Goal: Information Seeking & Learning: Learn about a topic

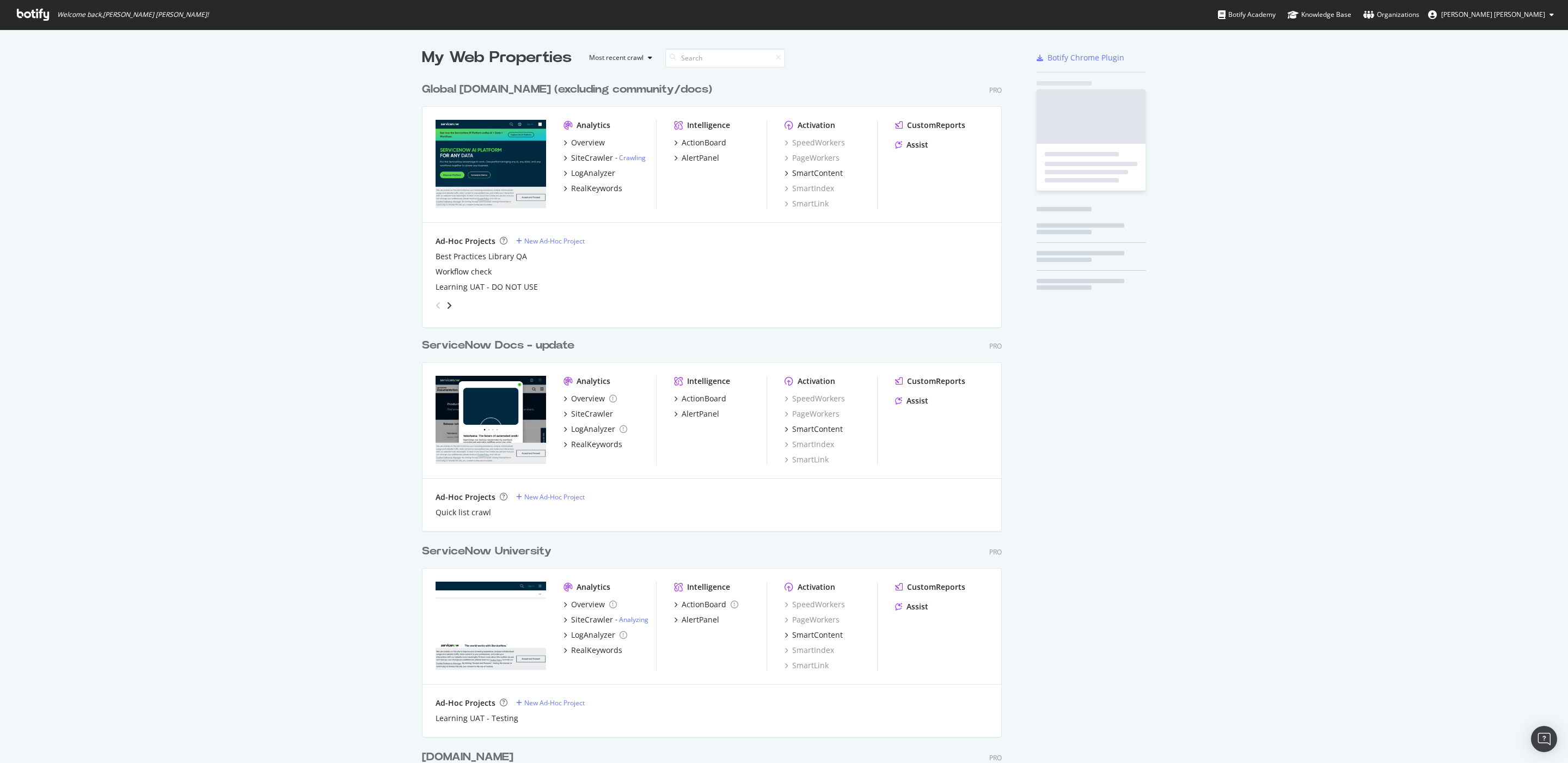
scroll to position [1494, 575]
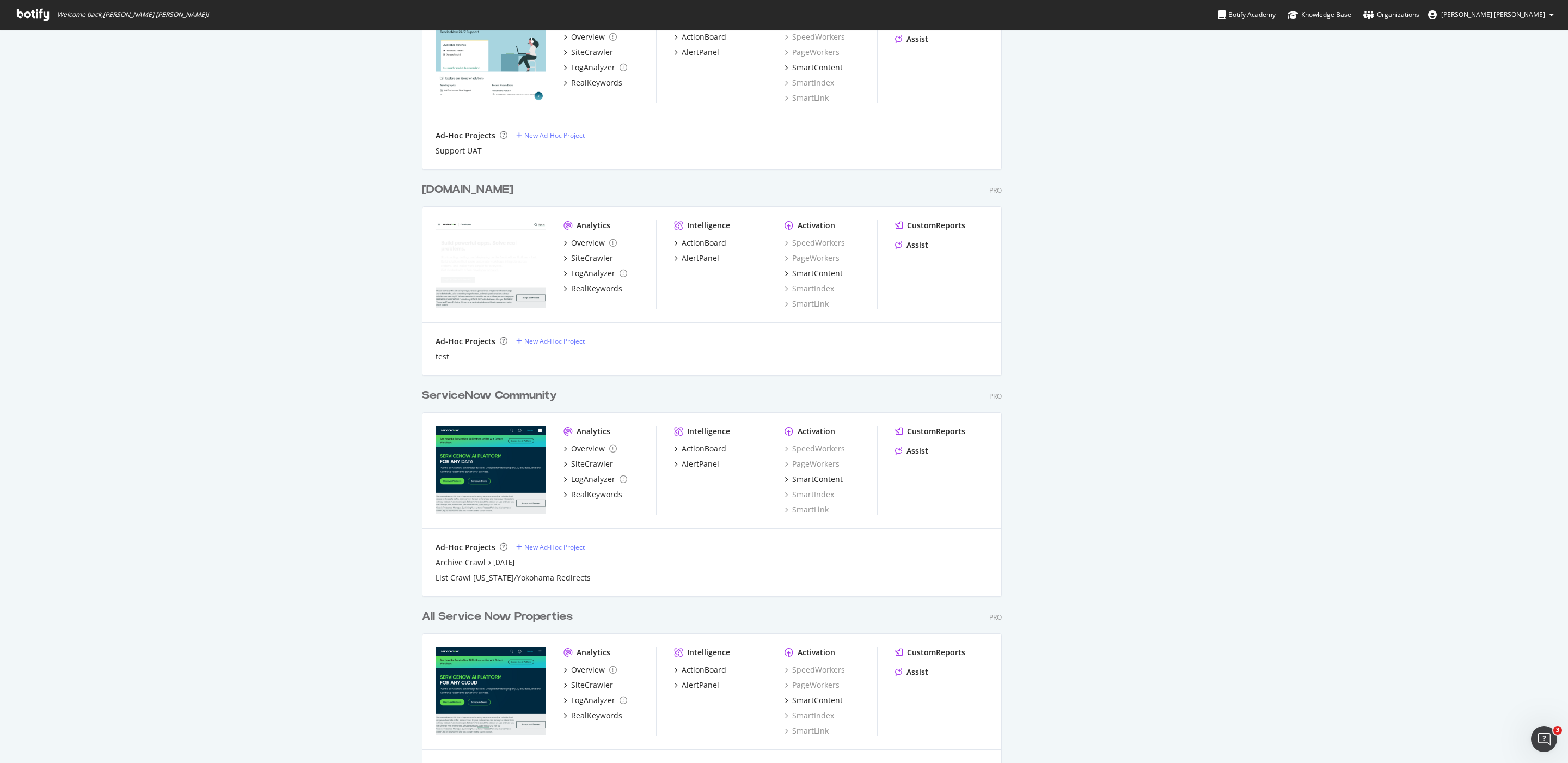
scroll to position [829, 0]
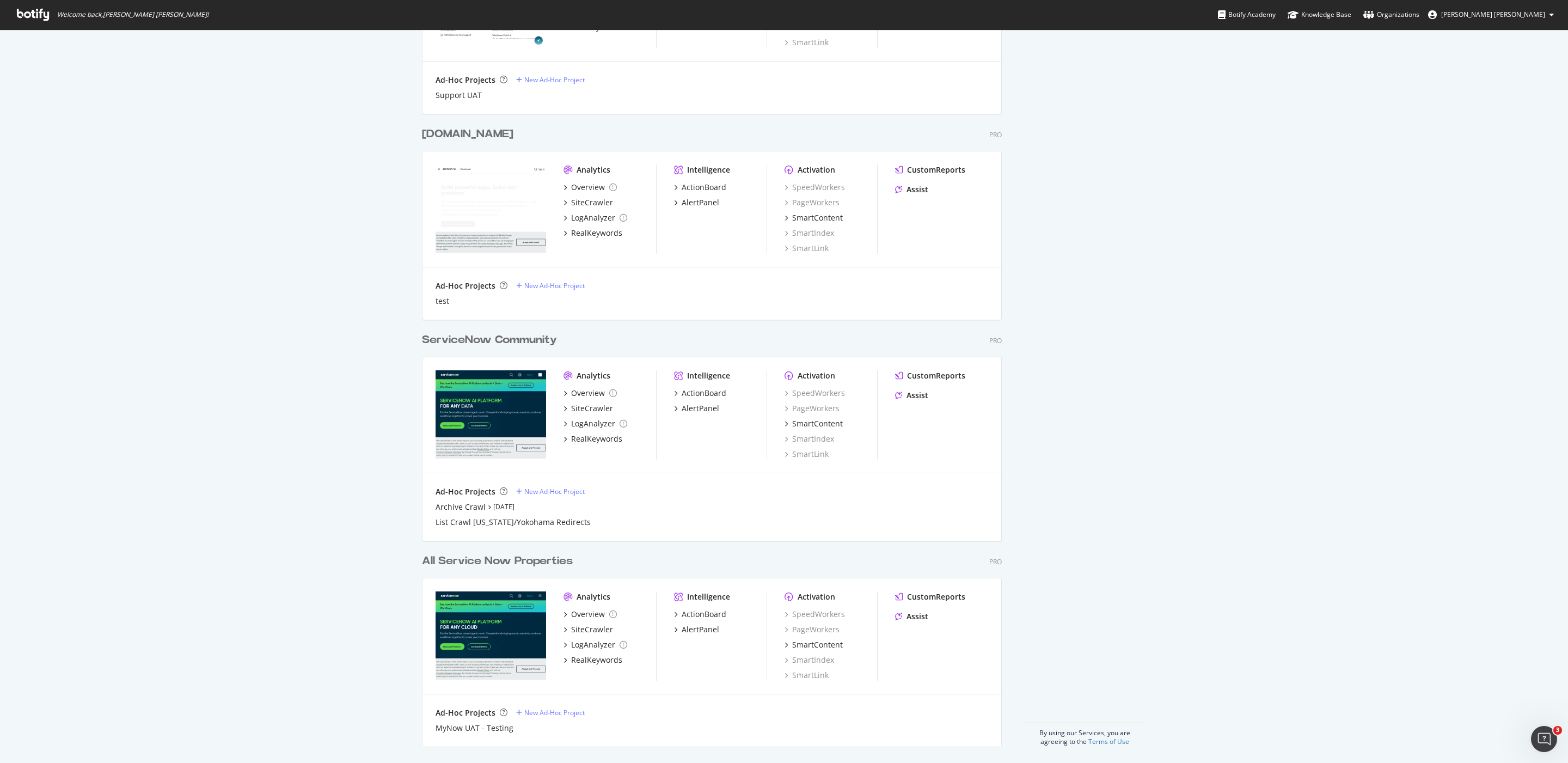
click at [500, 335] on div "ServiceNow Community" at bounding box center [489, 340] width 135 height 16
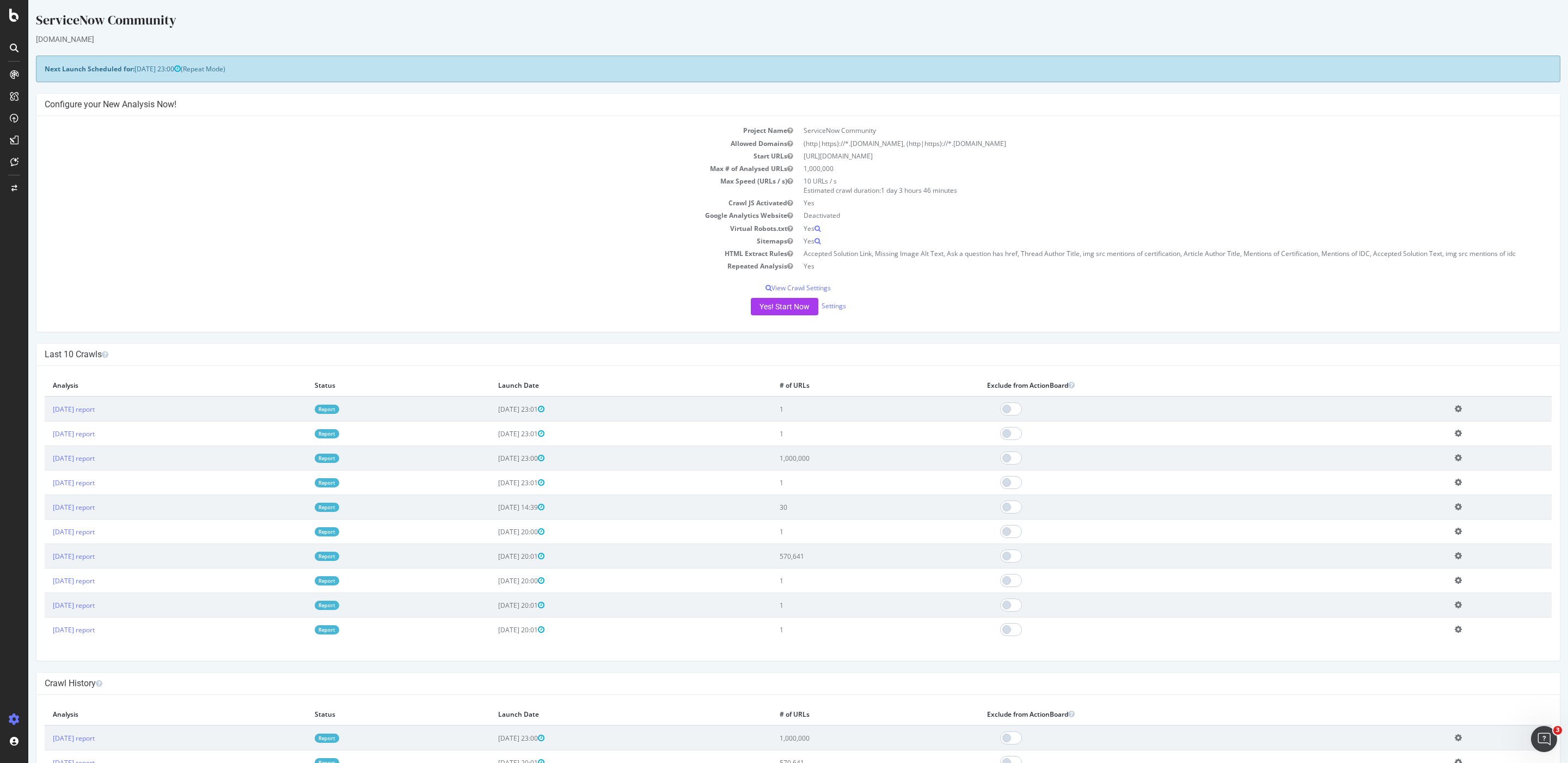
click at [607, 223] on td "Virtual Robots.txt" at bounding box center [421, 228] width 754 height 13
click at [66, 158] on div "RealKeywords" at bounding box center [65, 162] width 49 height 11
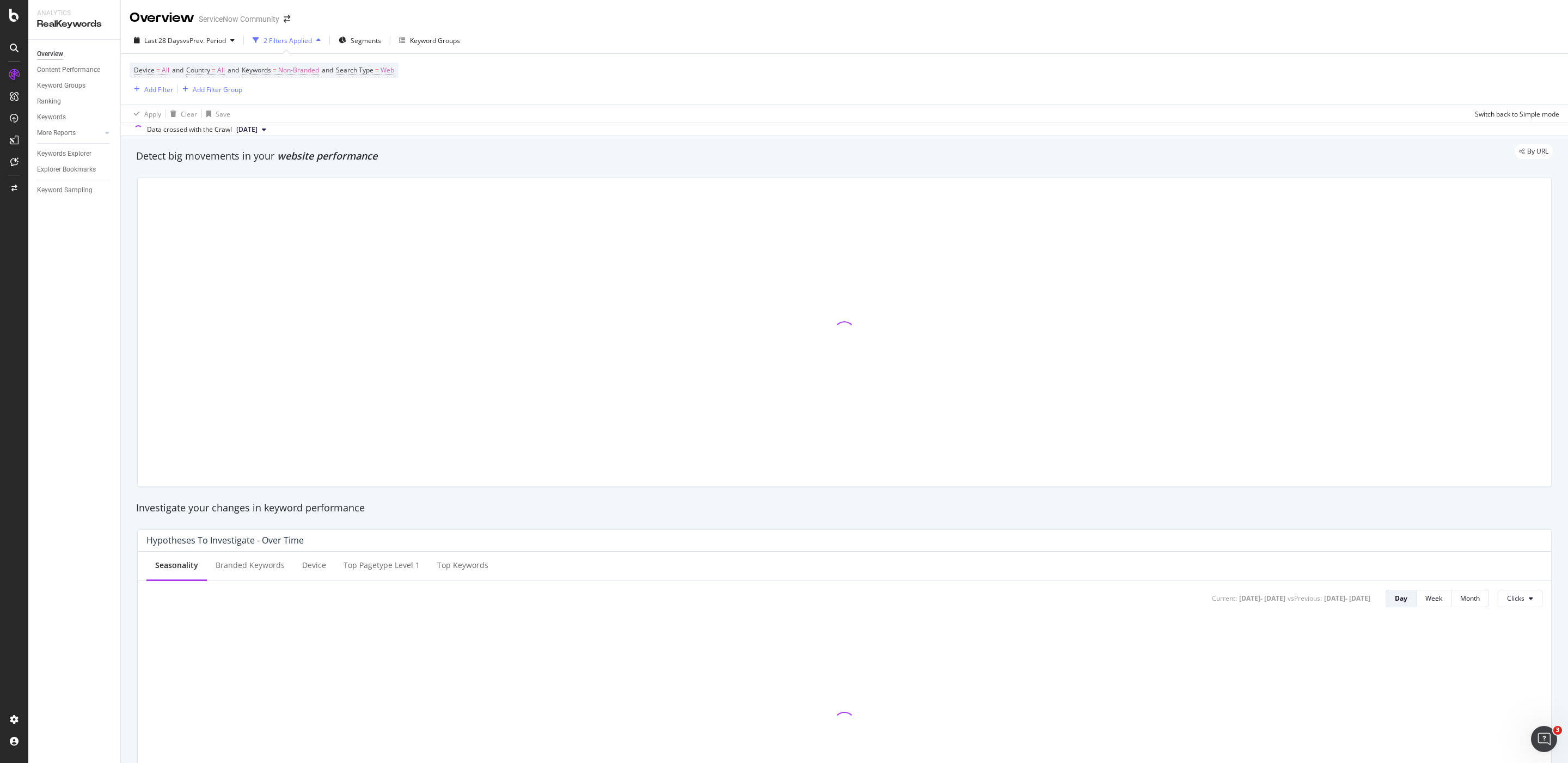
click at [79, 146] on div "Keywords Explorer" at bounding box center [79, 154] width 83 height 16
click at [78, 152] on div "Keywords Explorer" at bounding box center [64, 153] width 54 height 12
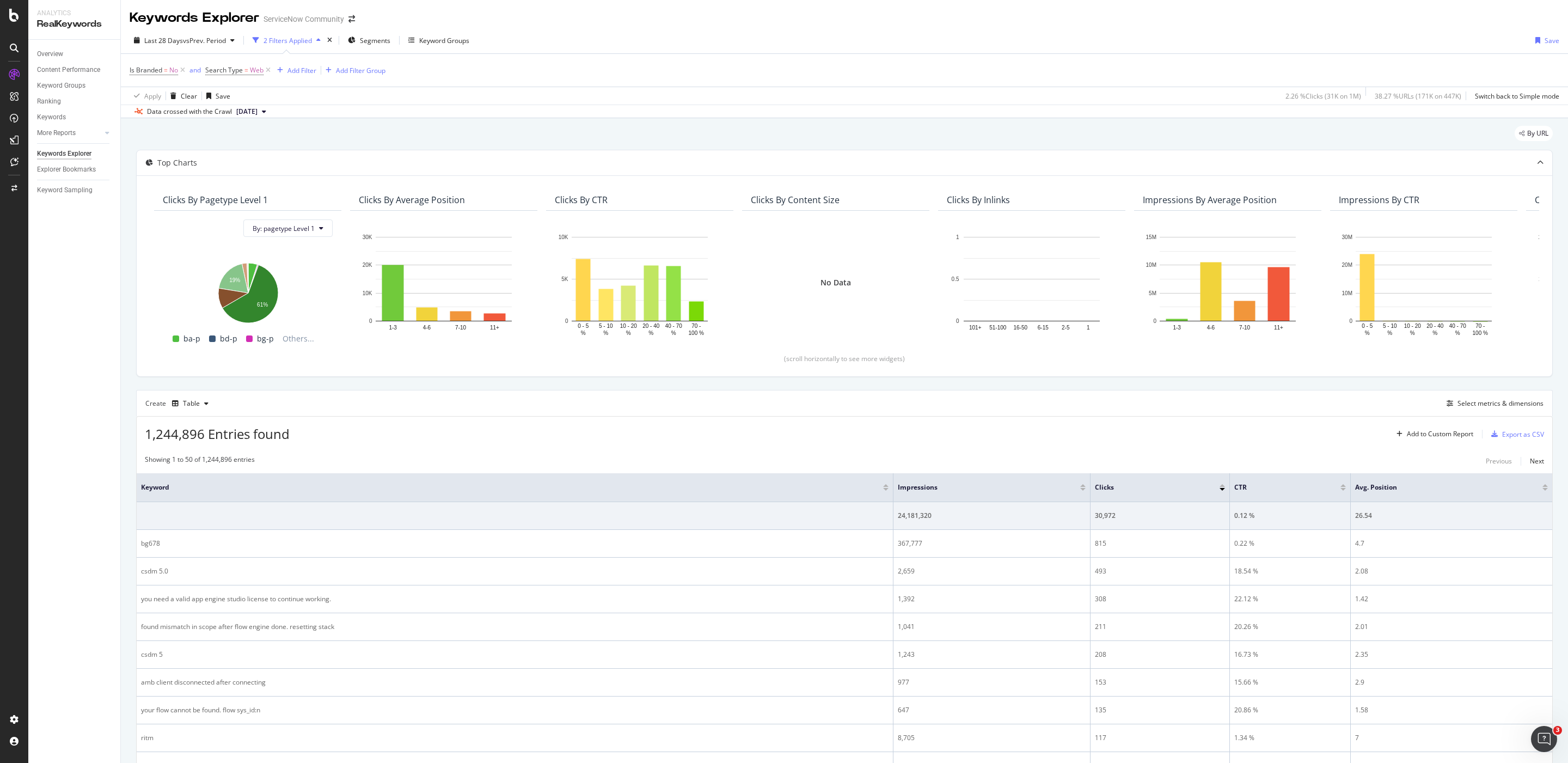
click at [373, 436] on div "1,244,896 Entries found Add to Custom Report Export as CSV" at bounding box center [845, 430] width 1416 height 27
click at [365, 435] on div "1,244,896 Entries found Add to Custom Report Export as CSV" at bounding box center [845, 430] width 1416 height 27
click at [359, 435] on div "1,244,896 Entries found Add to Custom Report Export as CSV" at bounding box center [845, 430] width 1416 height 27
click at [688, 429] on div "1,244,896 Entries found Add to Custom Report Export as CSV" at bounding box center [845, 430] width 1416 height 27
click at [623, 425] on div "1,244,896 Entries found Add to Custom Report Export as CSV" at bounding box center [845, 430] width 1416 height 27
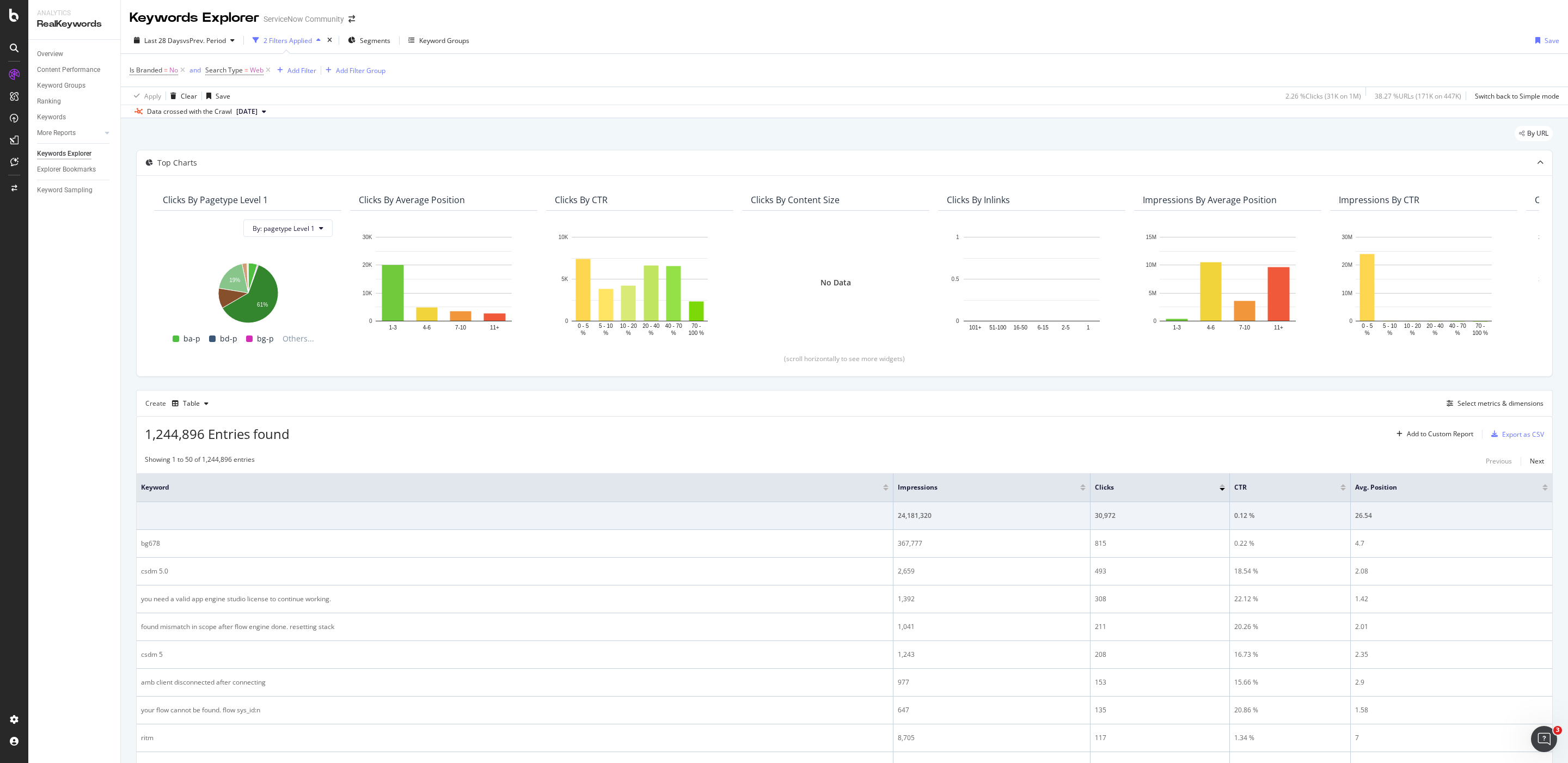
click at [623, 425] on div "1,244,896 Entries found Add to Custom Report Export as CSV" at bounding box center [845, 430] width 1416 height 27
click at [622, 425] on div "1,244,896 Entries found Add to Custom Report Export as CSV" at bounding box center [845, 430] width 1416 height 27
click at [610, 427] on div "1,244,896 Entries found Add to Custom Report Export as CSV" at bounding box center [845, 430] width 1416 height 27
click at [81, 167] on div "Explorer Bookmarks" at bounding box center [66, 169] width 59 height 12
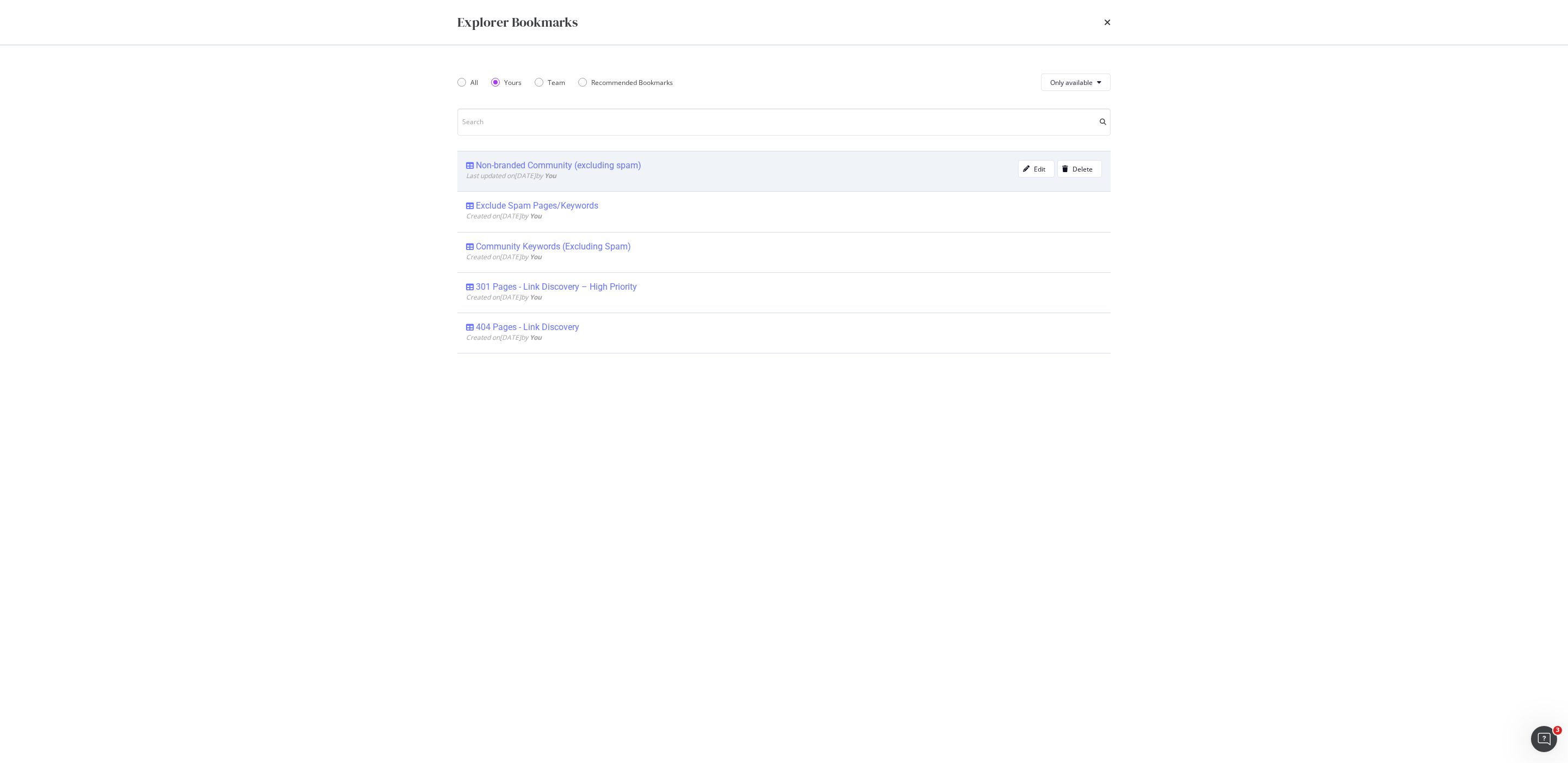
click at [504, 156] on div "Non-branded Community (excluding spam) Last updated on 2024 Jul 30th by You Edi…" at bounding box center [783, 171] width 653 height 40
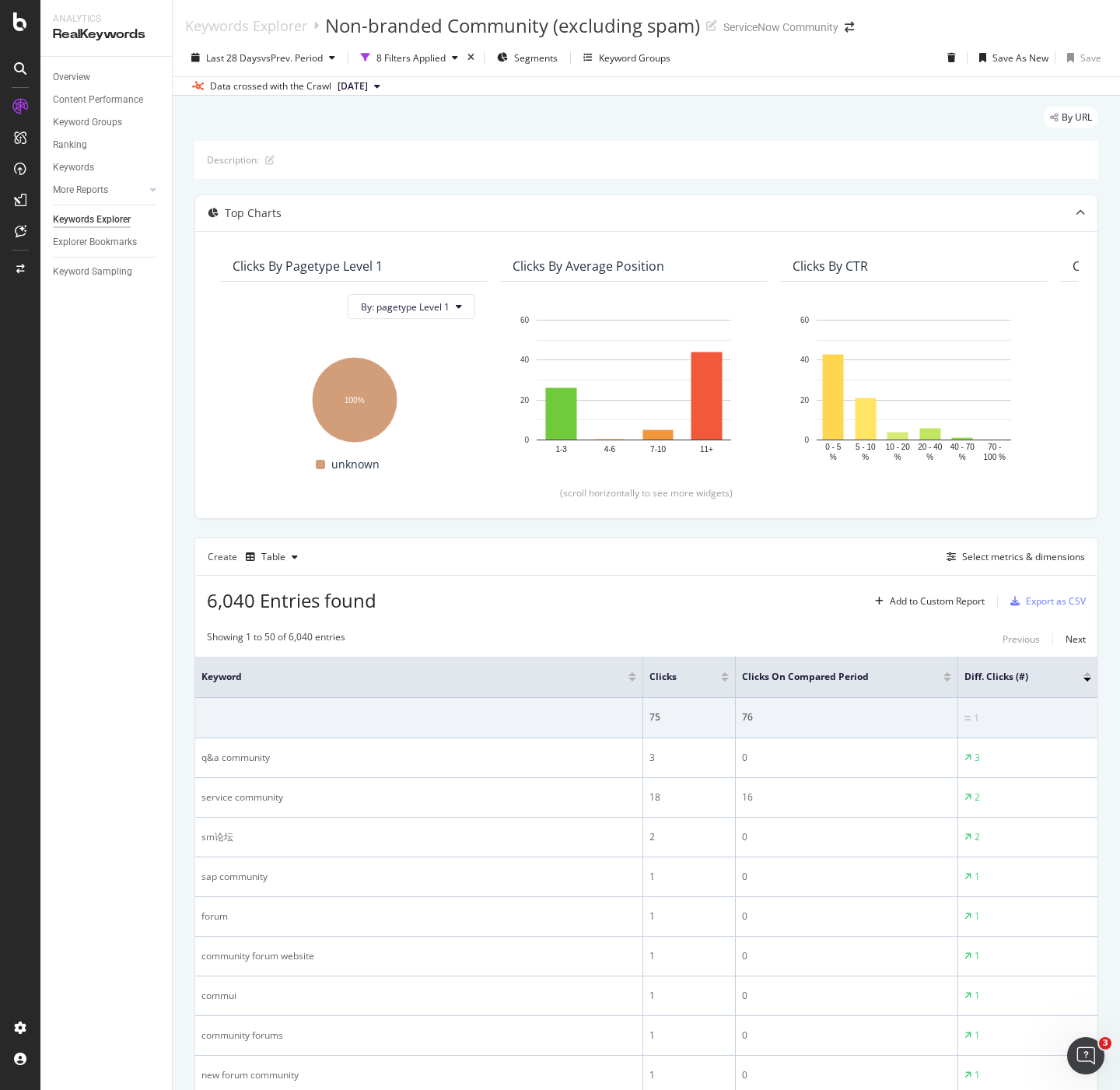
click at [368, 90] on span "2025 Aug. 30th" at bounding box center [352, 86] width 30 height 14
click at [435, 196] on div "1.0M URLs" at bounding box center [411, 197] width 46 height 14
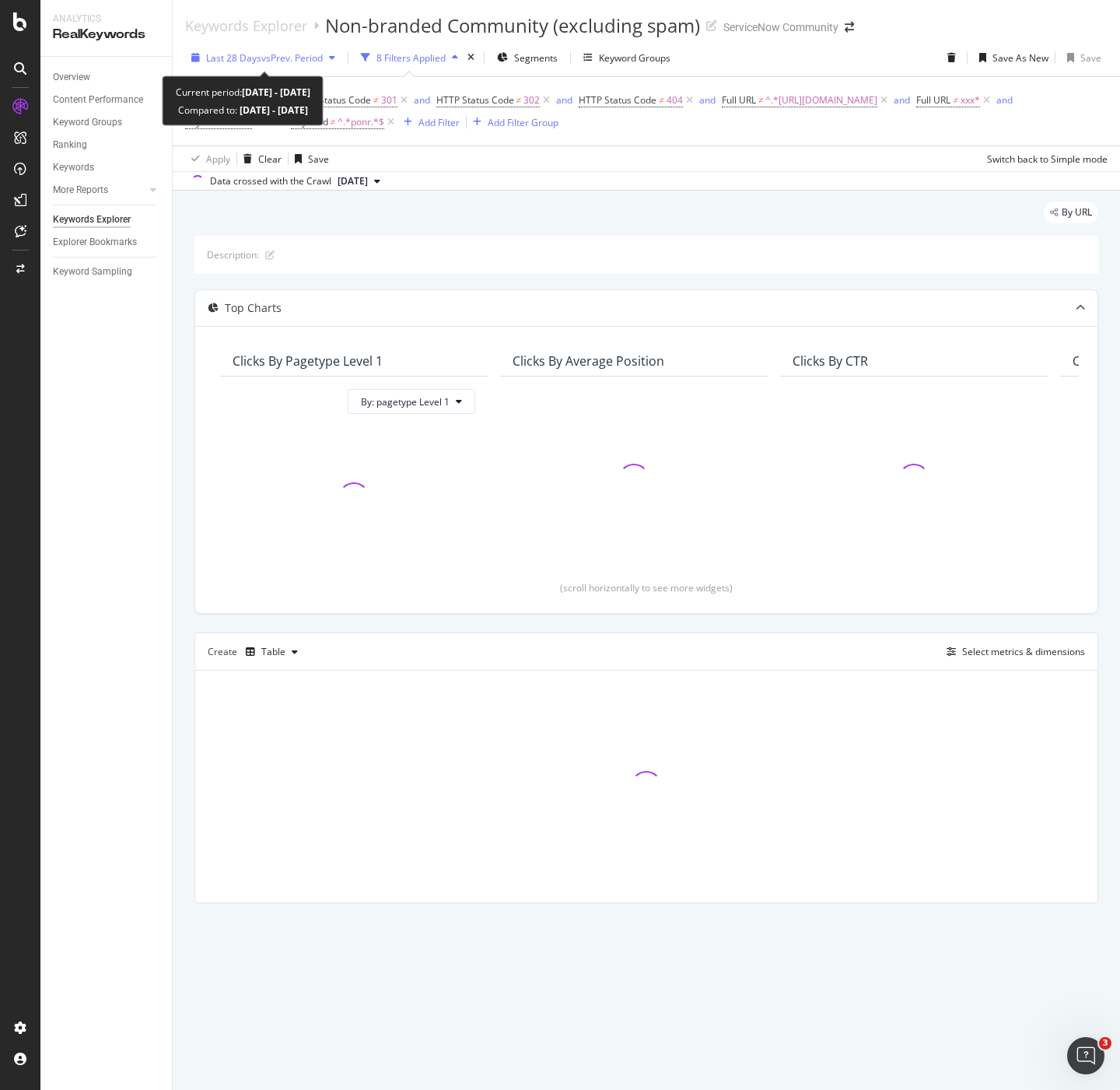
click at [237, 56] on span "Last 28 Days" at bounding box center [234, 57] width 56 height 13
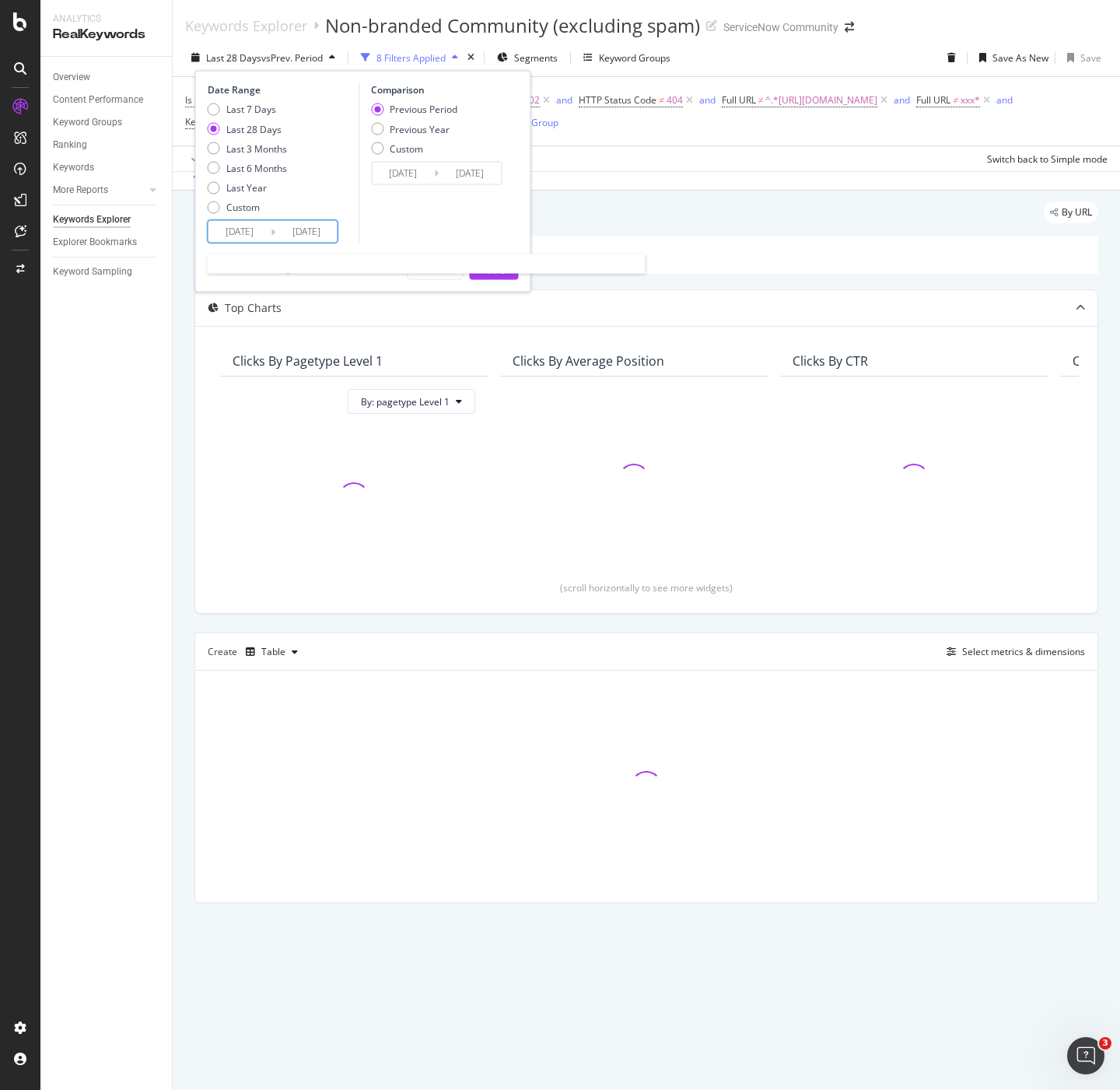
click at [224, 236] on input "2025/08/06" at bounding box center [240, 231] width 63 height 22
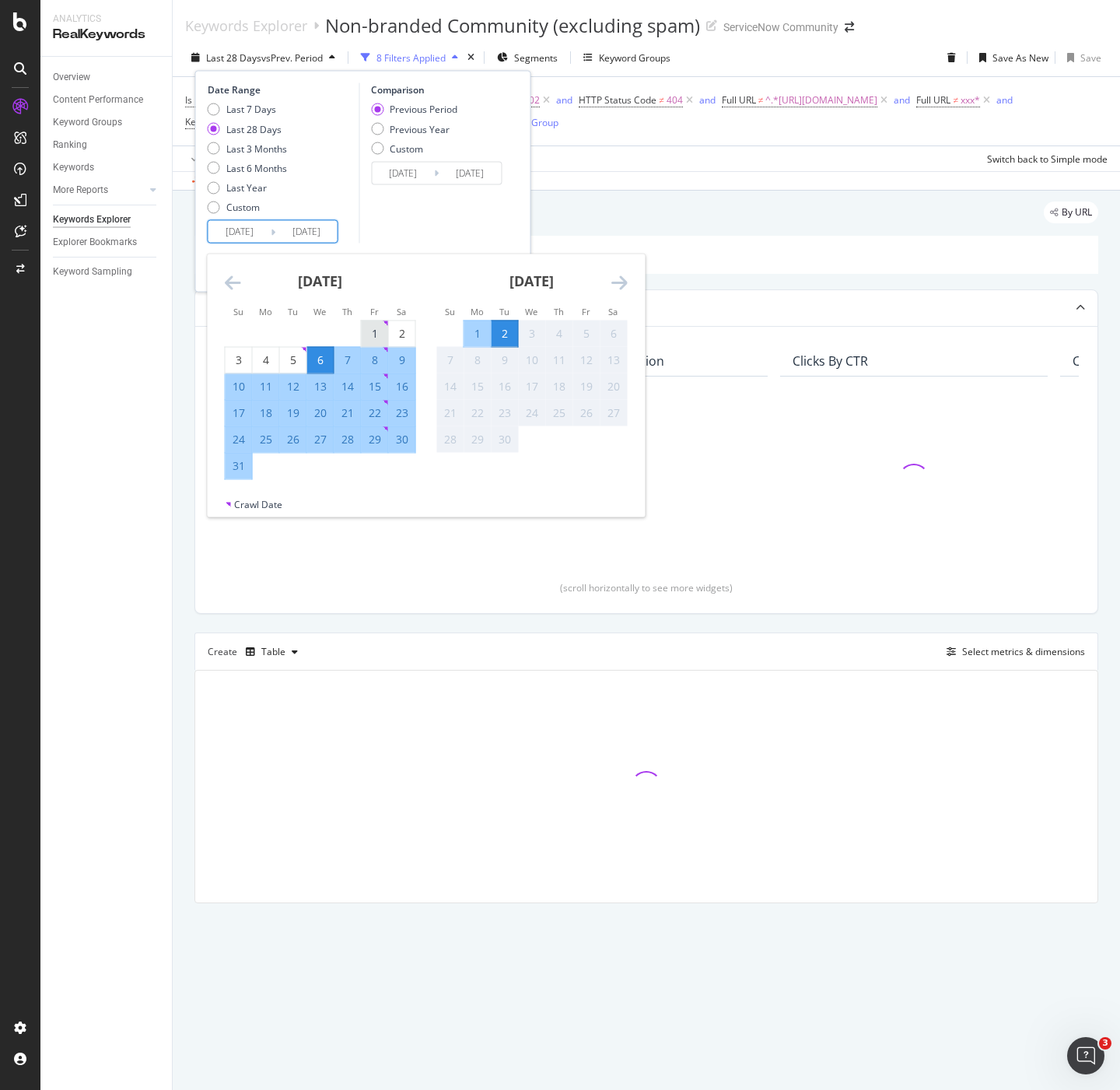
click at [381, 334] on div "1" at bounding box center [375, 334] width 26 height 16
type input "2025/08/01"
type input "2025/06/29"
type input "2025/07/31"
click at [241, 463] on div "31" at bounding box center [238, 466] width 26 height 16
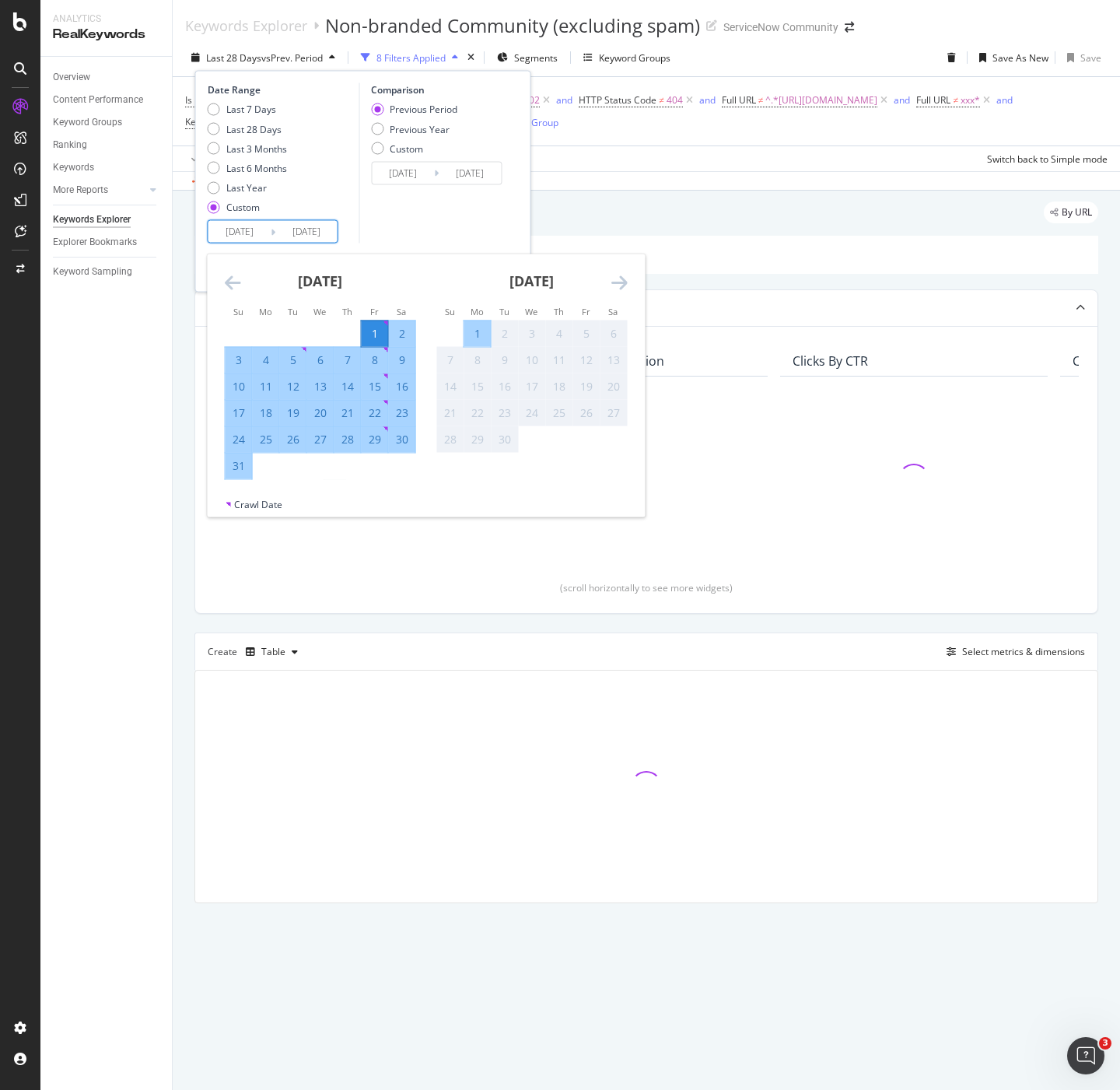
type input "2025/08/31"
type input "2025/07/01"
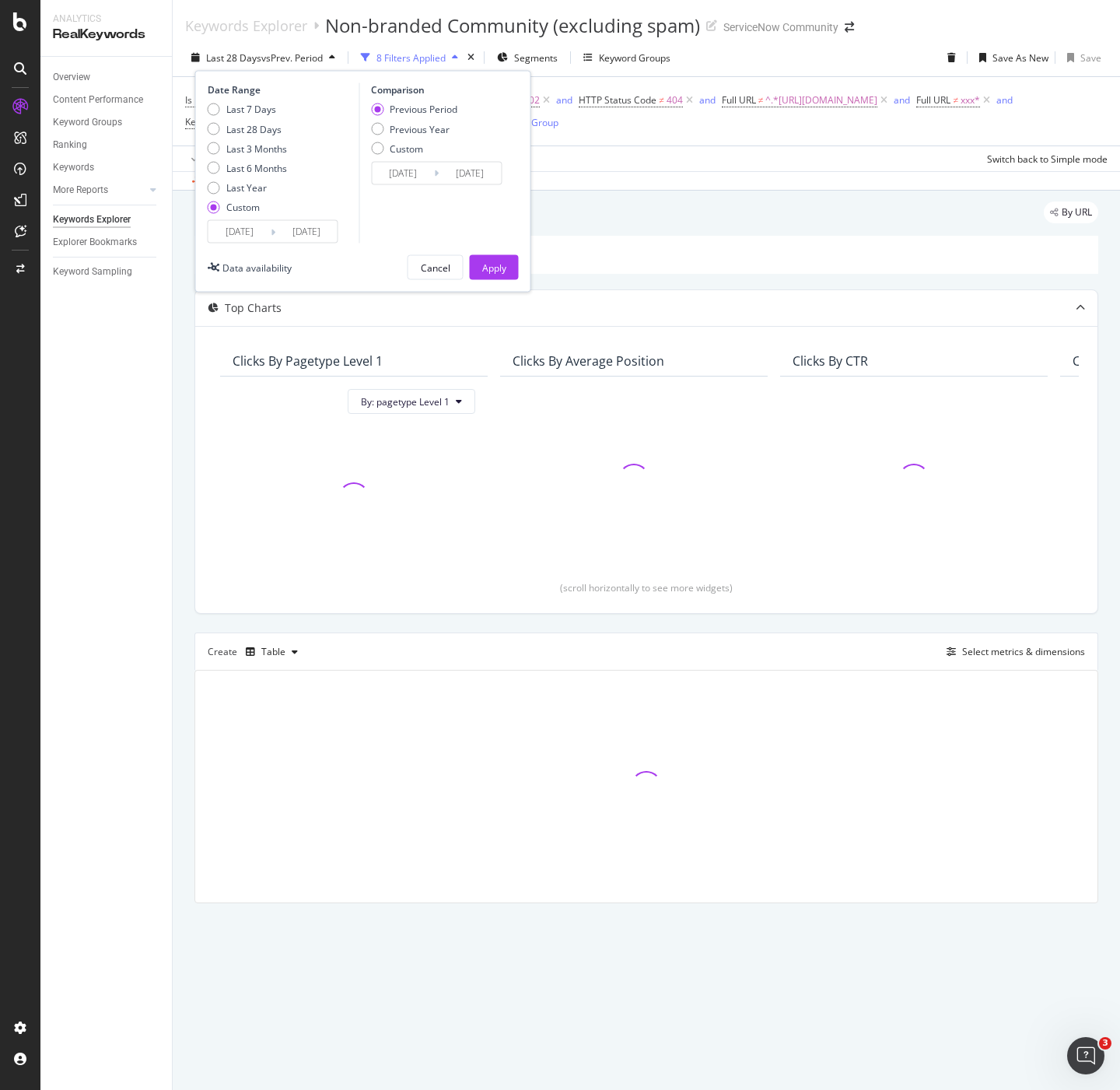
click at [409, 174] on input "2025/07/01" at bounding box center [403, 172] width 63 height 22
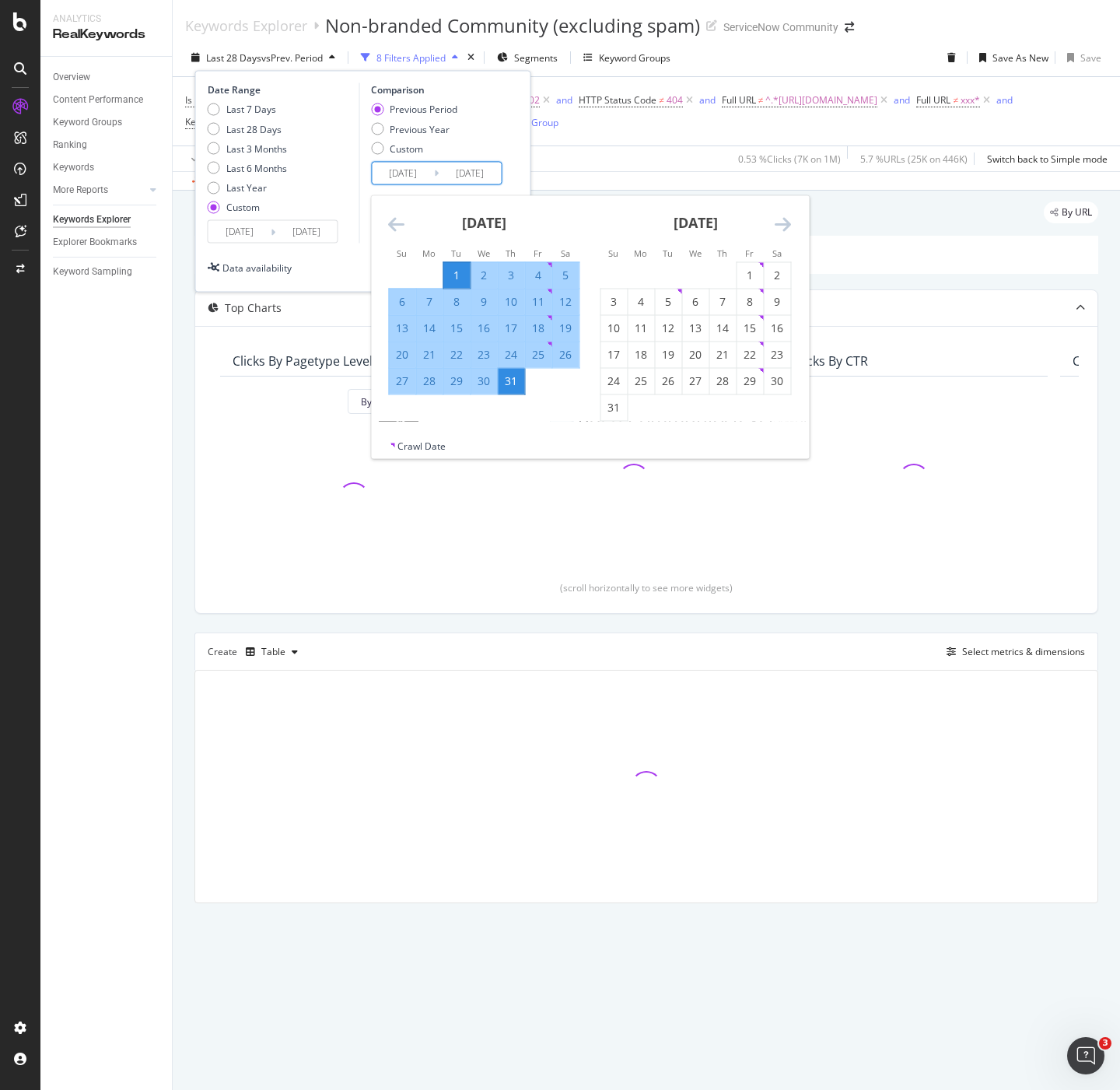
drag, startPoint x: 460, startPoint y: 273, endPoint x: 531, endPoint y: 353, distance: 107.0
click at [462, 271] on div "1" at bounding box center [457, 276] width 26 height 16
click at [522, 376] on div "31" at bounding box center [510, 381] width 26 height 16
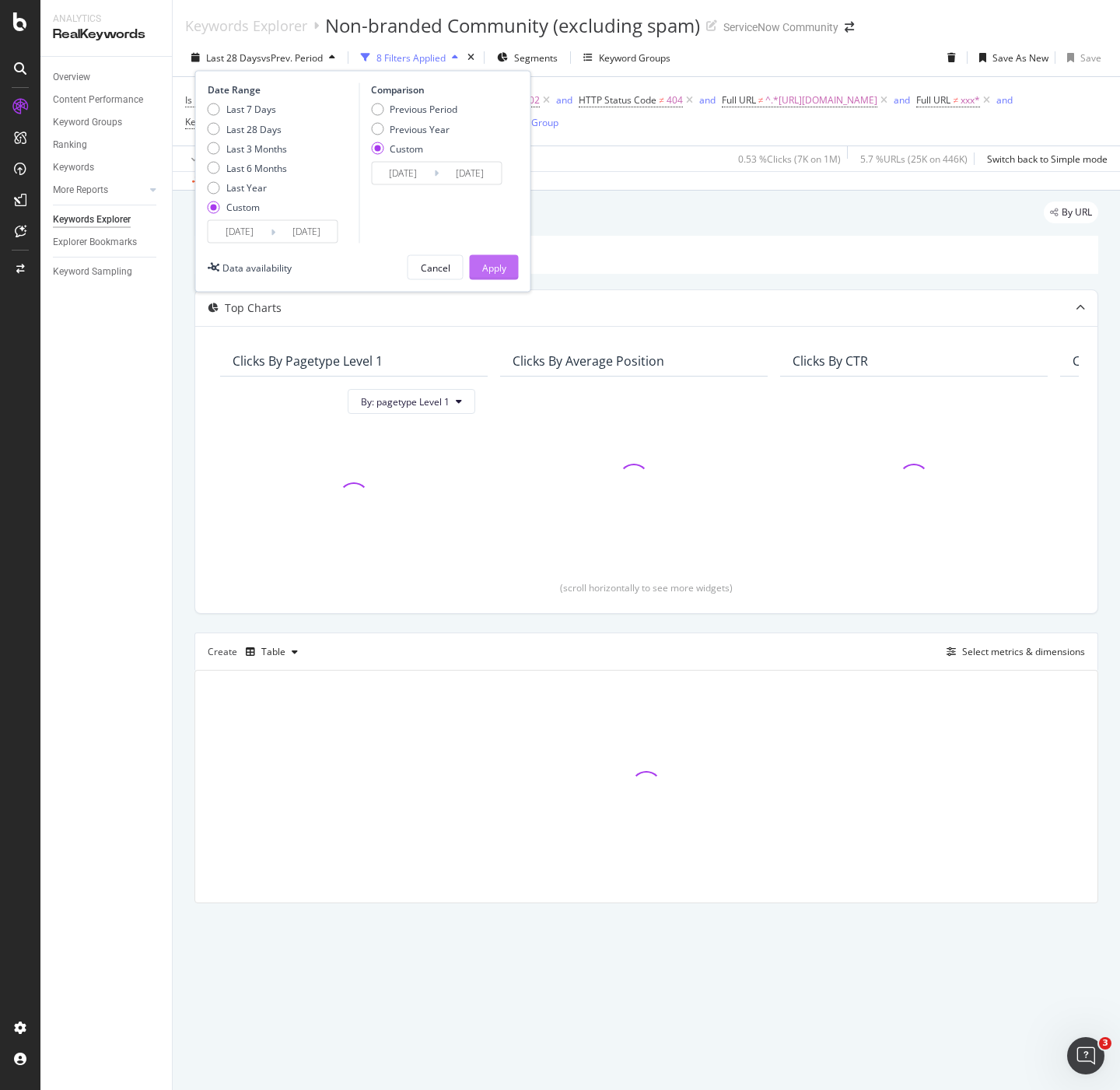
click at [509, 267] on button "Apply" at bounding box center [494, 267] width 49 height 25
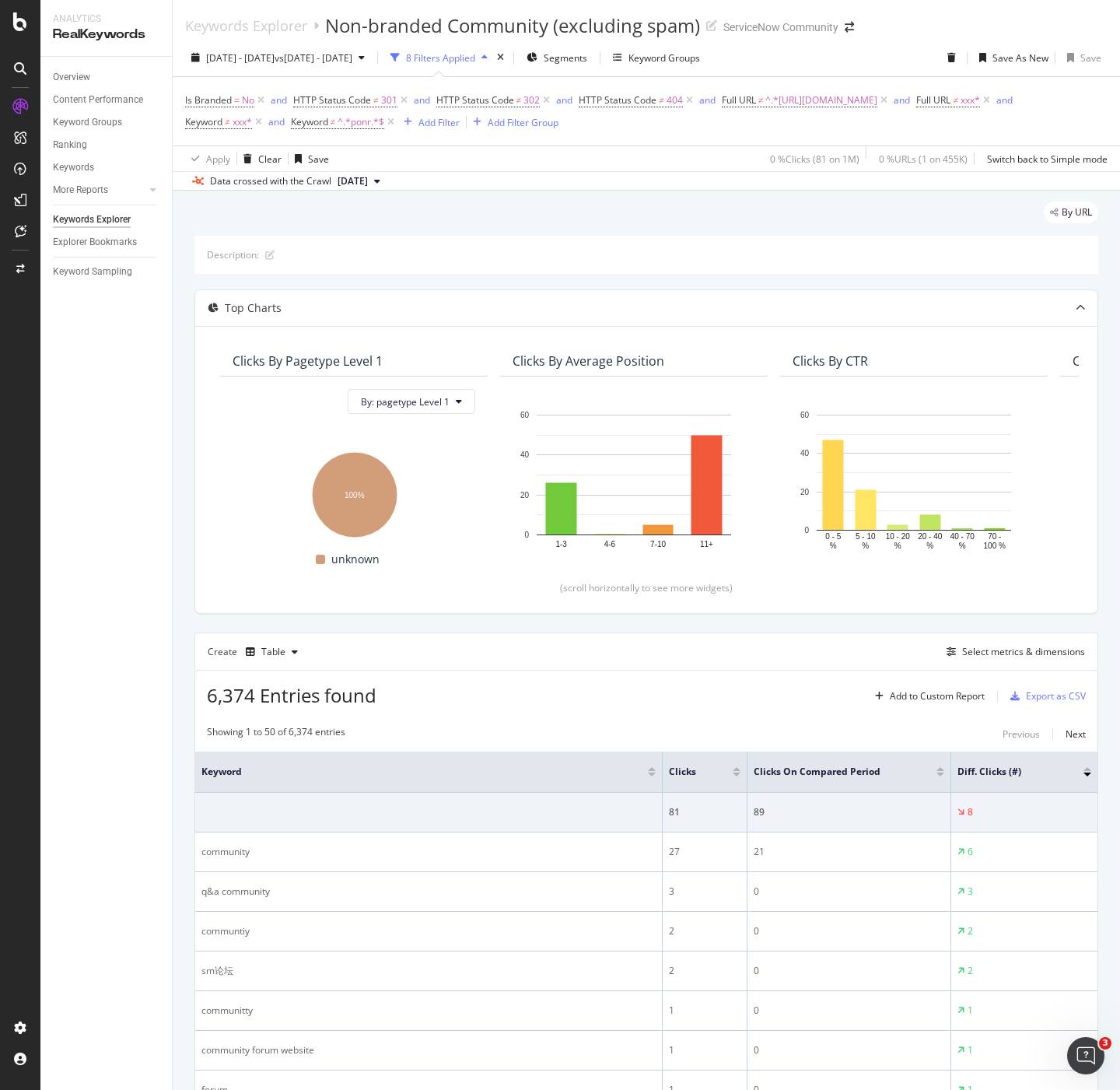
click at [359, 188] on span "2025 Aug. 30th" at bounding box center [352, 181] width 30 height 14
click at [431, 313] on div "1.0M URLs" at bounding box center [411, 314] width 46 height 14
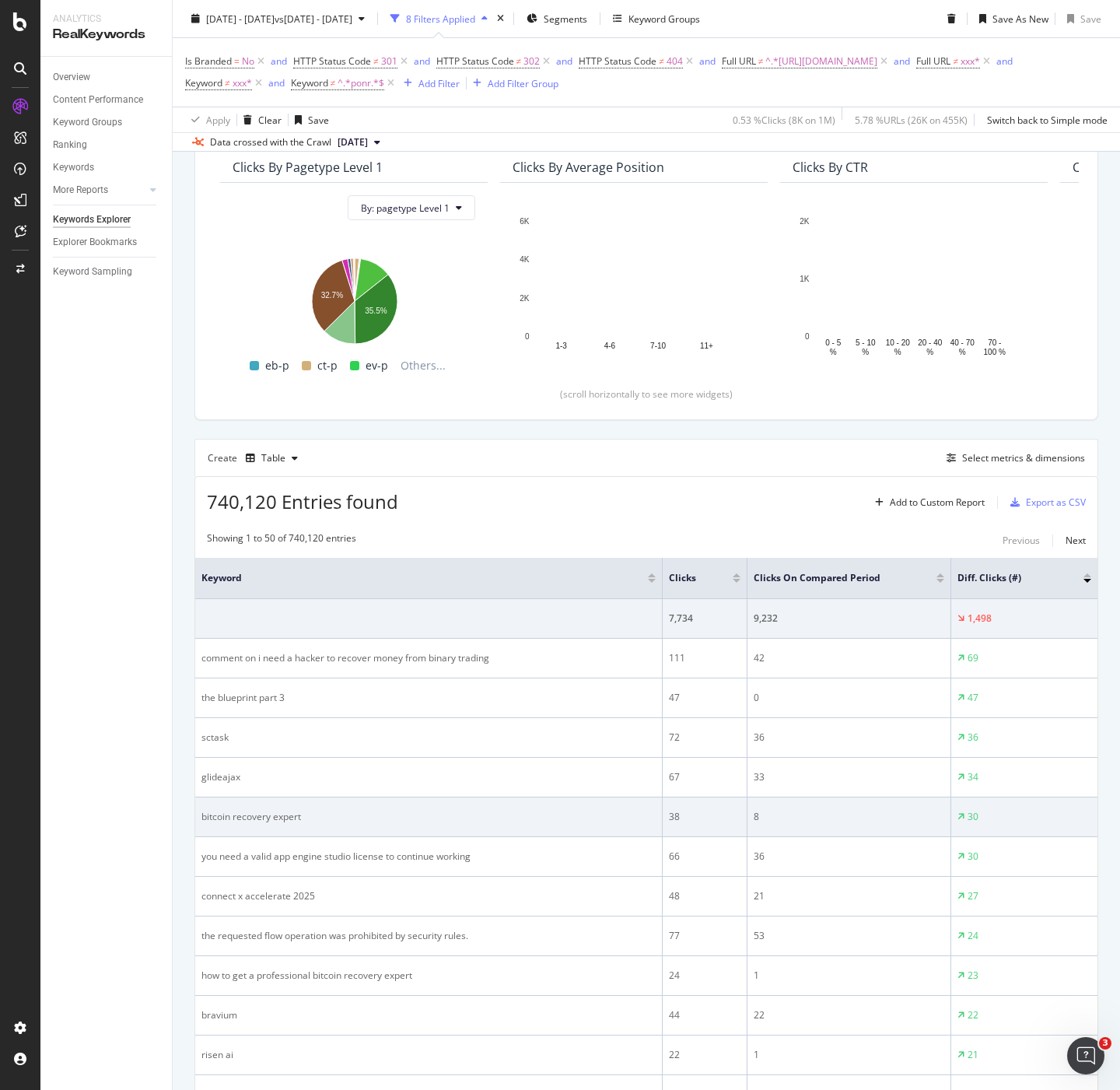
scroll to position [213, 0]
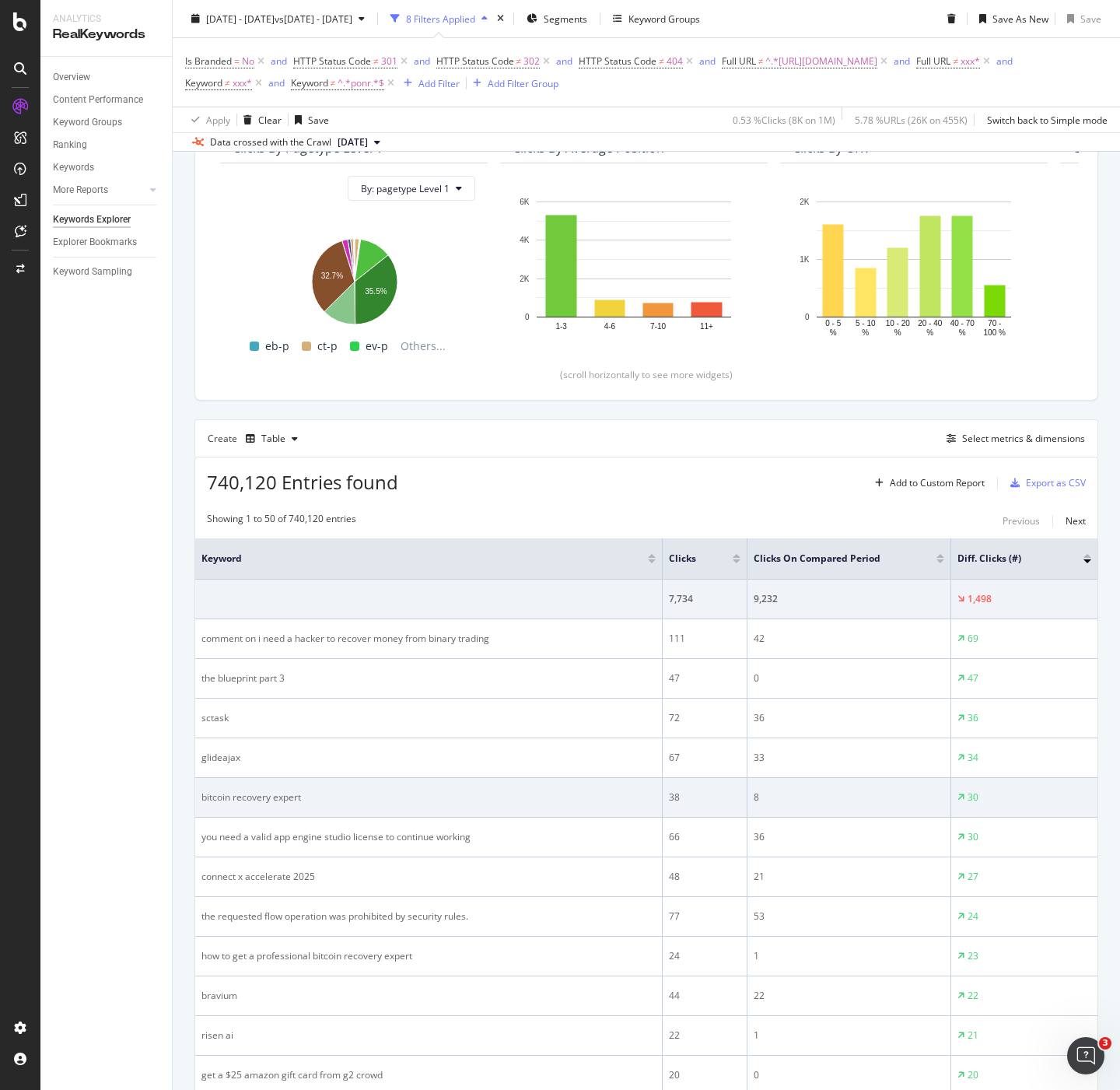
click at [783, 852] on td "36" at bounding box center [850, 838] width 203 height 40
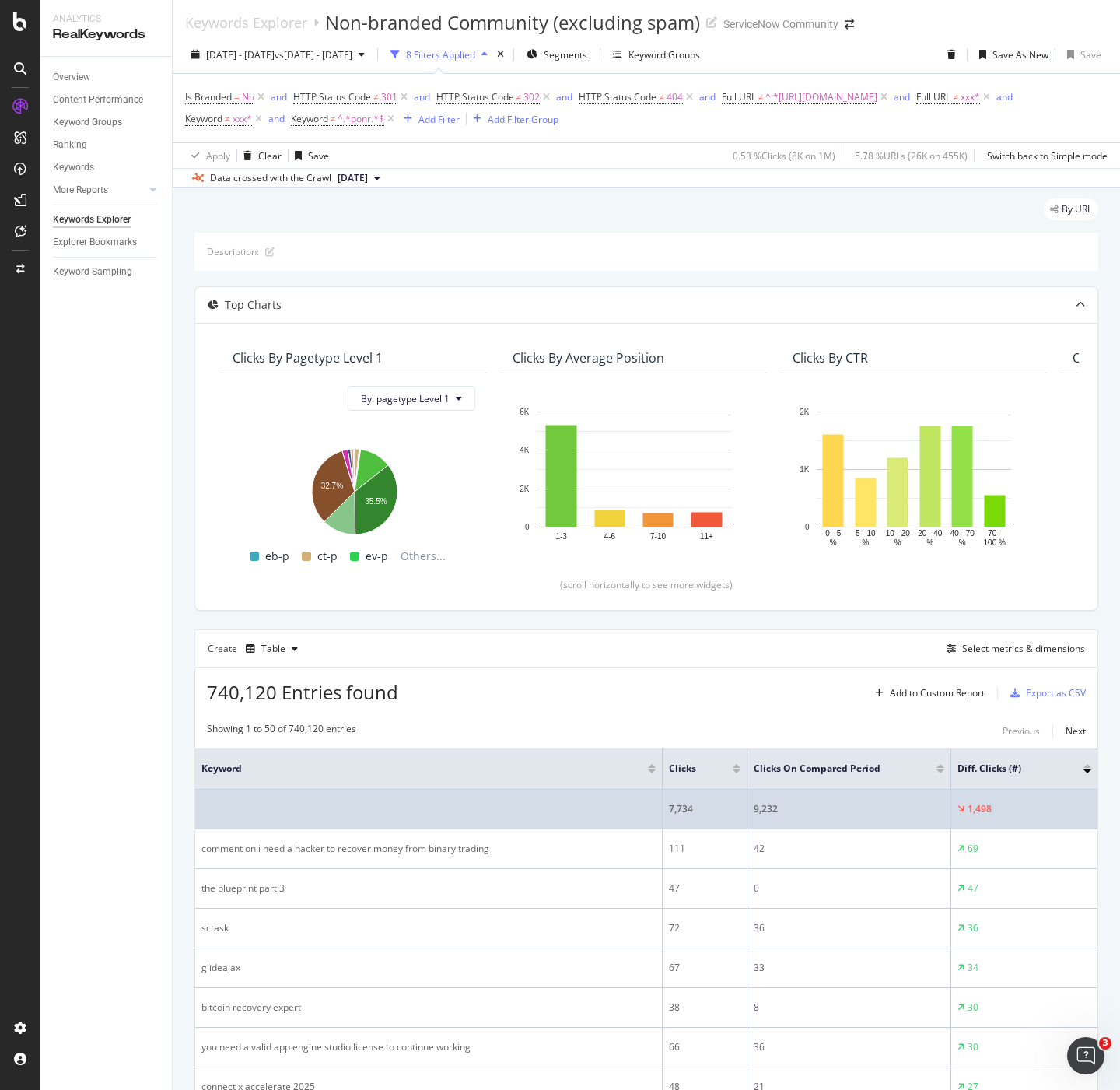
scroll to position [3, 0]
drag, startPoint x: 713, startPoint y: 838, endPoint x: 677, endPoint y: 837, distance: 36.0
click at [677, 817] on div "7,734" at bounding box center [704, 810] width 71 height 14
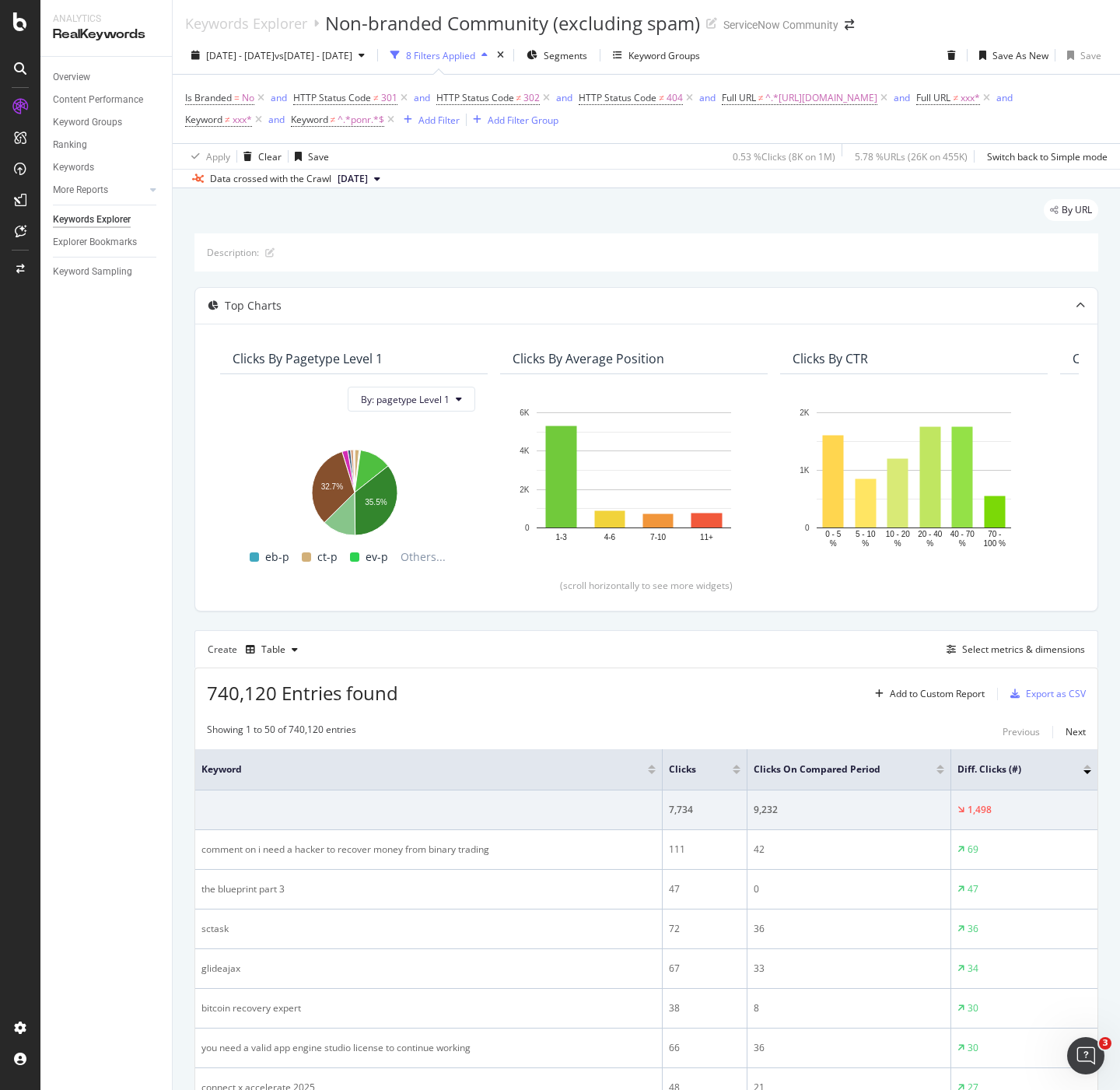
click at [557, 741] on div "Showing 1 to 50 of 740,120 entries Previous Next" at bounding box center [647, 732] width 903 height 18
click at [356, 186] on span "2025 Aug. 16th" at bounding box center [352, 179] width 30 height 14
click at [597, 255] on div "Description:" at bounding box center [646, 252] width 903 height 38
click at [350, 186] on span "2025 Aug. 16th" at bounding box center [352, 179] width 30 height 14
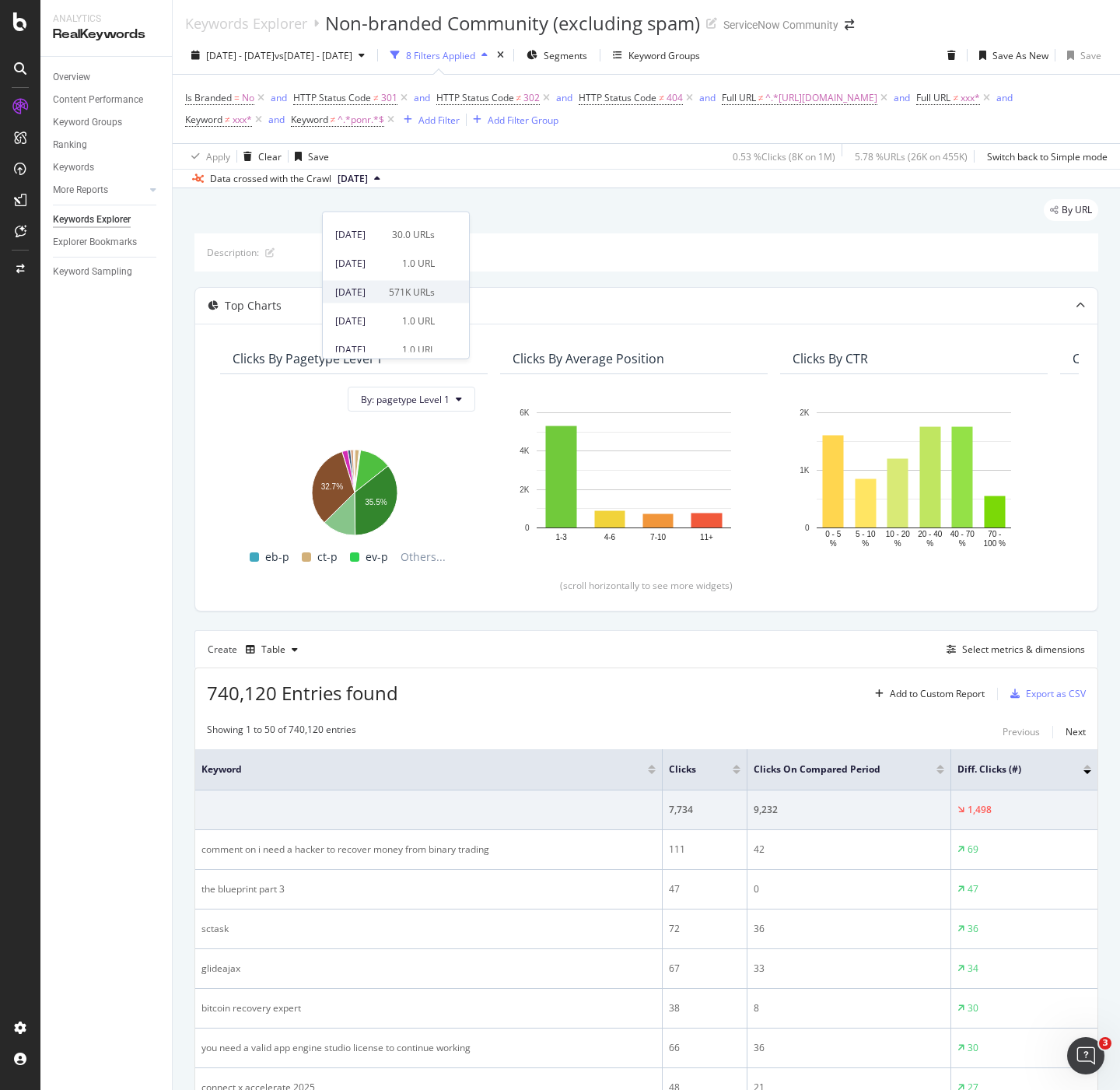
click at [457, 289] on span at bounding box center [447, 291] width 18 height 18
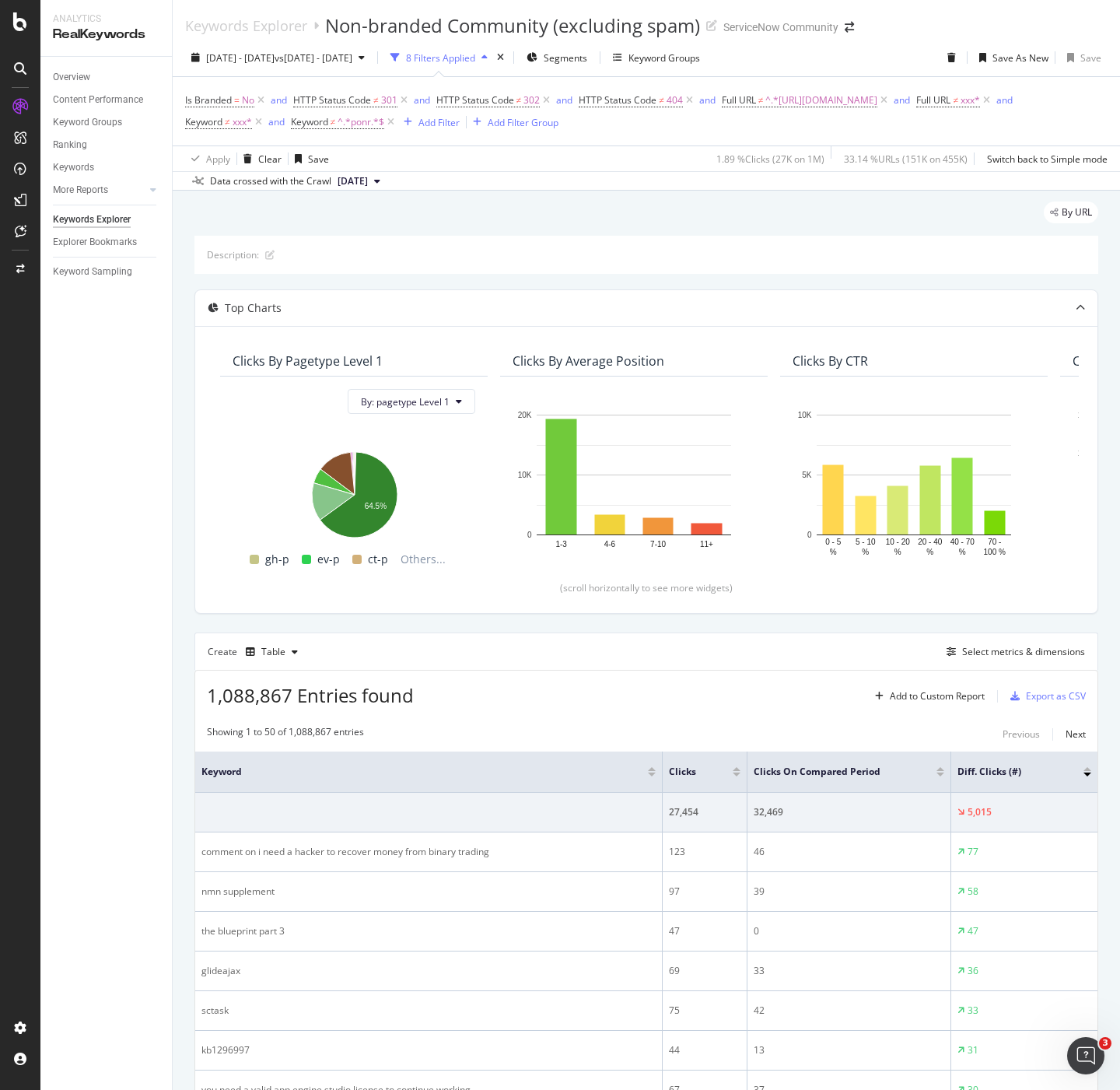
click at [146, 719] on div "Overview Content Performance Keyword Groups Ranking Keywords More Reports Count…" at bounding box center [106, 573] width 131 height 1033
click at [135, 715] on div "Overview Content Performance Keyword Groups Ranking Keywords More Reports Count…" at bounding box center [106, 573] width 131 height 1033
click at [368, 188] on span "2025 Jul. 26th" at bounding box center [352, 181] width 30 height 14
click at [431, 321] on div "1.0M URLs" at bounding box center [411, 314] width 46 height 14
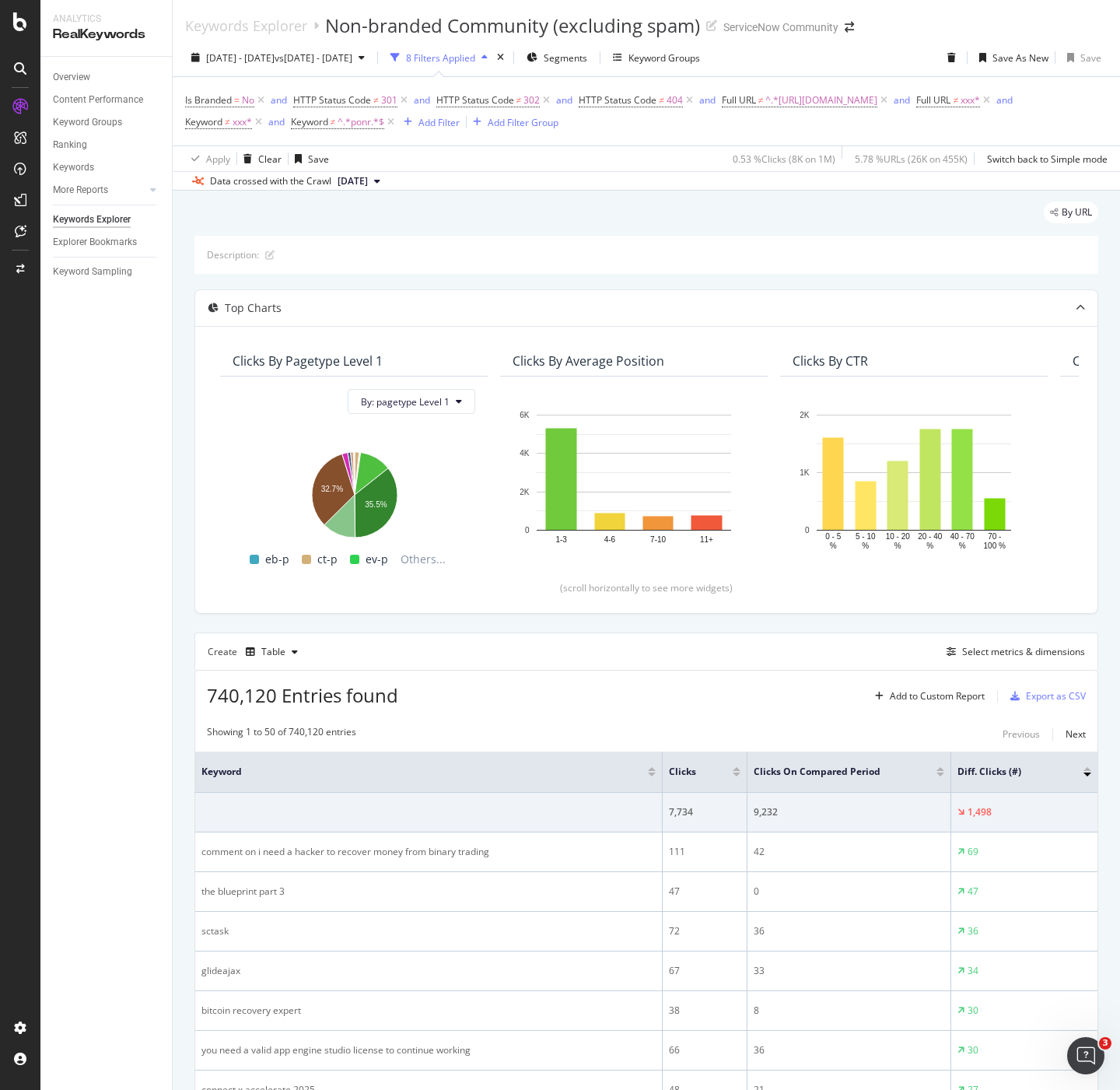
click at [337, 188] on span "2025 Aug. 16th" at bounding box center [352, 181] width 30 height 14
click at [404, 298] on div "2025 Jul. 26th 571K URLs" at bounding box center [385, 296] width 99 height 14
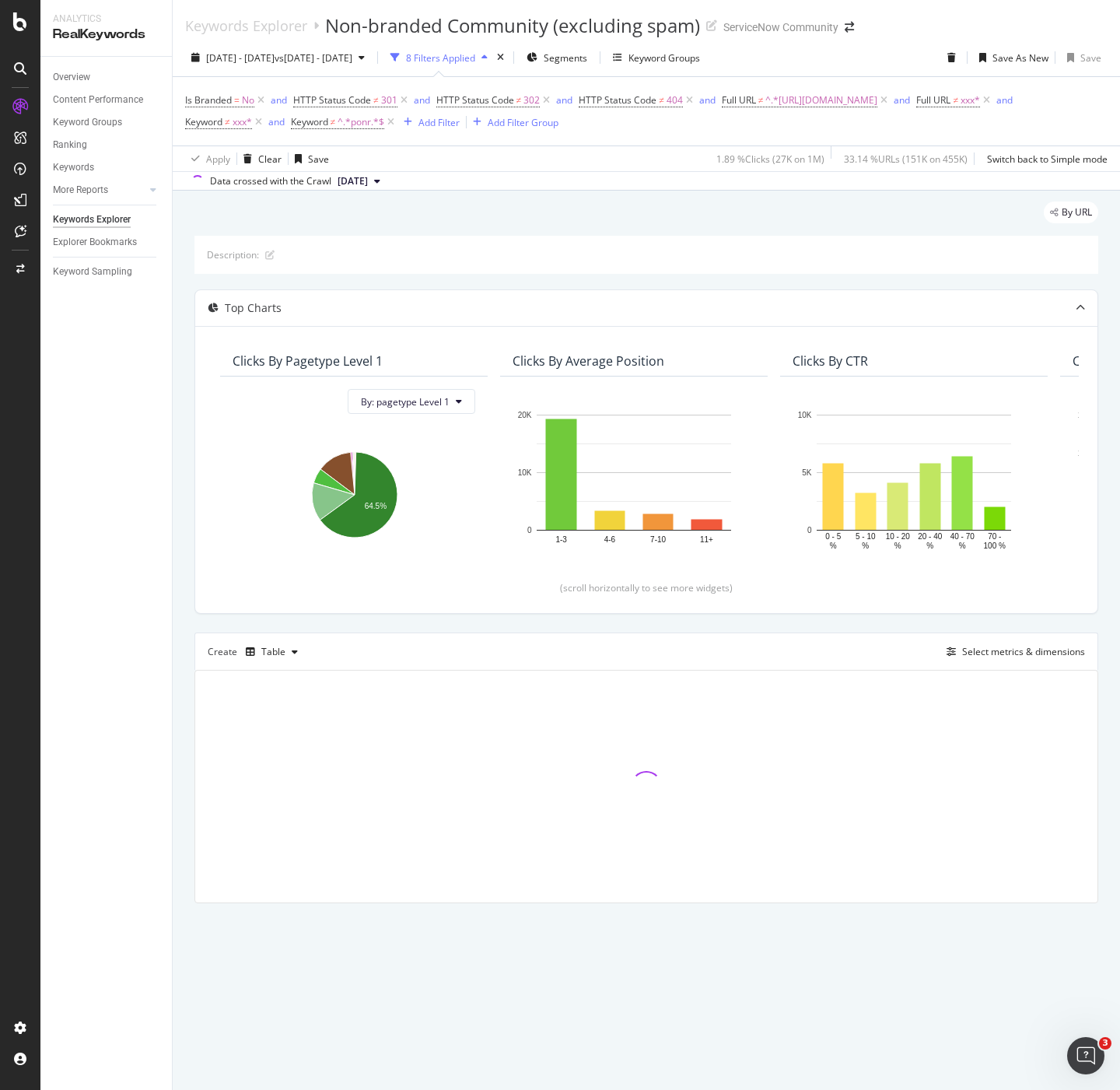
click at [389, 232] on div "By URL" at bounding box center [646, 218] width 903 height 34
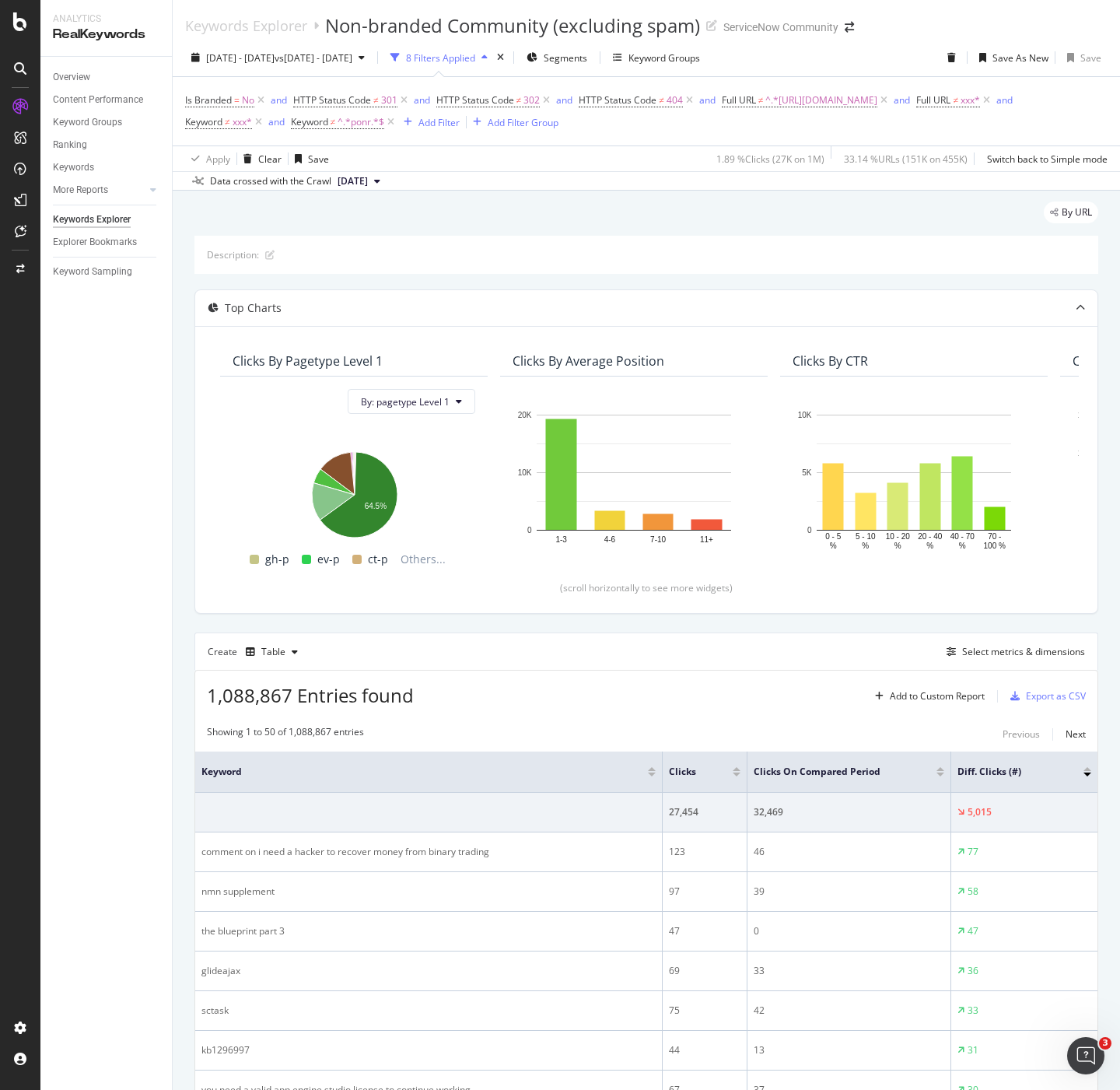
click at [83, 998] on div "Configure and access your website analyses" at bounding box center [142, 997] width 186 height 12
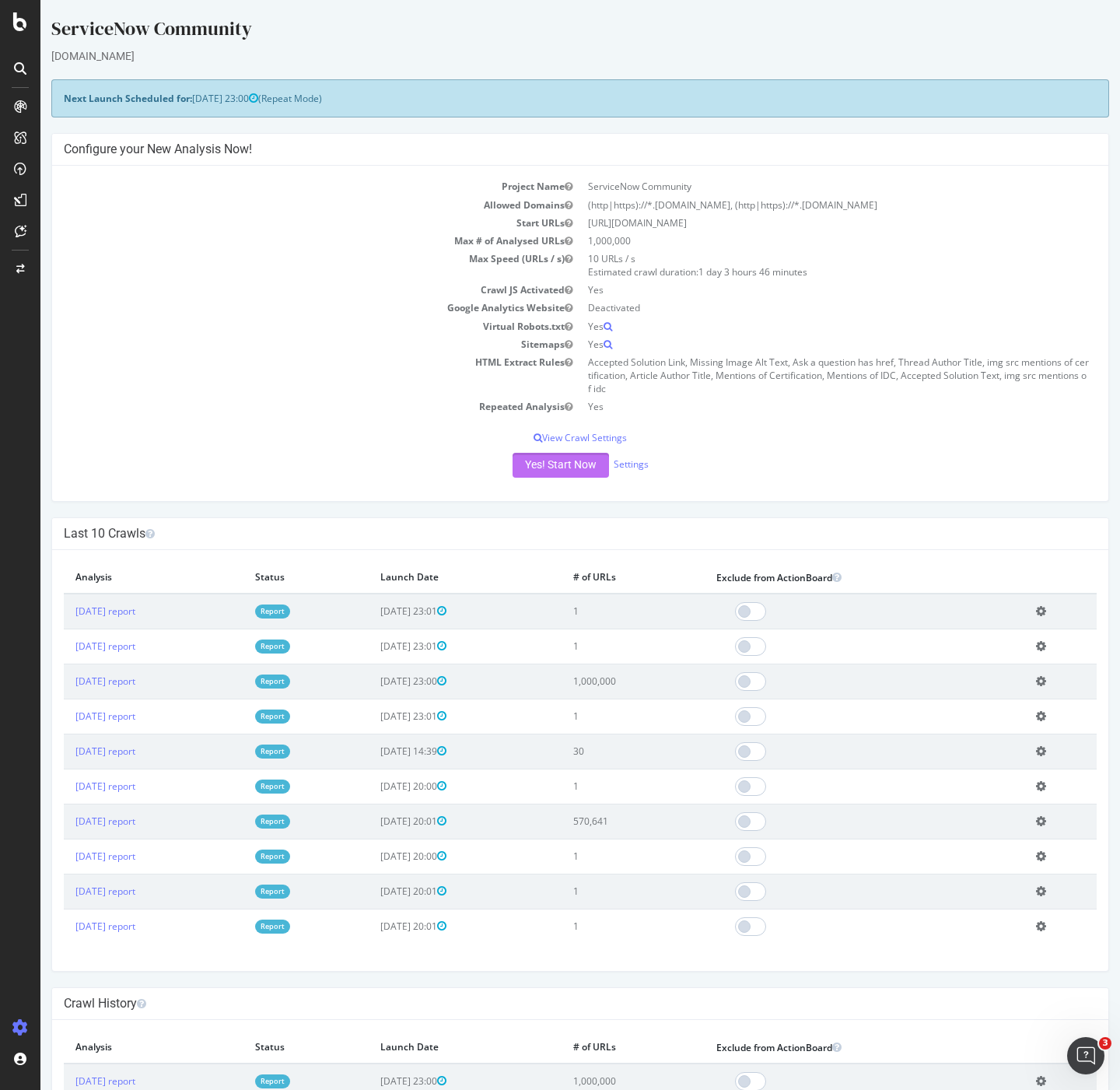
click at [571, 461] on button "Yes! Start Now" at bounding box center [560, 465] width 97 height 25
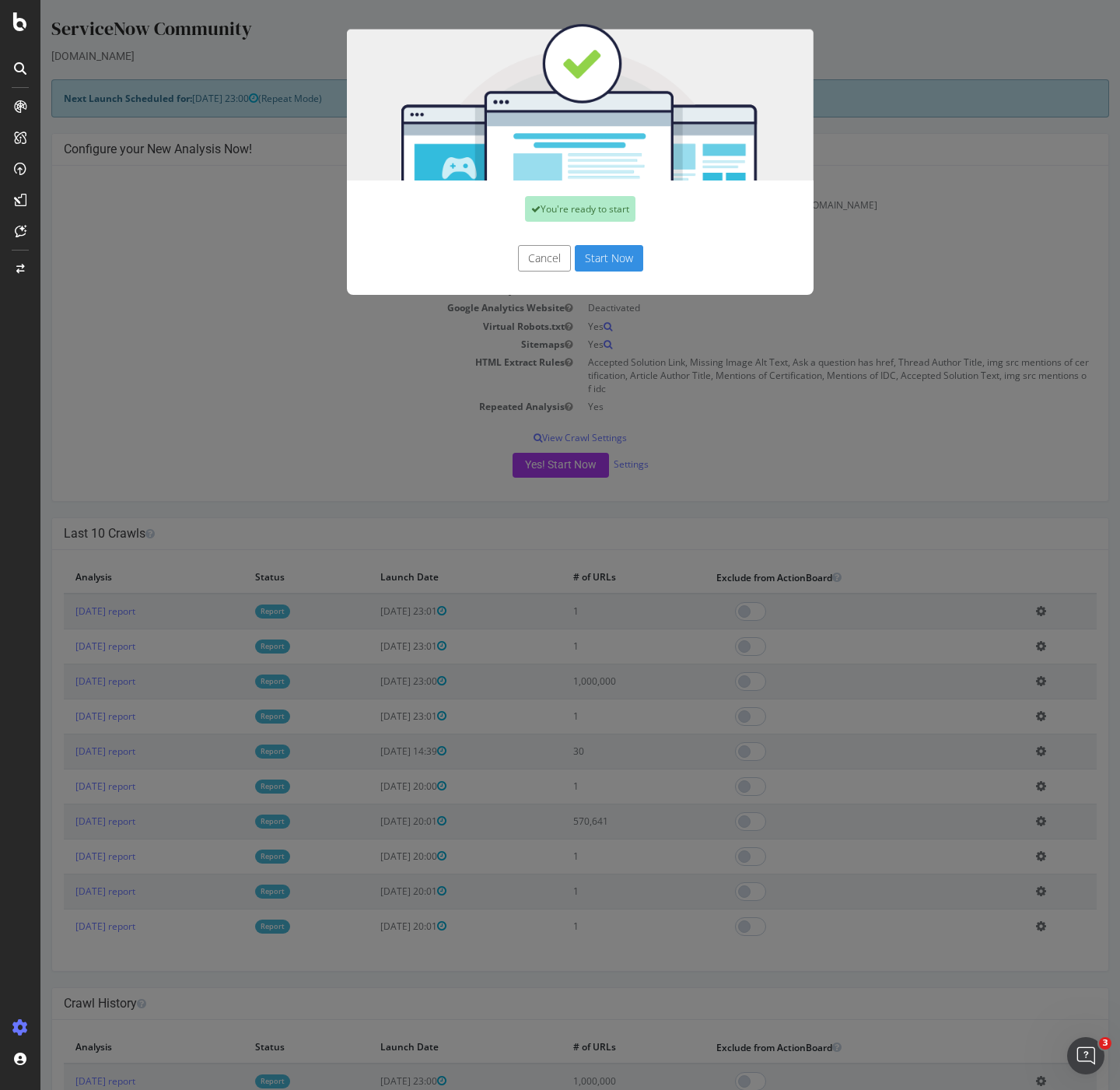
click at [606, 257] on button "Start Now" at bounding box center [609, 258] width 69 height 26
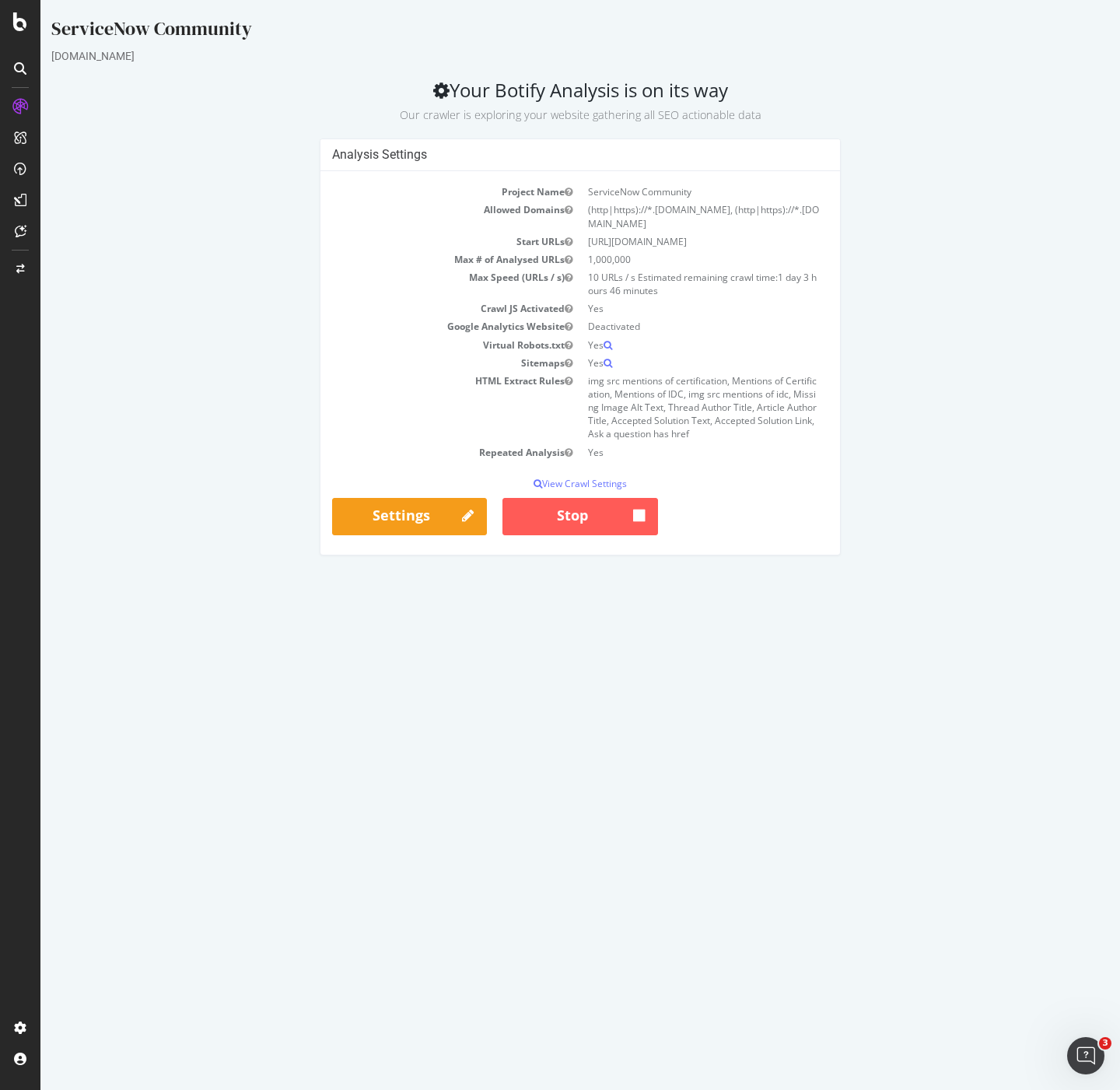
click at [453, 572] on html "ServiceNow Community www.servicenow.com Your Botify Analysis is on its way Our …" at bounding box center [580, 285] width 1079 height 572
drag, startPoint x: 255, startPoint y: 311, endPoint x: 236, endPoint y: 312, distance: 19.0
click at [240, 312] on div "Analysis Settings Project Name ServiceNow Community Allowed Domains (http|https…" at bounding box center [580, 354] width 1073 height 431
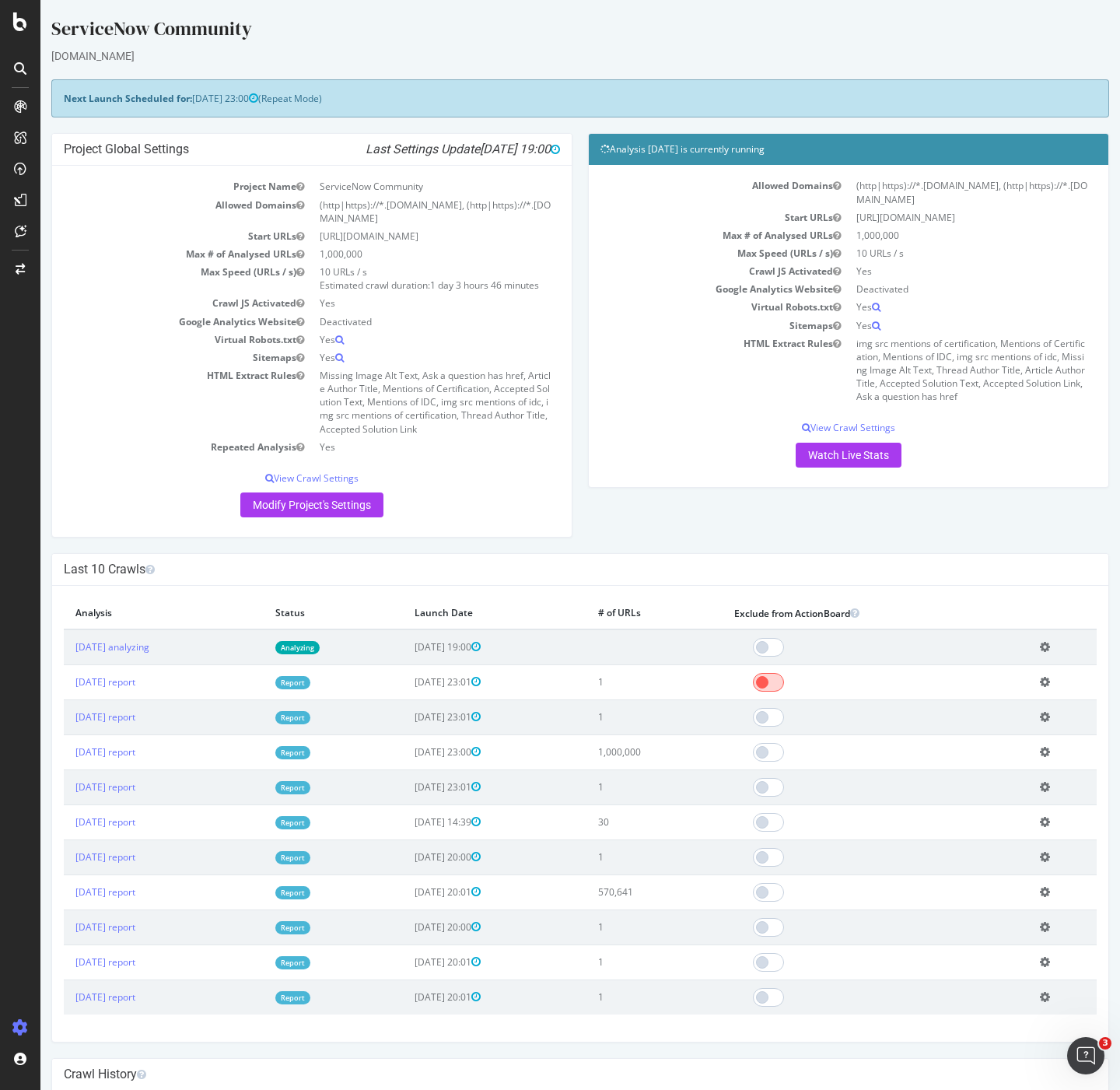
click at [784, 689] on span at bounding box center [769, 682] width 31 height 18
click at [784, 715] on span at bounding box center [769, 717] width 31 height 18
click at [784, 795] on span at bounding box center [769, 786] width 31 height 18
drag, startPoint x: 790, startPoint y: 857, endPoint x: 790, endPoint y: 842, distance: 15.0
click at [784, 856] on span at bounding box center [769, 857] width 31 height 18
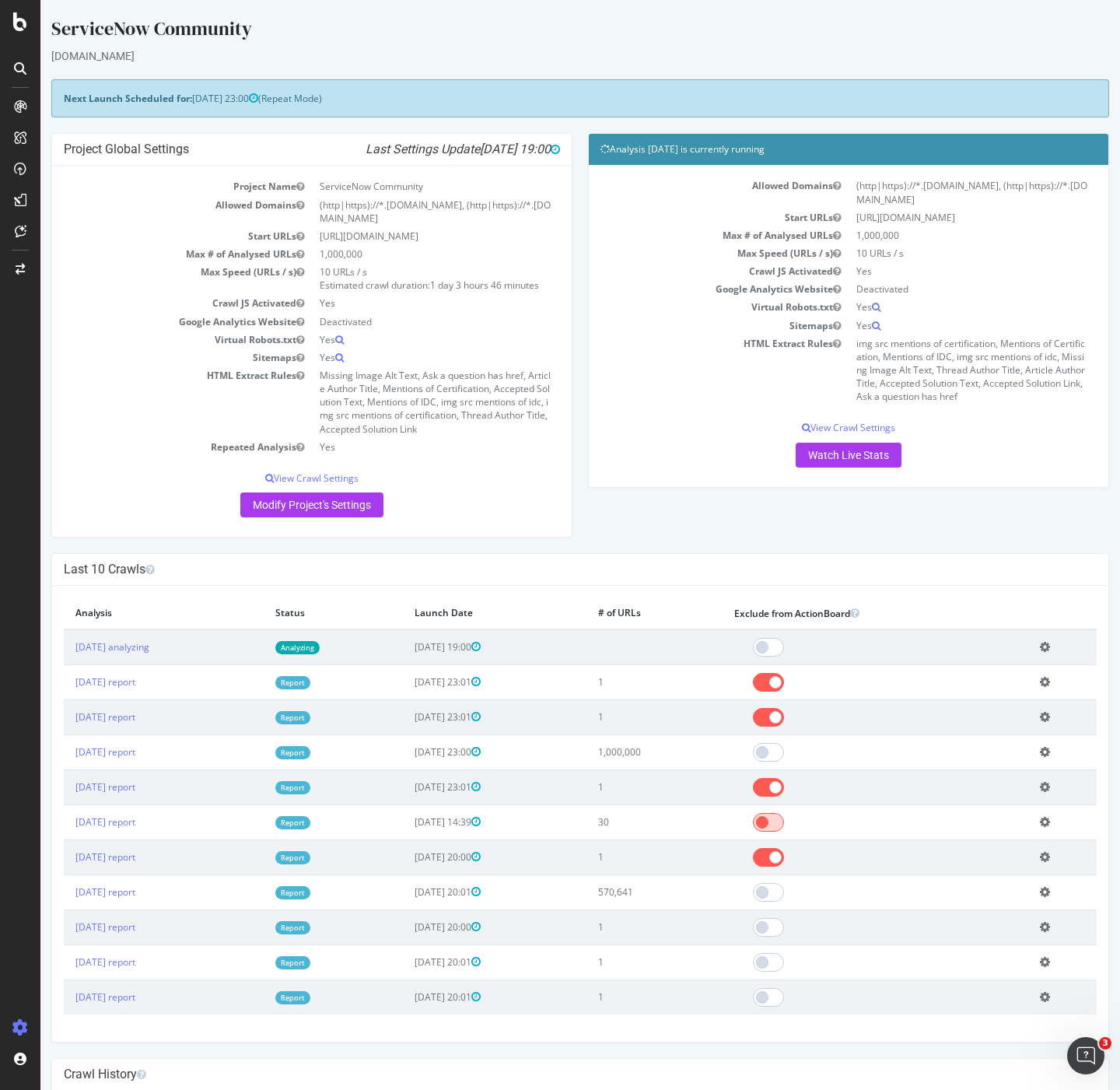
click at [784, 826] on span at bounding box center [769, 822] width 31 height 18
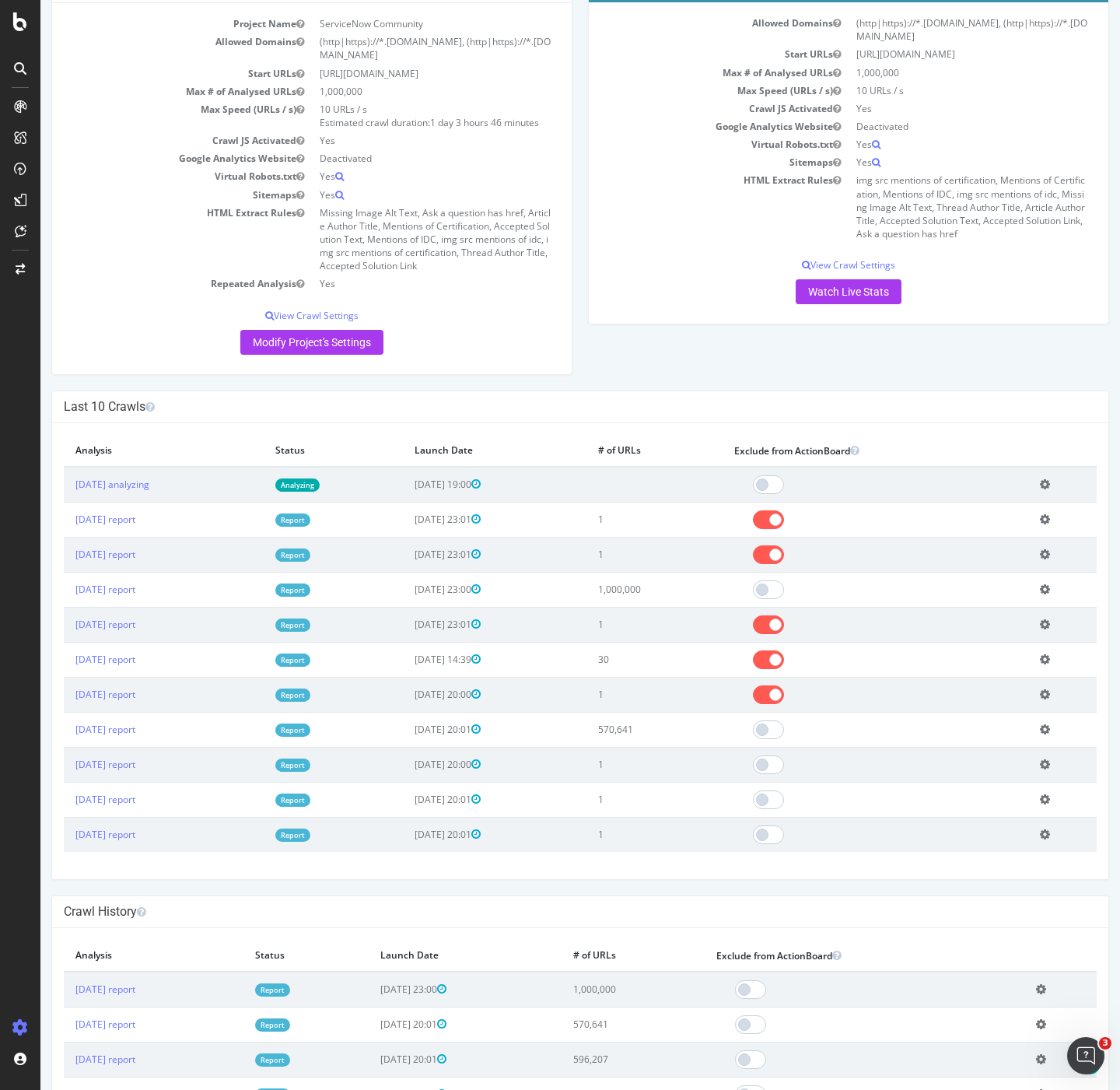
scroll to position [434, 0]
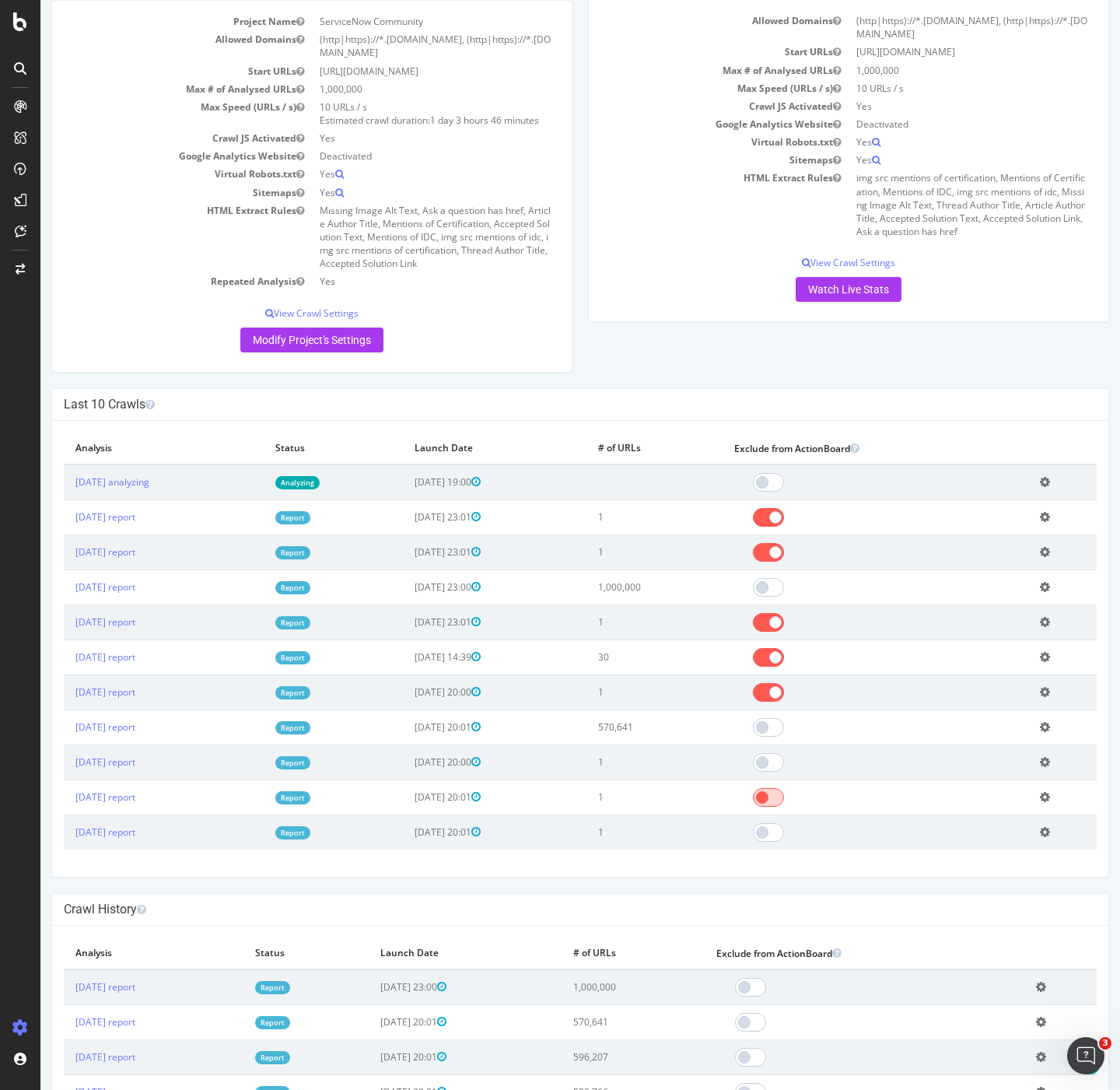
click at [782, 807] on span at bounding box center [769, 797] width 31 height 18
click at [784, 772] on span at bounding box center [769, 762] width 31 height 18
click at [784, 842] on span at bounding box center [769, 832] width 31 height 18
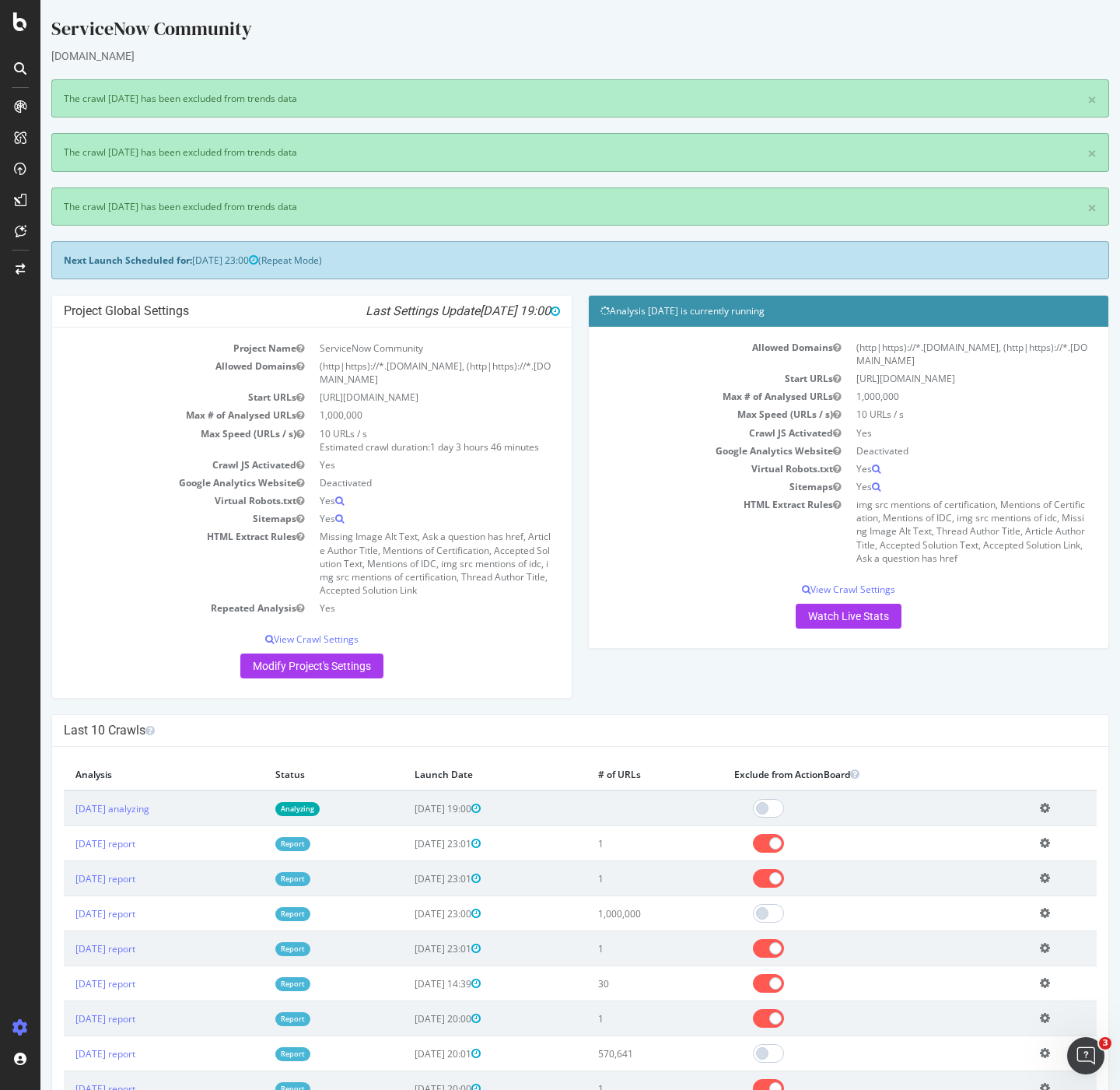
scroll to position [0, 0]
click at [592, 682] on div "Project Global Settings Last Settings Update 2025-09-05 19:00 Project Name Serv…" at bounding box center [580, 505] width 1073 height 420
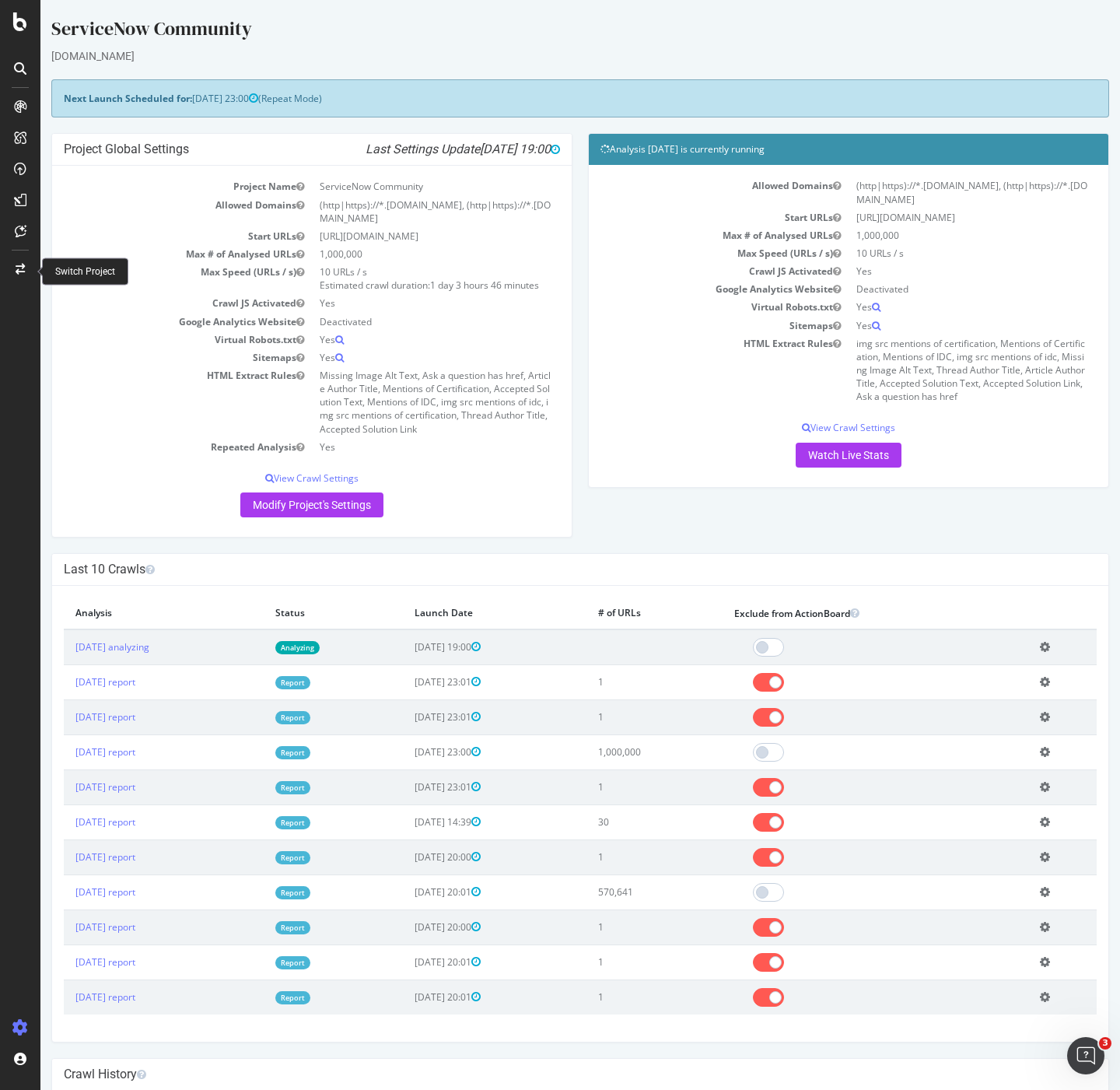
click at [579, 514] on div "Project Global Settings Last Settings Update 2025-09-05 19:00 Project Name Serv…" at bounding box center [580, 343] width 1073 height 420
click at [823, 453] on link "Watch Live Stats" at bounding box center [849, 455] width 106 height 25
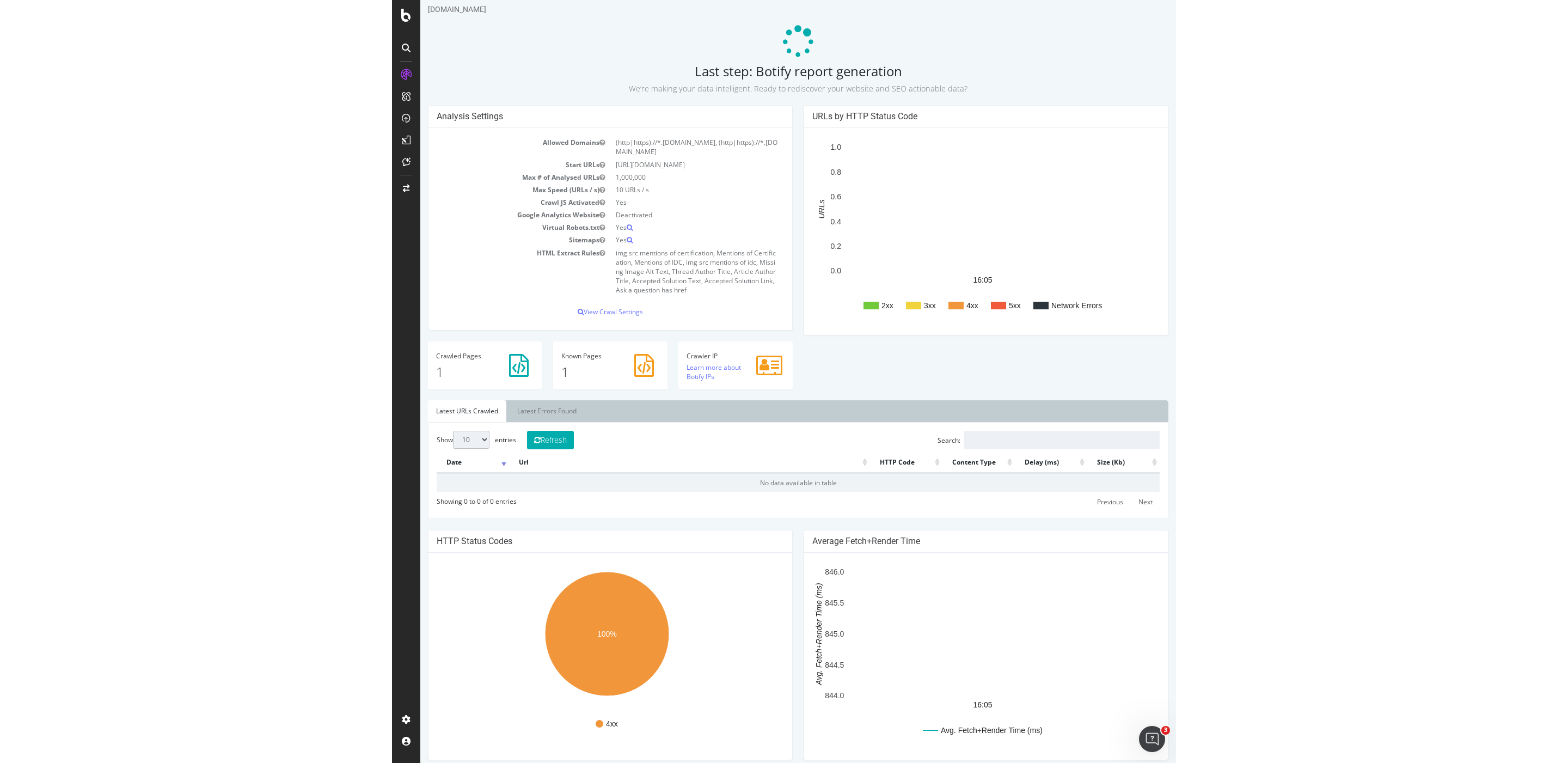
scroll to position [47, 0]
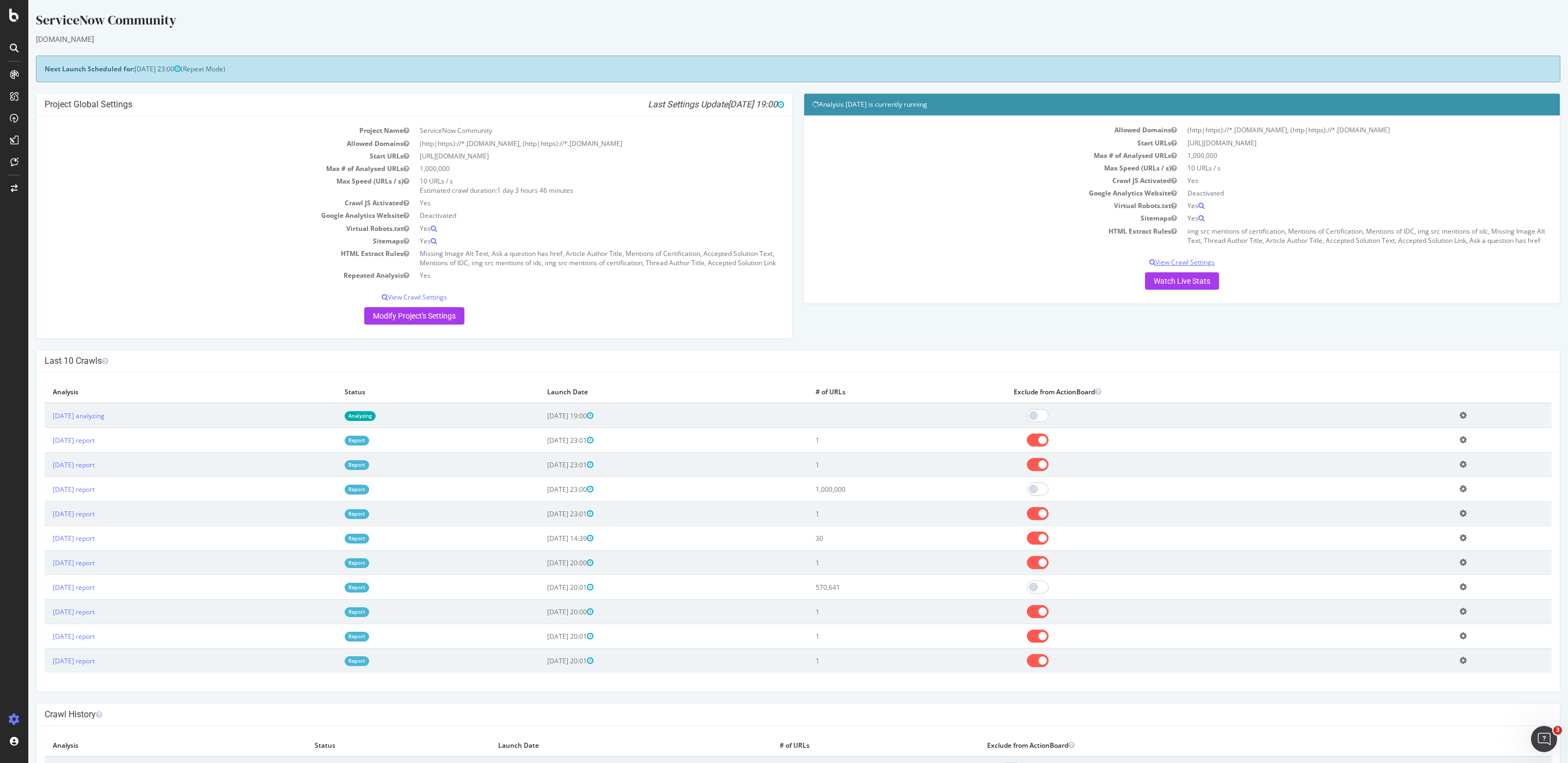
click at [783, 267] on p "View Crawl Settings" at bounding box center [1182, 262] width 740 height 9
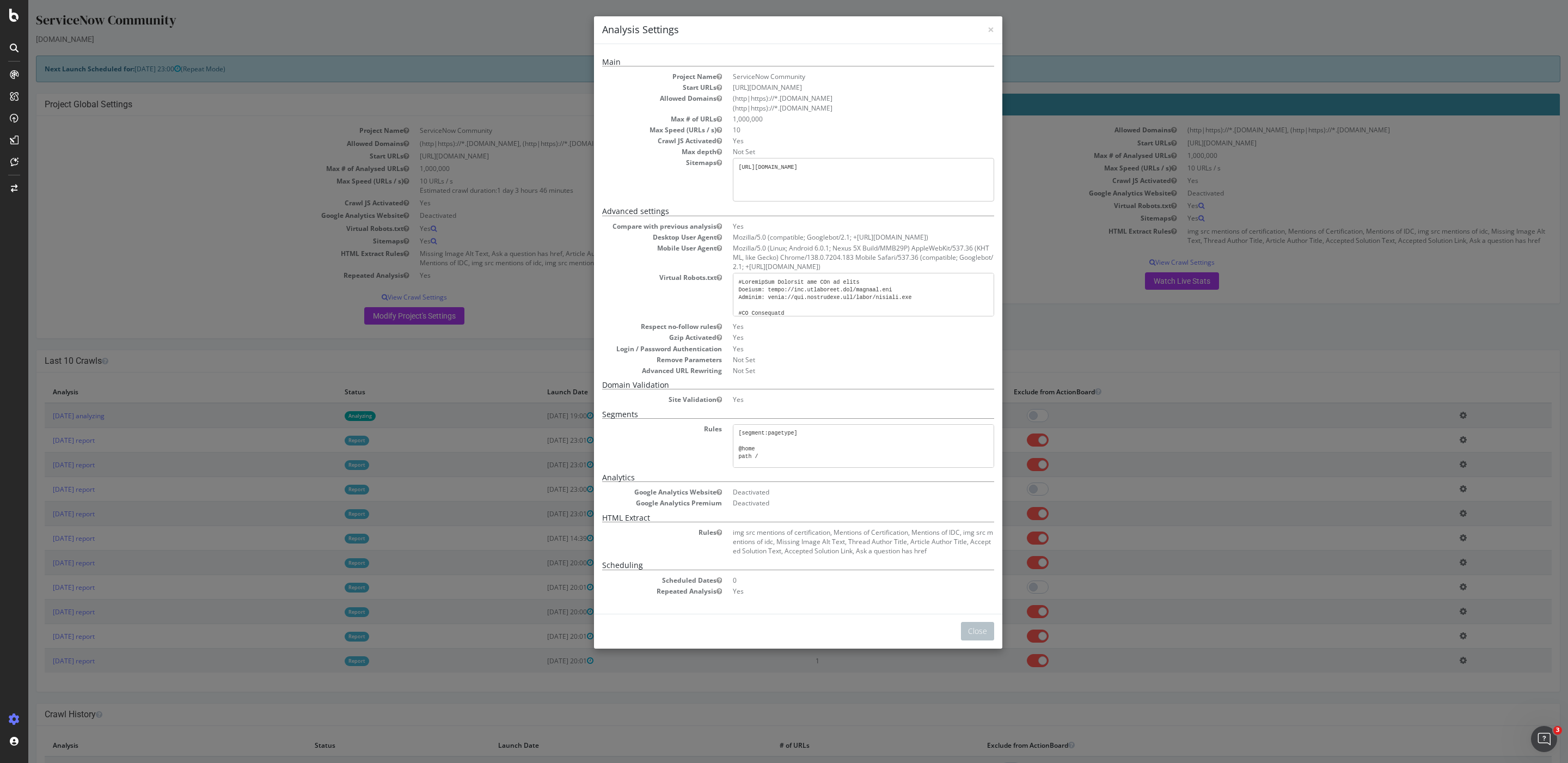
click at [783, 223] on div "× Close Analysis Settings Main Project Name ServiceNow Community Start URLs htt…" at bounding box center [798, 381] width 1539 height 763
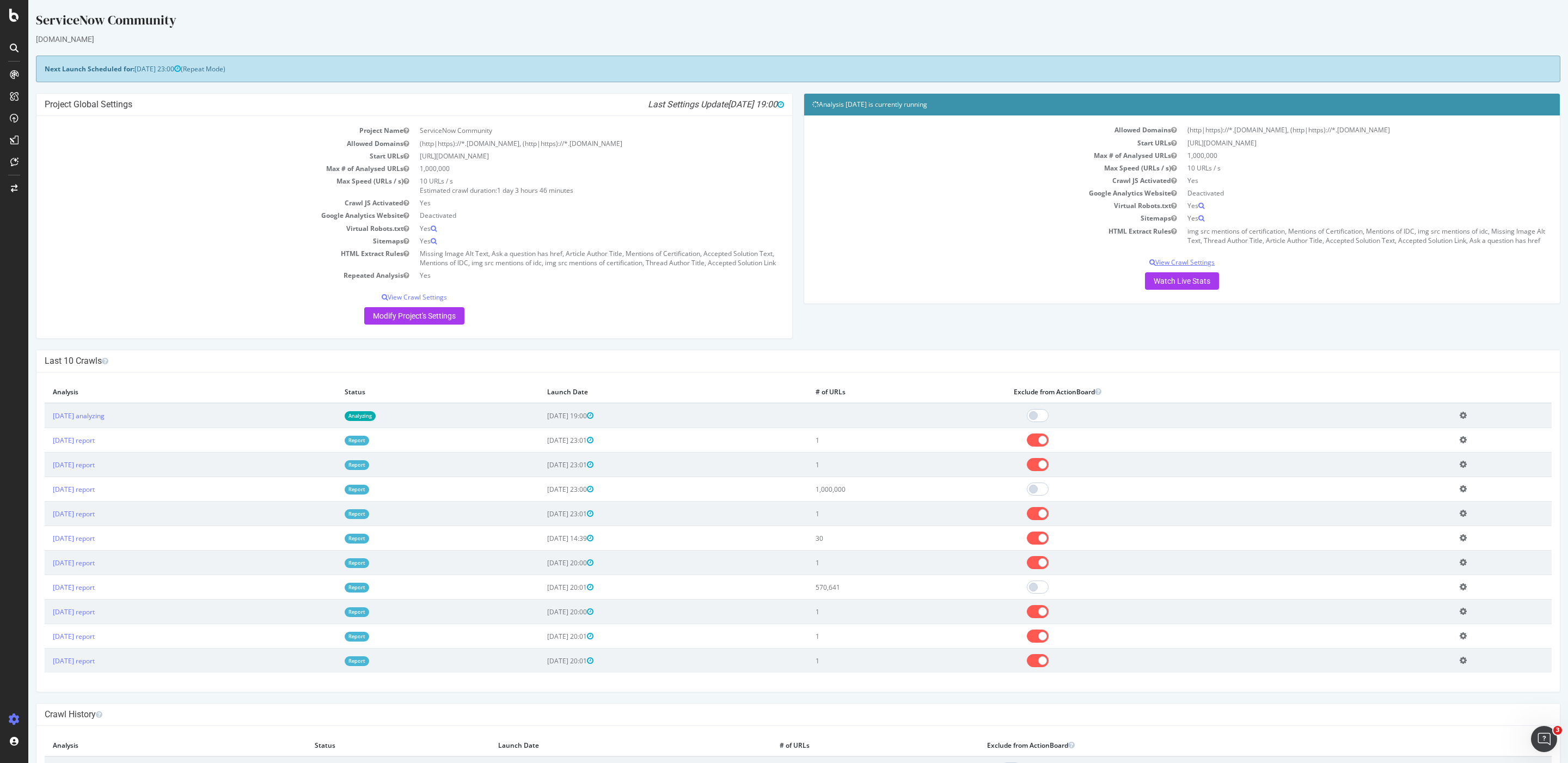
click at [783, 267] on p "View Crawl Settings" at bounding box center [1182, 262] width 740 height 9
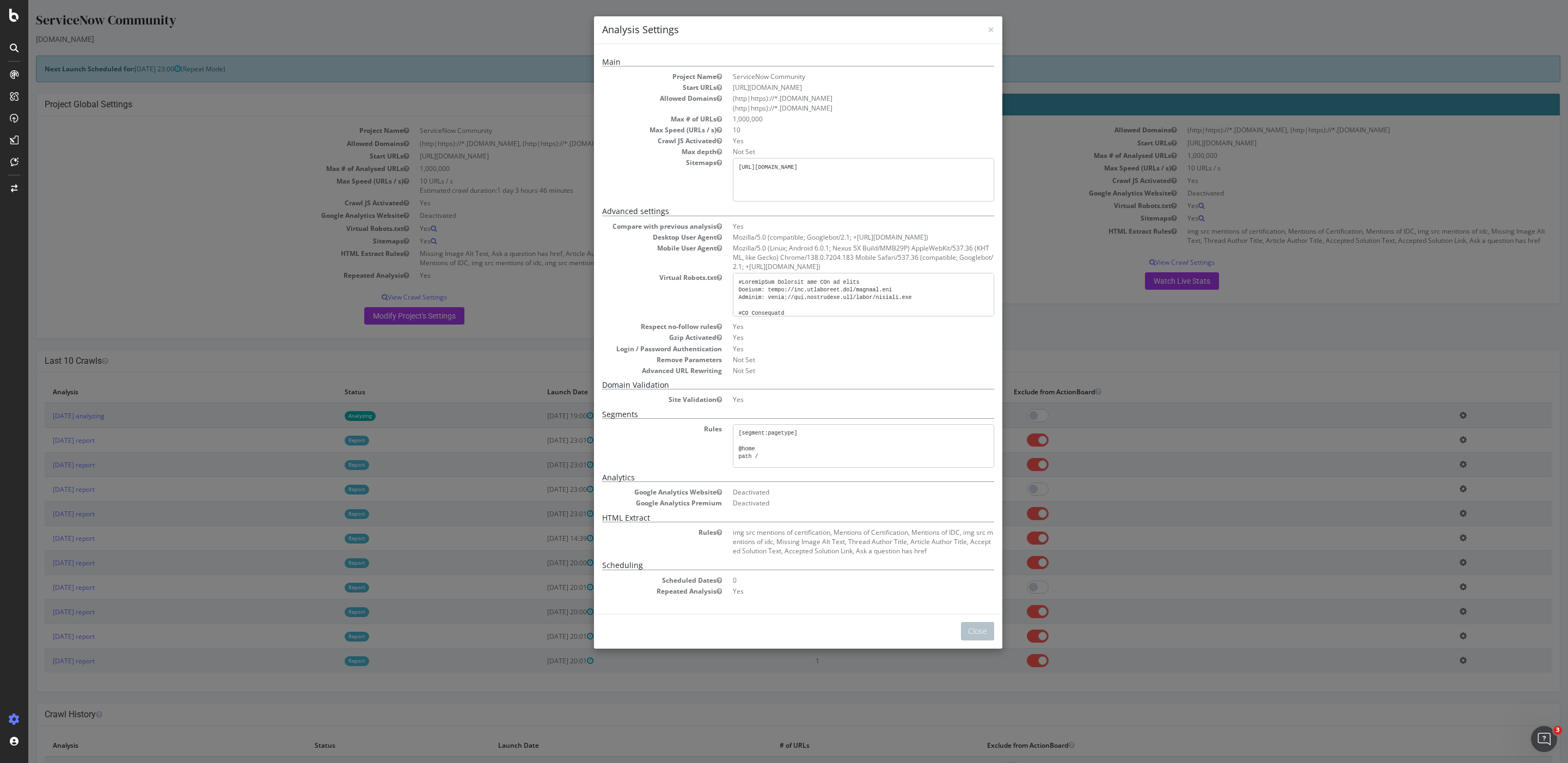
click at [783, 336] on div "× Close Analysis Settings Main Project Name ServiceNow Community Start URLs htt…" at bounding box center [798, 381] width 1539 height 763
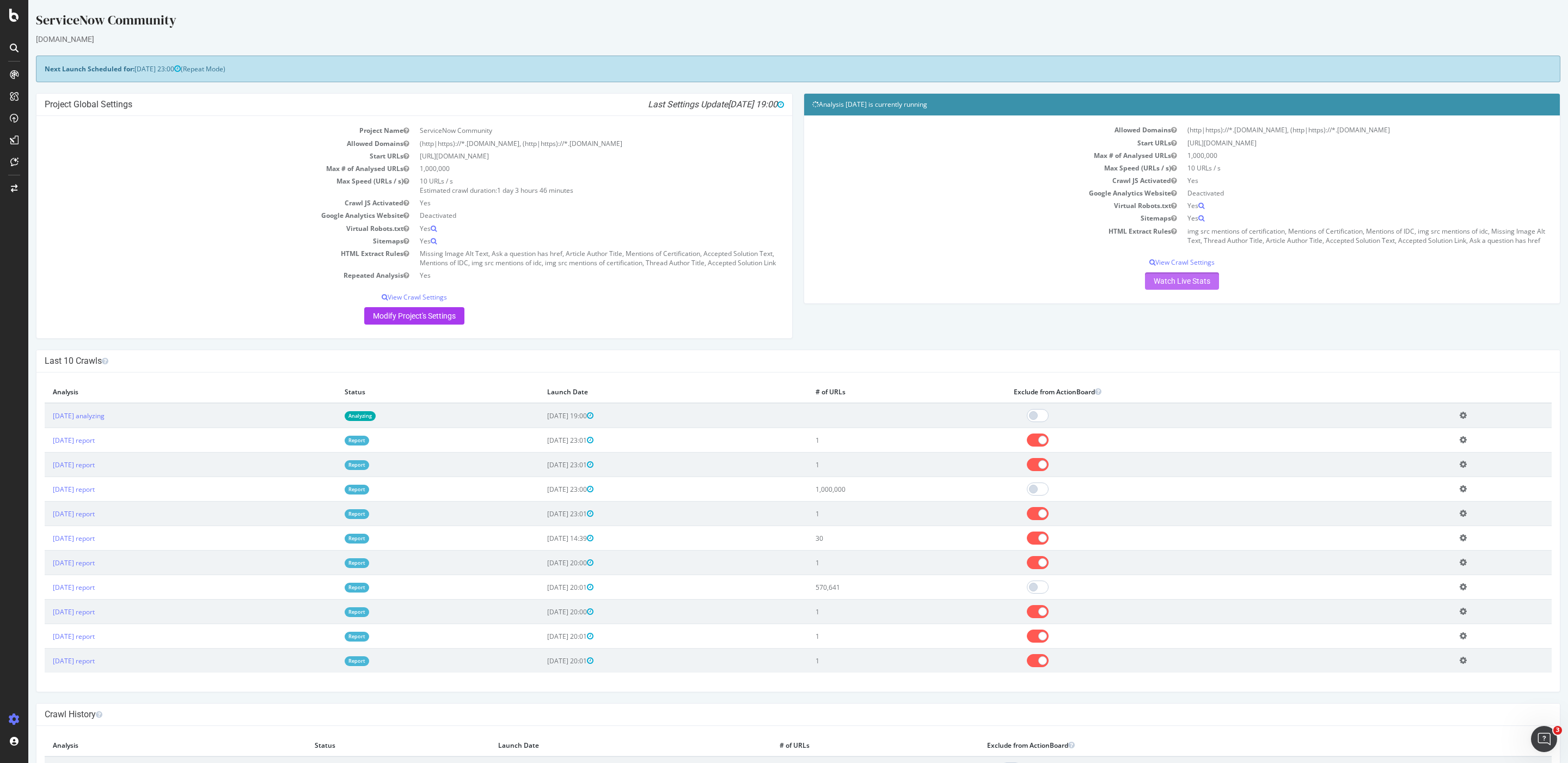
click at [783, 290] on link "Watch Live Stats" at bounding box center [1182, 281] width 74 height 18
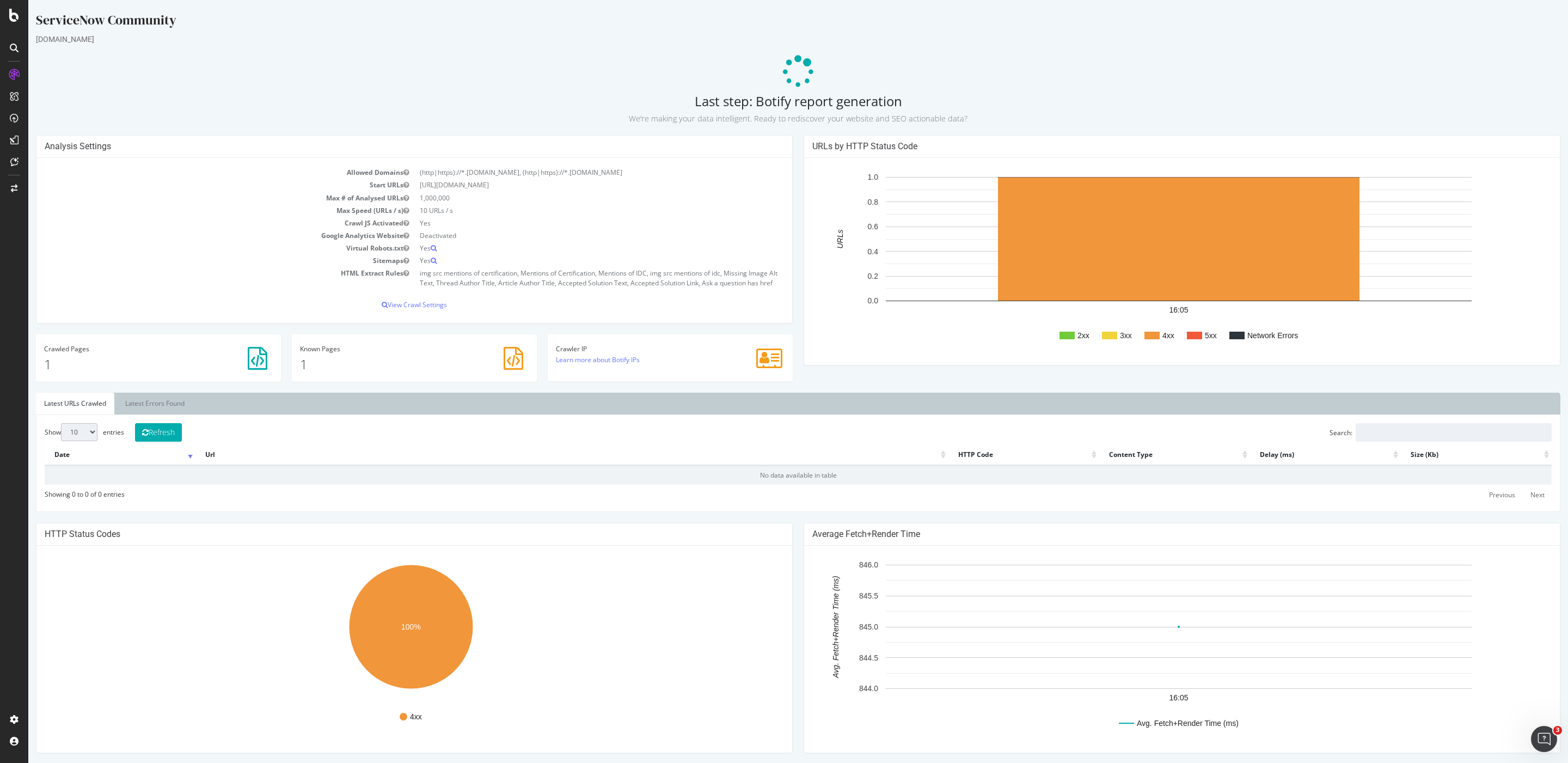
click at [424, 323] on div "Allowed Domains (http|https)://*.www.servicenow.com, (http|https)://*.community…" at bounding box center [414, 240] width 755 height 165
click at [426, 320] on div "Allowed Domains (http|https)://*.www.servicenow.com, (http|https)://*.community…" at bounding box center [414, 240] width 755 height 165
click at [424, 309] on p "View Crawl Settings" at bounding box center [414, 304] width 740 height 9
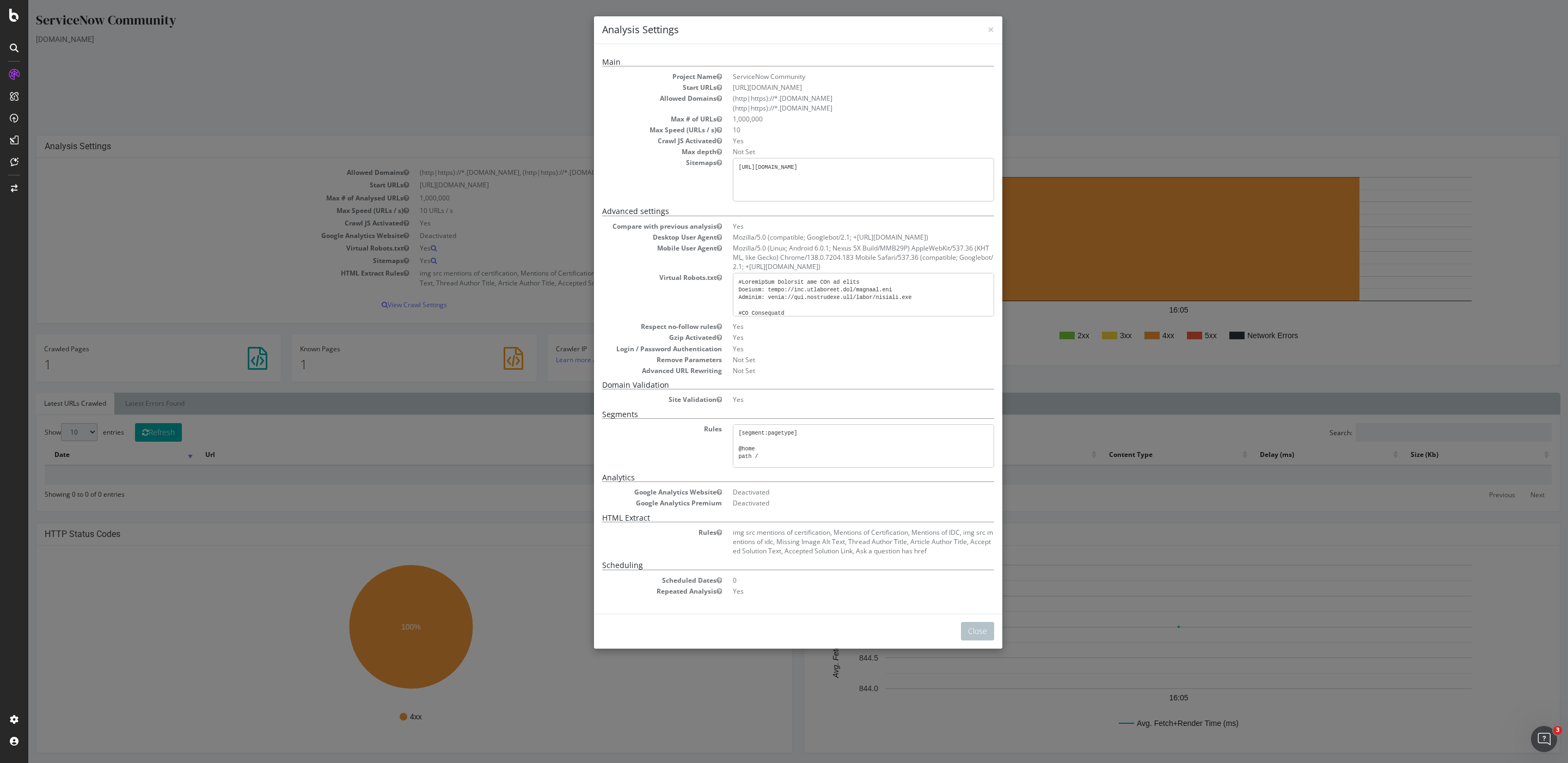
click at [421, 311] on div "× Close Analysis Settings Main Project Name ServiceNow Community Start URLs htt…" at bounding box center [798, 381] width 1539 height 763
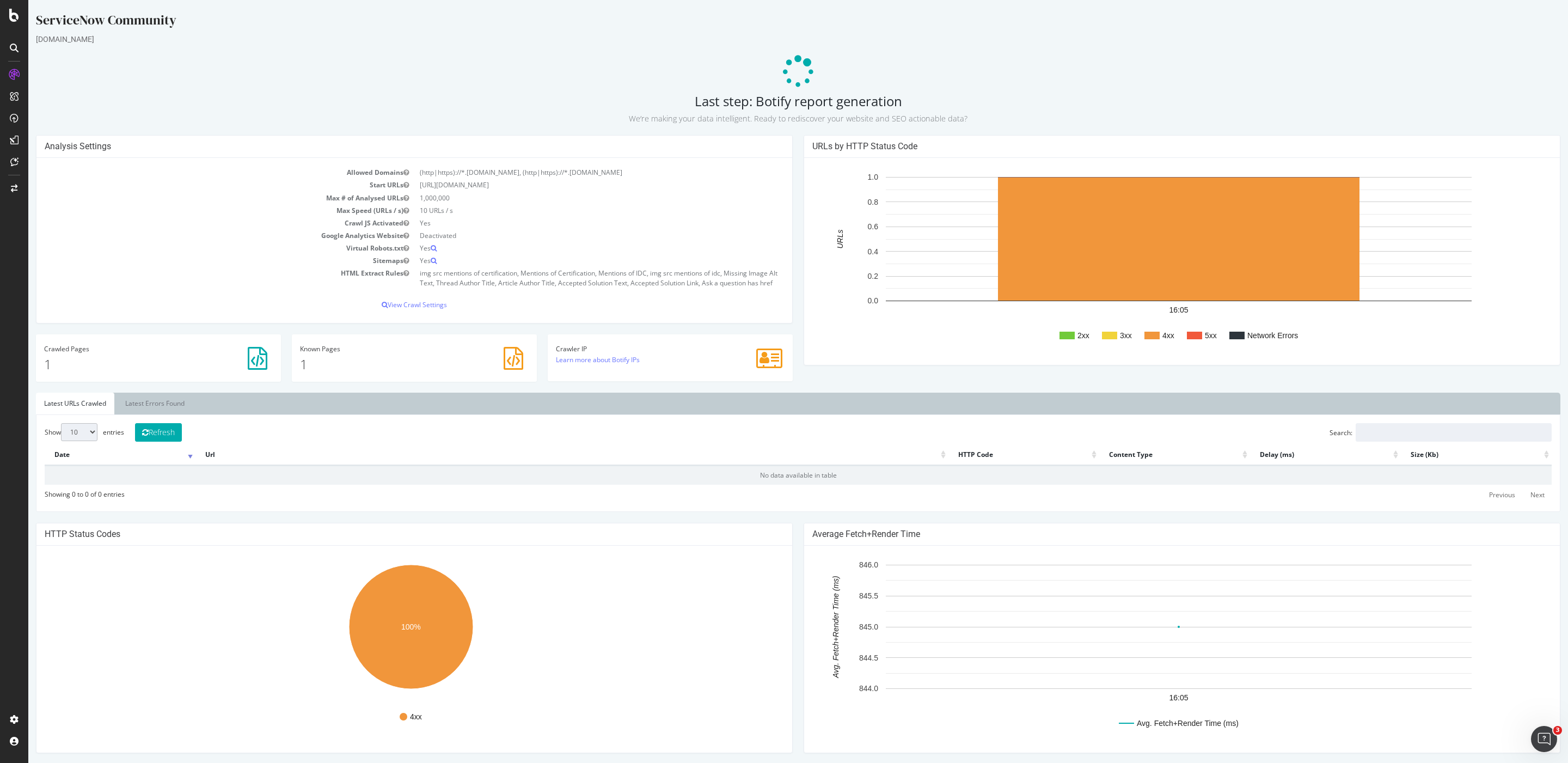
click at [276, 263] on td "Sitemaps" at bounding box center [229, 261] width 369 height 13
drag, startPoint x: 116, startPoint y: 148, endPoint x: 163, endPoint y: 38, distance: 119.6
click at [116, 148] on h4 "Analysis Settings" at bounding box center [414, 147] width 740 height 11
click at [783, 60] on p at bounding box center [798, 72] width 1524 height 33
click at [783, 78] on p at bounding box center [798, 72] width 1524 height 33
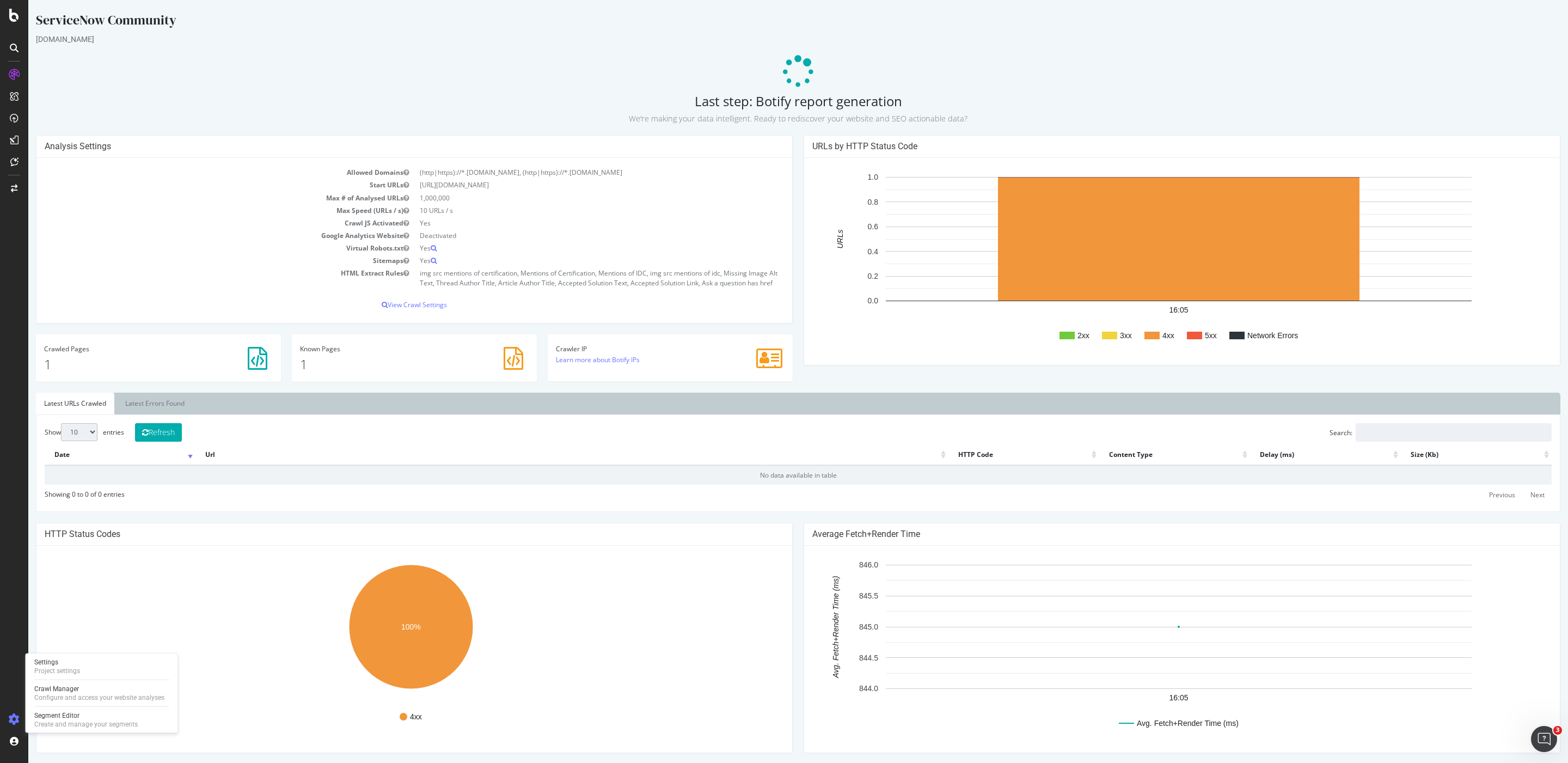
click at [19, 715] on div at bounding box center [14, 719] width 26 height 18
click at [74, 689] on rect "A chart." at bounding box center [410, 649] width 732 height 191
click at [57, 694] on div "Configure and access your website analyses" at bounding box center [99, 698] width 130 height 9
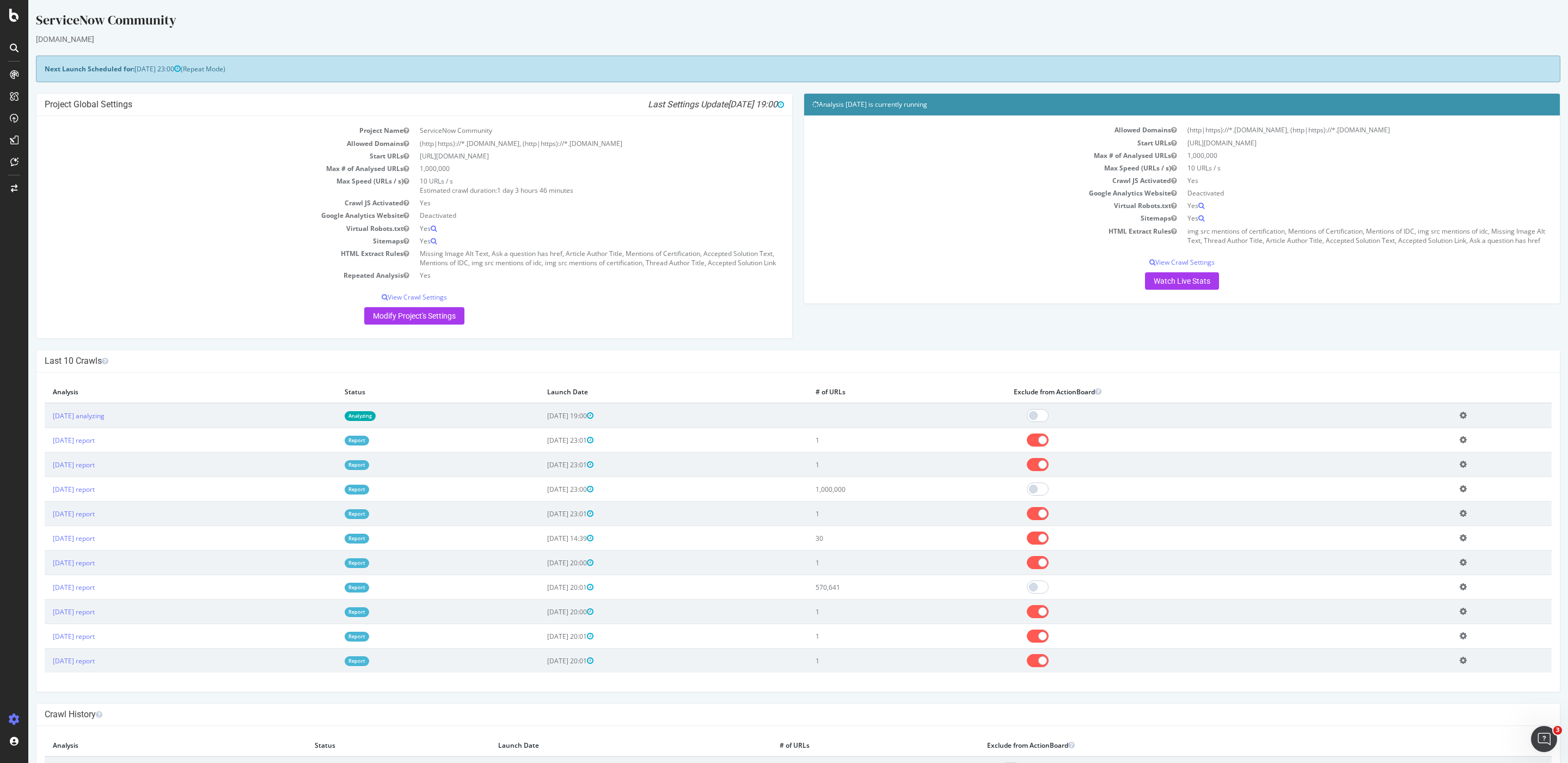
click at [783, 339] on div "Project Global Settings Last Settings Update 2025-09-05 19:00 Project Name Serv…" at bounding box center [798, 221] width 1535 height 256
click at [1462, 420] on icon at bounding box center [1463, 415] width 7 height 8
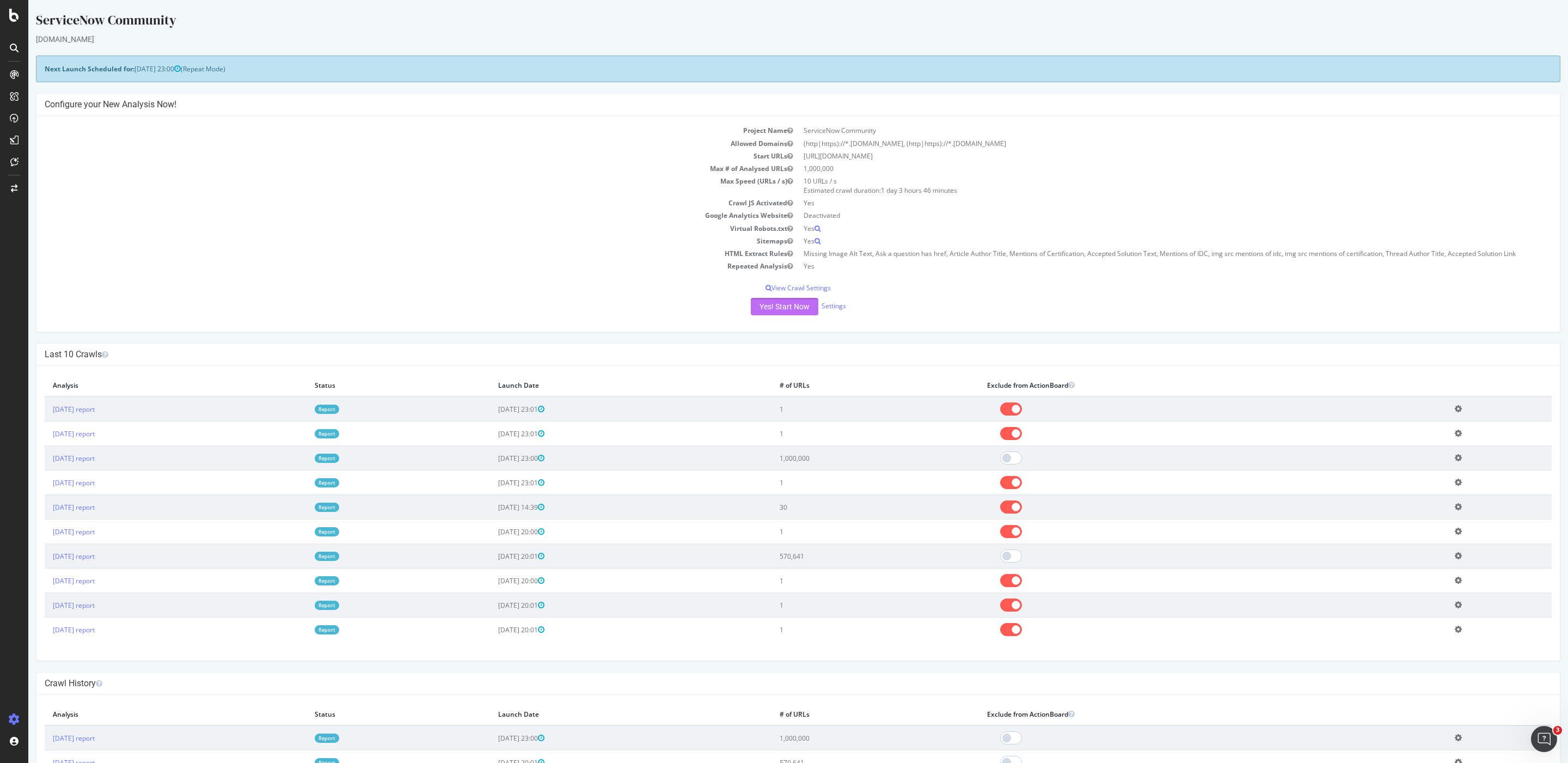
click at [786, 306] on button "Yes! Start Now" at bounding box center [784, 306] width 68 height 18
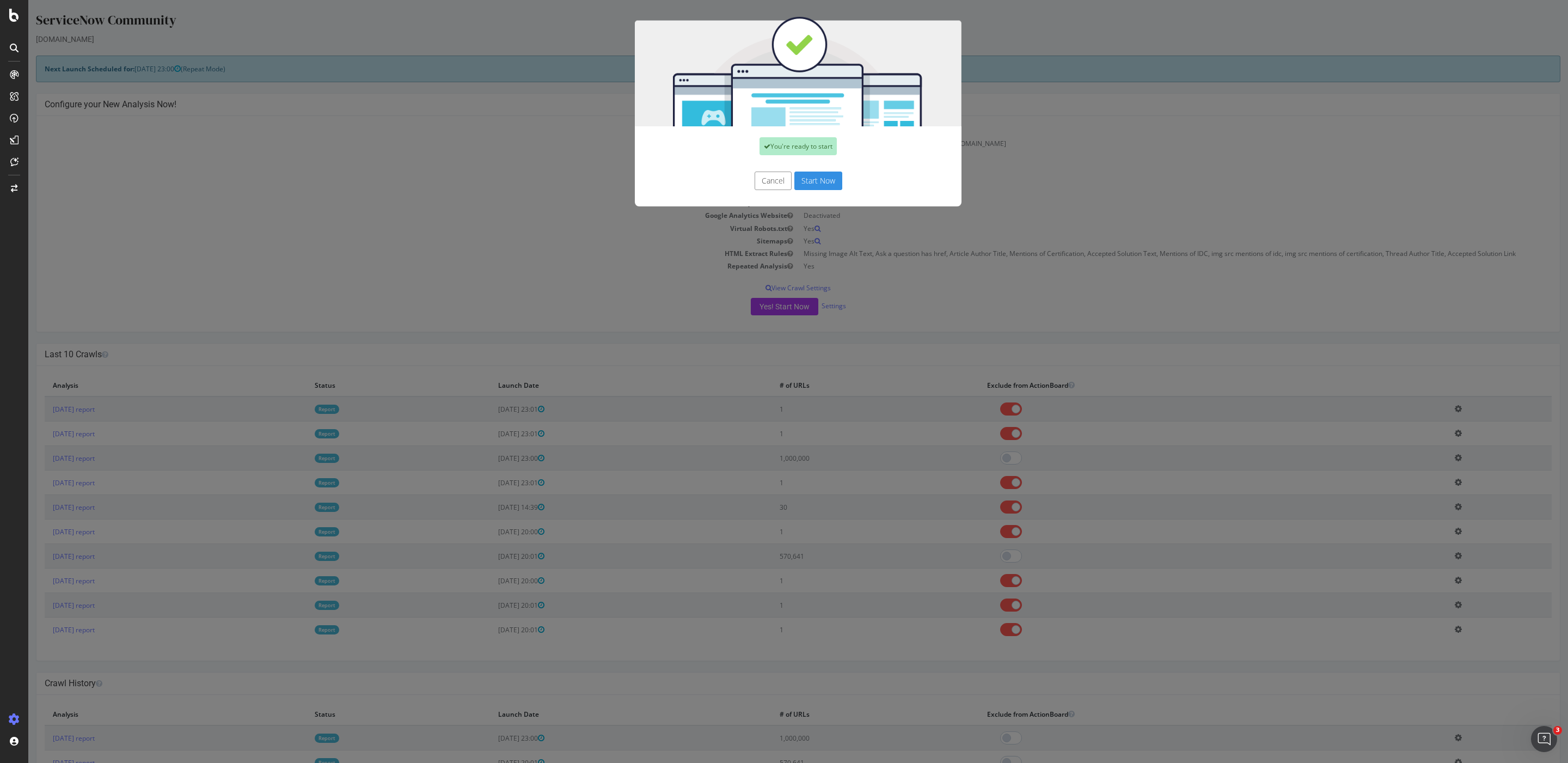
click at [817, 182] on button "Start Now" at bounding box center [818, 181] width 48 height 18
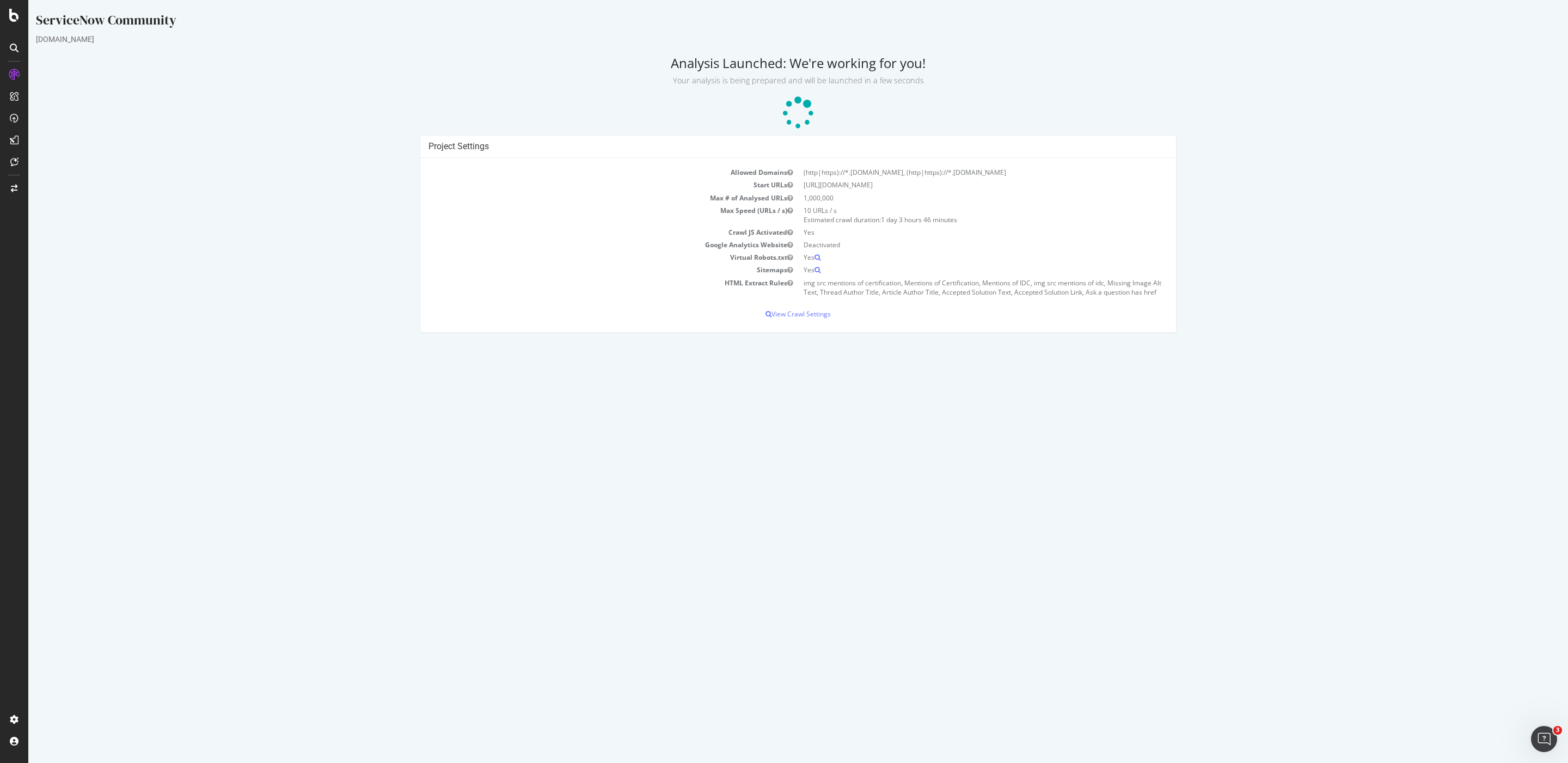
click at [1105, 222] on td "10 URLs / s Estimated crawl duration: 1 day 3 hours 46 minutes" at bounding box center [982, 215] width 369 height 22
drag, startPoint x: 860, startPoint y: 582, endPoint x: 841, endPoint y: 498, distance: 86.1
click at [856, 343] on html "ServiceNow Community www.servicenow.com Analysis Launched: We're working for yo…" at bounding box center [798, 172] width 1539 height 343
click at [555, 332] on div "Allowed Domains (http|https)://*.www.servicenow.com, (http|https)://*.community…" at bounding box center [798, 245] width 755 height 174
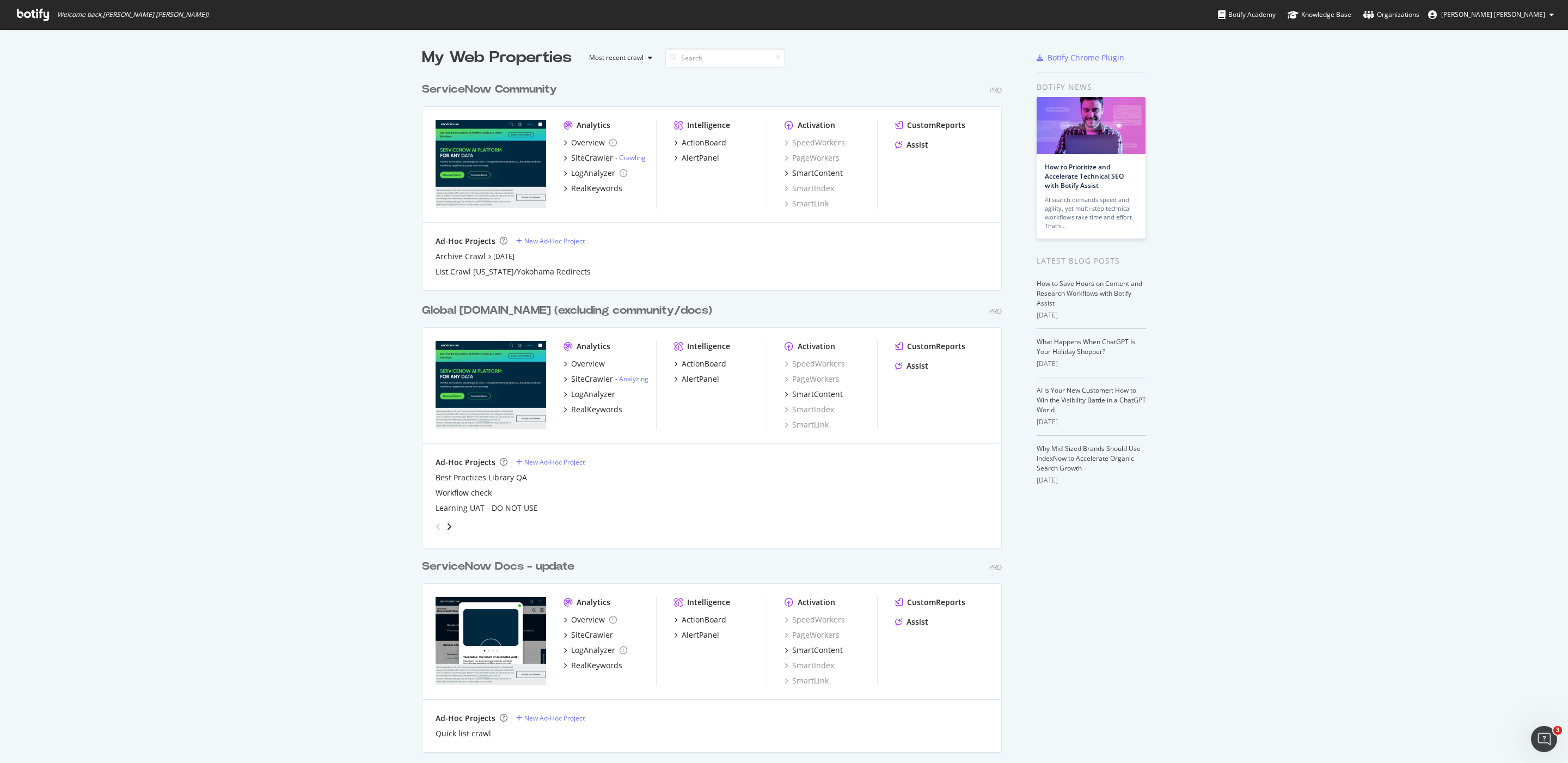
click at [601, 306] on div "Global [DOMAIN_NAME] (excluding community/docs)" at bounding box center [567, 311] width 290 height 16
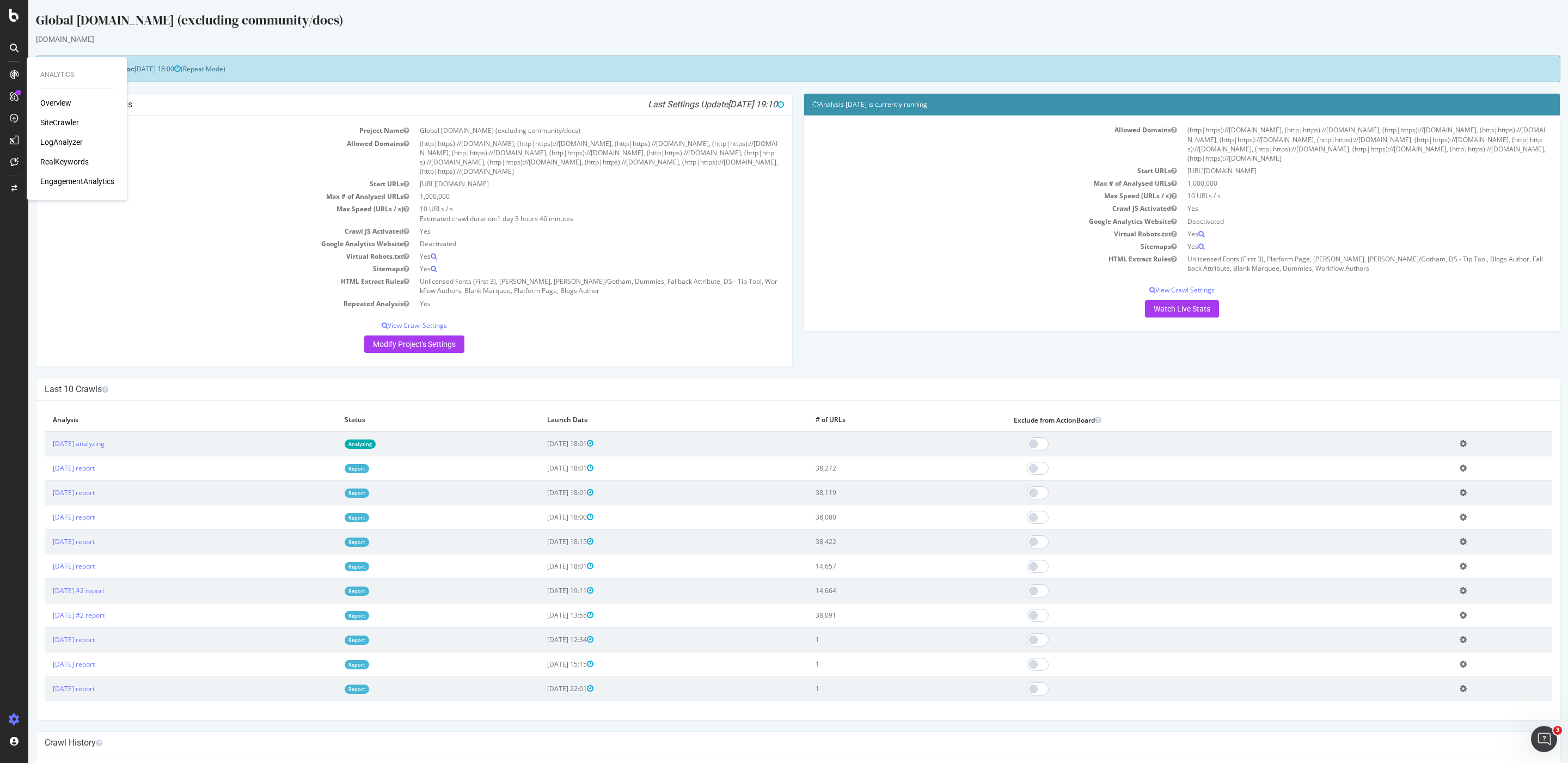
click at [69, 161] on div "RealKeywords" at bounding box center [65, 162] width 49 height 11
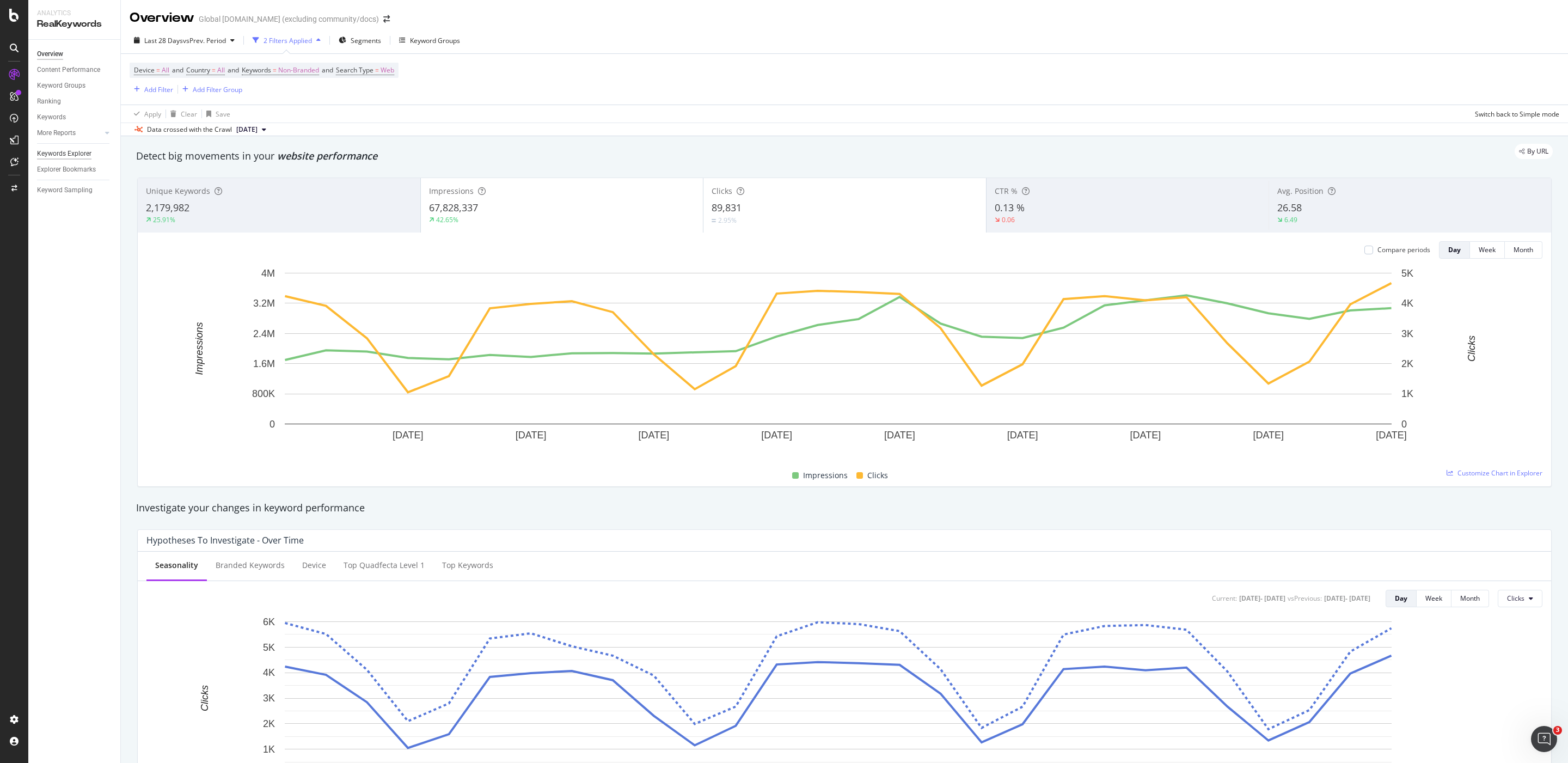
click at [79, 149] on div "Keywords Explorer" at bounding box center [64, 153] width 54 height 12
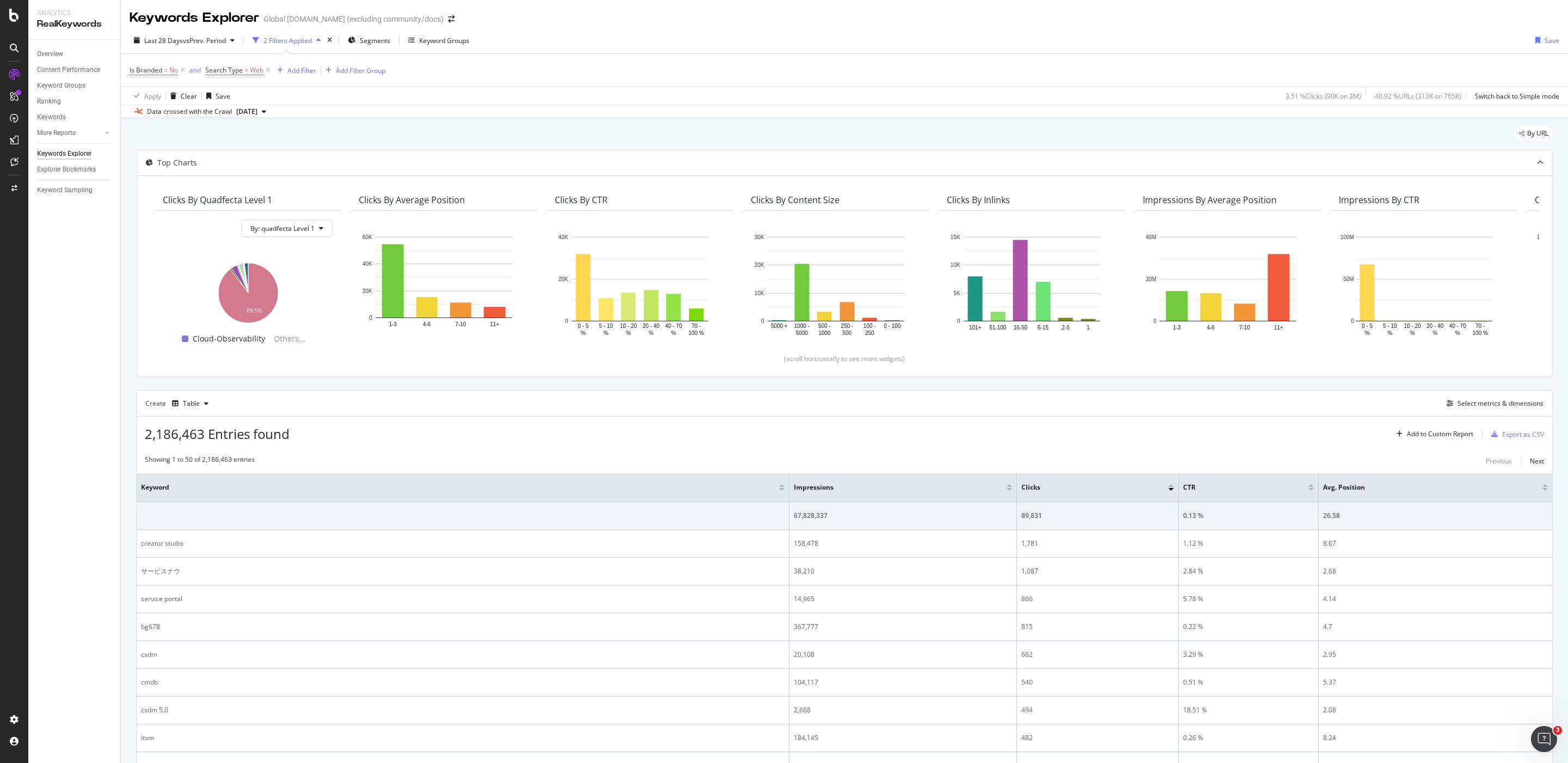
click at [257, 111] on span "2025 Aug. 29th" at bounding box center [247, 111] width 21 height 10
click at [530, 133] on div "By URL" at bounding box center [844, 138] width 1416 height 24
click at [270, 72] on icon at bounding box center [268, 70] width 9 height 11
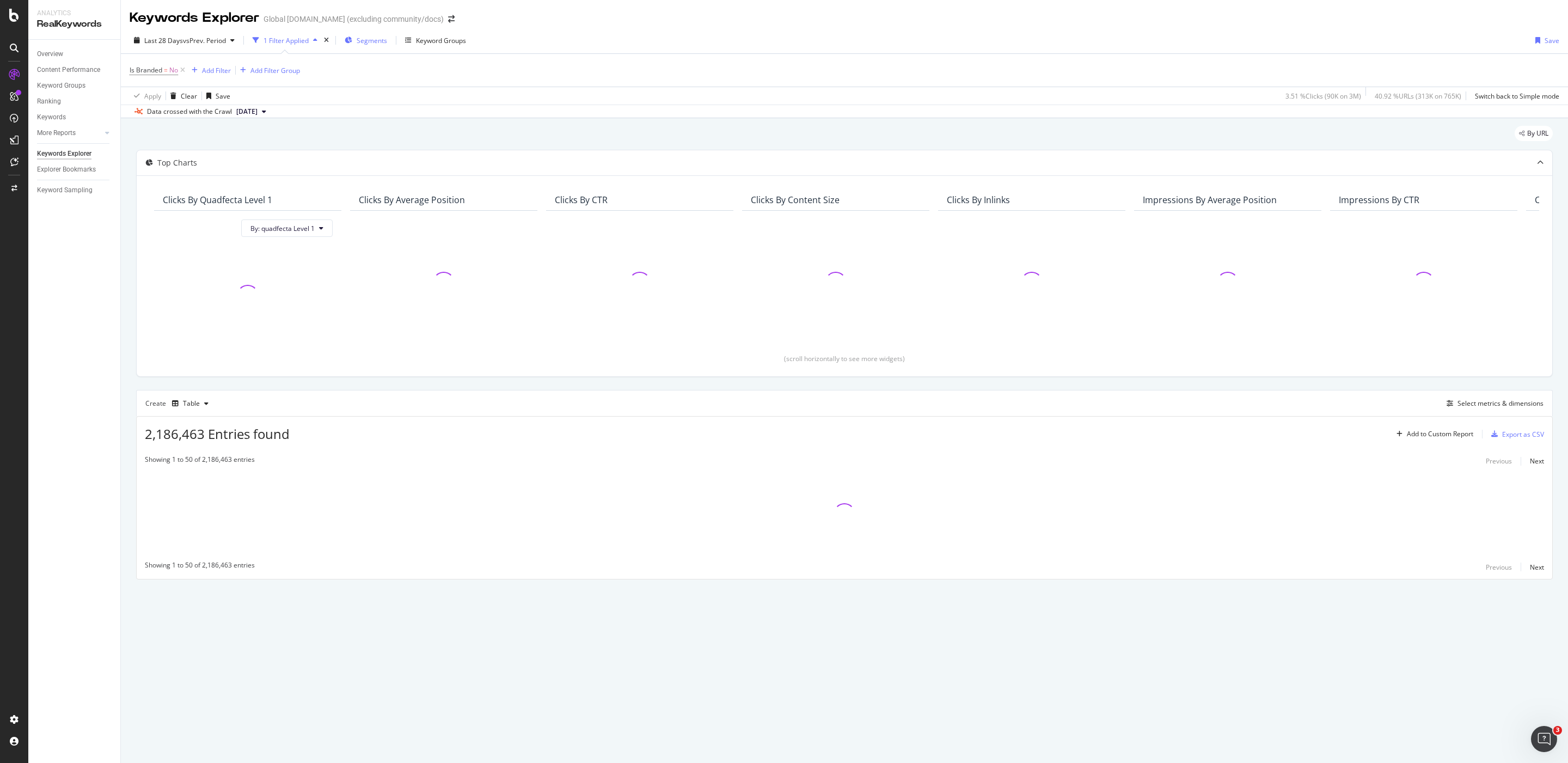
click at [365, 41] on span "Segments" at bounding box center [372, 40] width 30 height 9
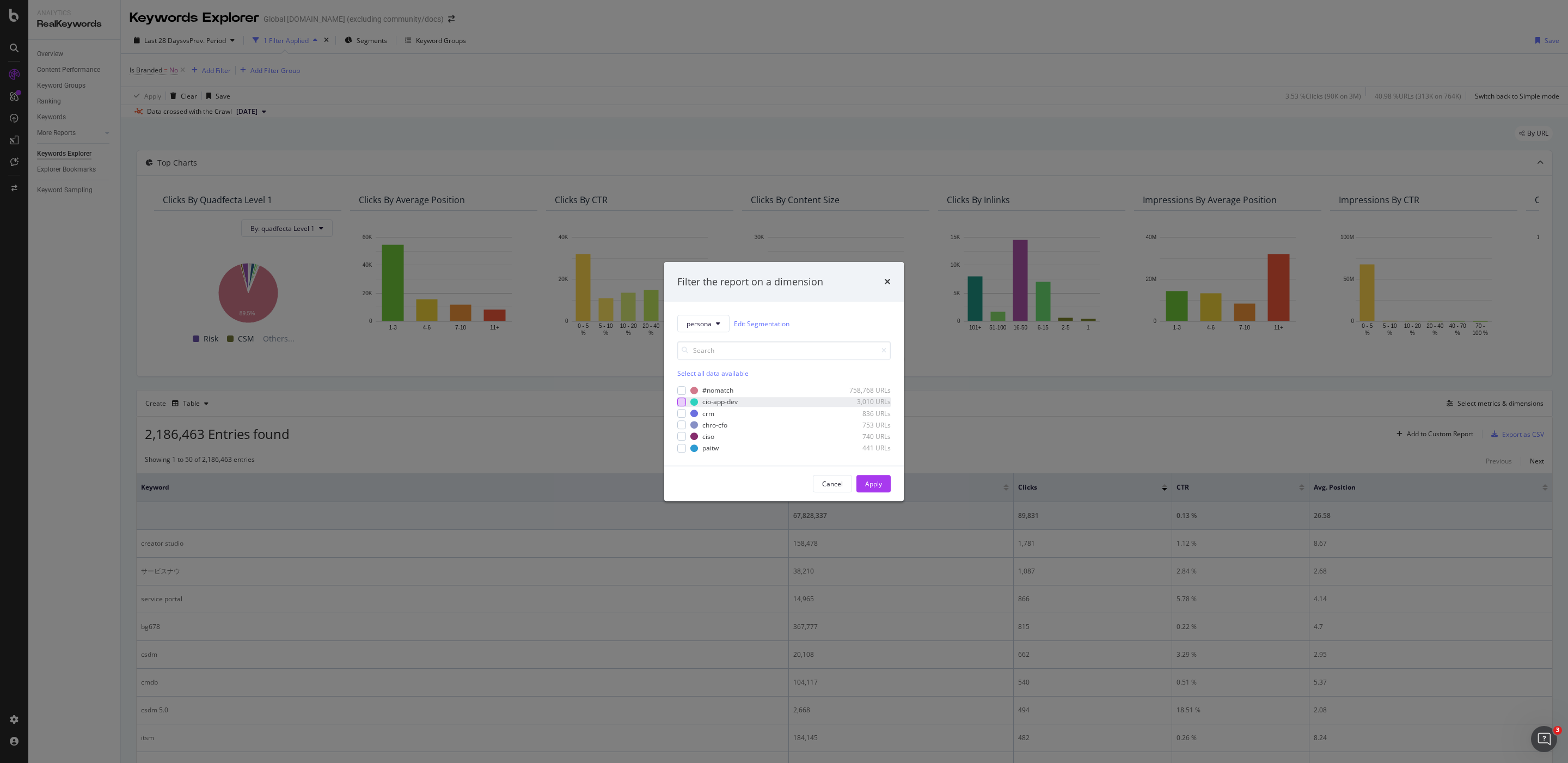
click at [685, 403] on div "modal" at bounding box center [682, 402] width 9 height 9
click at [880, 488] on div "Apply" at bounding box center [873, 483] width 17 height 16
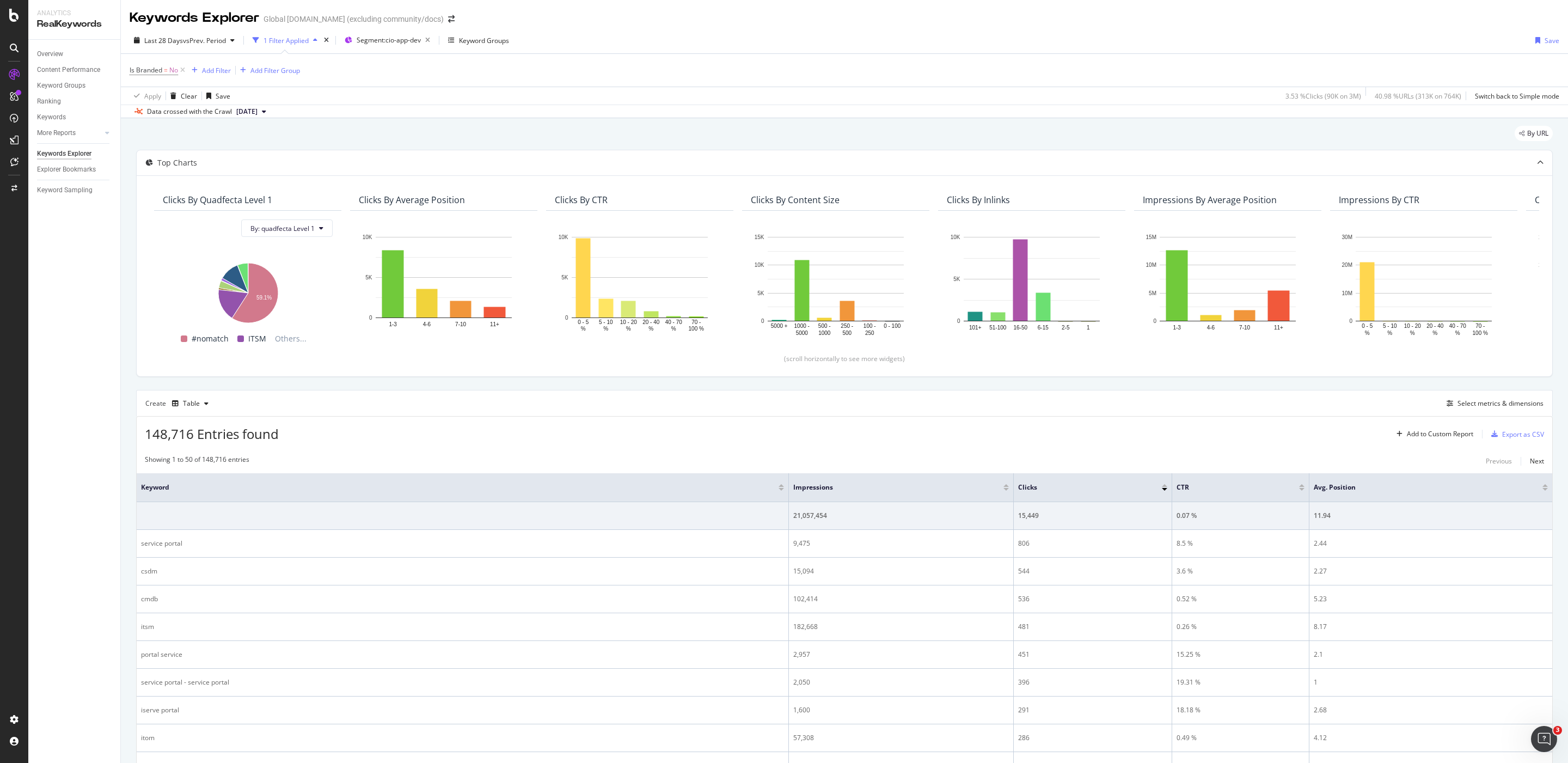
click at [479, 139] on div "By URL" at bounding box center [844, 138] width 1416 height 24
click at [207, 39] on span "vs Prev. Period" at bounding box center [205, 40] width 43 height 9
click at [160, 167] on input "2025/08/06" at bounding box center [168, 162] width 44 height 15
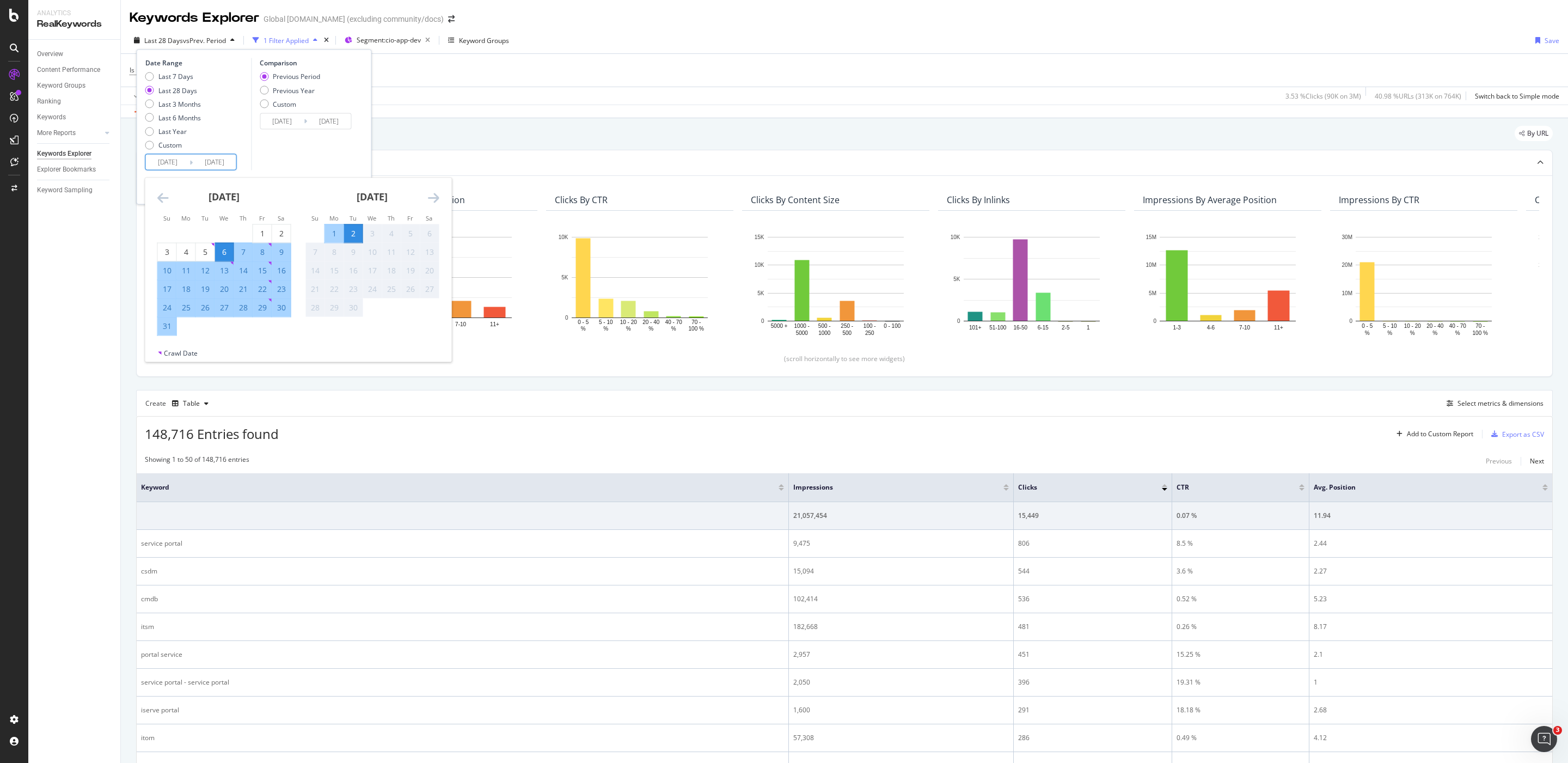
click at [173, 308] on div "24" at bounding box center [167, 308] width 18 height 11
type input "2025/08/24"
type input "2025/08/14"
type input "2025/08/23"
click at [173, 308] on div "24" at bounding box center [167, 308] width 18 height 11
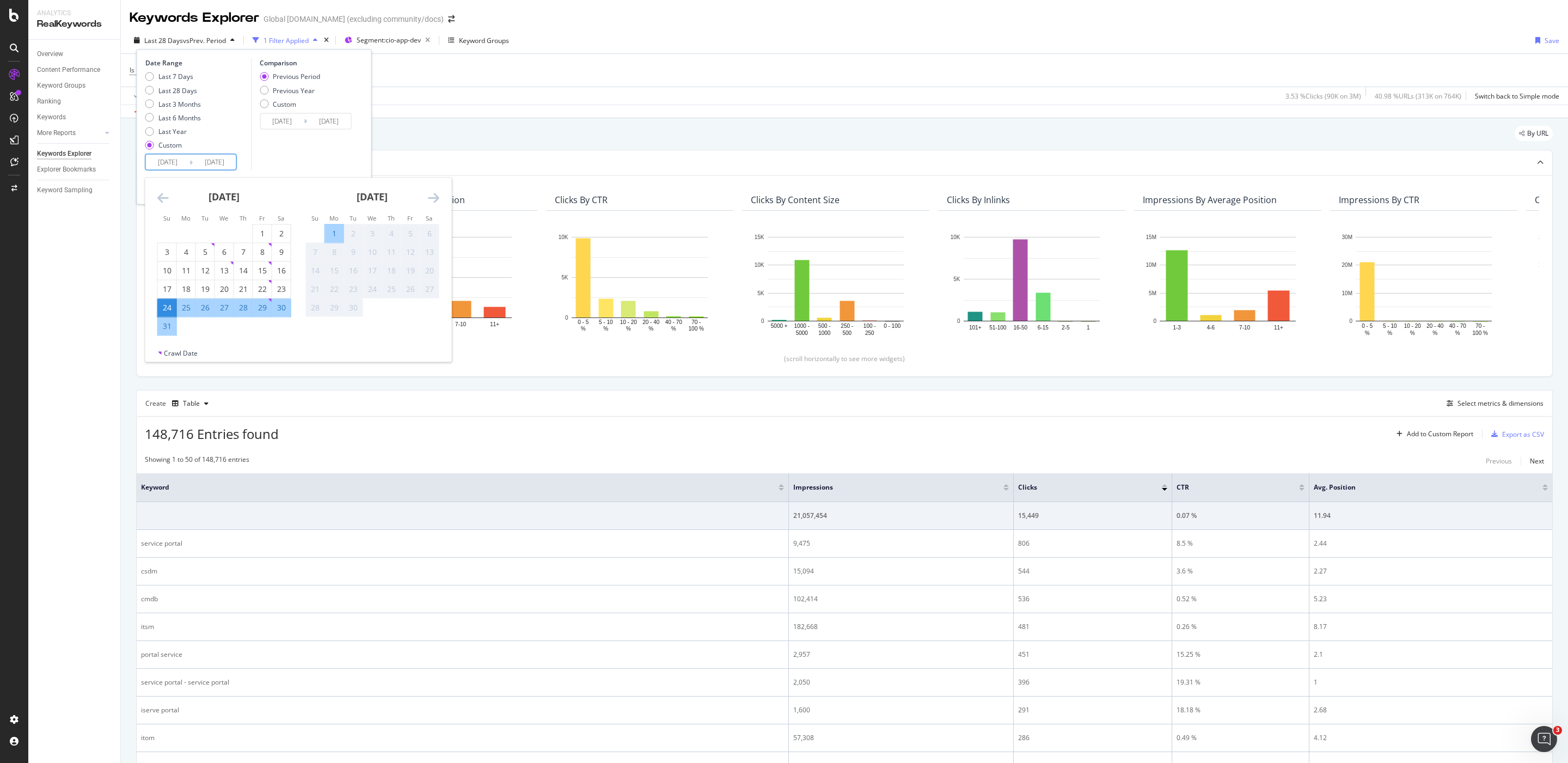
type input "2025/08/24"
type input "2025/08/23"
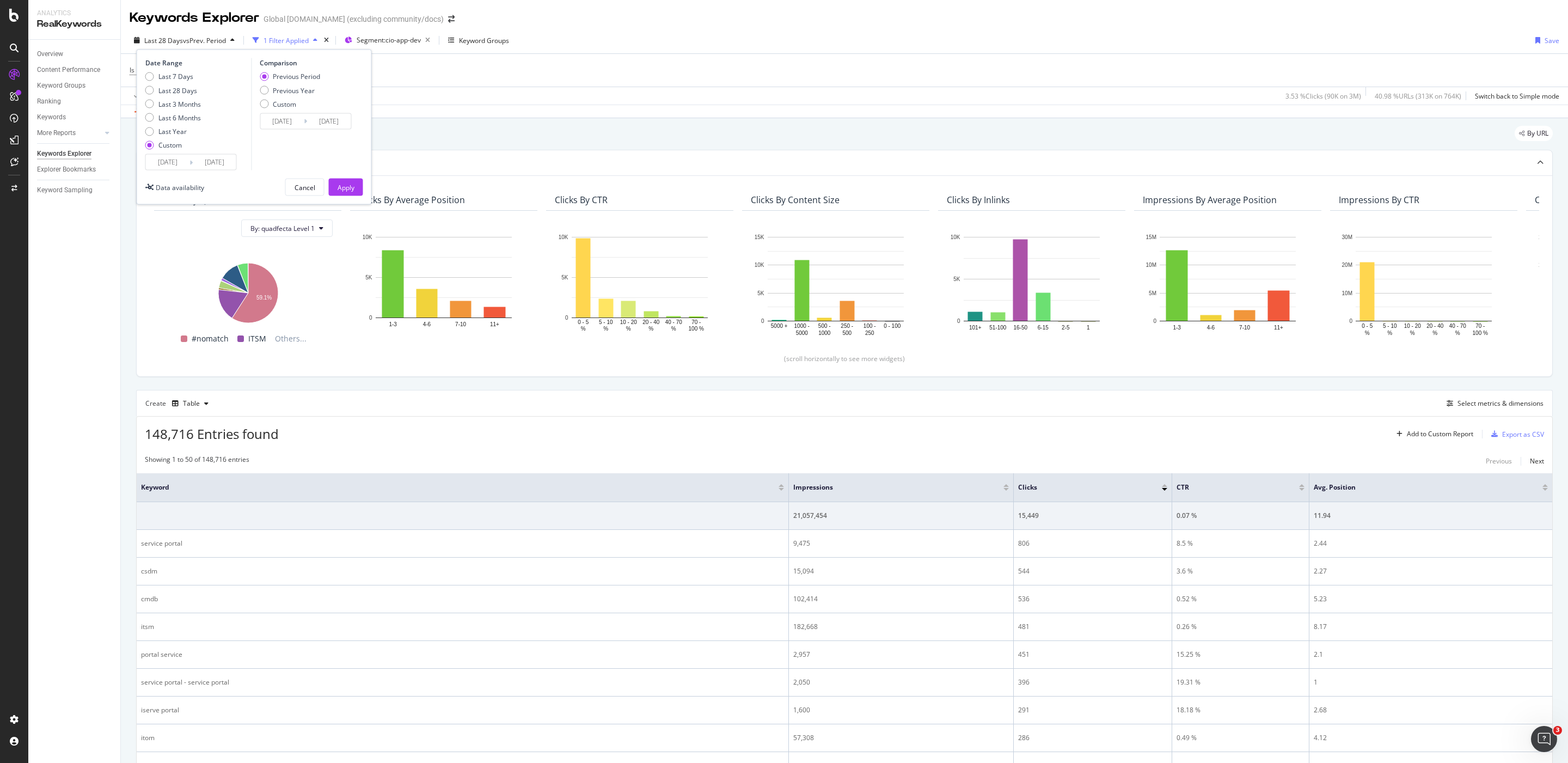
click at [166, 161] on input "2025/08/24" at bounding box center [168, 162] width 44 height 15
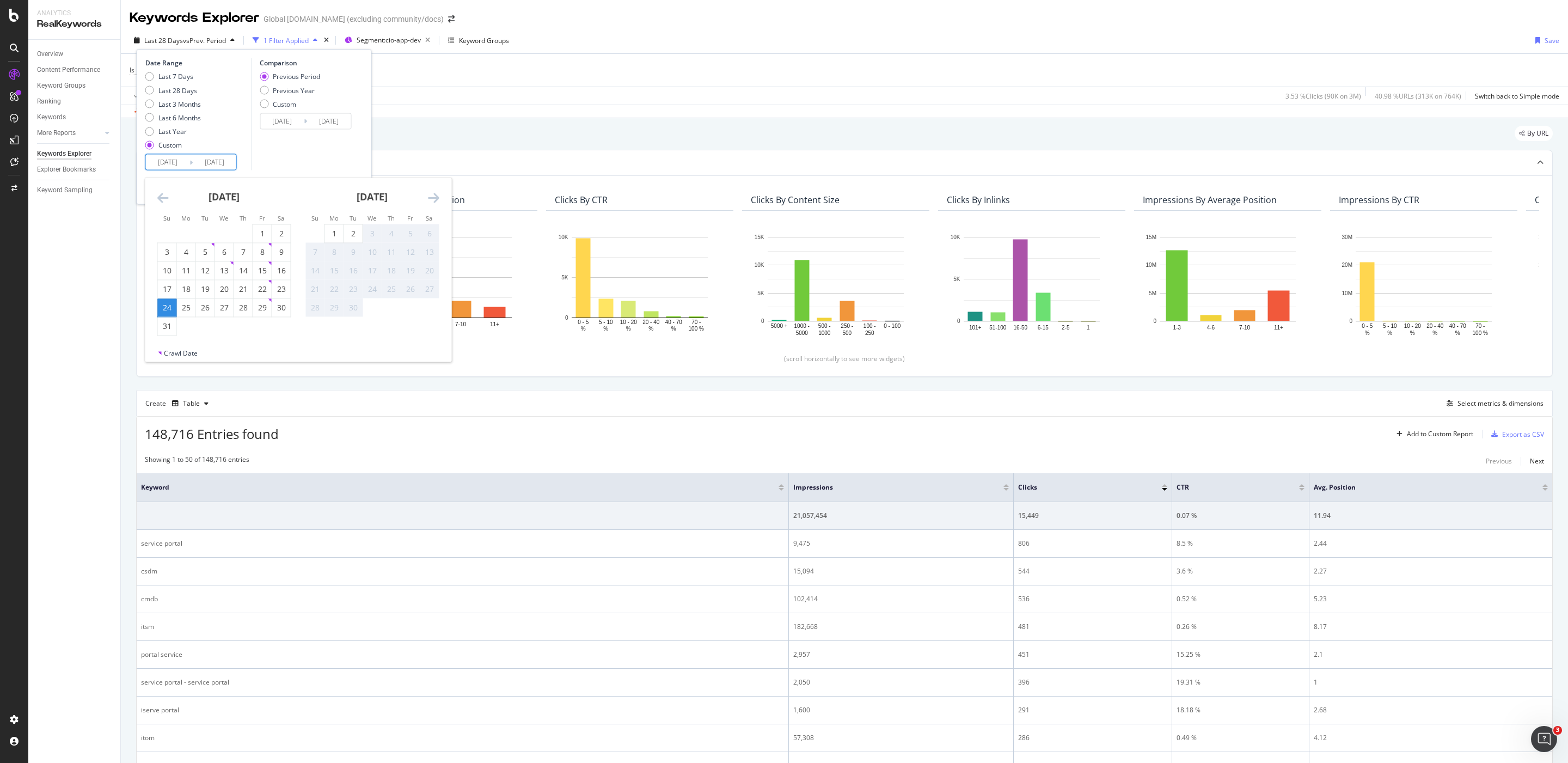
click at [166, 203] on icon "Move backward to switch to the previous month." at bounding box center [163, 197] width 12 height 13
click at [213, 228] on div "1" at bounding box center [205, 234] width 18 height 11
type input "2025/07/01"
type input "2025/05/07"
type input "2025/06/30"
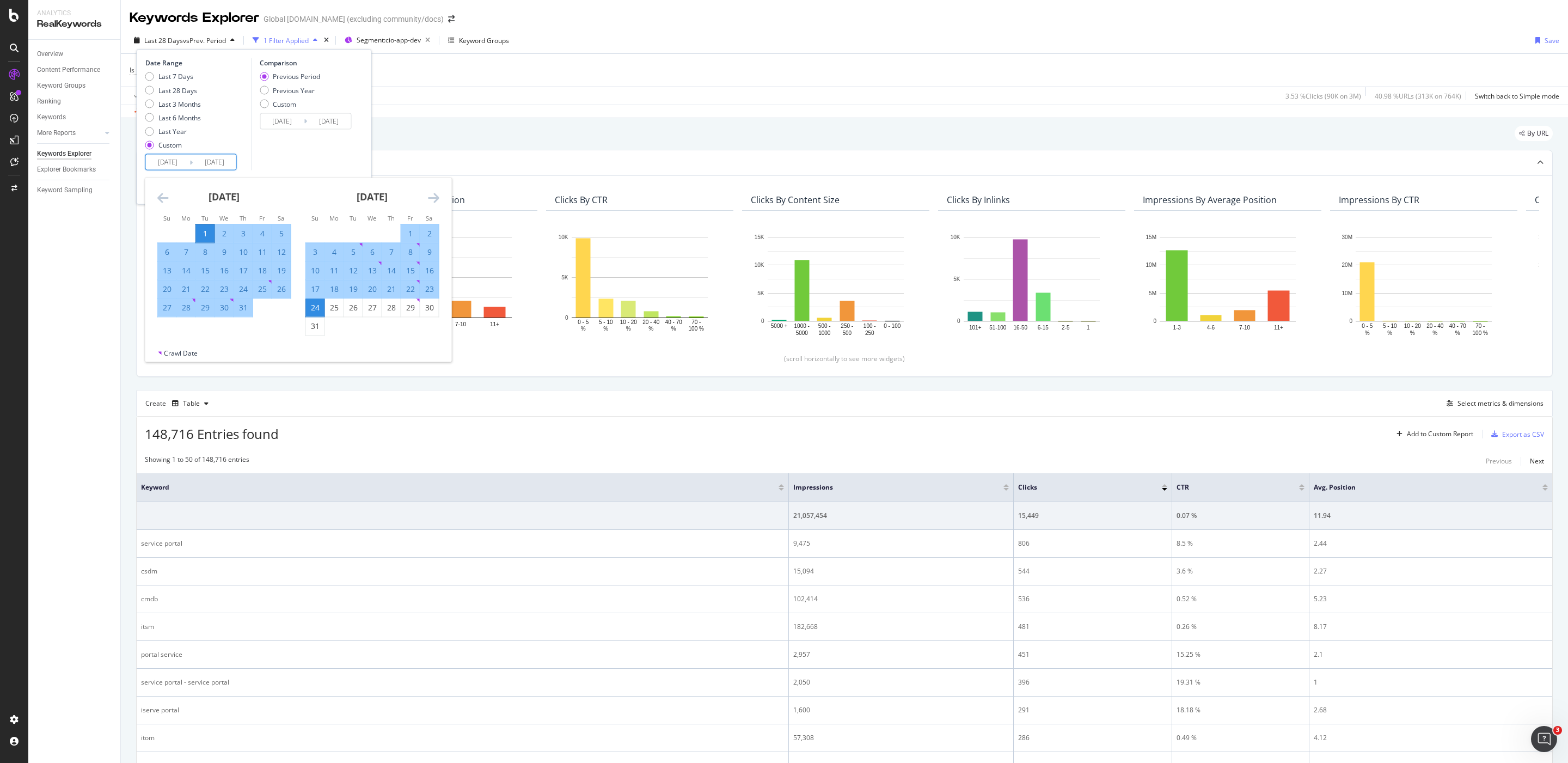
click at [437, 287] on div "23" at bounding box center [430, 289] width 18 height 11
type input "2025/08/23"
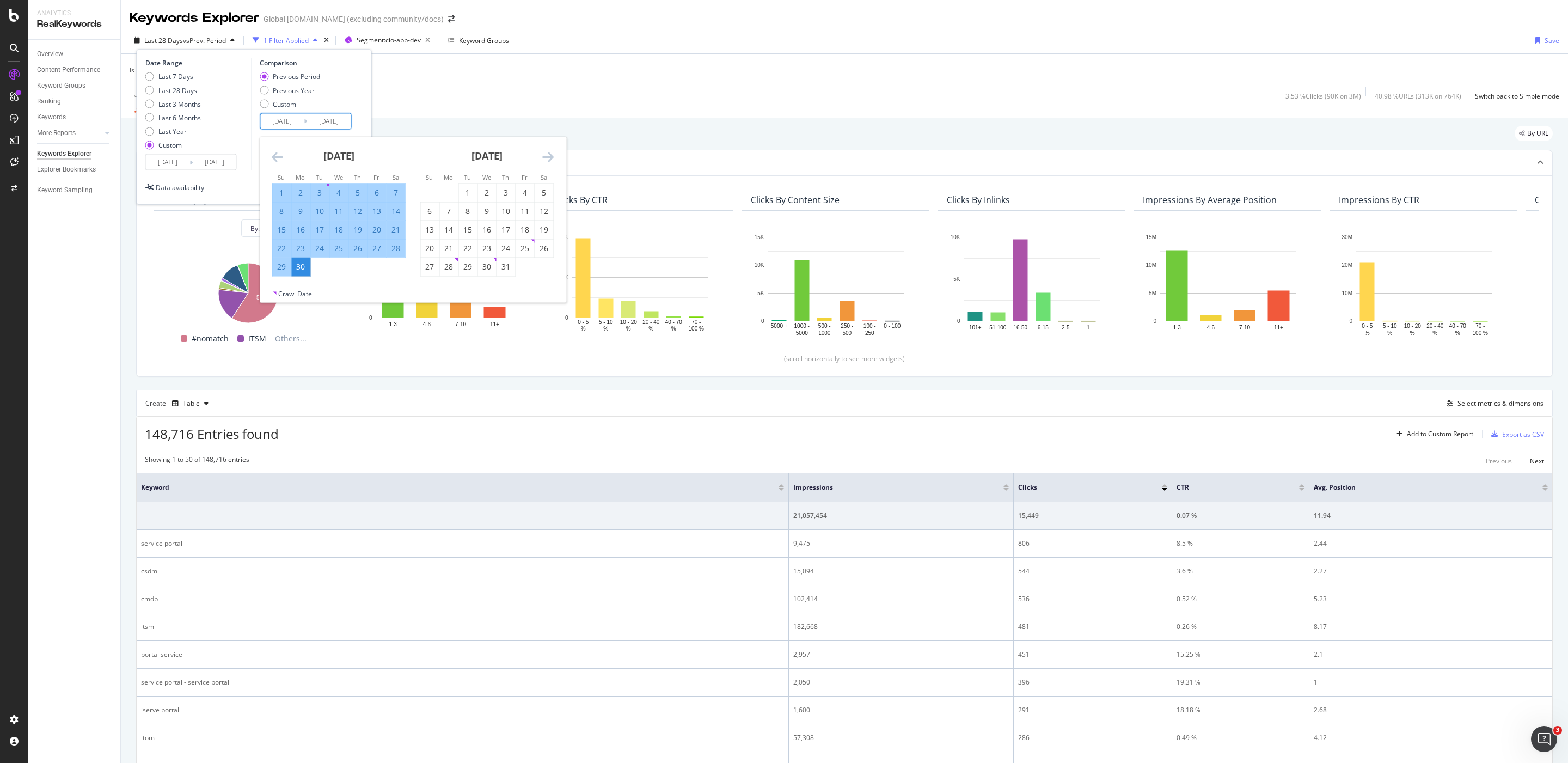
click at [291, 124] on input "2025/05/08" at bounding box center [282, 121] width 44 height 15
click at [276, 155] on icon "Move backward to switch to the previous month." at bounding box center [277, 156] width 12 height 13
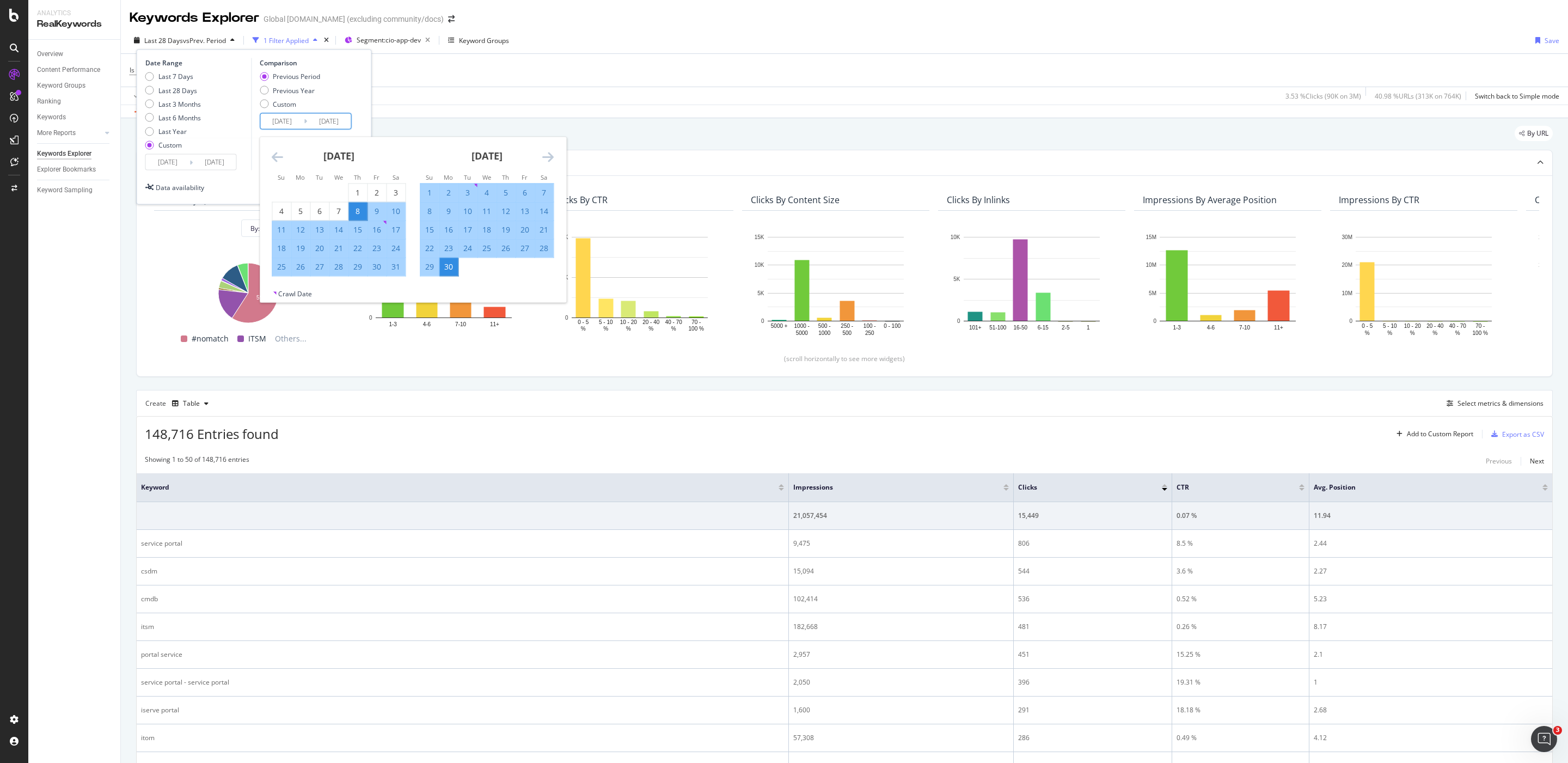
click at [276, 155] on icon "Move backward to switch to the previous month." at bounding box center [277, 156] width 12 height 13
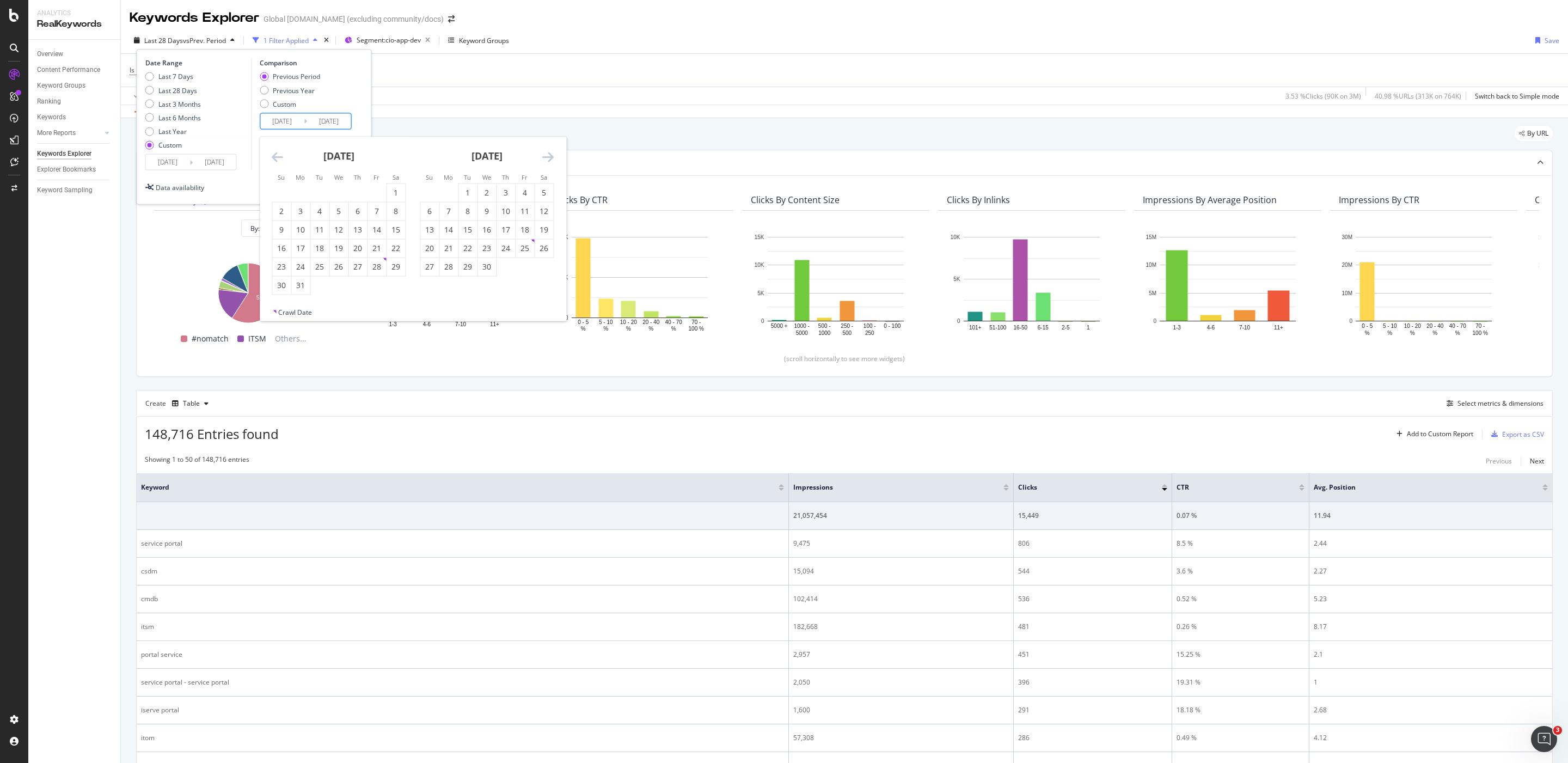
click at [276, 155] on icon "Move backward to switch to the previous month." at bounding box center [277, 156] width 12 height 13
click at [332, 193] on div "1" at bounding box center [338, 193] width 18 height 11
type input "2025/01/01"
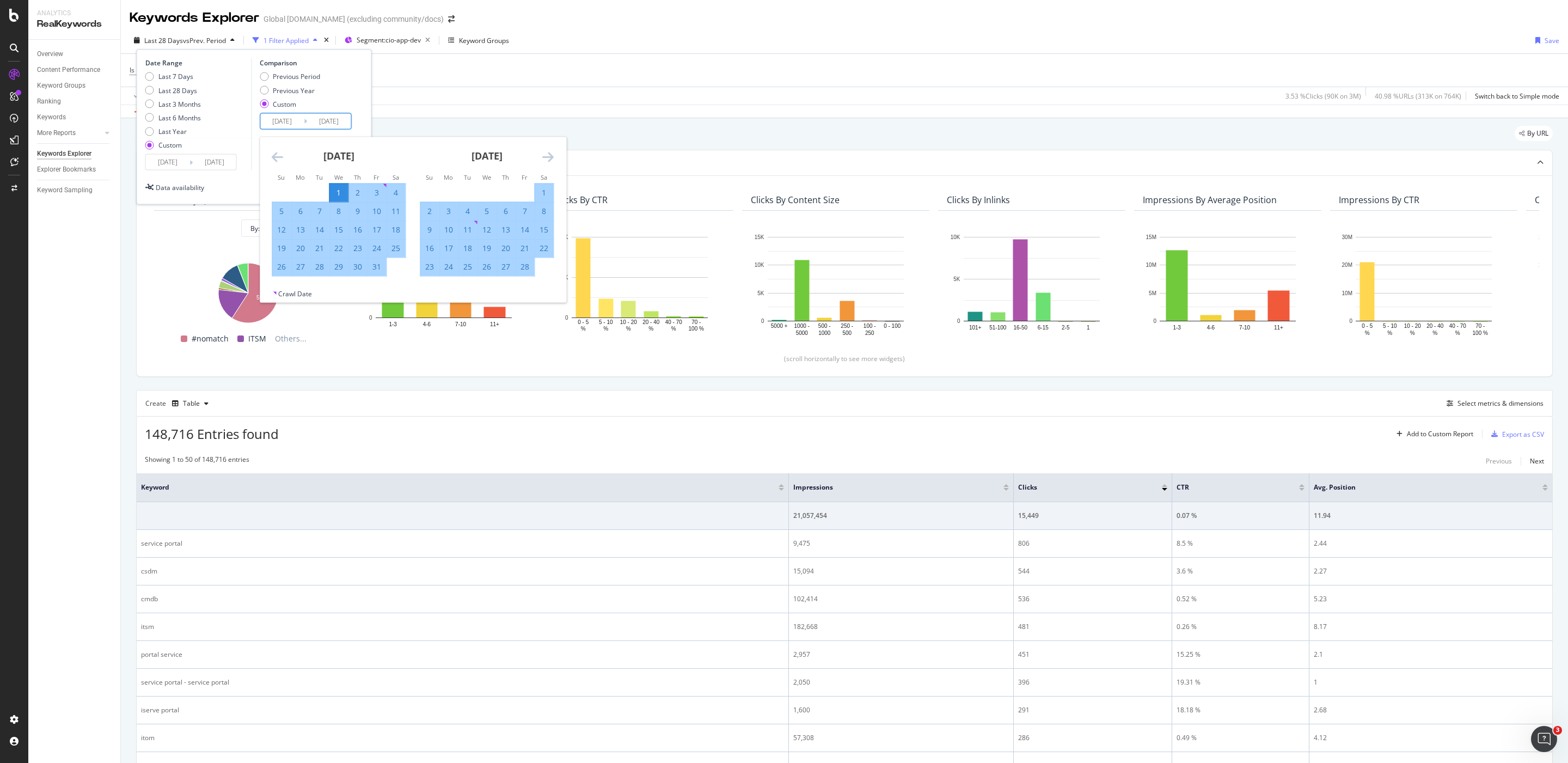
click at [542, 152] on div "December 2024 1 2 3 4 5 6 7 8 9 10 11 12 13 14 15 16 17 18 19 20 21 22 23 24 25…" at bounding box center [413, 213] width 306 height 152
click at [549, 156] on icon "Move forward to switch to the next month." at bounding box center [548, 156] width 12 height 13
click at [548, 157] on icon "Move forward to switch to the next month." at bounding box center [548, 156] width 12 height 13
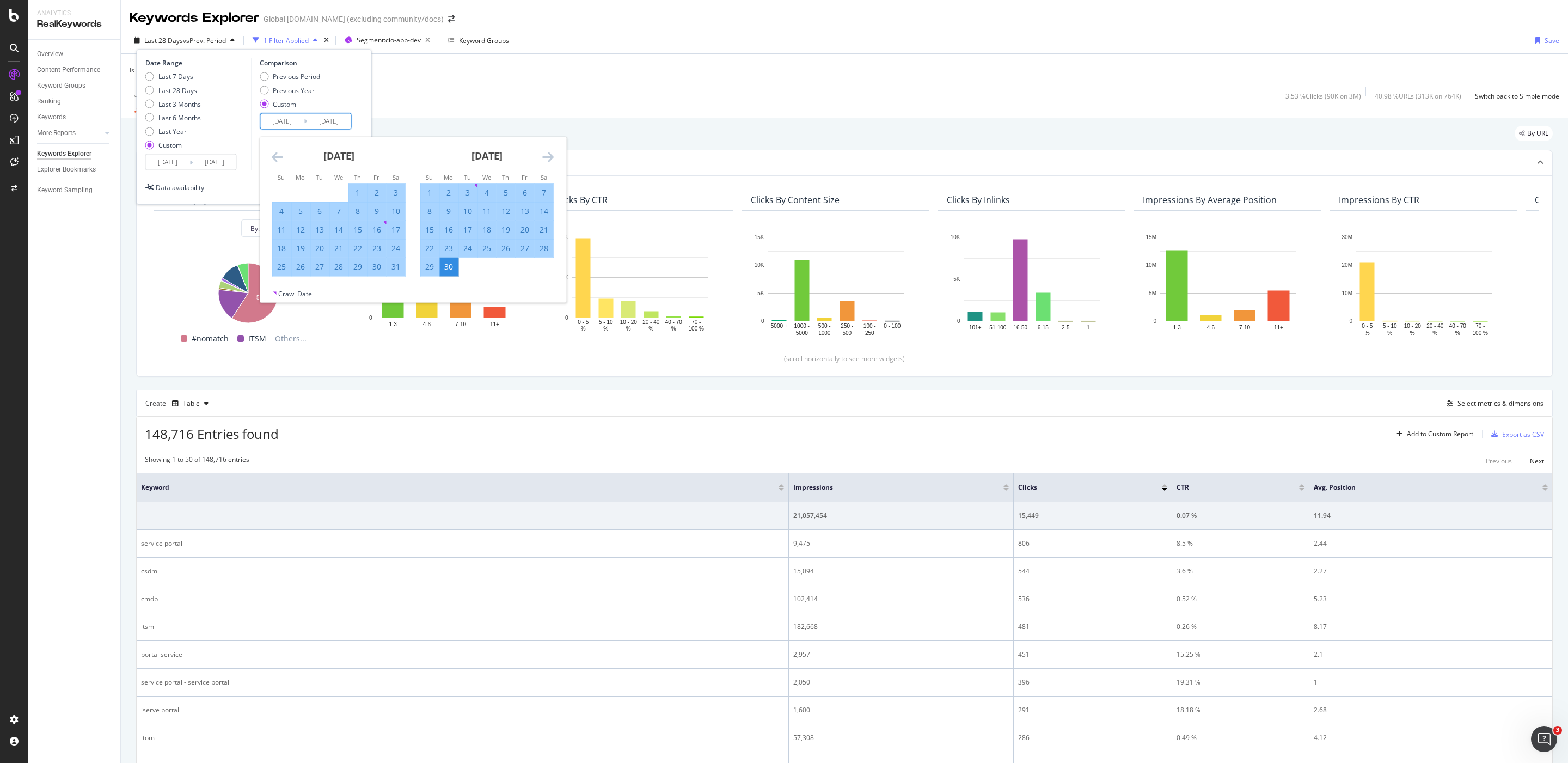
click at [451, 265] on div "30" at bounding box center [449, 267] width 18 height 11
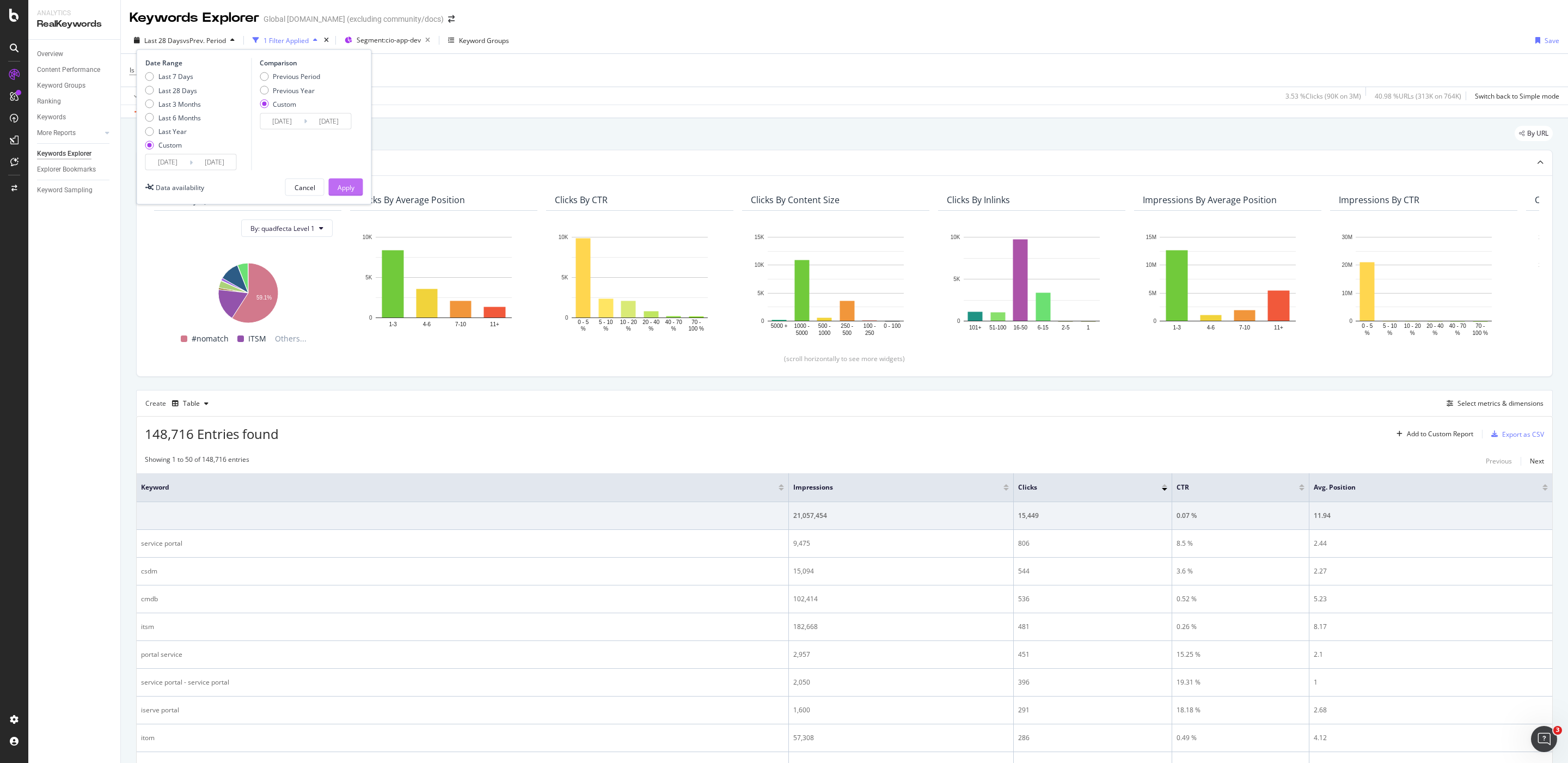
click at [352, 183] on div "Apply" at bounding box center [346, 187] width 17 height 9
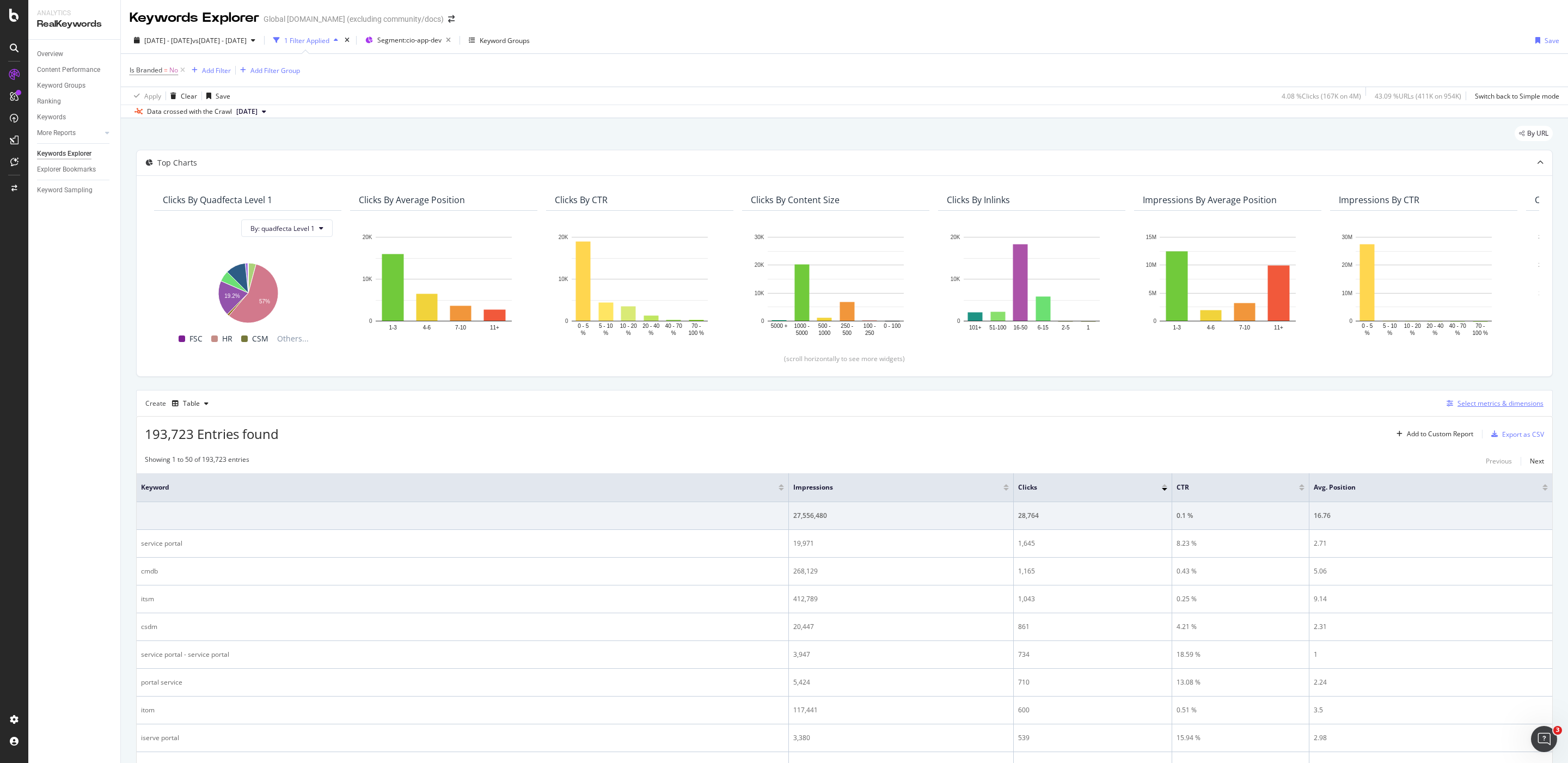
click at [1508, 408] on div "Select metrics & dimensions" at bounding box center [1500, 403] width 86 height 9
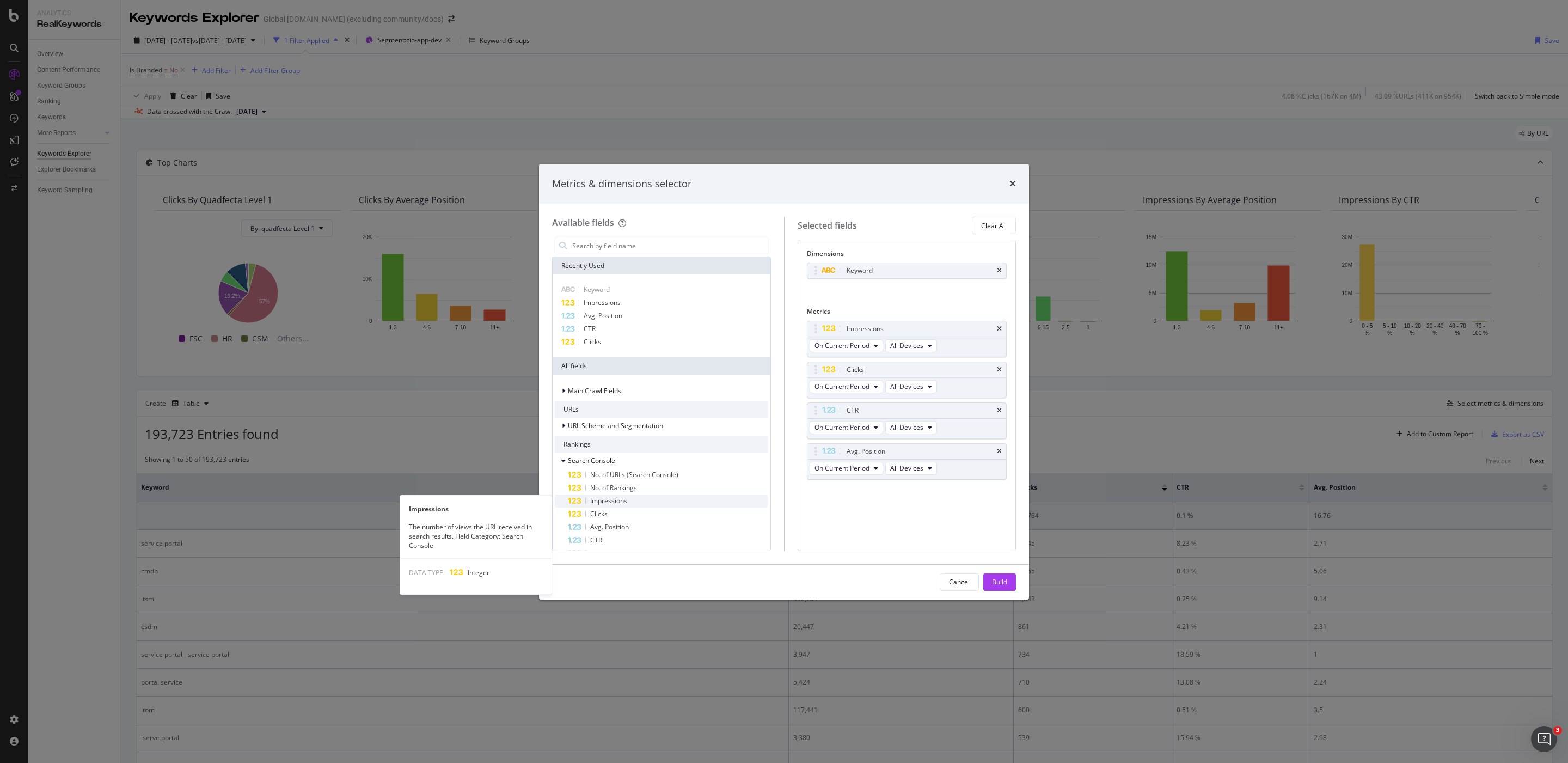
click at [609, 503] on span "Impressions" at bounding box center [609, 501] width 37 height 9
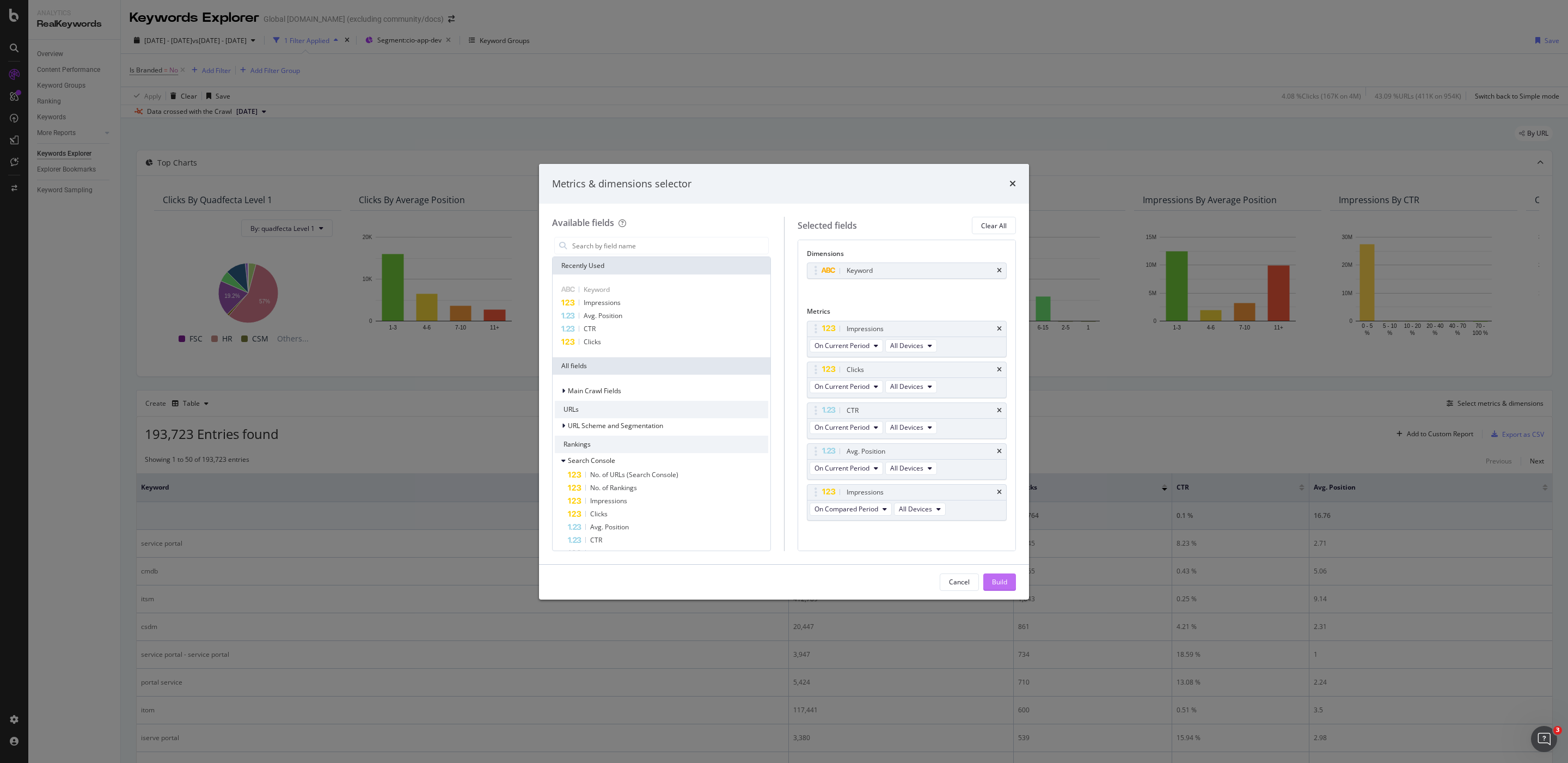
click at [1006, 579] on div "Build" at bounding box center [999, 582] width 15 height 9
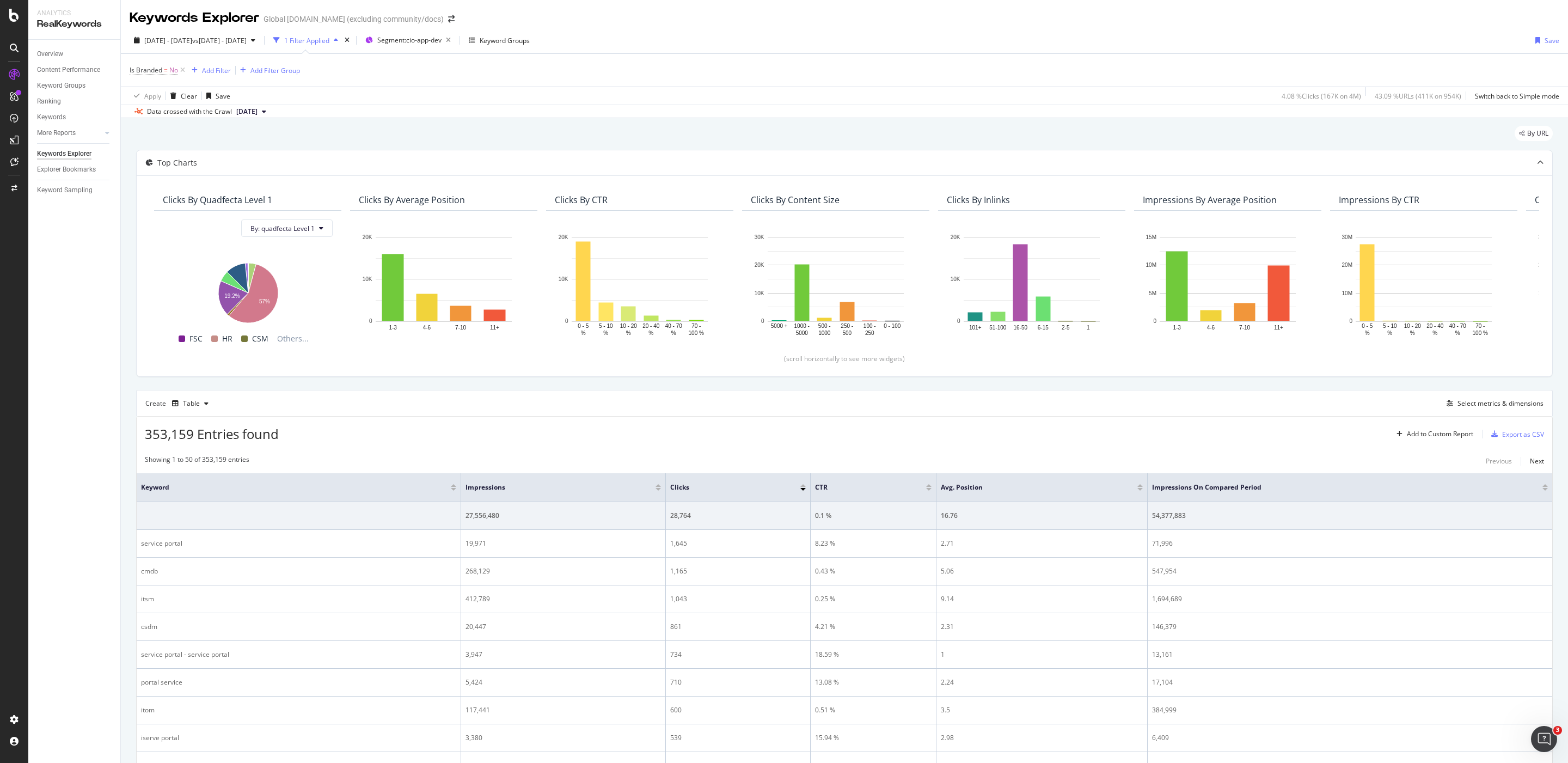
click at [597, 398] on div "Create Table Select metrics & dimensions" at bounding box center [844, 403] width 1416 height 26
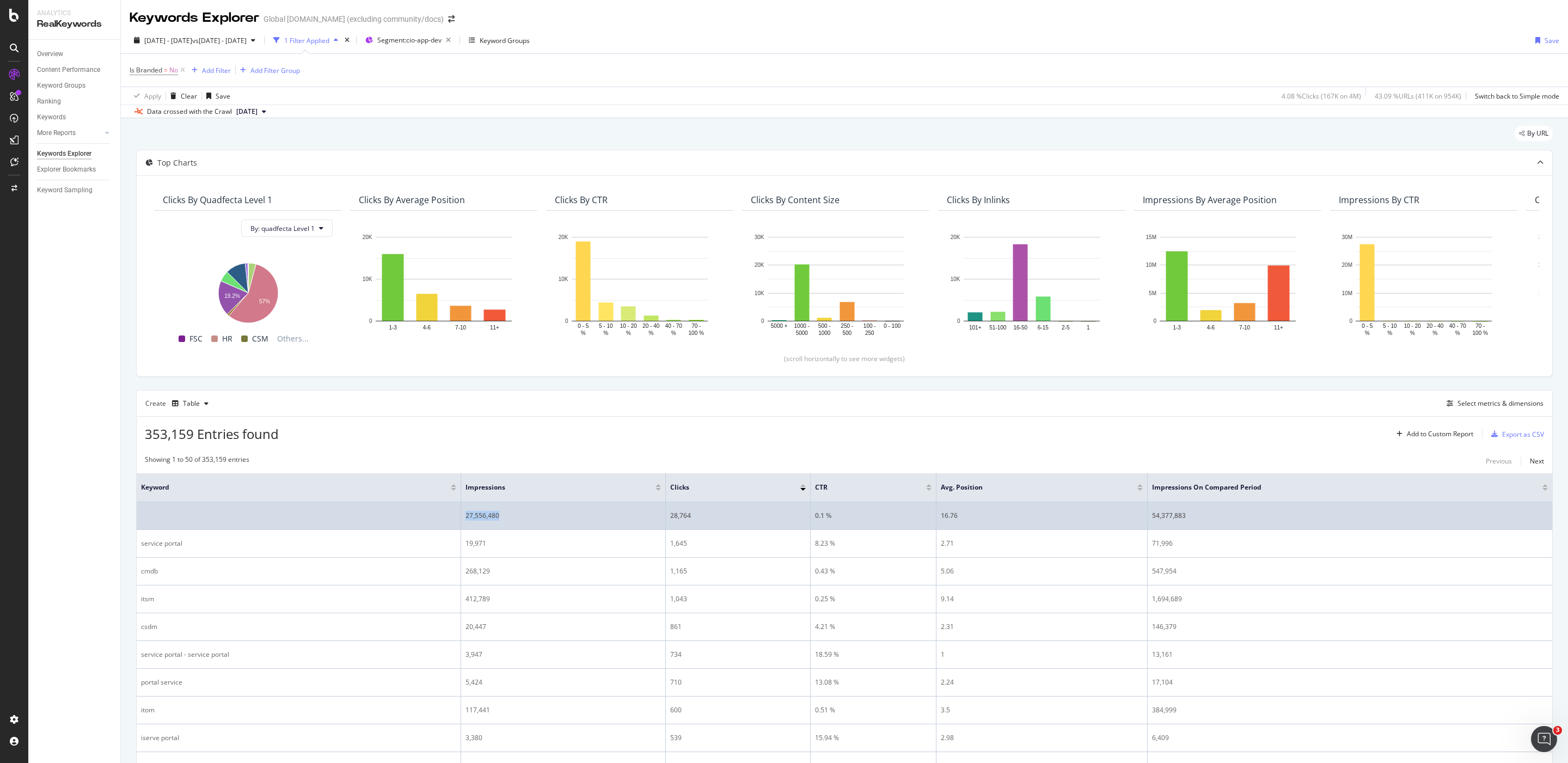
drag, startPoint x: 510, startPoint y: 521, endPoint x: 467, endPoint y: 516, distance: 43.3
click at [467, 516] on div "27,556,480" at bounding box center [563, 516] width 195 height 10
click at [529, 521] on div "27,556,480" at bounding box center [563, 516] width 195 height 10
drag, startPoint x: 529, startPoint y: 521, endPoint x: 461, endPoint y: 521, distance: 68.0
click at [461, 521] on tr "27,556,480 28,764 0.1 % 16.76 54,377,883" at bounding box center [845, 516] width 1416 height 28
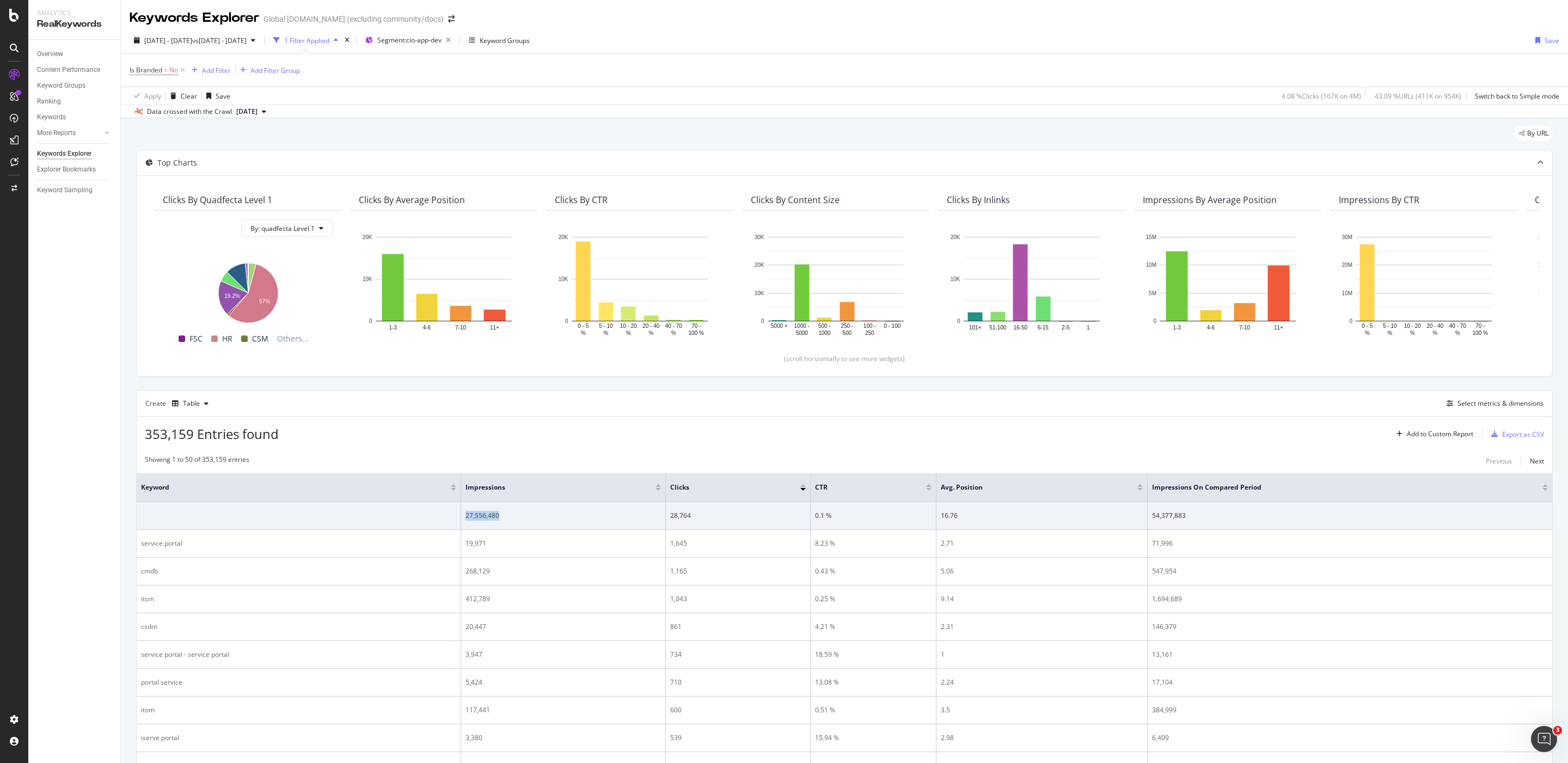
copy tr "27,556,480"
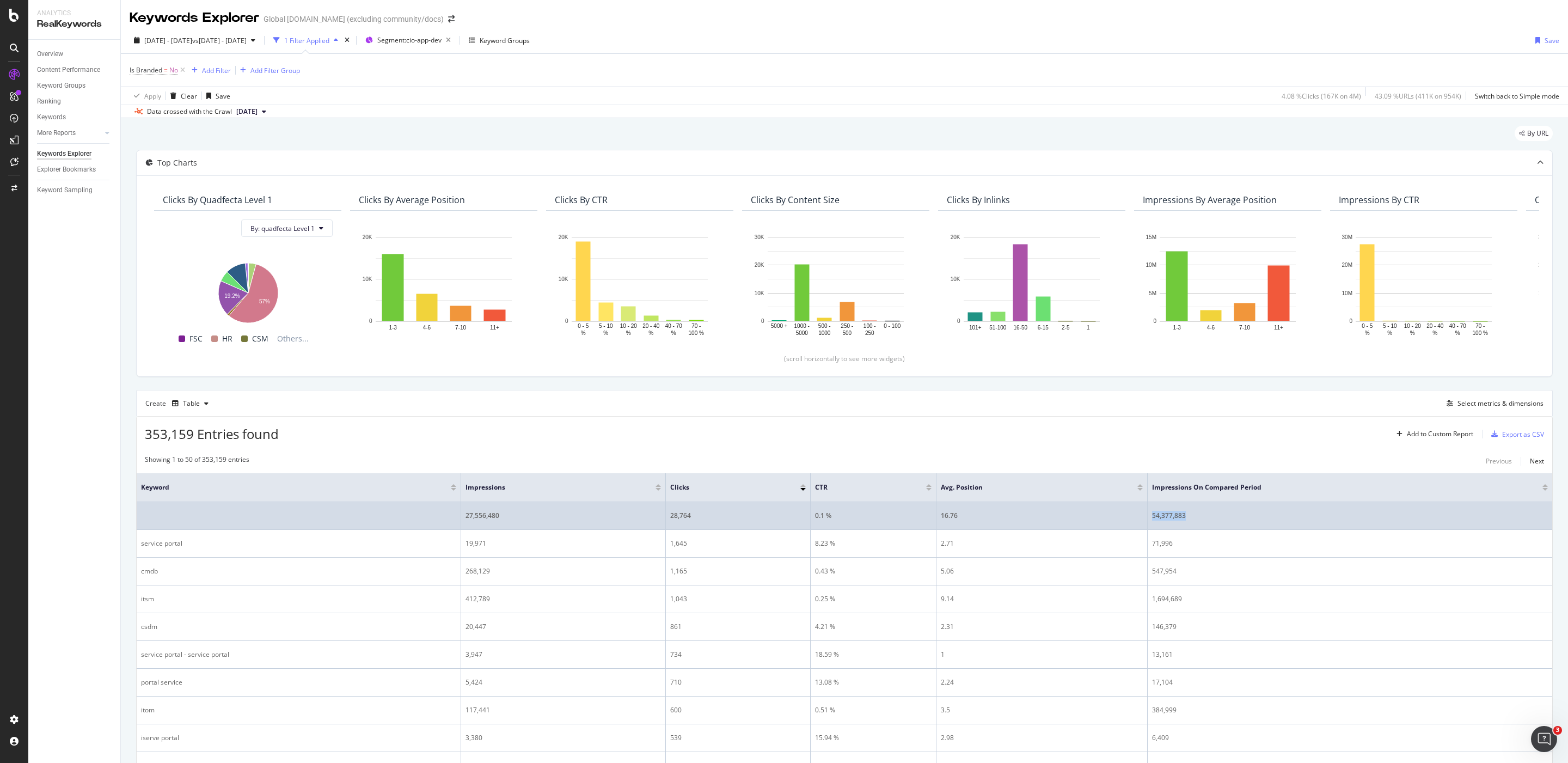
drag, startPoint x: 1220, startPoint y: 521, endPoint x: 1126, endPoint y: 519, distance: 94.0
click at [1126, 519] on tr "27,556,480 28,764 0.1 % 16.76 54,377,883" at bounding box center [845, 516] width 1416 height 28
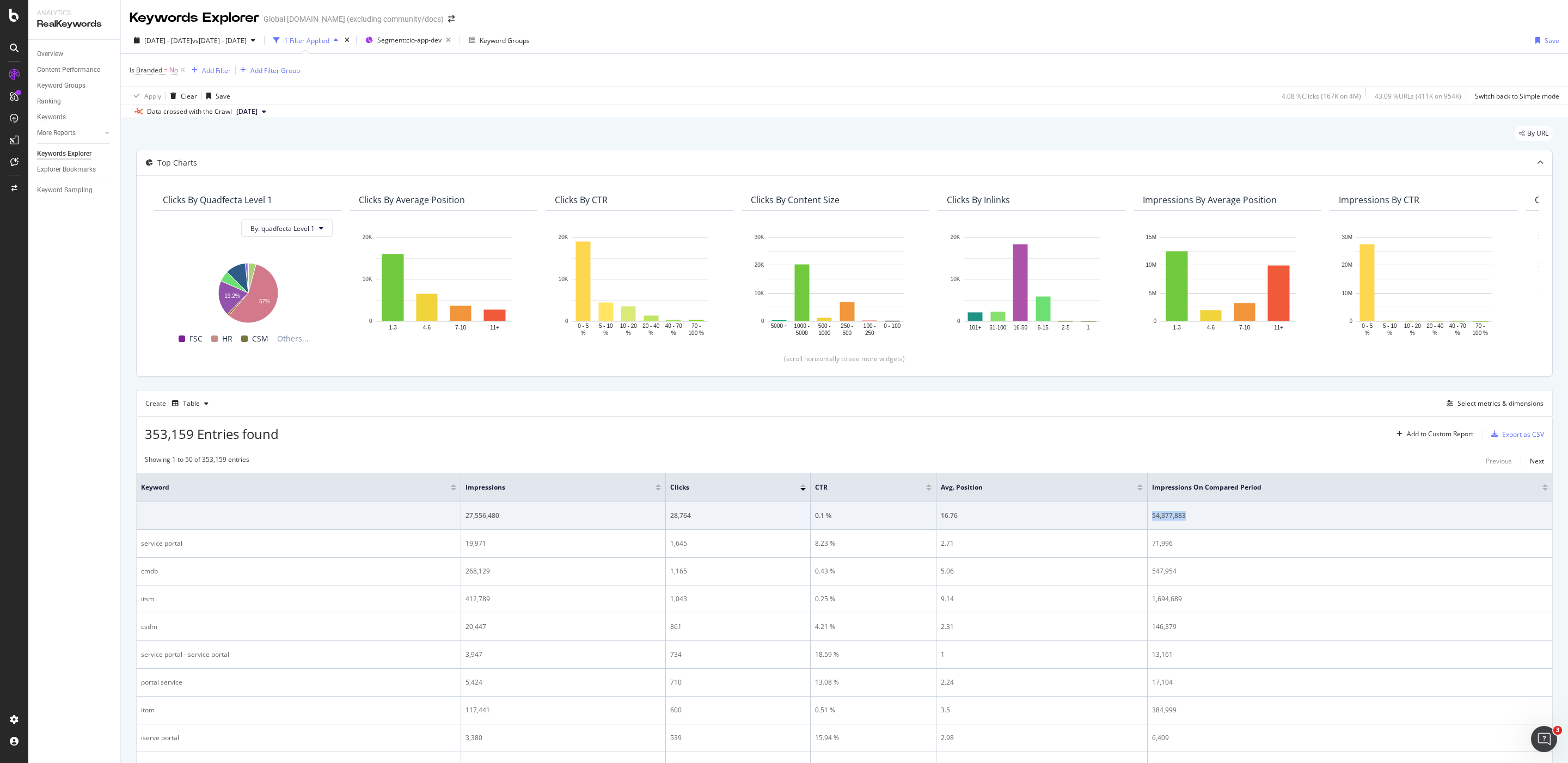
copy tr "54,377,883"
click at [441, 37] on span "Segment: cio-app-dev" at bounding box center [410, 40] width 65 height 9
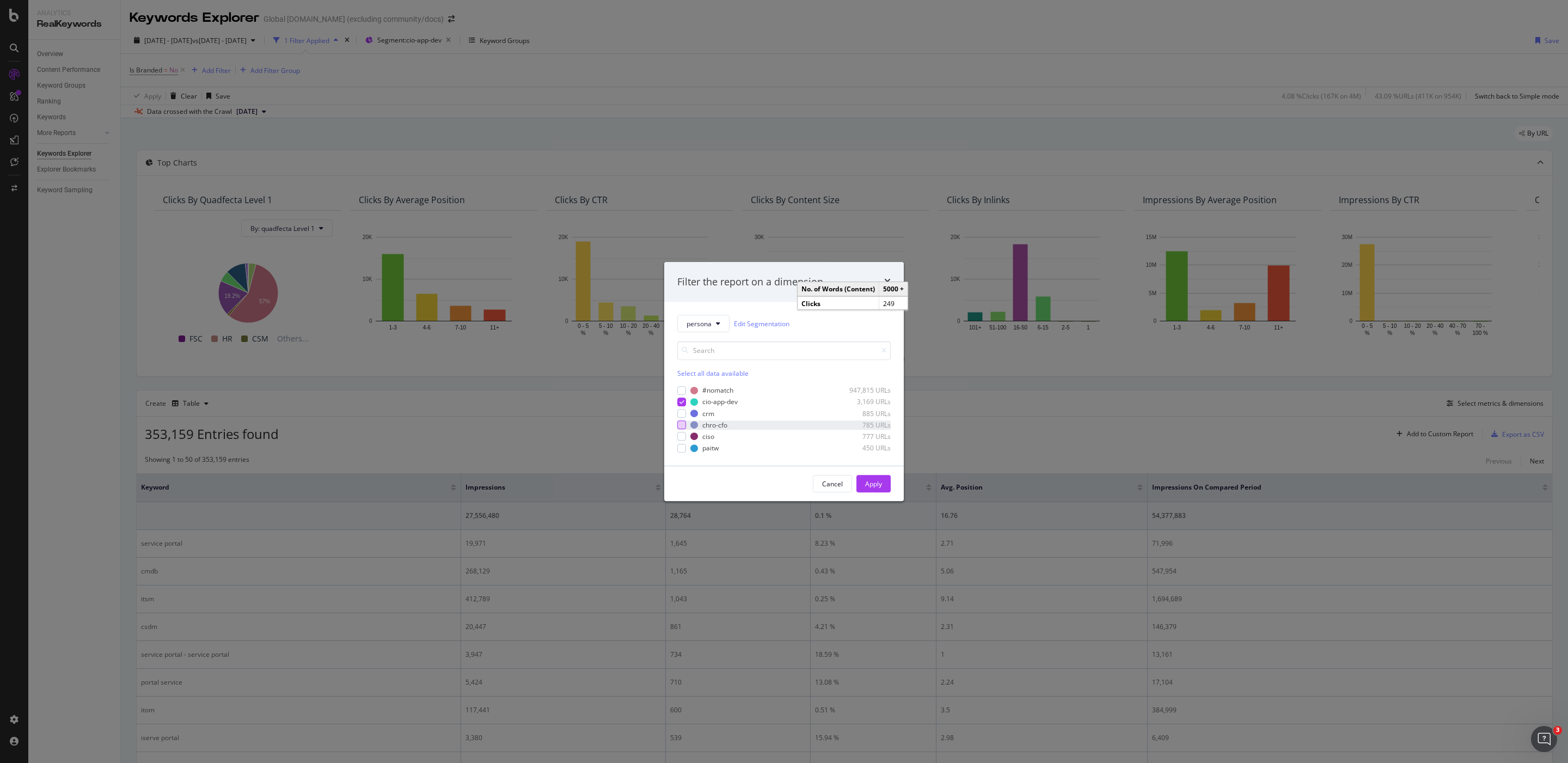
click at [681, 427] on div "modal" at bounding box center [682, 425] width 9 height 9
click at [682, 401] on icon "modal" at bounding box center [682, 402] width 5 height 5
click at [873, 480] on div "Apply" at bounding box center [873, 483] width 17 height 9
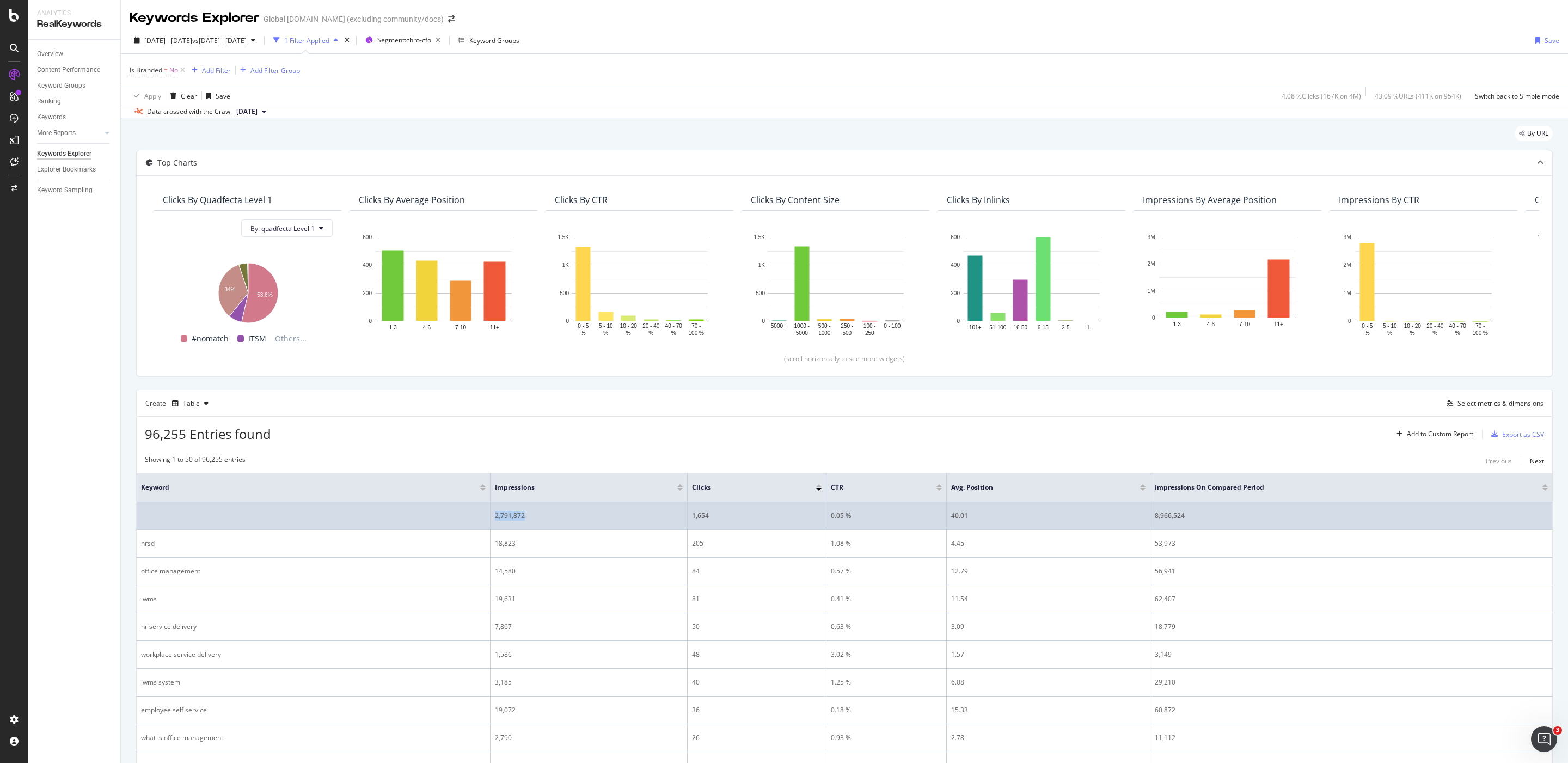
drag, startPoint x: 539, startPoint y: 524, endPoint x: 485, endPoint y: 523, distance: 54.0
click at [485, 523] on tr "2,791,872 1,654 0.05 % 40.01 8,966,524" at bounding box center [845, 516] width 1416 height 28
copy tr "2,791,872"
drag, startPoint x: 1196, startPoint y: 522, endPoint x: 1147, endPoint y: 521, distance: 49.0
click at [1147, 521] on tr "2,791,872 1,654 0.05 % 40.01 8,966,524" at bounding box center [845, 516] width 1416 height 28
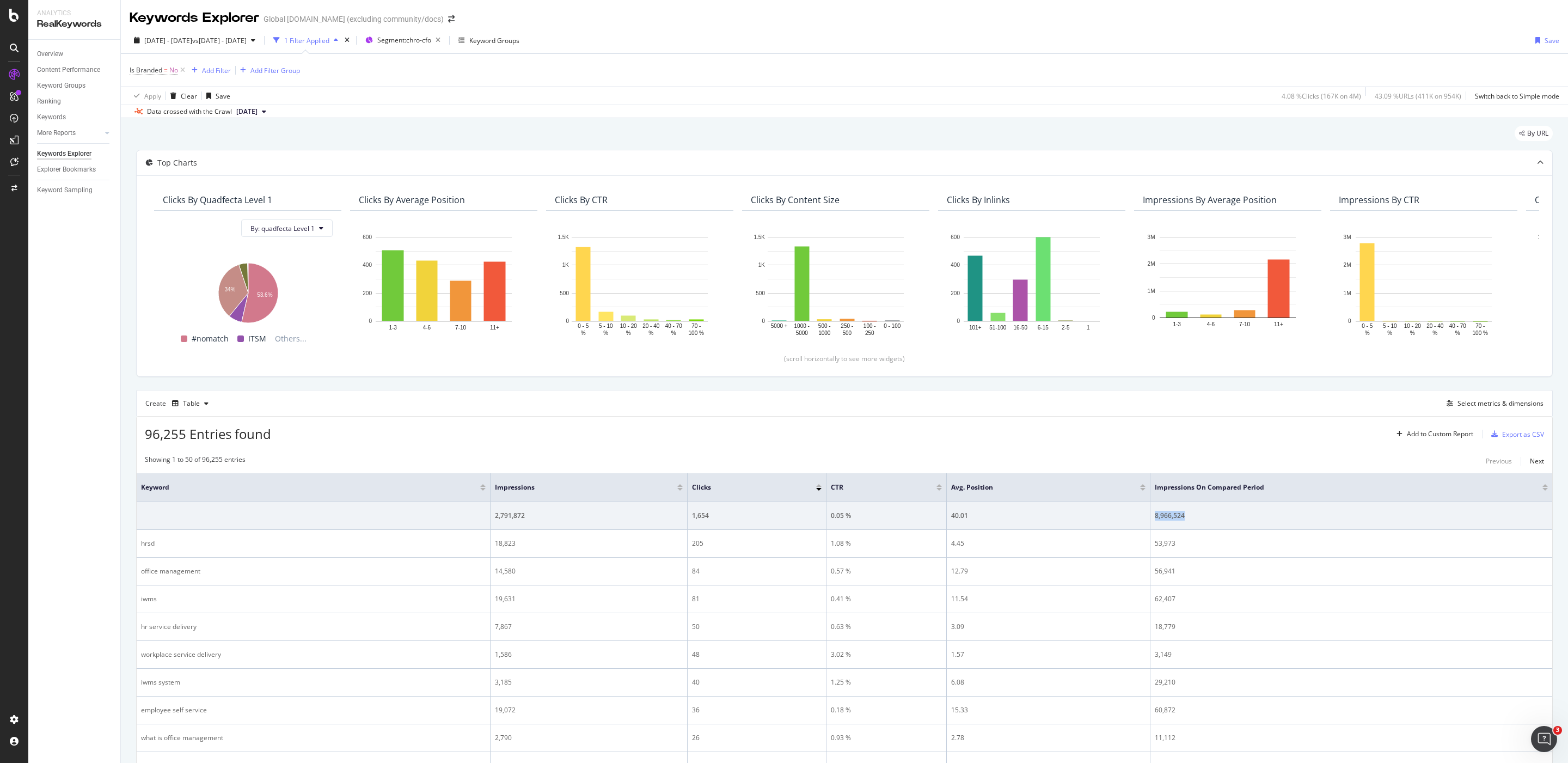
copy tr "8,966,524"
click at [431, 41] on span "Segment: chro-cfo" at bounding box center [404, 40] width 54 height 9
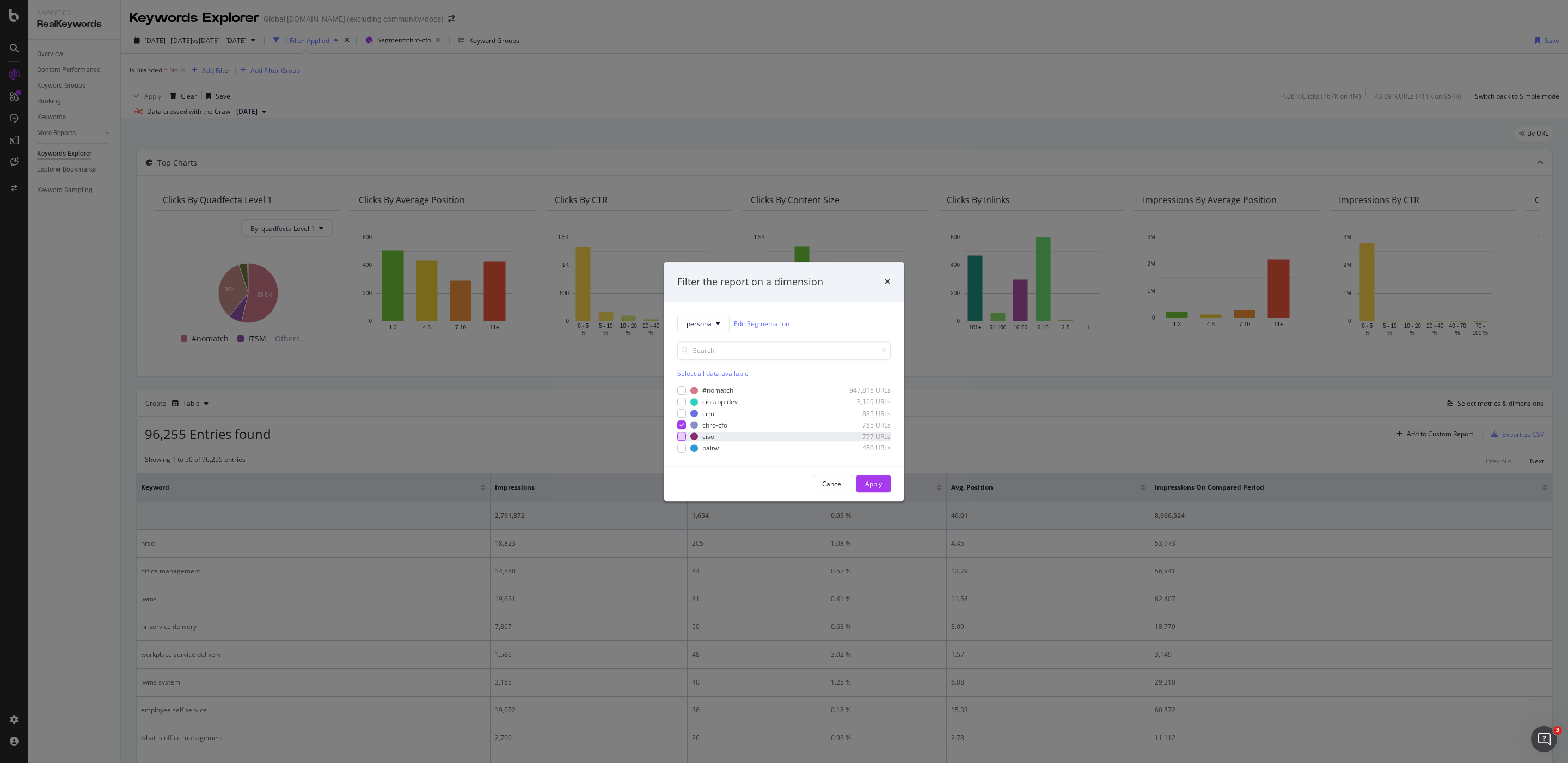
click at [684, 435] on div "modal" at bounding box center [682, 437] width 9 height 9
drag, startPoint x: 682, startPoint y: 424, endPoint x: 733, endPoint y: 451, distance: 57.7
click at [682, 424] on icon "modal" at bounding box center [682, 424] width 5 height 5
click at [863, 486] on button "Apply" at bounding box center [873, 483] width 34 height 18
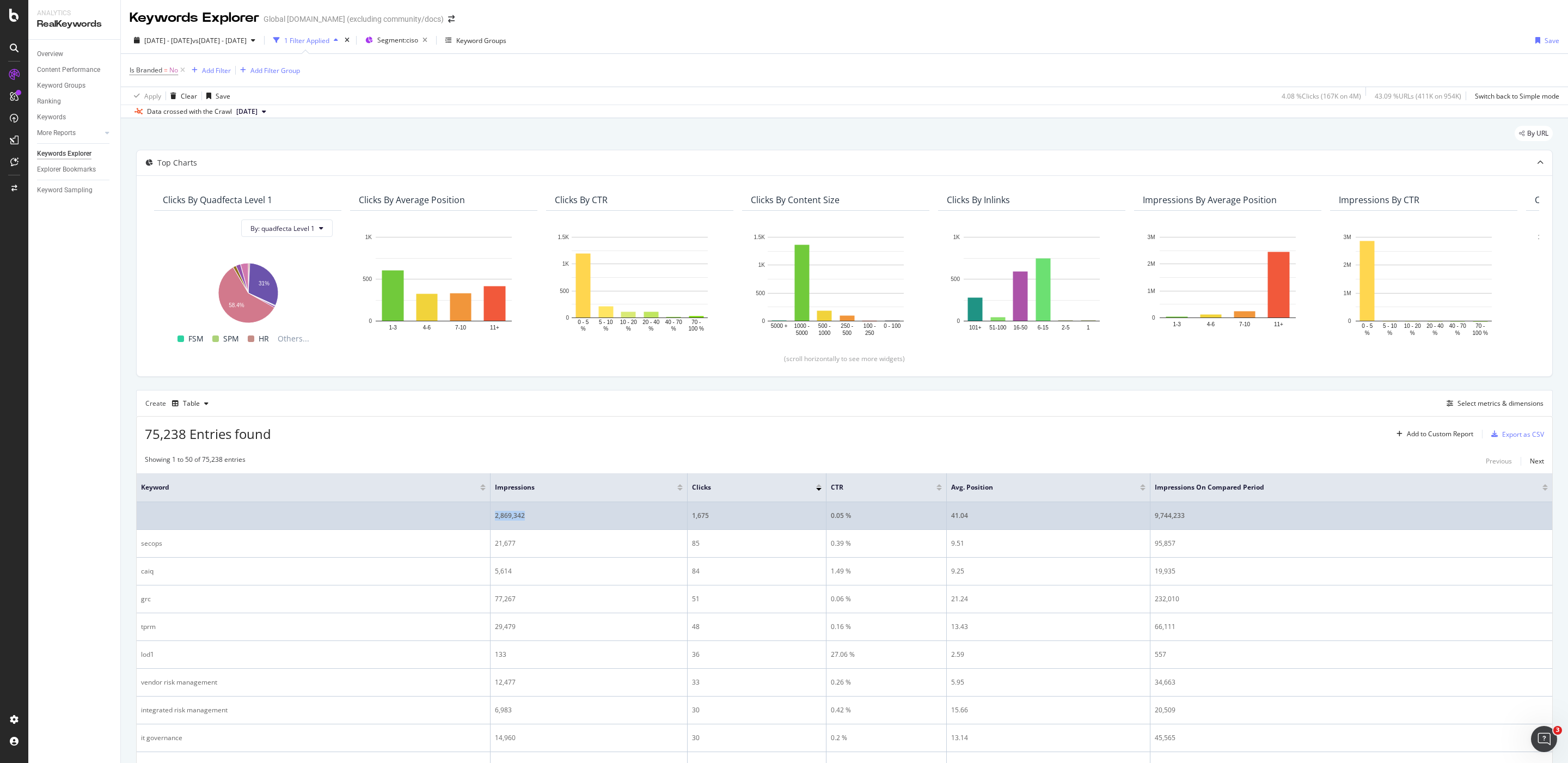
drag, startPoint x: 535, startPoint y: 523, endPoint x: 496, endPoint y: 521, distance: 39.1
click at [496, 521] on td "2,869,342" at bounding box center [589, 516] width 197 height 28
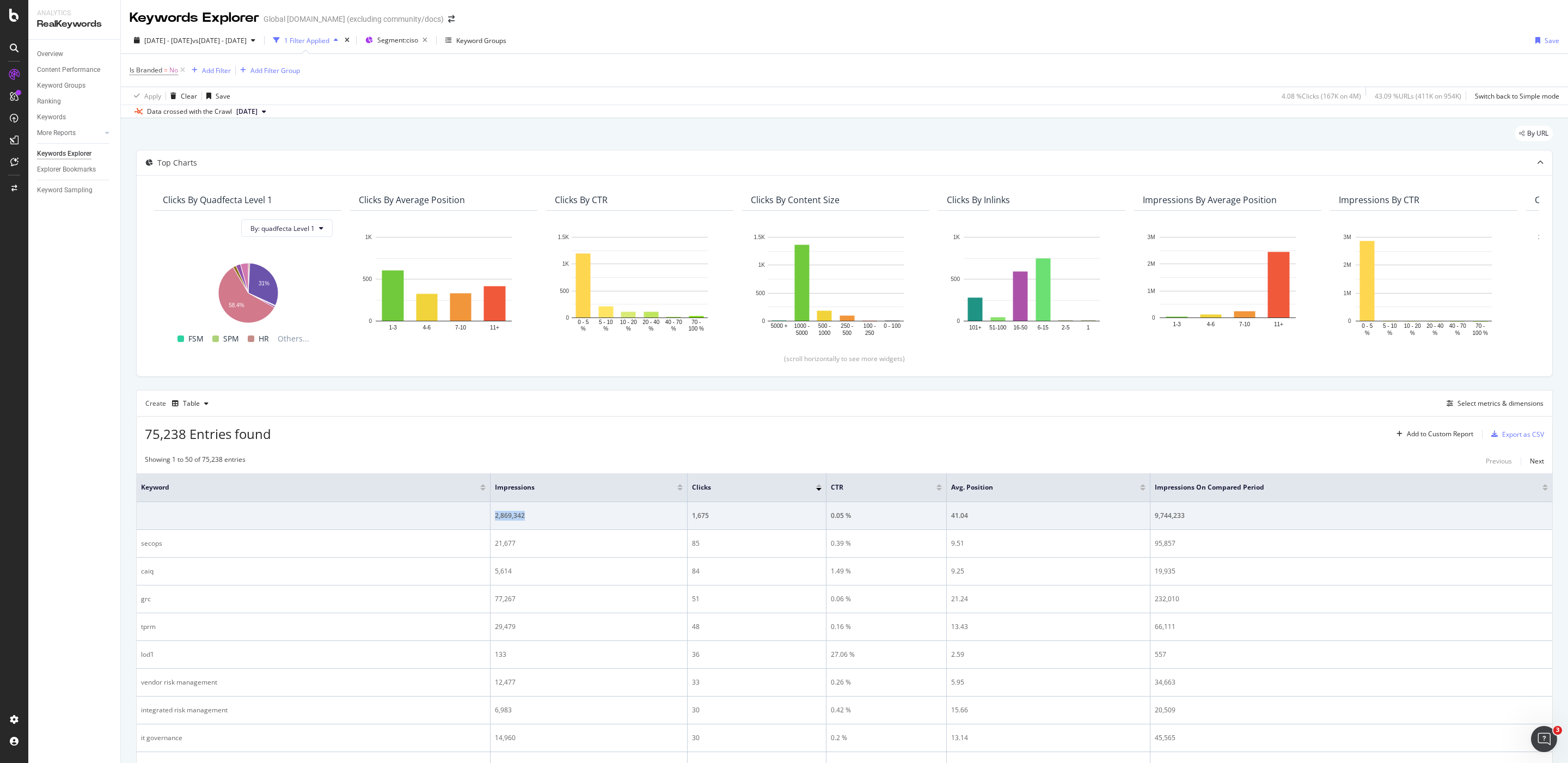
copy div "2,869,342"
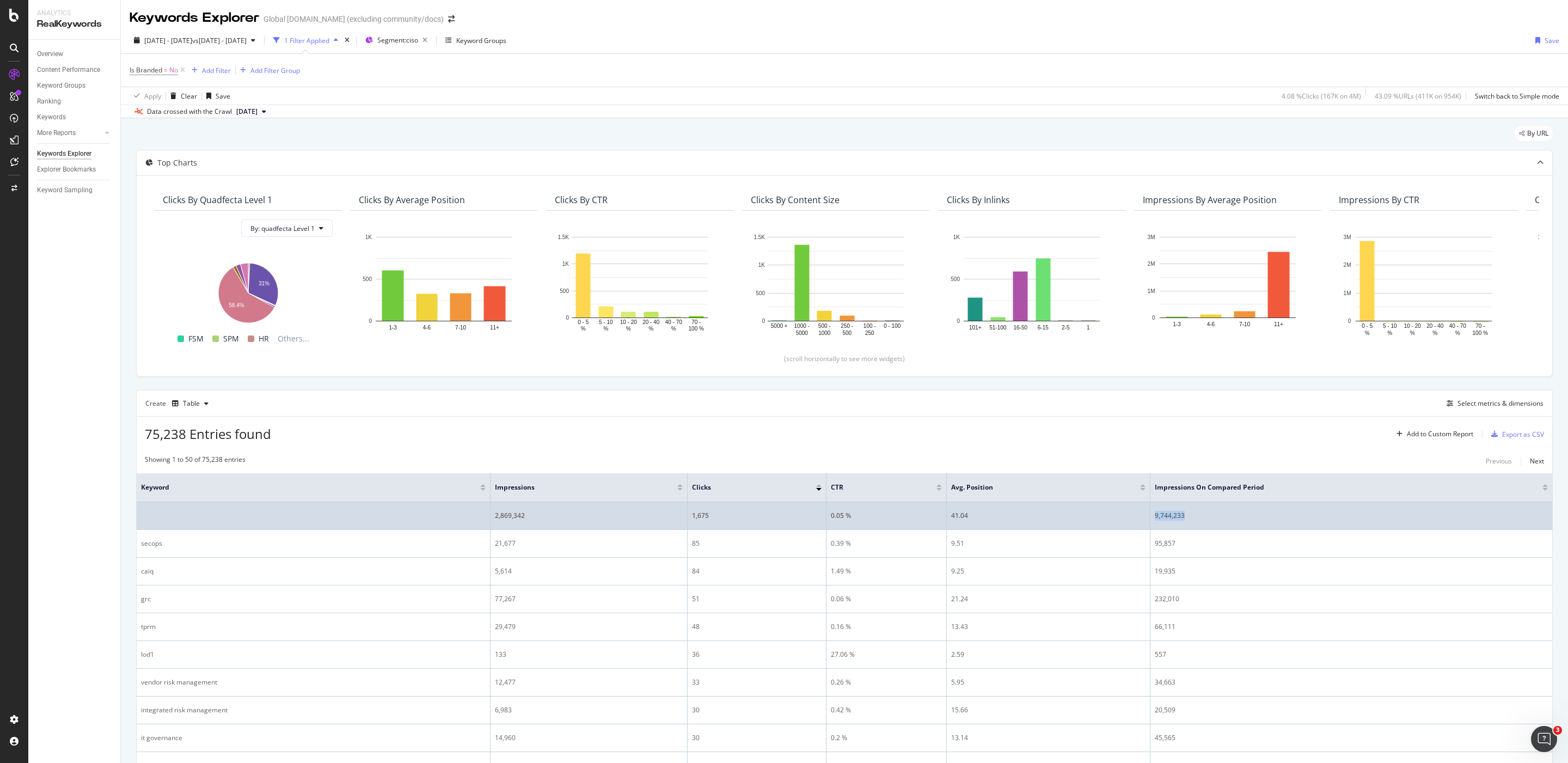
drag, startPoint x: 1230, startPoint y: 518, endPoint x: 1149, endPoint y: 521, distance: 81.1
click at [1149, 521] on tr "2,869,342 1,675 0.05 % 41.04 9,744,233" at bounding box center [845, 516] width 1416 height 28
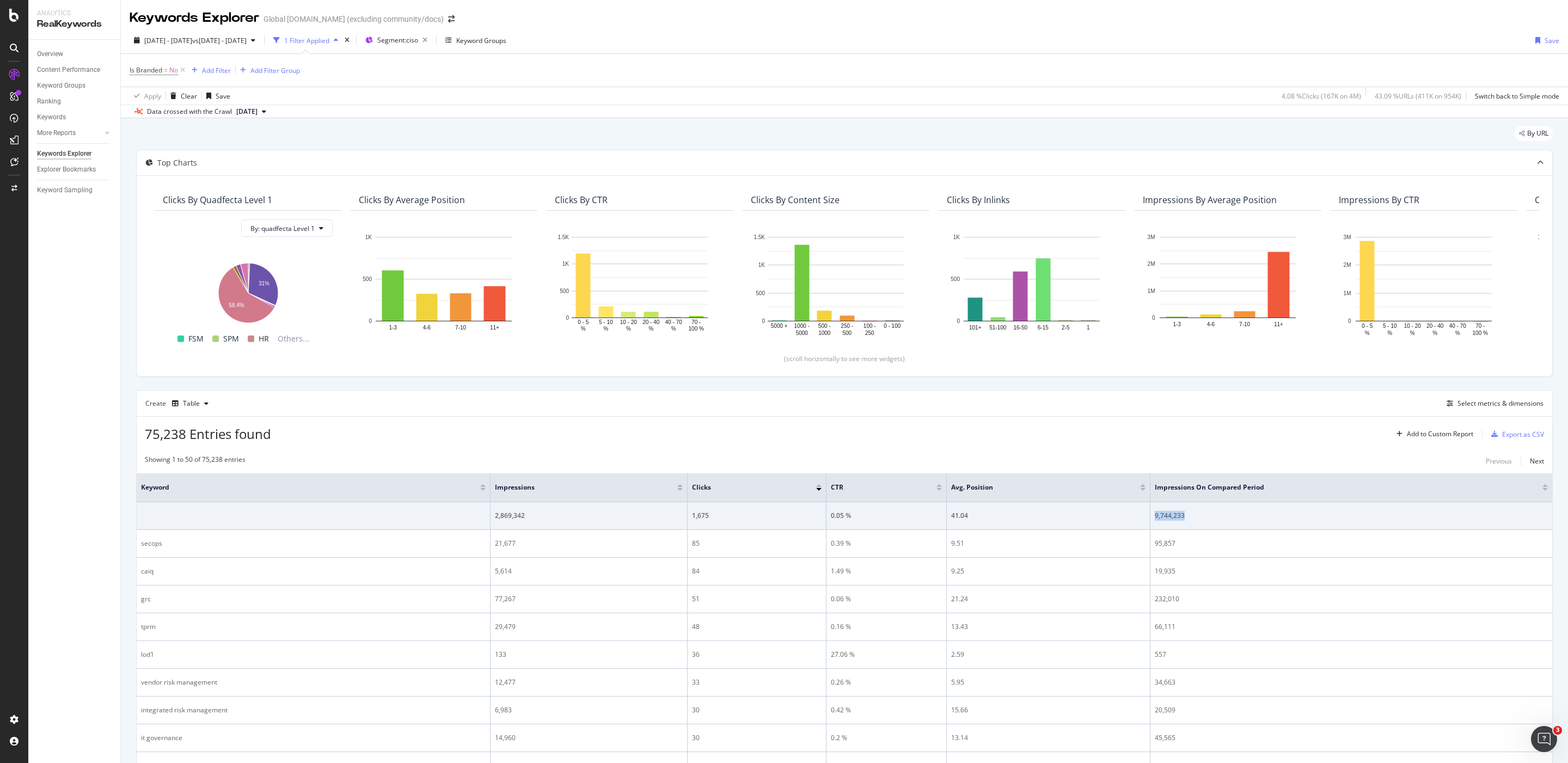
copy tr "9,744,233"
click at [147, 67] on span "Is Branded" at bounding box center [146, 69] width 33 height 9
click at [153, 95] on icon at bounding box center [152, 96] width 8 height 7
click at [163, 116] on div "Yes" at bounding box center [200, 118] width 116 height 14
click at [250, 117] on div "Apply" at bounding box center [251, 119] width 17 height 9
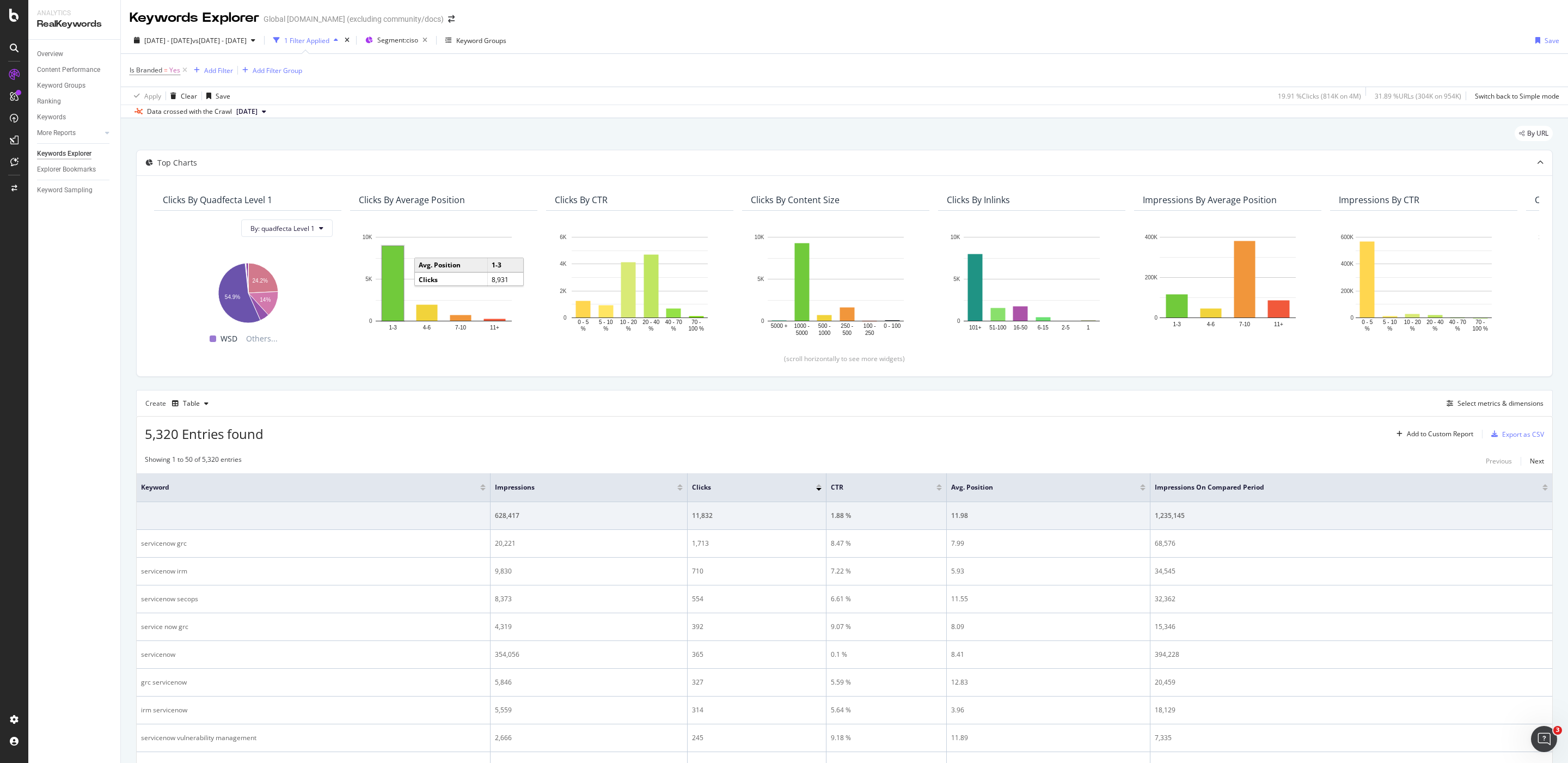
click at [489, 391] on div "Create Table Select metrics & dimensions" at bounding box center [844, 403] width 1416 height 26
click at [489, 391] on div "Create Table Select metrics & dimensions" at bounding box center [844, 403] width 1416 height 26
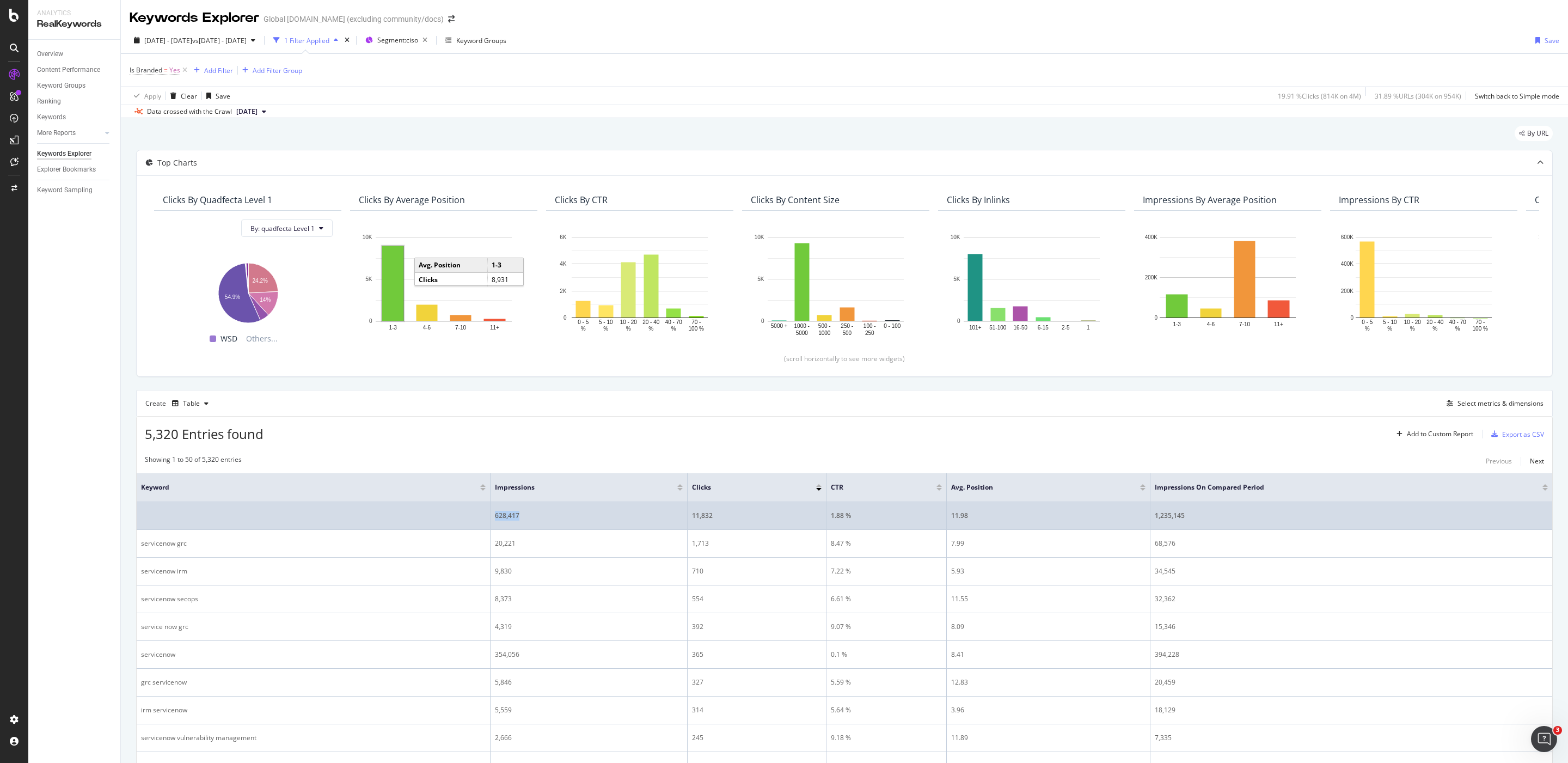
drag, startPoint x: 530, startPoint y: 521, endPoint x: 483, endPoint y: 522, distance: 47.0
click at [483, 522] on tr "628,417 11,832 1.88 % 11.98 1,235,145" at bounding box center [845, 516] width 1416 height 28
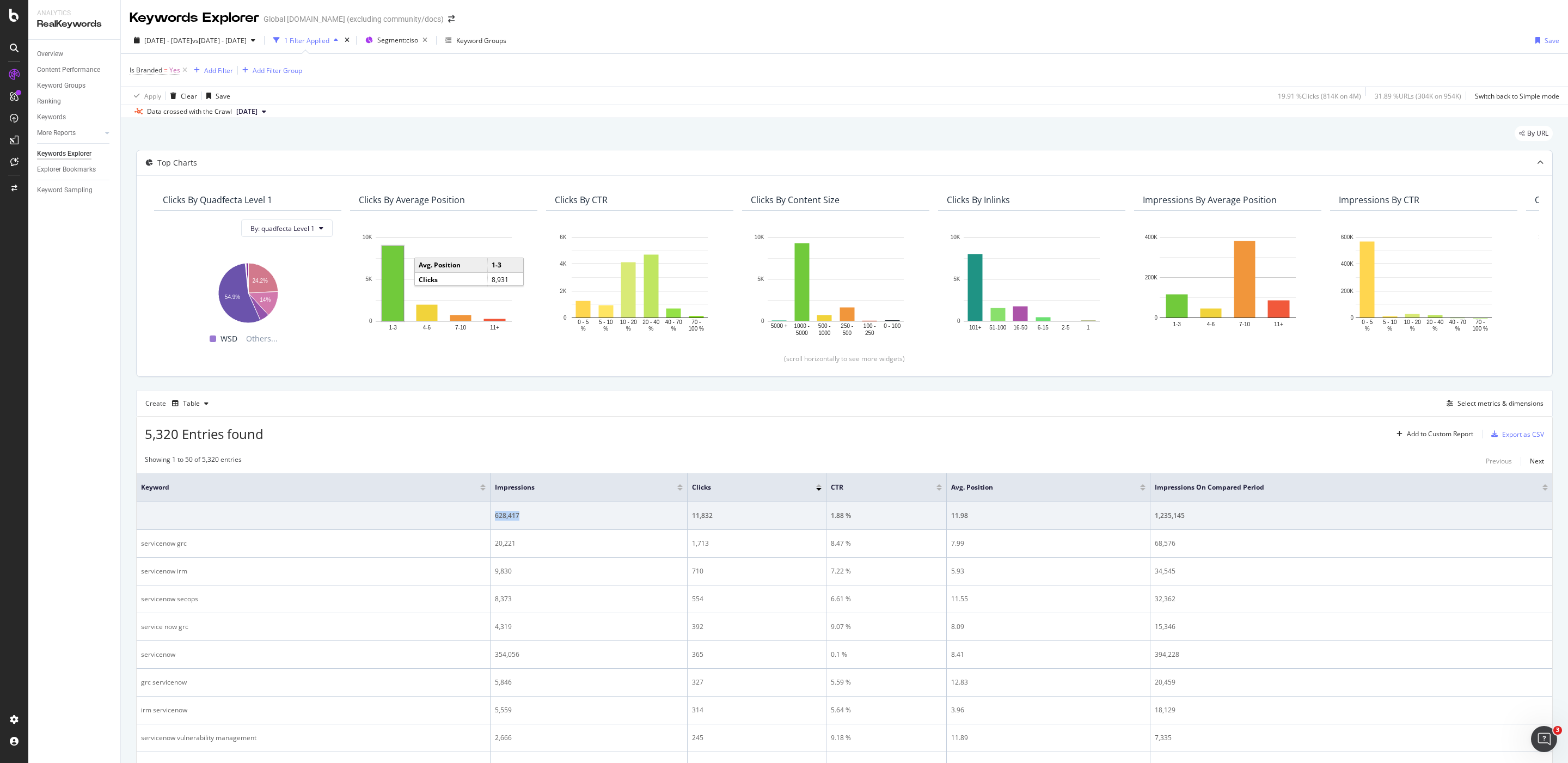
copy tr "628,417"
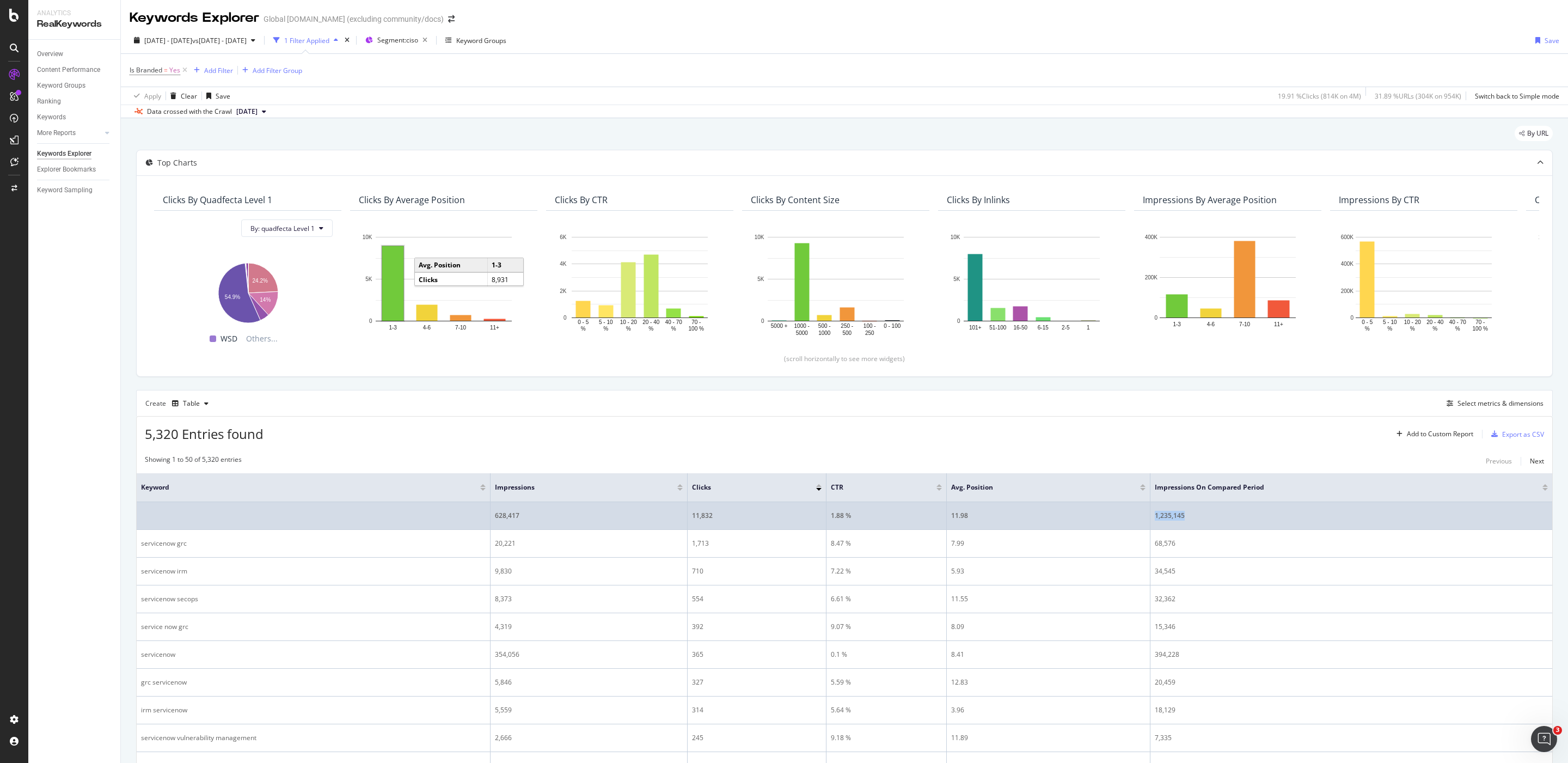
drag, startPoint x: 1205, startPoint y: 519, endPoint x: 1147, endPoint y: 519, distance: 58.0
click at [1147, 519] on tr "628,417 11,832 1.88 % 11.98 1,235,145" at bounding box center [845, 516] width 1416 height 28
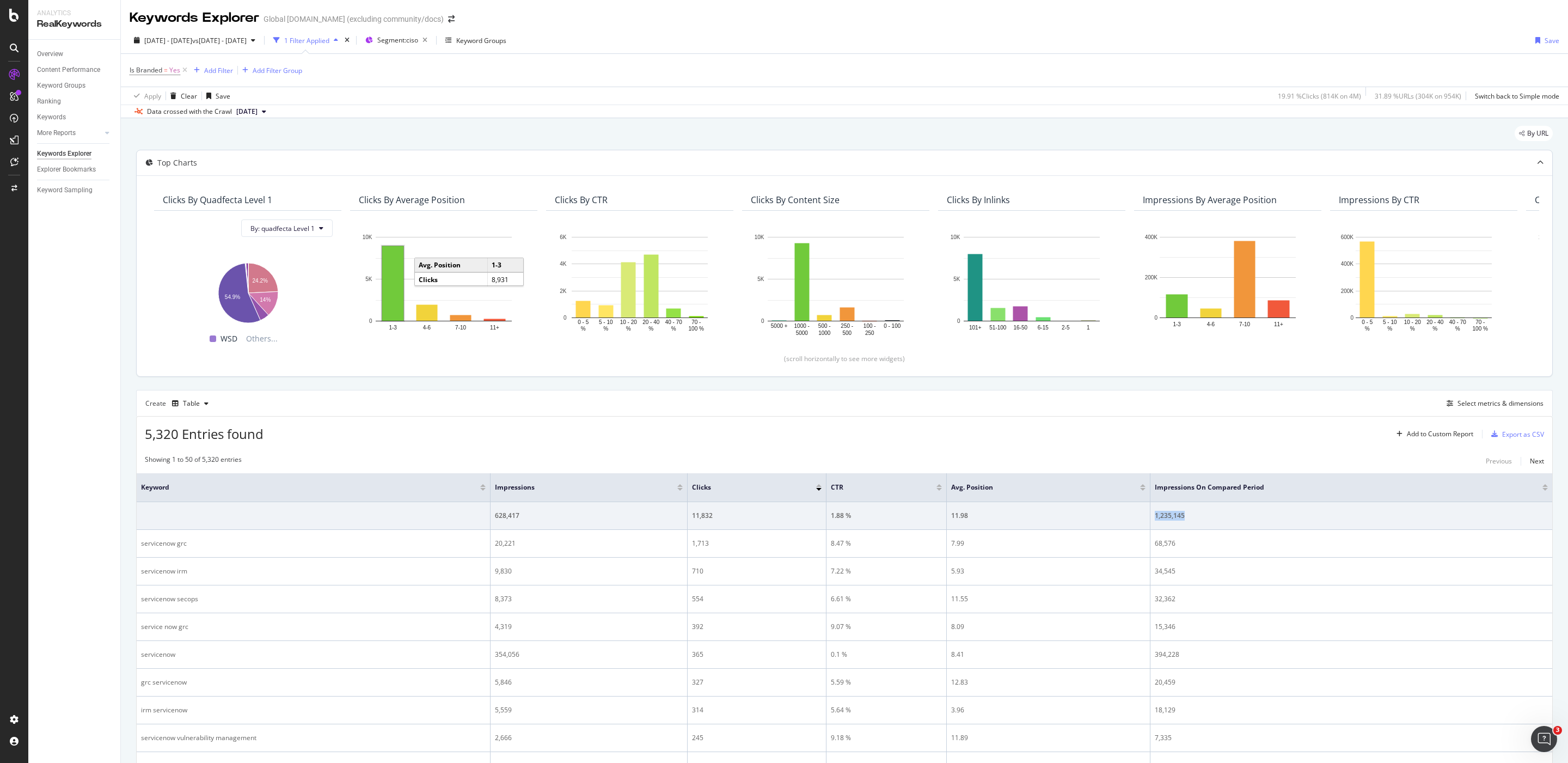
copy tr "1,235,145"
click at [432, 32] on div "Segment: ciso" at bounding box center [398, 40] width 66 height 16
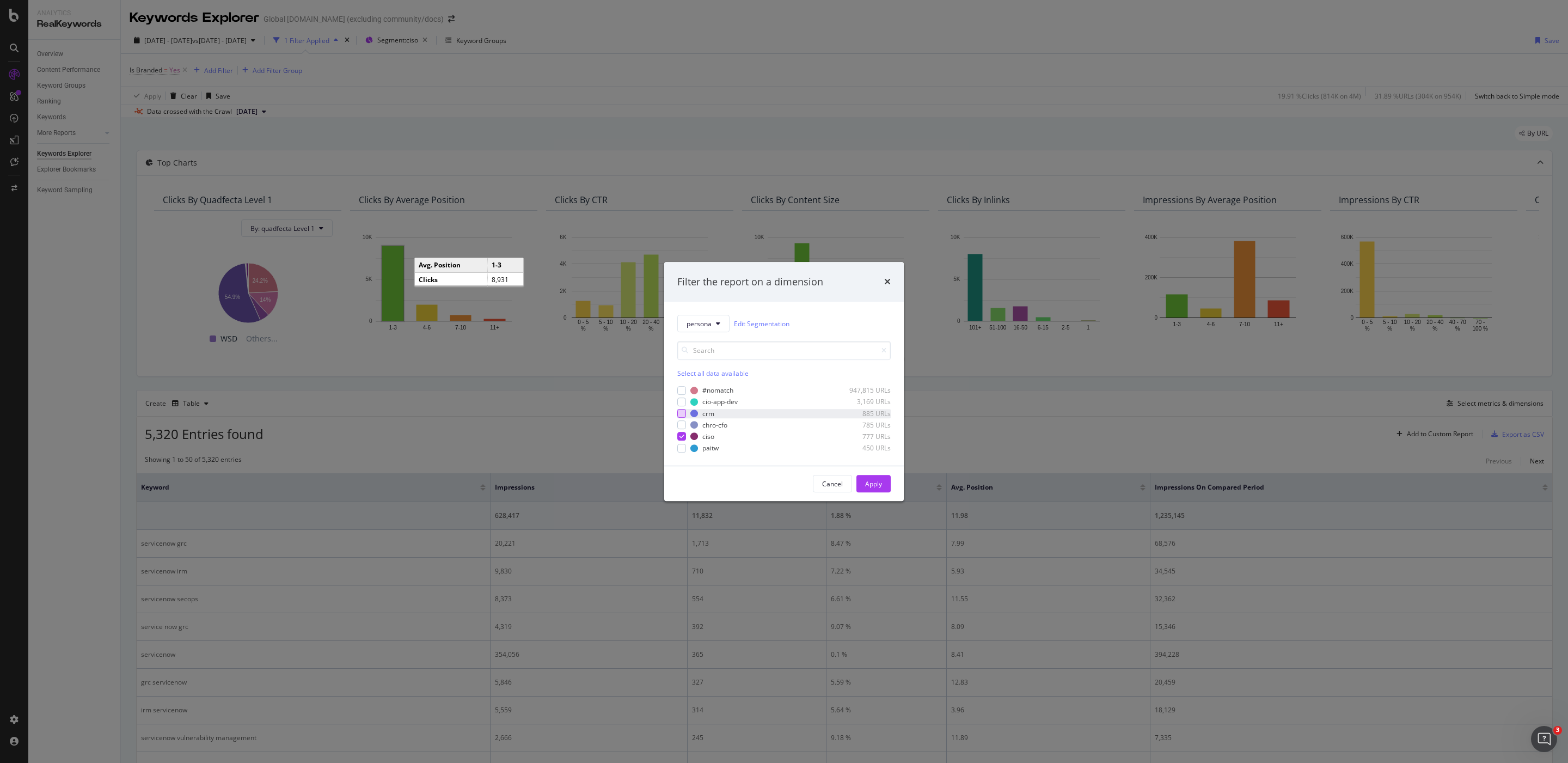
click at [680, 413] on div "modal" at bounding box center [682, 413] width 9 height 9
click at [685, 434] on div "modal" at bounding box center [682, 437] width 9 height 9
drag, startPoint x: 875, startPoint y: 485, endPoint x: 744, endPoint y: 547, distance: 144.9
click at [876, 485] on div "Apply" at bounding box center [873, 483] width 17 height 9
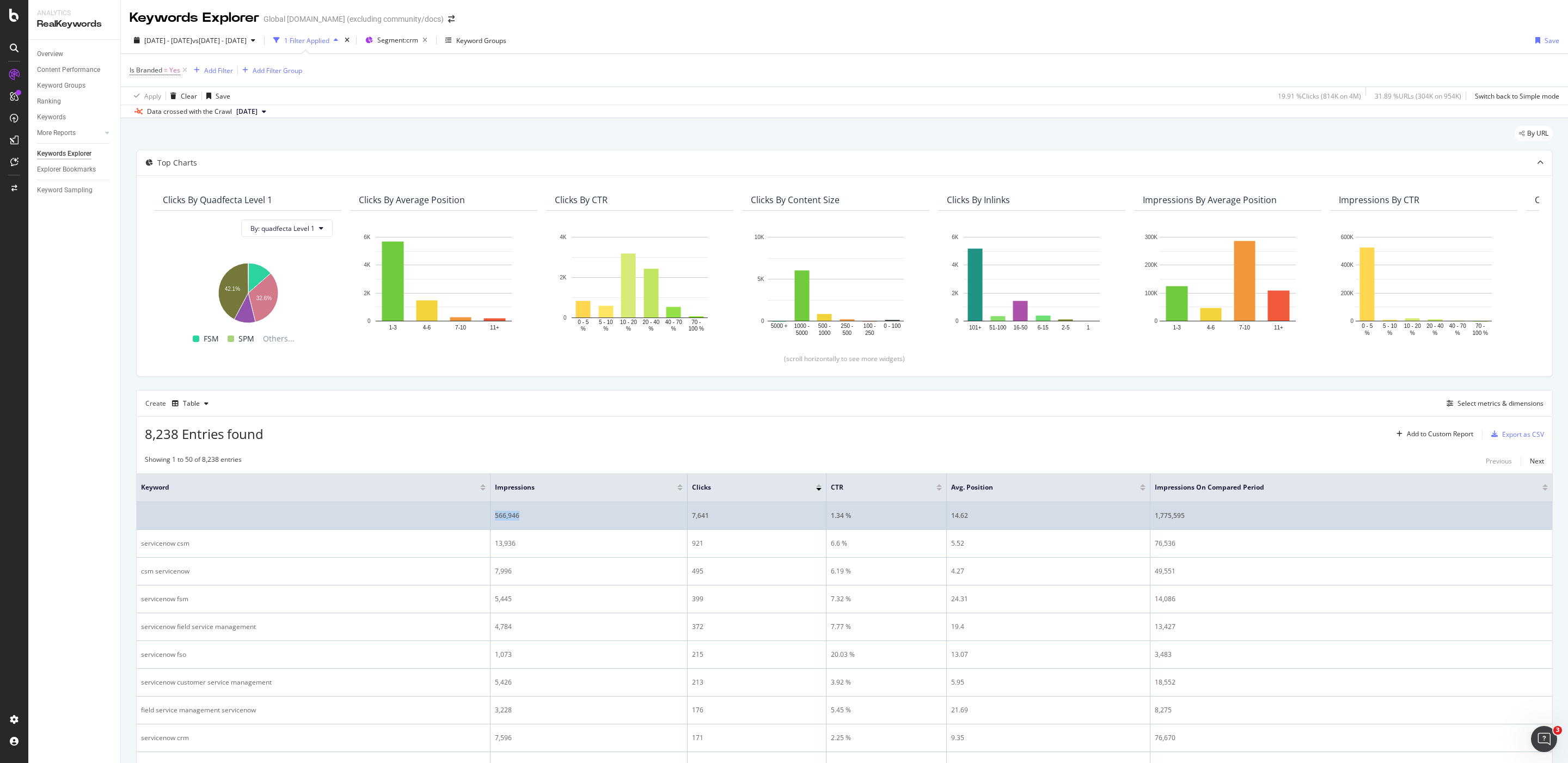
drag, startPoint x: 534, startPoint y: 519, endPoint x: 491, endPoint y: 519, distance: 43.0
click at [491, 519] on td "566,946" at bounding box center [589, 516] width 197 height 28
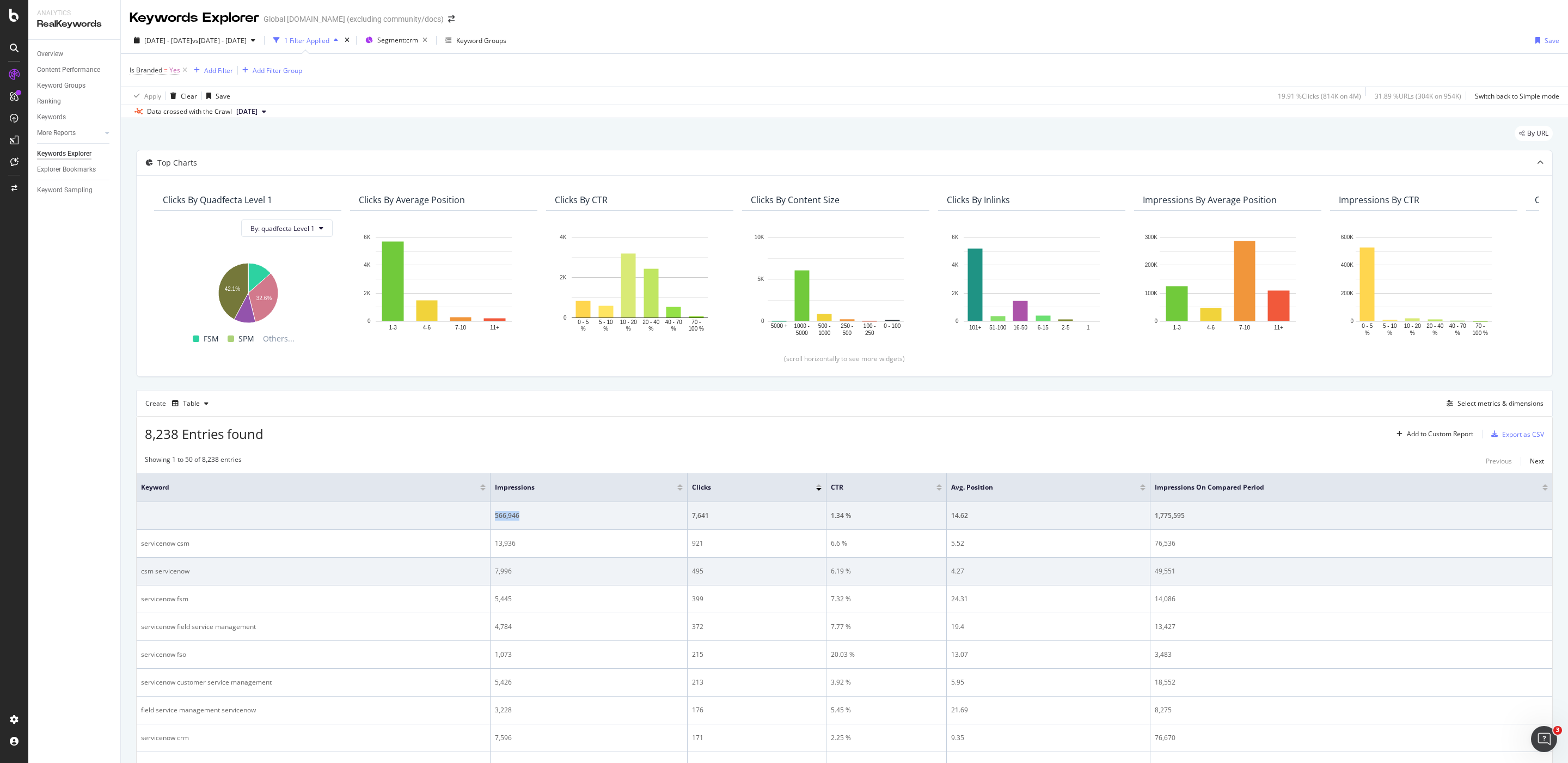
copy div "566,946"
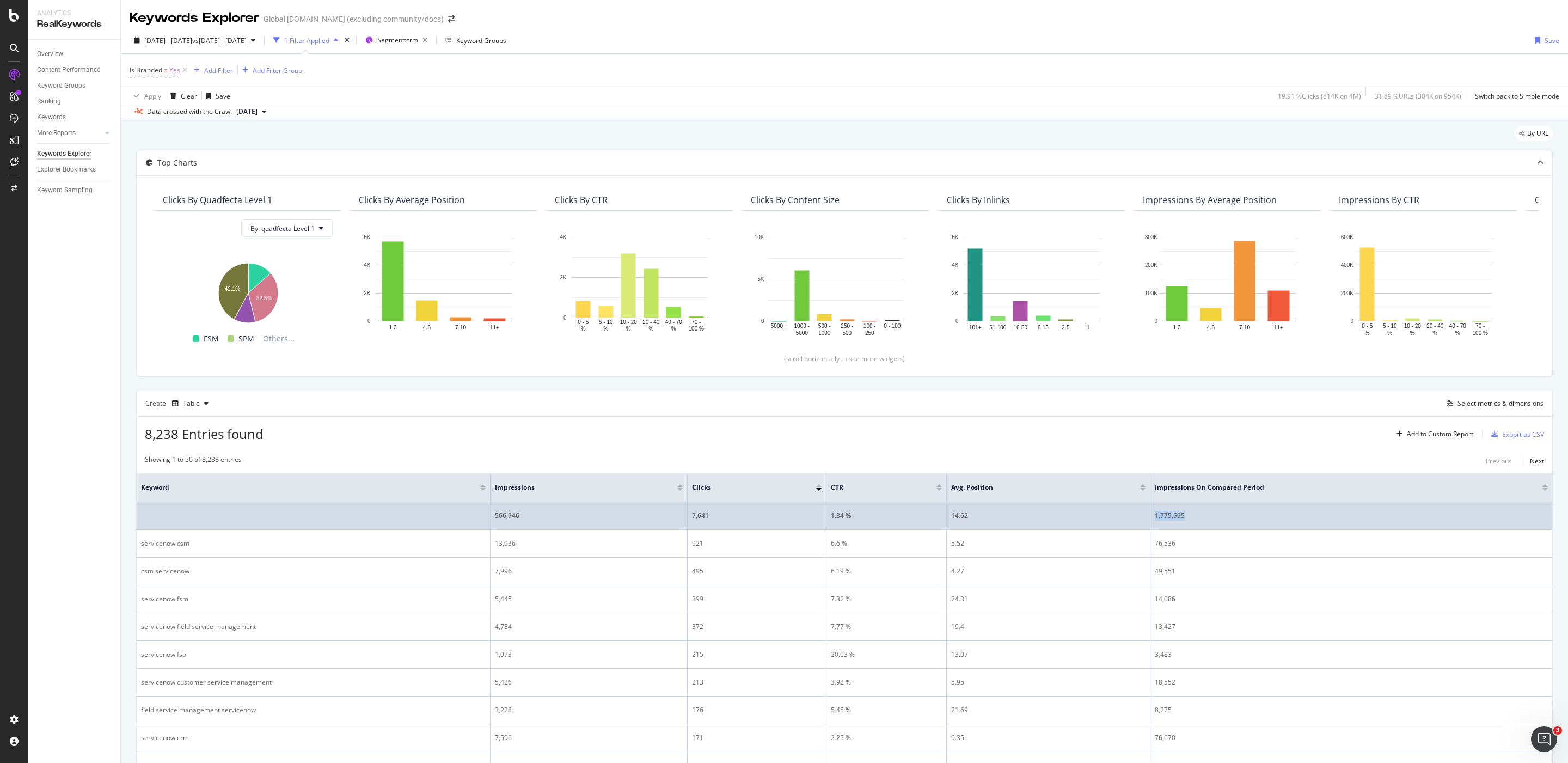
drag, startPoint x: 1171, startPoint y: 521, endPoint x: 1150, endPoint y: 521, distance: 21.0
click at [1150, 521] on td "1,775,595" at bounding box center [1351, 516] width 402 height 28
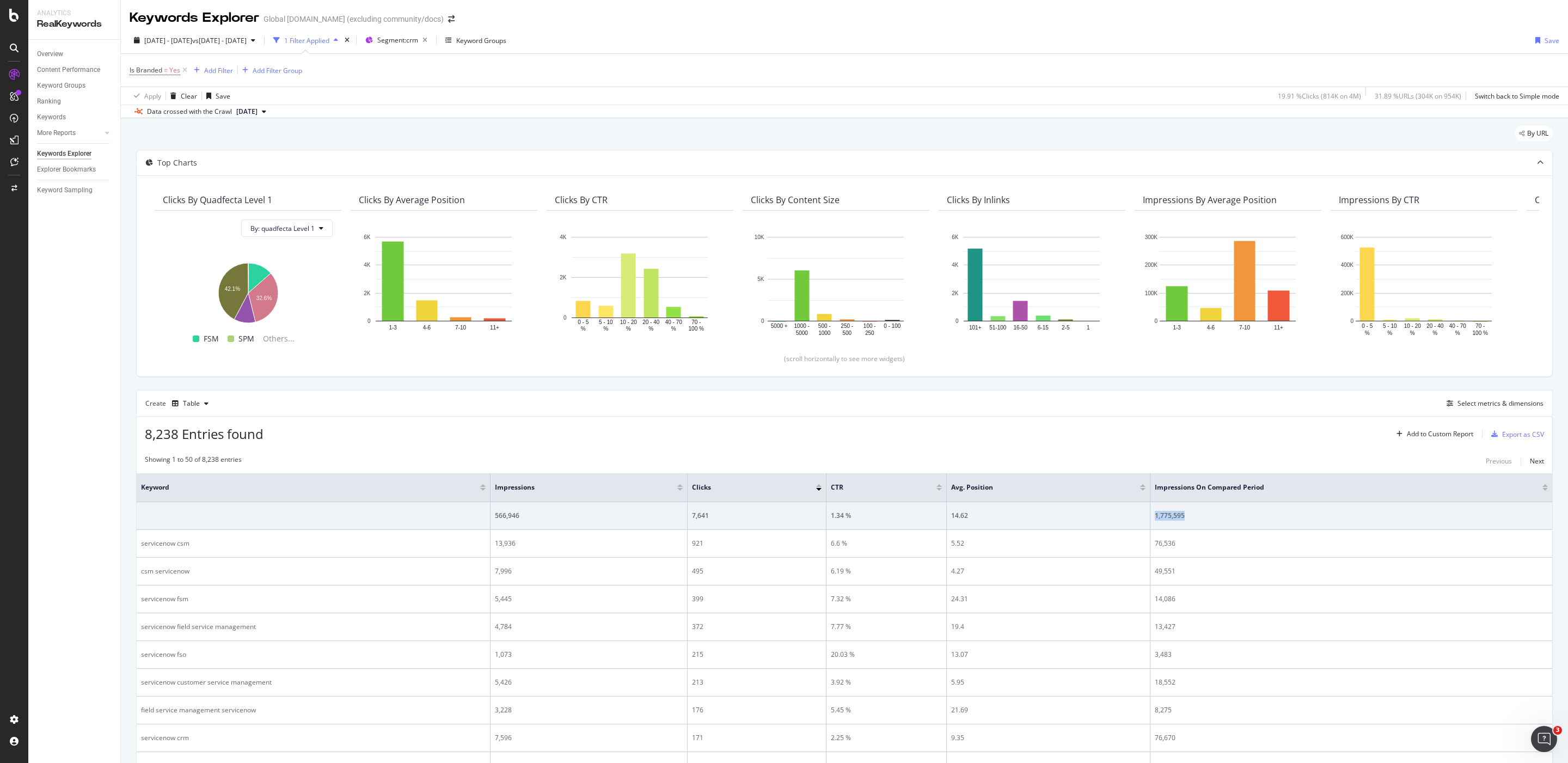
copy div "1,775,595"
click at [178, 70] on span "Yes" at bounding box center [175, 70] width 11 height 15
click at [139, 69] on div "Is Branded" at bounding box center [199, 69] width 128 height 18
click at [136, 69] on icon at bounding box center [136, 69] width 3 height 7
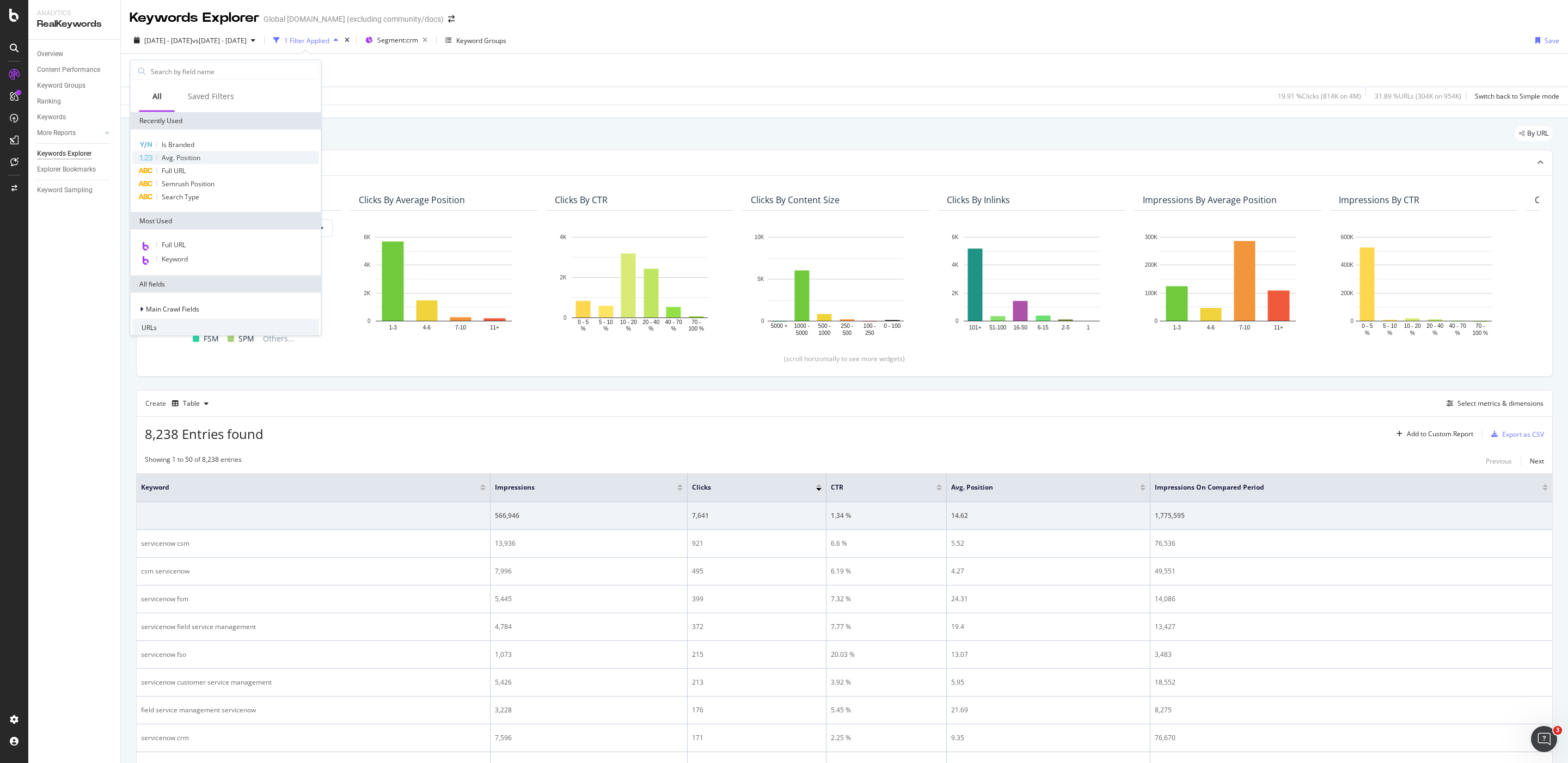
click at [214, 155] on div "Avg. Position" at bounding box center [226, 158] width 186 height 13
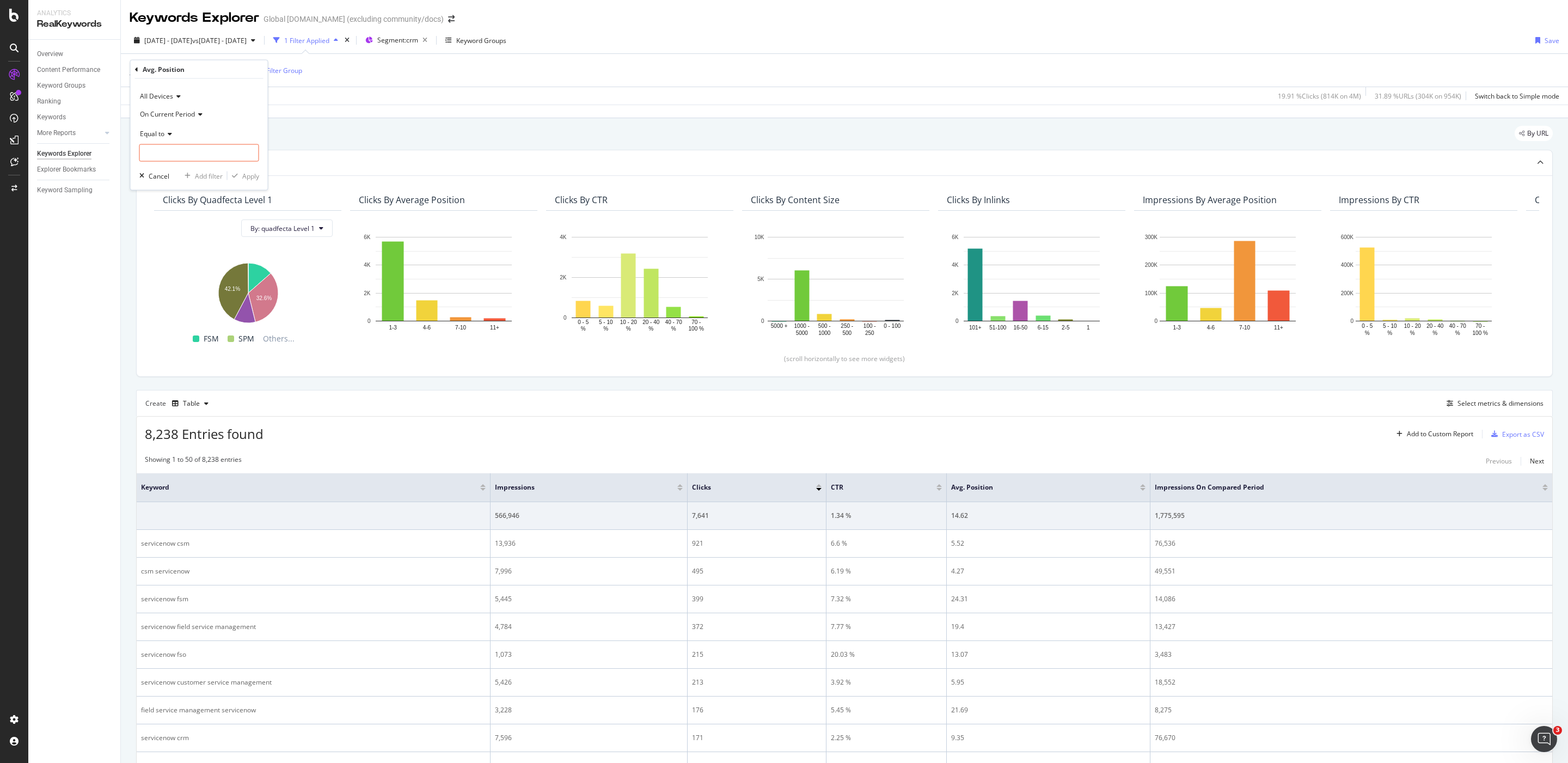
click at [161, 132] on span "Equal to" at bounding box center [152, 133] width 24 height 9
click at [201, 199] on span "Less than or equal to" at bounding box center [177, 198] width 63 height 9
click at [197, 151] on input "number" at bounding box center [199, 153] width 120 height 18
type input "2"
click at [242, 179] on div "Apply" at bounding box center [251, 175] width 17 height 9
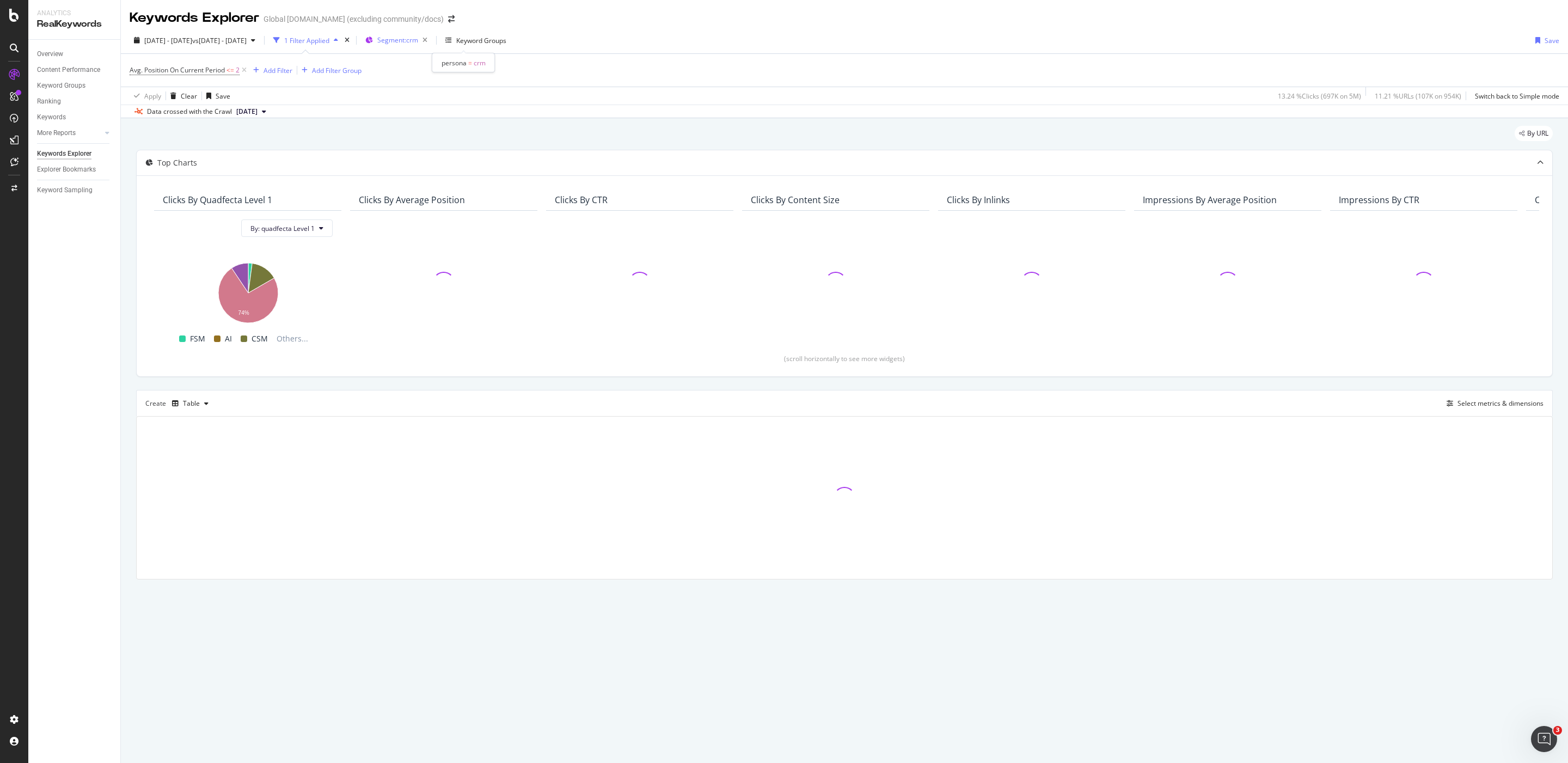
click at [418, 37] on span "Segment: crm" at bounding box center [397, 40] width 41 height 9
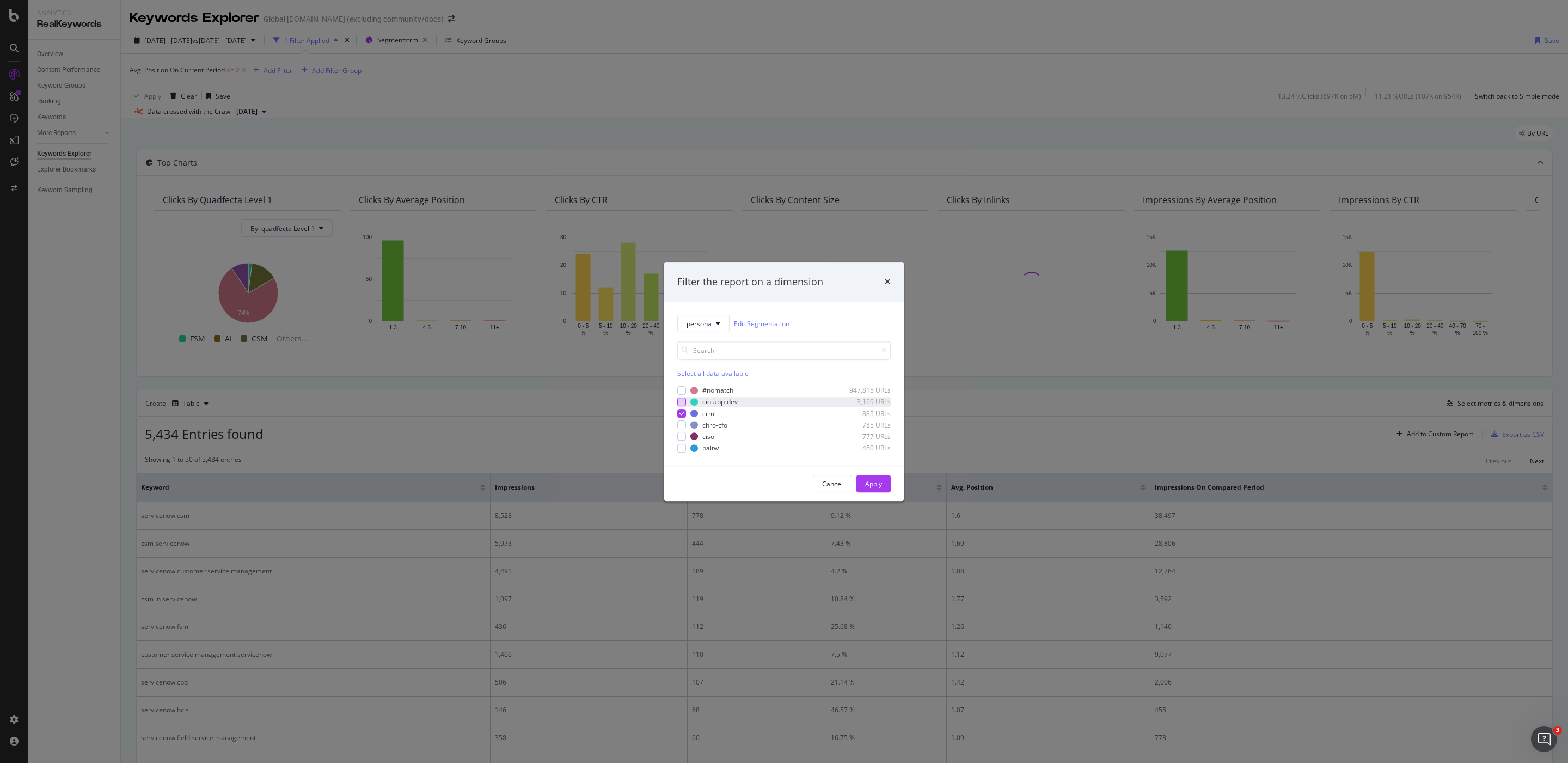
click at [684, 401] on div "modal" at bounding box center [682, 402] width 9 height 9
click at [683, 415] on icon "modal" at bounding box center [682, 413] width 5 height 5
click at [876, 482] on div "Apply" at bounding box center [873, 483] width 17 height 9
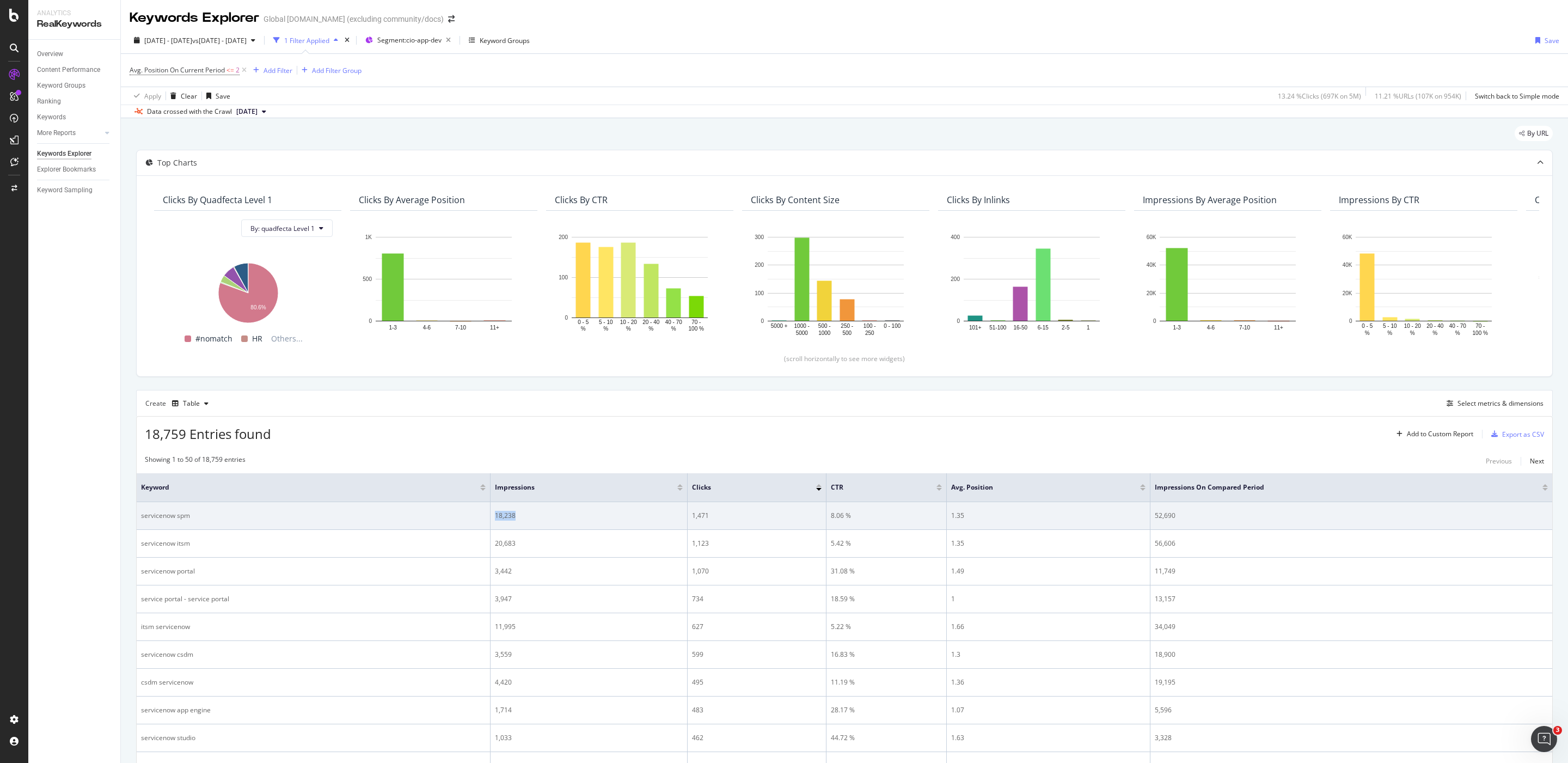
drag, startPoint x: 509, startPoint y: 518, endPoint x: 492, endPoint y: 520, distance: 17.1
click at [492, 520] on td "18,238" at bounding box center [589, 516] width 197 height 28
drag, startPoint x: 1171, startPoint y: 522, endPoint x: 1147, endPoint y: 520, distance: 24.1
click at [1147, 520] on tr "servicenow spm 18,238 1,471 8.06 % 1.35 52,690" at bounding box center [845, 516] width 1416 height 28
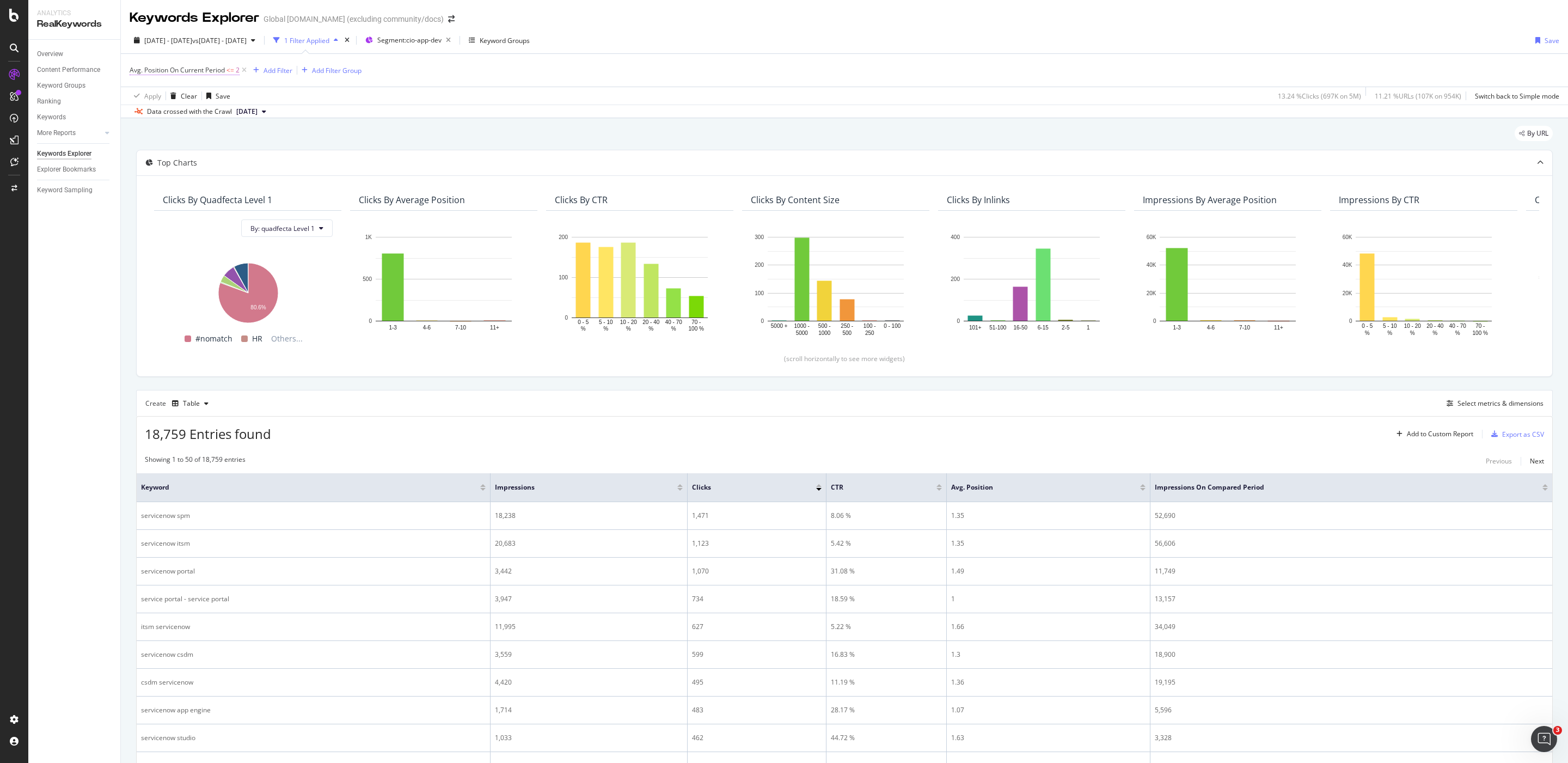
click at [156, 70] on span "Avg. Position On Current Period" at bounding box center [177, 69] width 96 height 9
click at [189, 136] on span "Less than or equal to" at bounding box center [172, 133] width 63 height 9
click at [212, 213] on div "Greater than" at bounding box center [200, 212] width 116 height 14
click at [173, 133] on span "Greater than" at bounding box center [159, 133] width 39 height 9
click at [198, 228] on span "Greater than or equal to" at bounding box center [181, 226] width 74 height 9
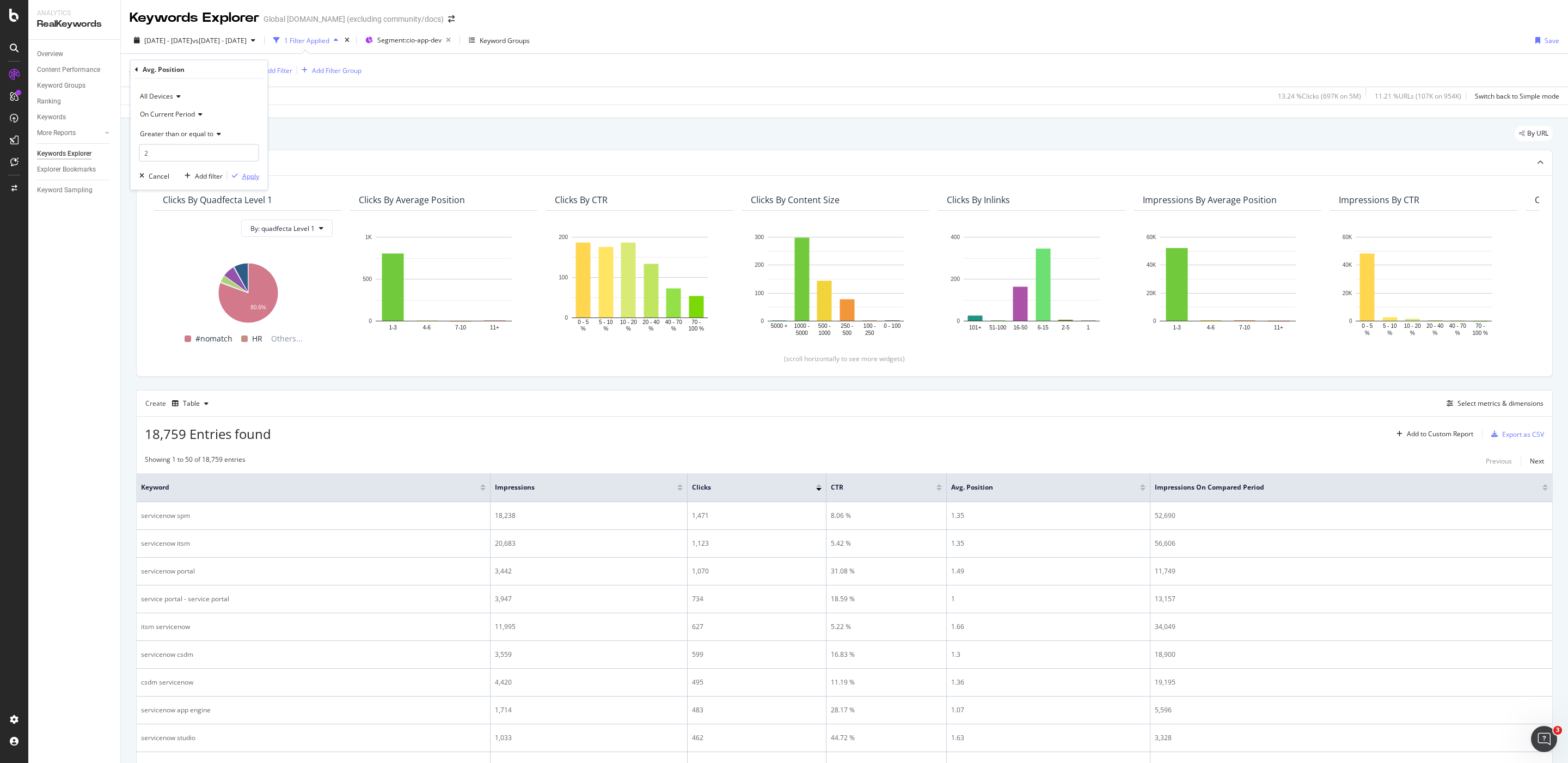
click at [247, 180] on div "Apply" at bounding box center [251, 175] width 17 height 9
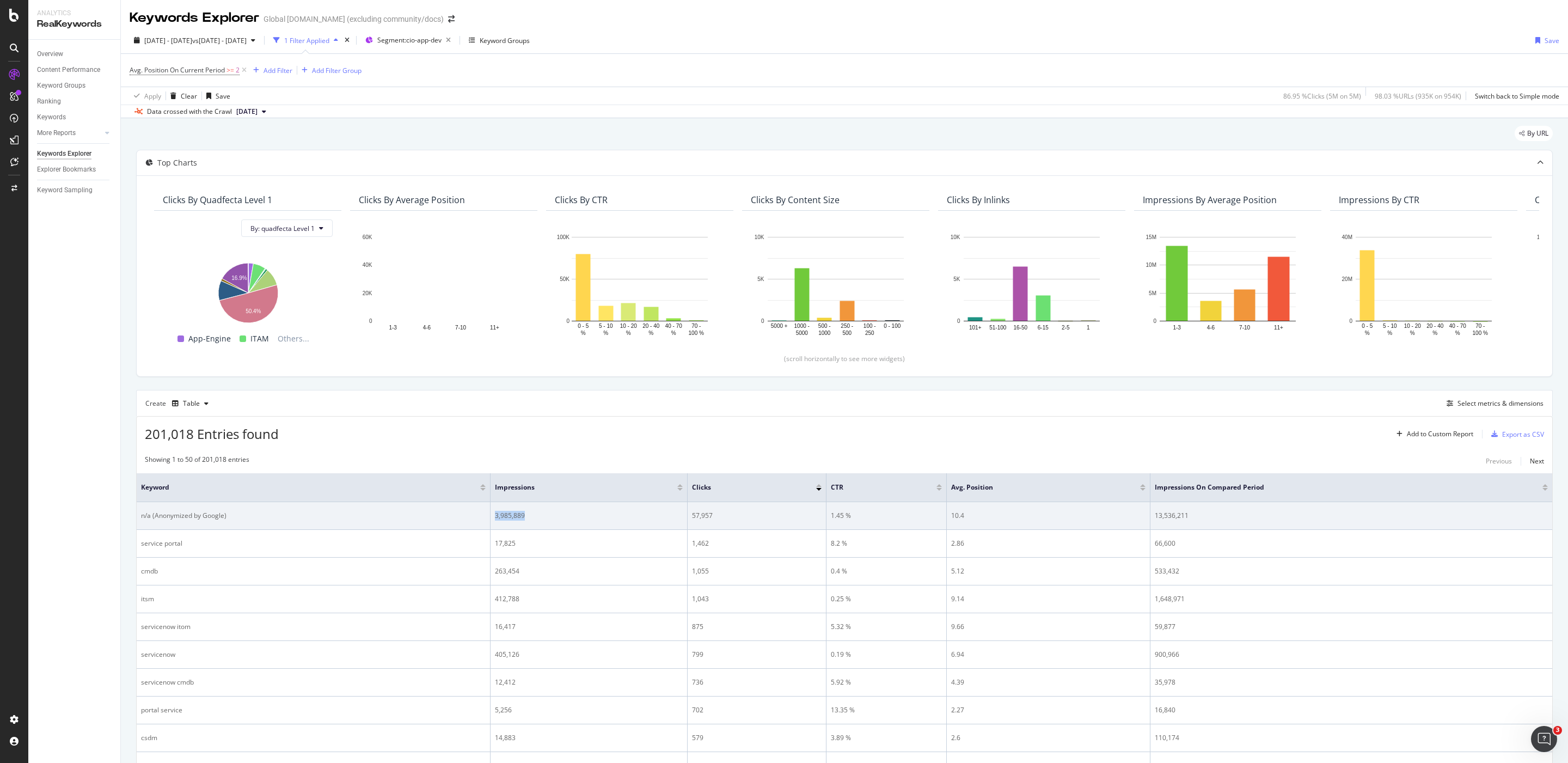
drag, startPoint x: 566, startPoint y: 516, endPoint x: 484, endPoint y: 515, distance: 82.0
click at [484, 515] on tr "n/a (Anonymized by Google) 3,985,889 57,957 1.45 % 10.4 13,536,211" at bounding box center [845, 516] width 1416 height 28
drag, startPoint x: 1239, startPoint y: 515, endPoint x: 1143, endPoint y: 514, distance: 96.0
click at [1143, 514] on tr "n/a (Anonymized by Google) 3,985,889 57,957 1.45 % 10.4 13,536,211" at bounding box center [845, 516] width 1416 height 28
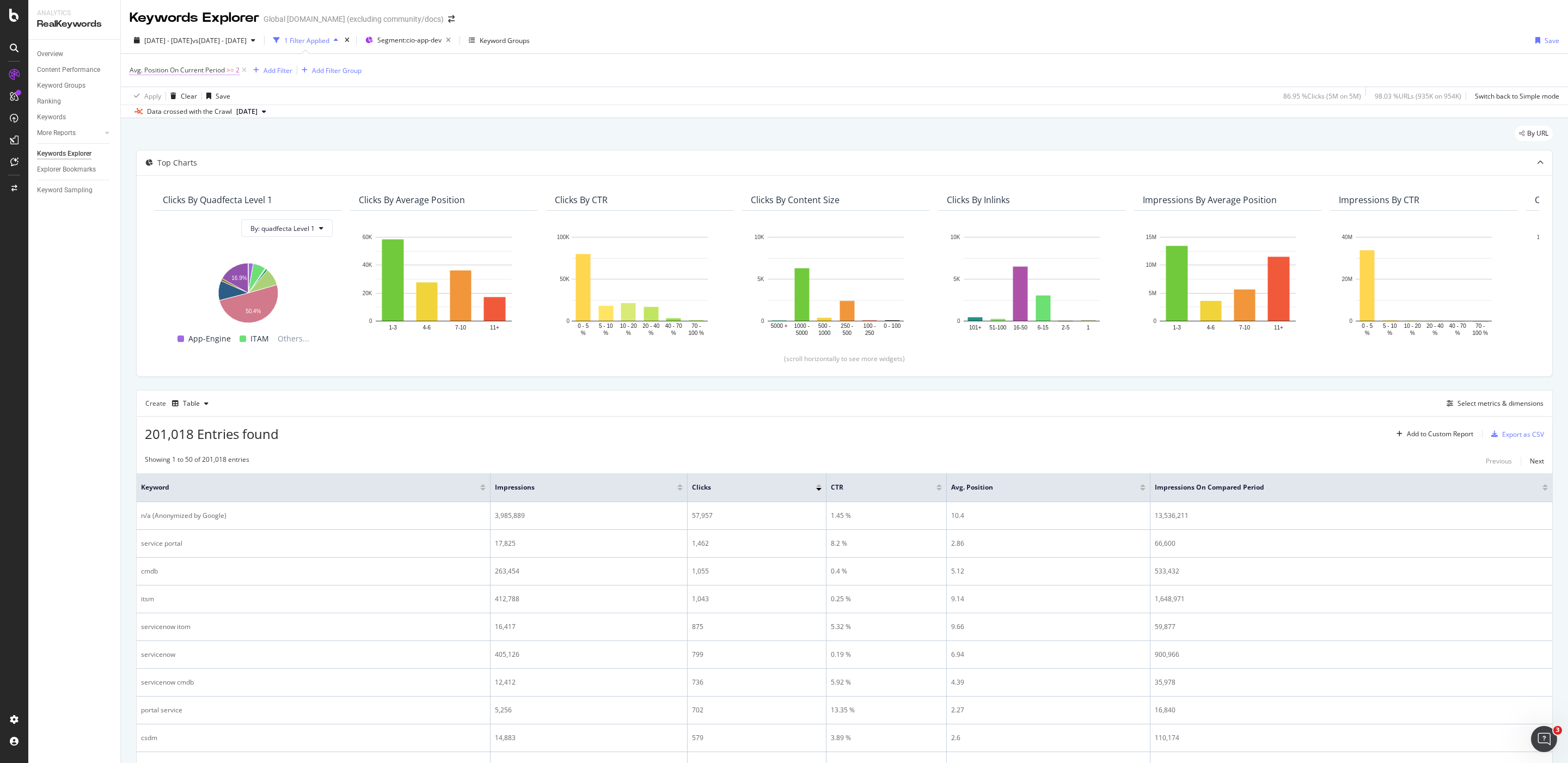
click at [215, 69] on span "Avg. Position On Current Period" at bounding box center [177, 69] width 96 height 9
click at [192, 134] on span "Greater than or equal to" at bounding box center [177, 133] width 74 height 9
click at [197, 182] on div "Less than" at bounding box center [200, 184] width 116 height 14
click at [254, 177] on div "Apply" at bounding box center [251, 175] width 17 height 9
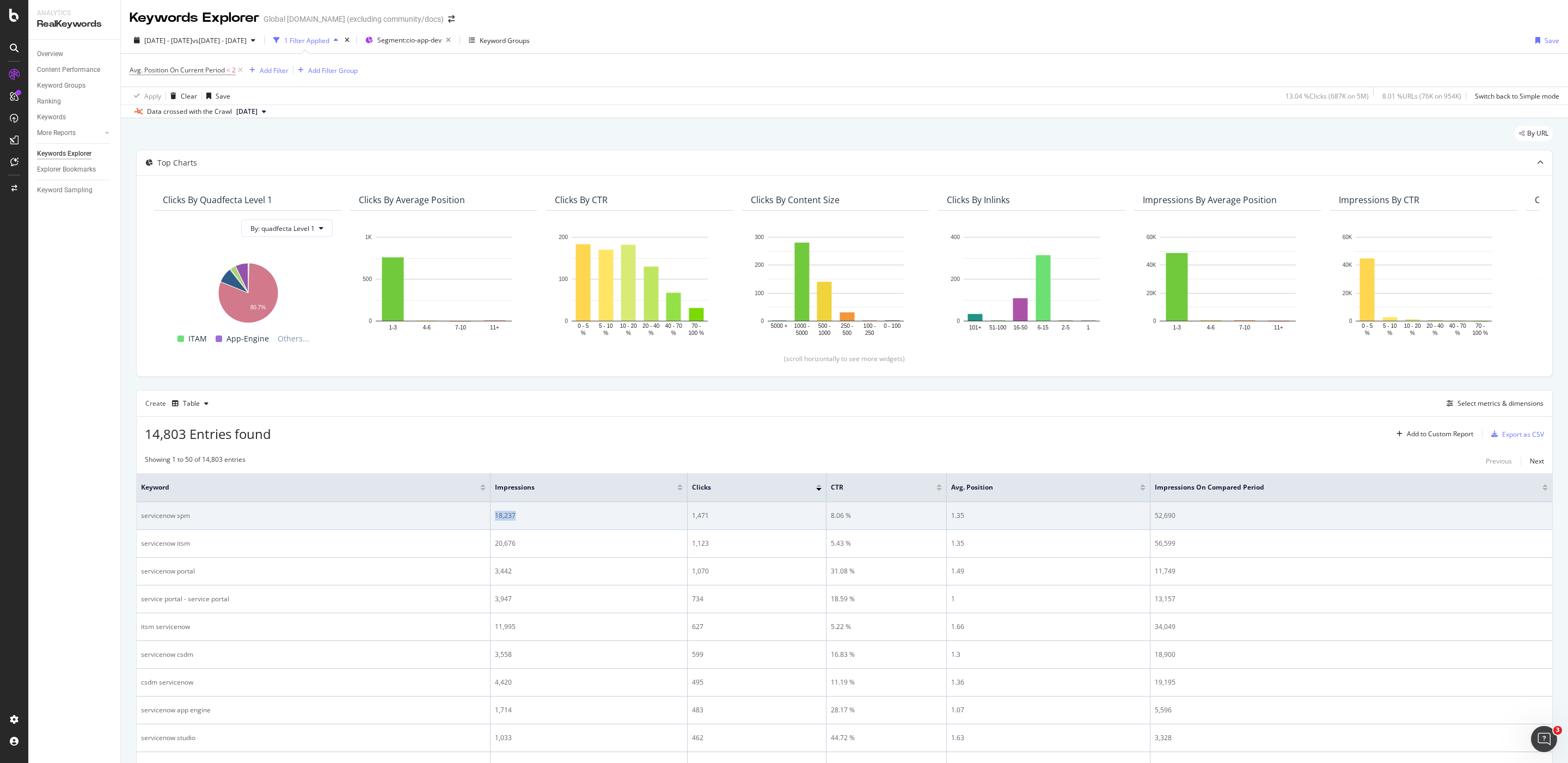
drag, startPoint x: 544, startPoint y: 516, endPoint x: 486, endPoint y: 519, distance: 58.1
click at [486, 519] on tr "servicenow spm 18,237 1,471 8.06 % 1.35 52,690" at bounding box center [845, 516] width 1416 height 28
drag, startPoint x: 1209, startPoint y: 522, endPoint x: 1148, endPoint y: 521, distance: 61.0
click at [1148, 521] on tr "servicenow spm 18,237 1,471 8.06 % 1.35 52,690" at bounding box center [845, 516] width 1416 height 28
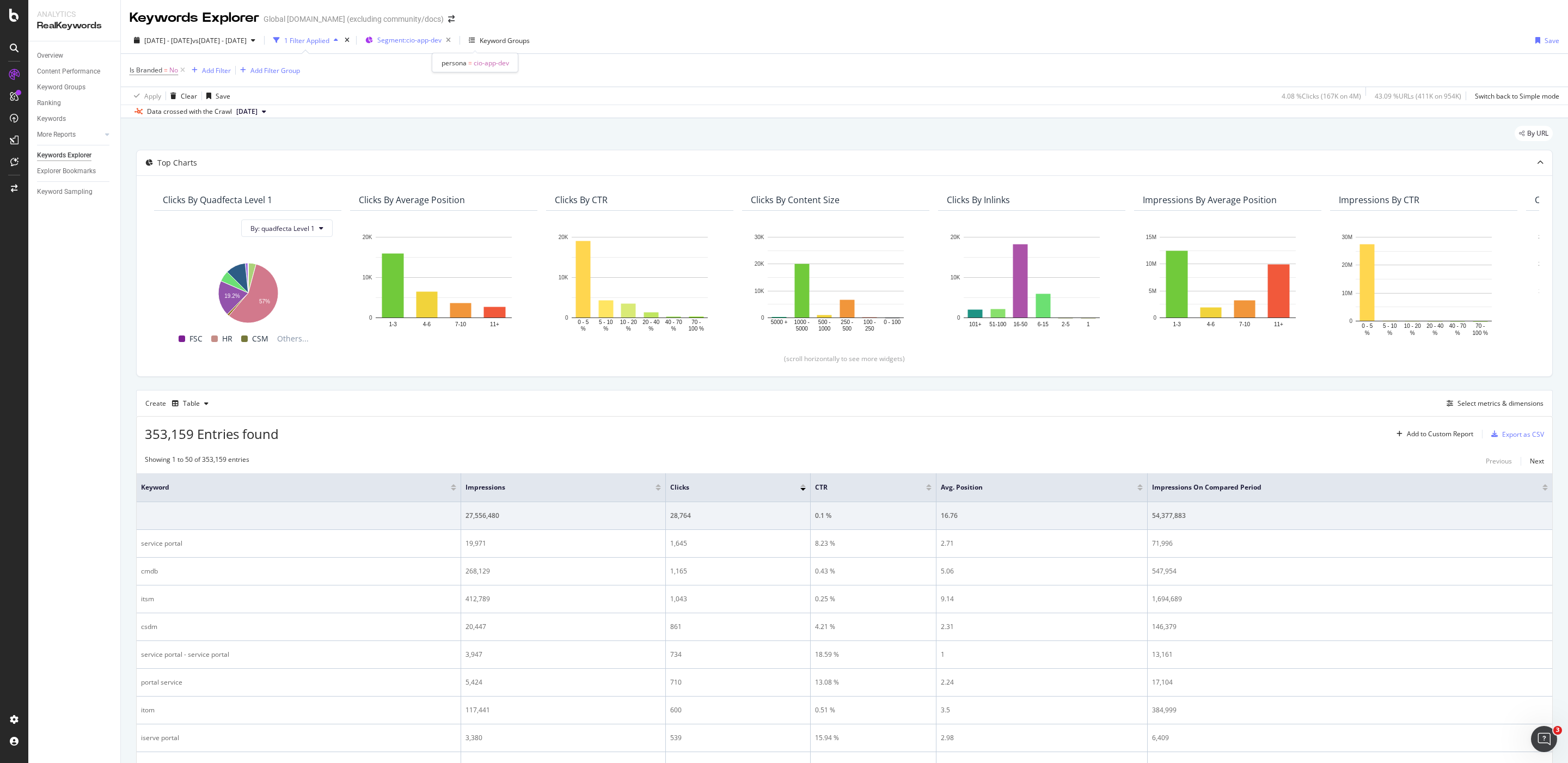
click at [441, 41] on span "Segment: cio-app-dev" at bounding box center [410, 40] width 65 height 9
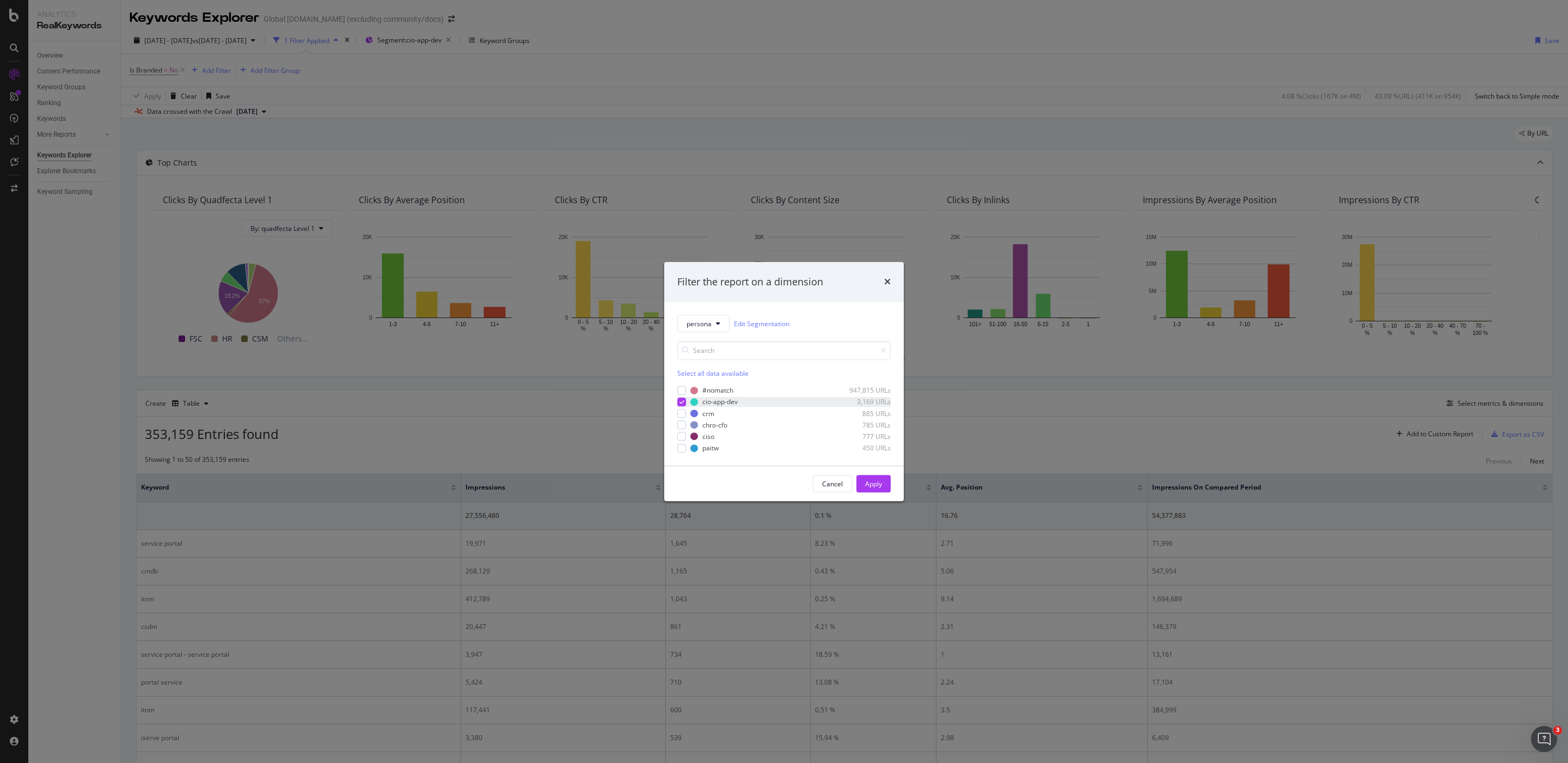
click at [682, 404] on icon "modal" at bounding box center [682, 402] width 5 height 5
click at [683, 413] on div "modal" at bounding box center [682, 413] width 9 height 9
click at [887, 482] on button "Apply" at bounding box center [873, 483] width 34 height 18
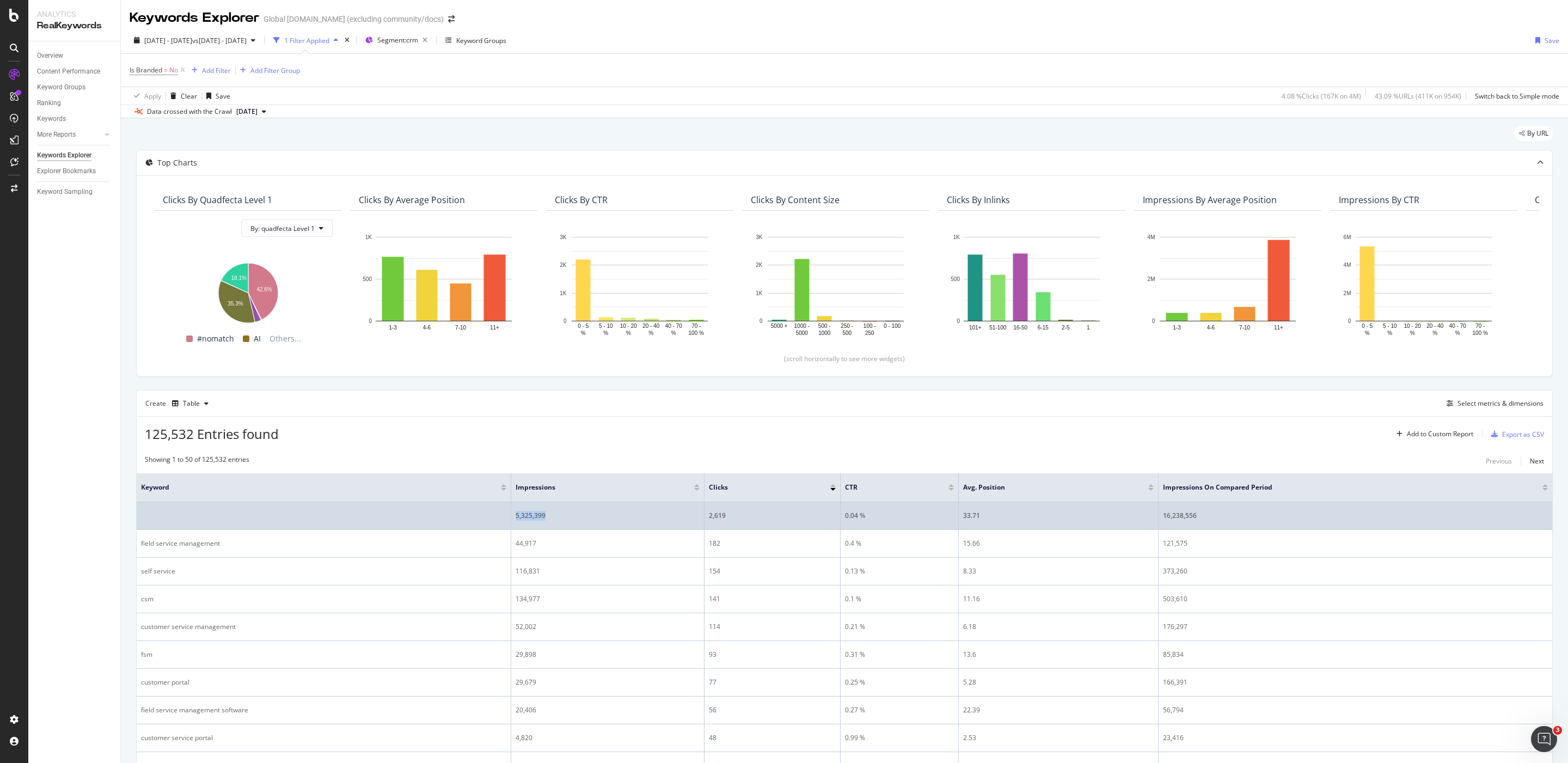
drag, startPoint x: 568, startPoint y: 521, endPoint x: 514, endPoint y: 520, distance: 54.0
click at [514, 520] on td "5,325,399" at bounding box center [608, 516] width 194 height 28
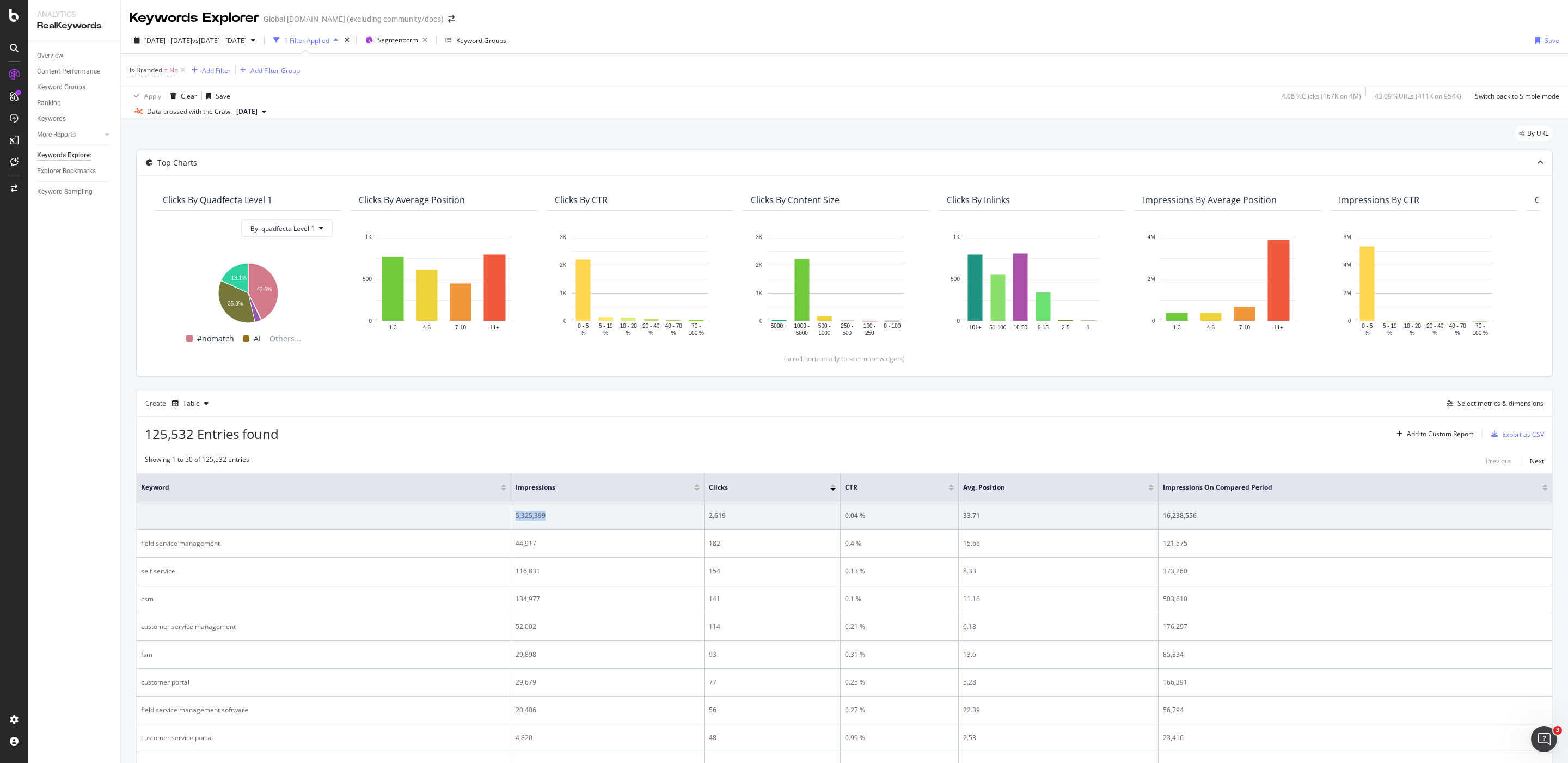
copy div "5,325,399"
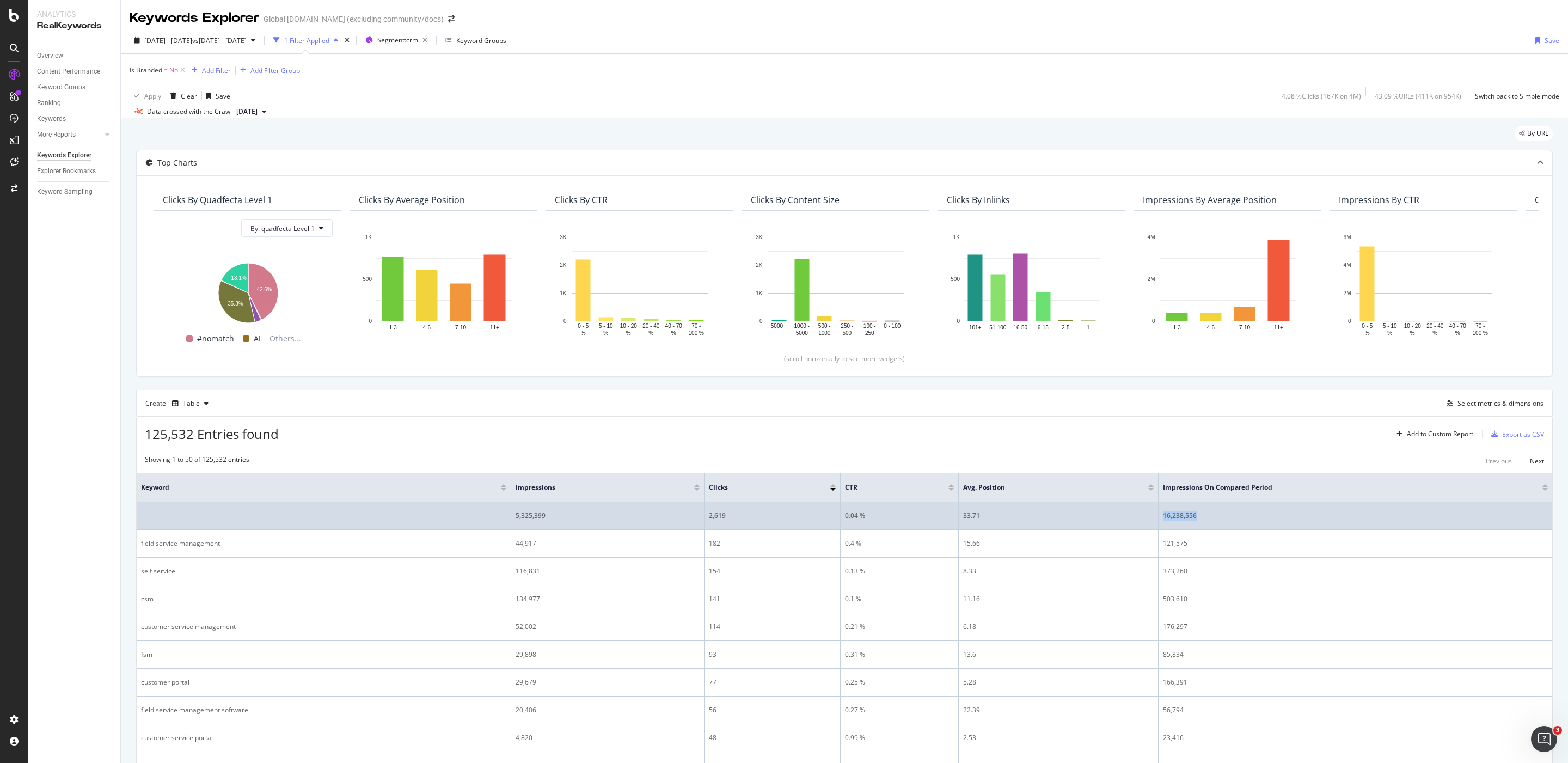
drag, startPoint x: 1215, startPoint y: 520, endPoint x: 1164, endPoint y: 518, distance: 51.0
click at [1164, 518] on div "16,238,556" at bounding box center [1356, 516] width 385 height 10
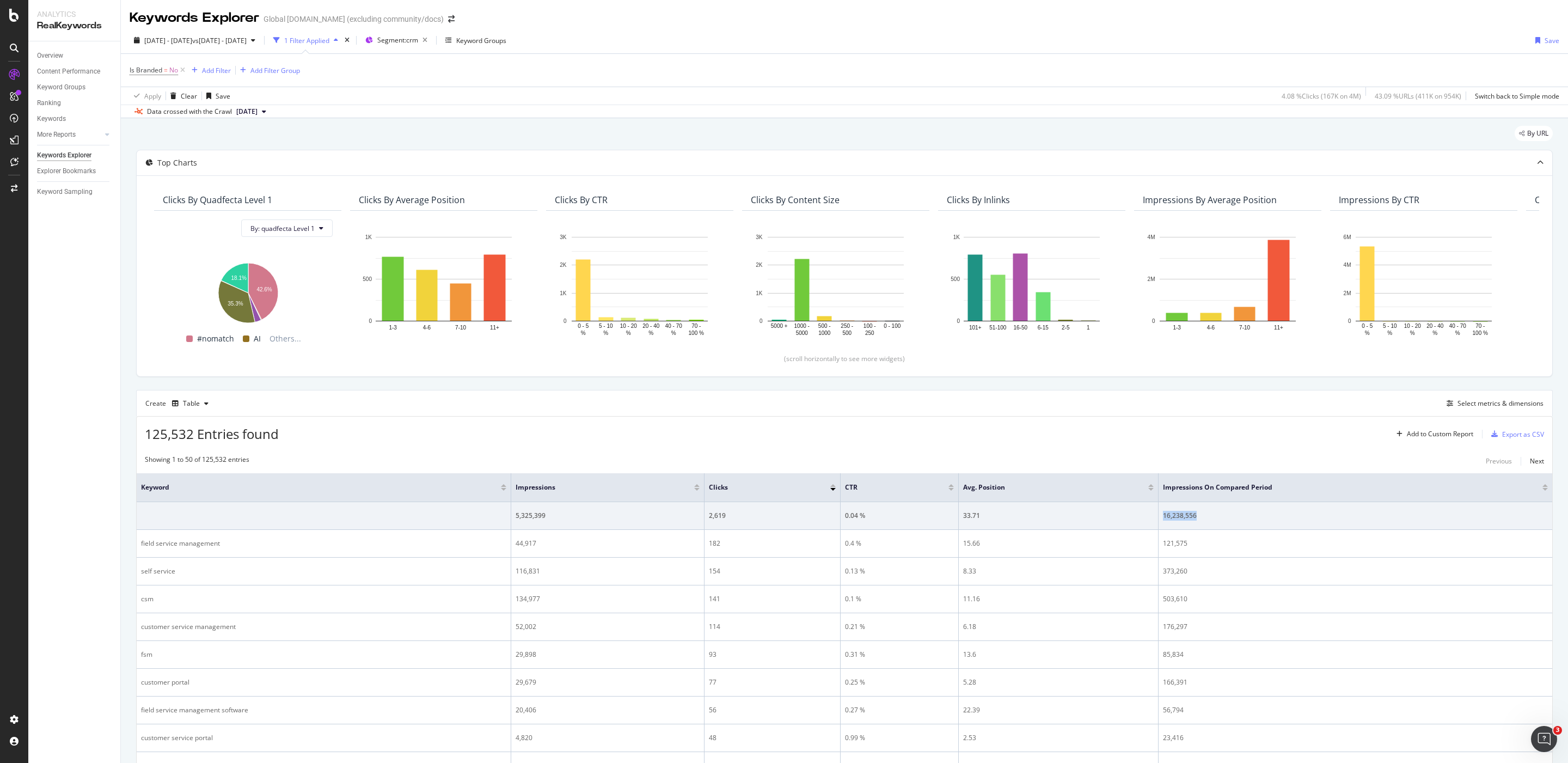
copy div "16,238,556"
click at [418, 37] on span "Segment: crm" at bounding box center [397, 40] width 41 height 9
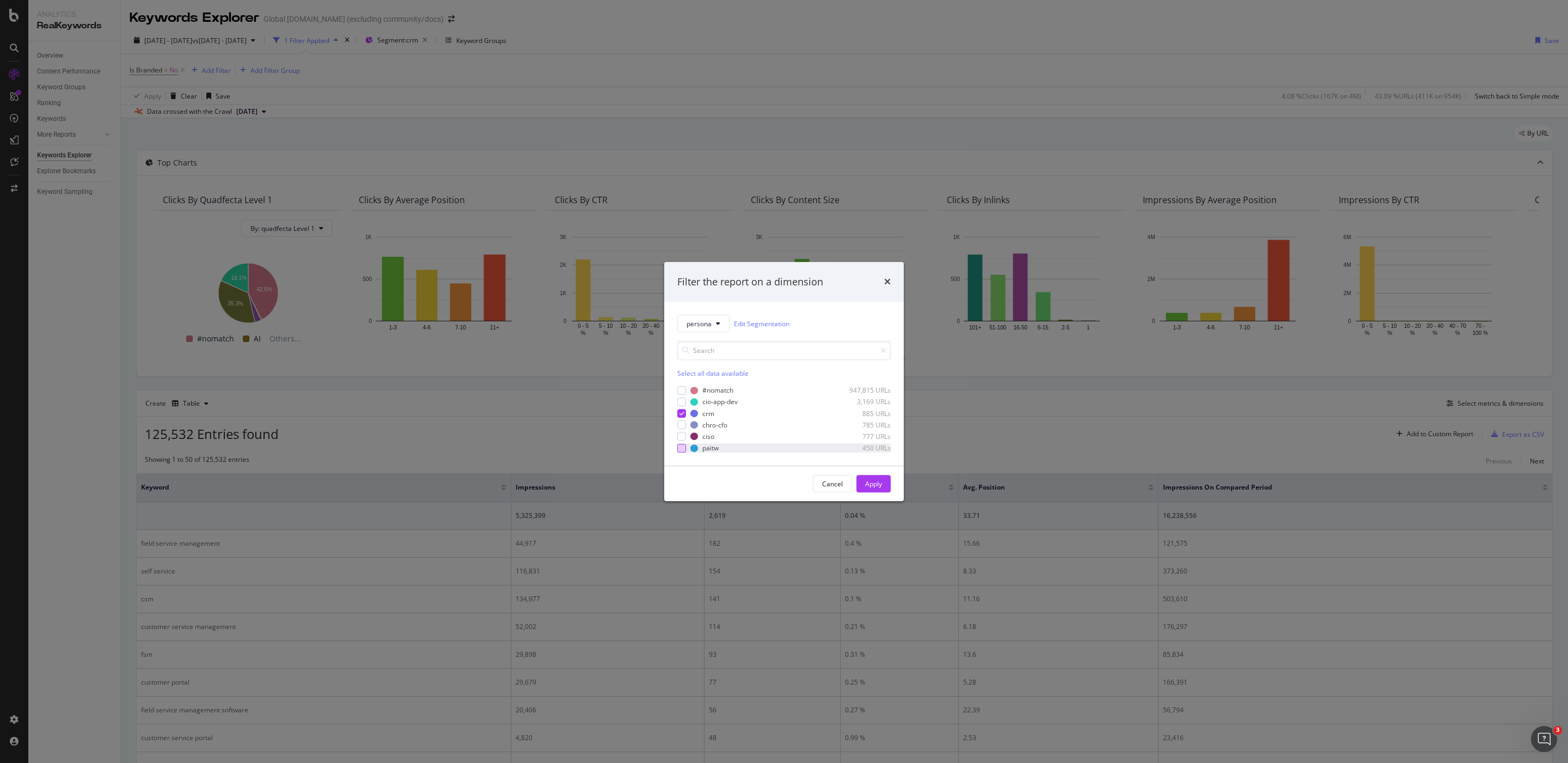
click at [682, 446] on div "modal" at bounding box center [682, 448] width 9 height 9
click at [685, 410] on div "modal" at bounding box center [682, 413] width 9 height 9
click at [881, 483] on div "Apply" at bounding box center [873, 483] width 17 height 9
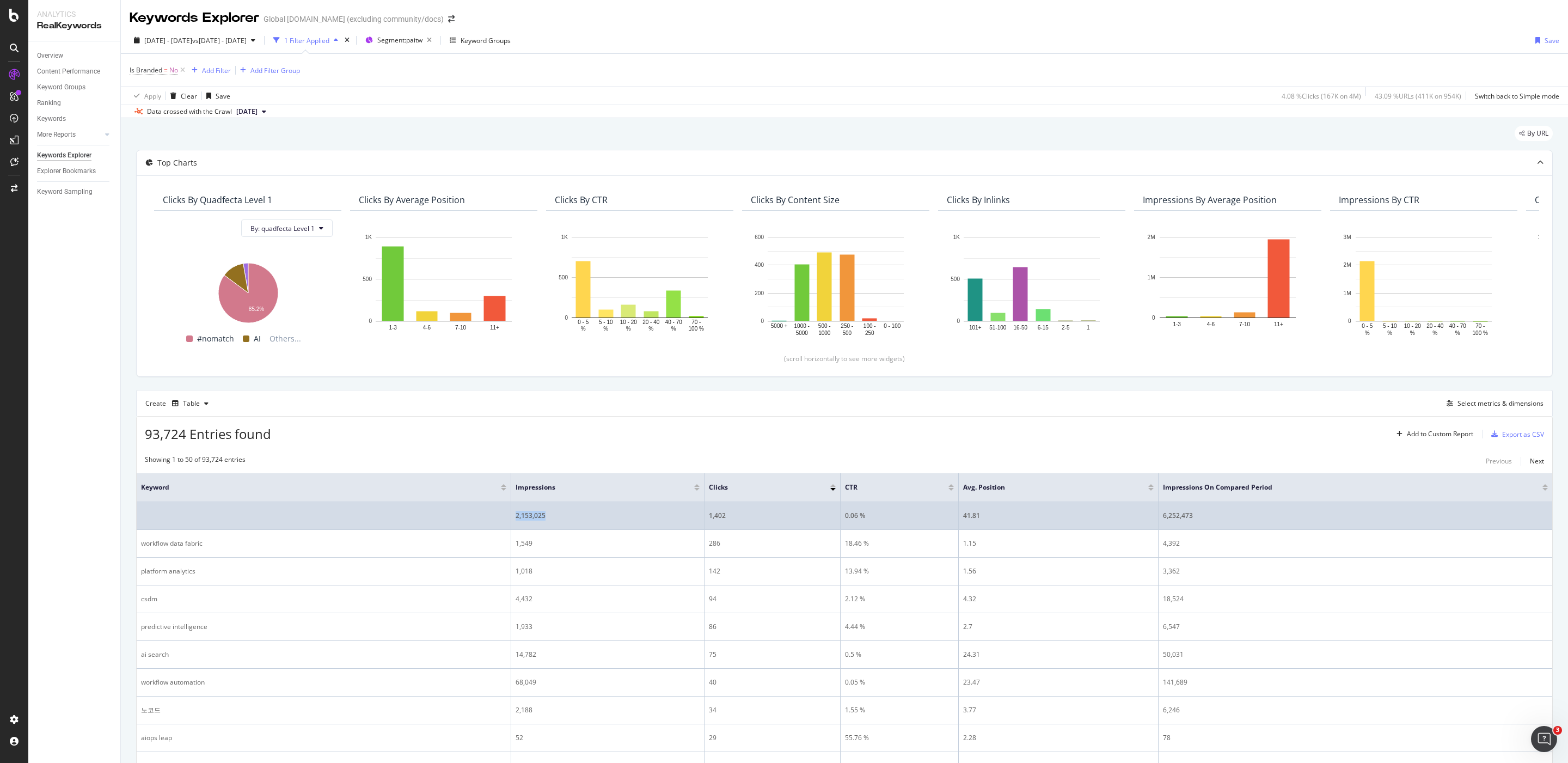
drag, startPoint x: 555, startPoint y: 524, endPoint x: 503, endPoint y: 522, distance: 52.0
click at [503, 522] on tr "2,153,025 1,402 0.06 % 41.81 6,252,473" at bounding box center [845, 516] width 1416 height 28
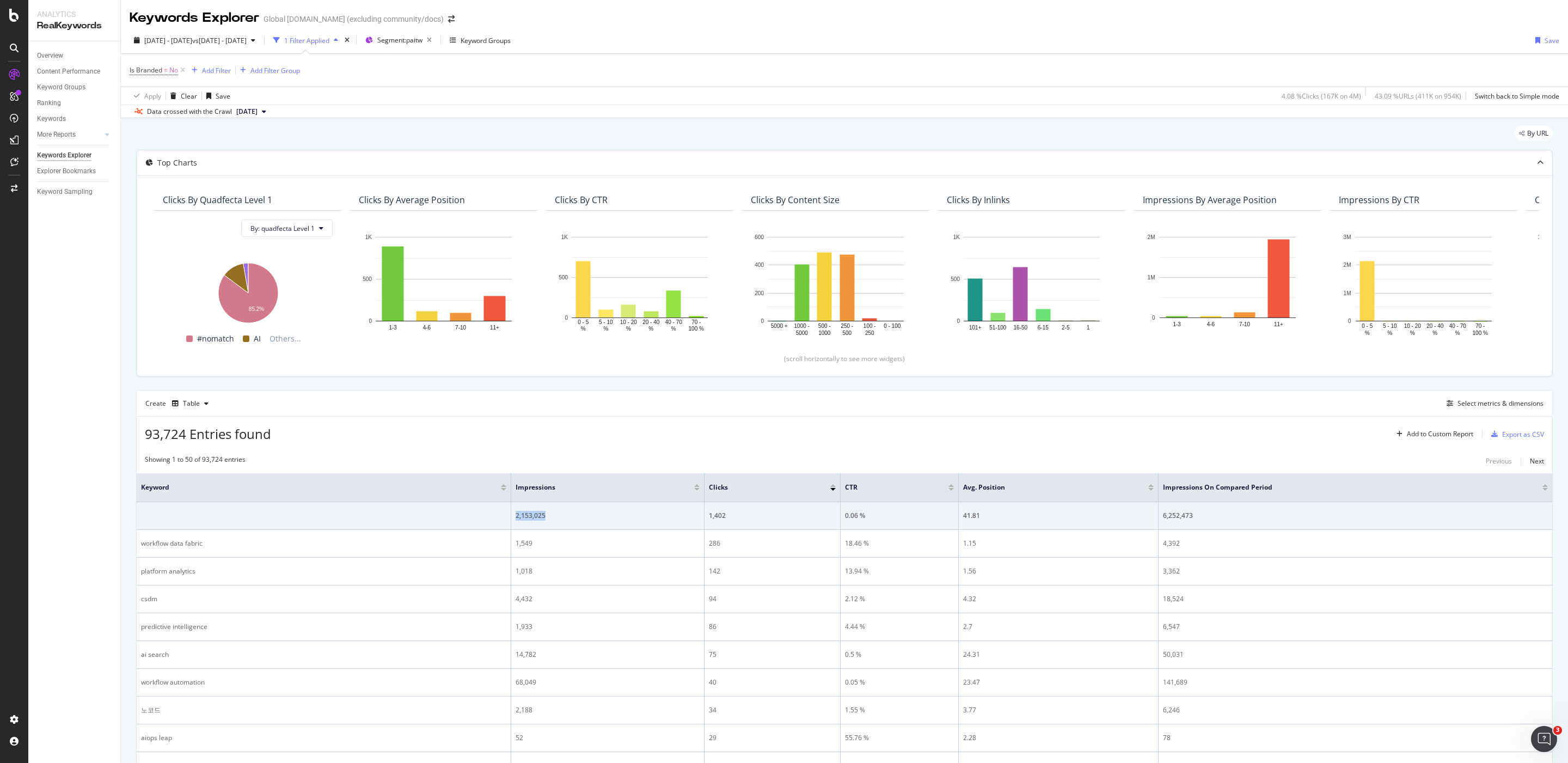
copy tr "2,153,025"
click at [594, 501] on th "Impressions" at bounding box center [608, 487] width 194 height 29
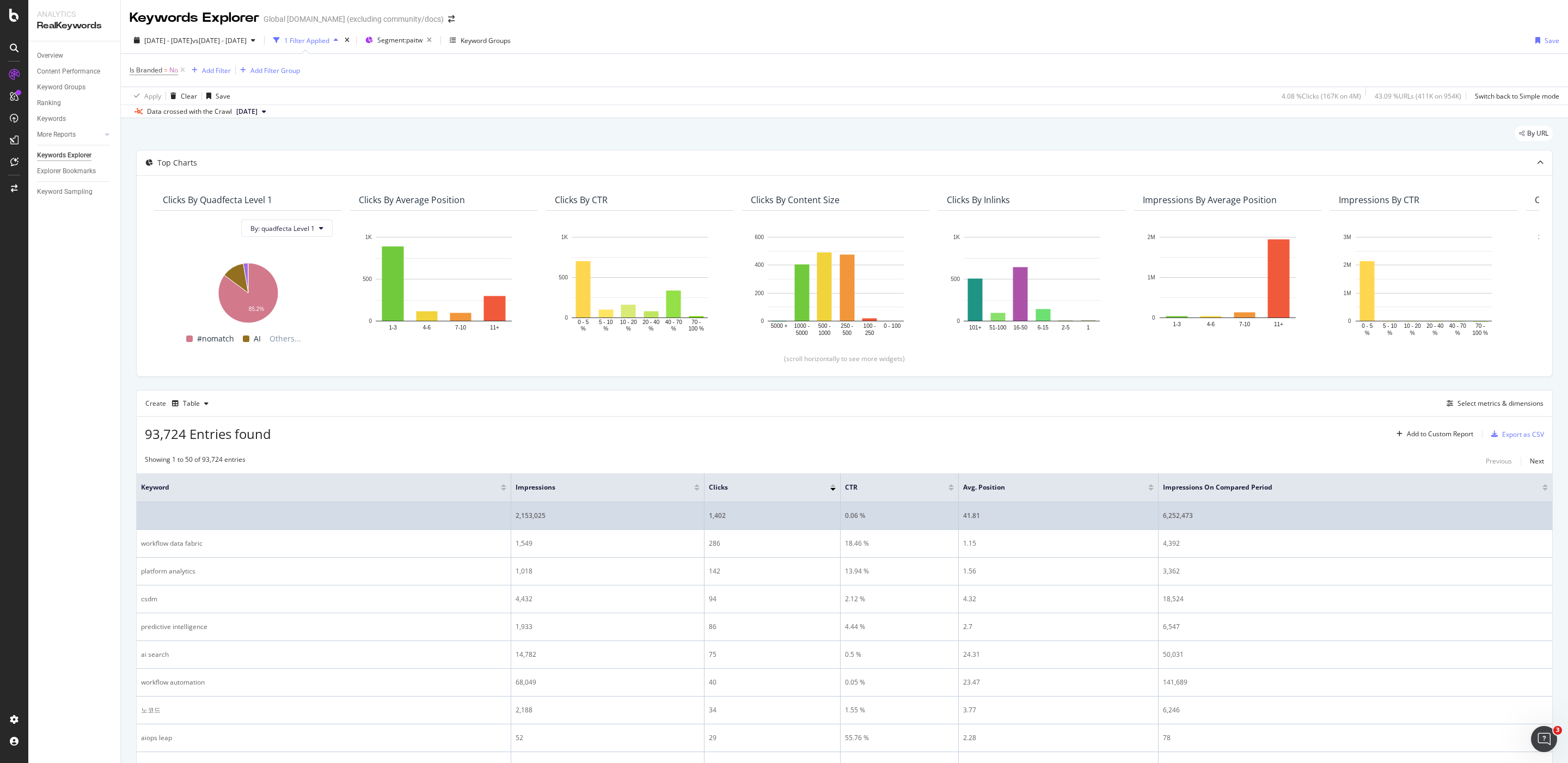
click at [1228, 514] on div "6,252,473" at bounding box center [1356, 516] width 385 height 10
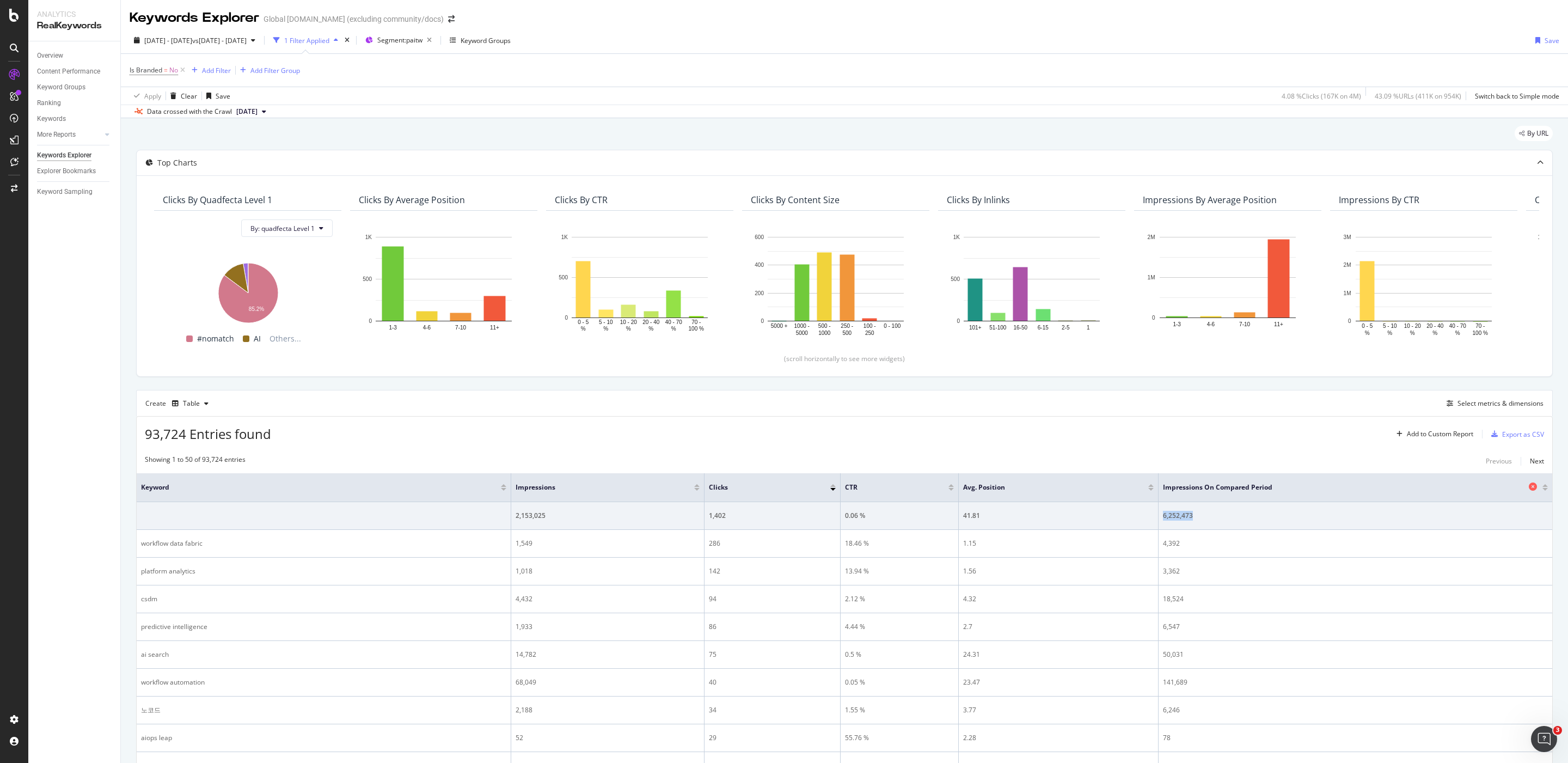
drag, startPoint x: 1230, startPoint y: 515, endPoint x: 1225, endPoint y: 483, distance: 32.4
click at [1154, 516] on tr "2,153,025 1,402 0.06 % 41.81 6,252,473" at bounding box center [845, 516] width 1416 height 28
copy tr "6,252,473"
click at [147, 72] on span "Is Branded" at bounding box center [146, 69] width 33 height 9
click at [151, 95] on icon at bounding box center [152, 96] width 8 height 7
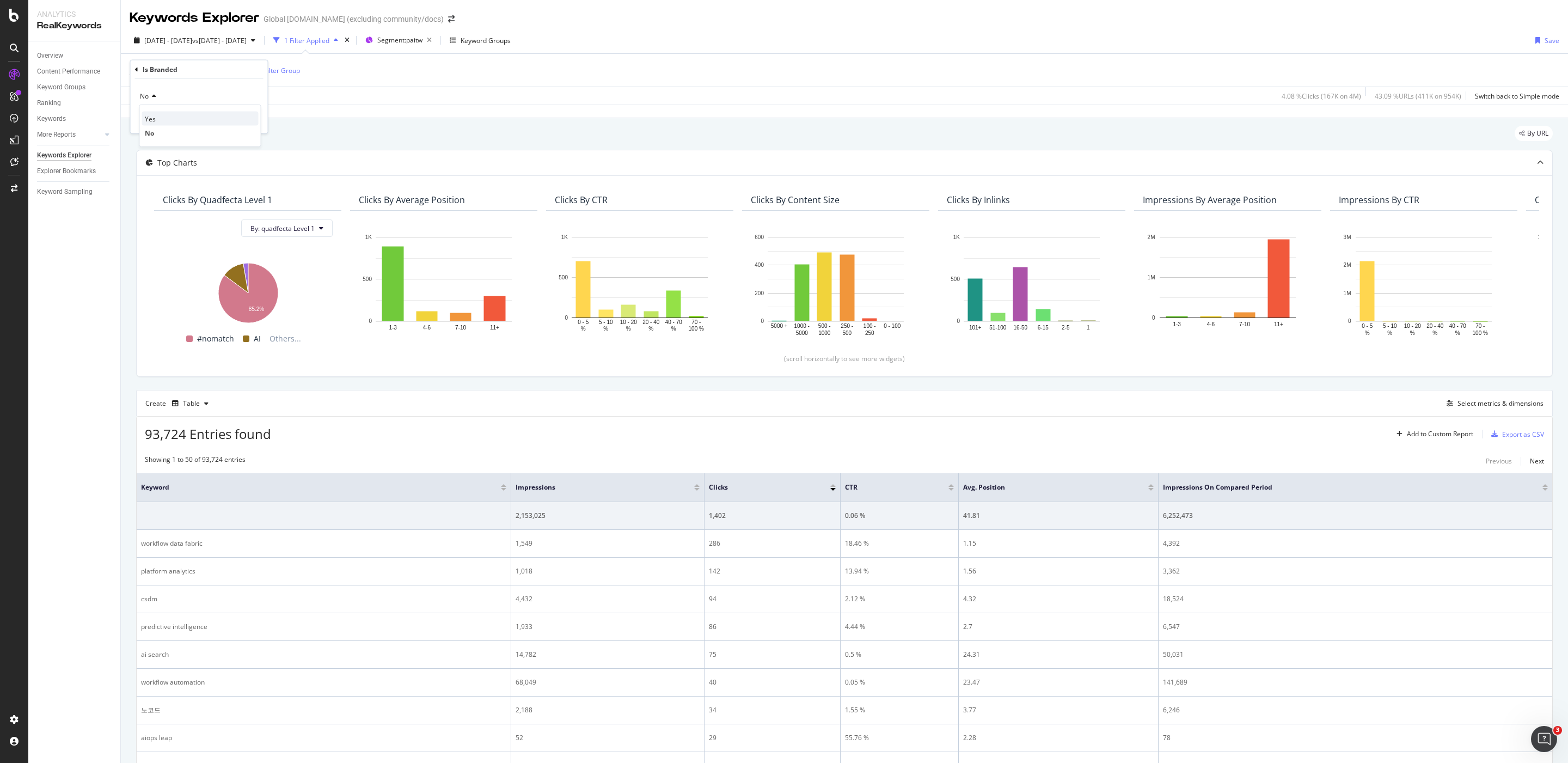
click at [164, 121] on div "Yes" at bounding box center [200, 118] width 116 height 14
click at [253, 121] on div "Apply" at bounding box center [251, 119] width 17 height 9
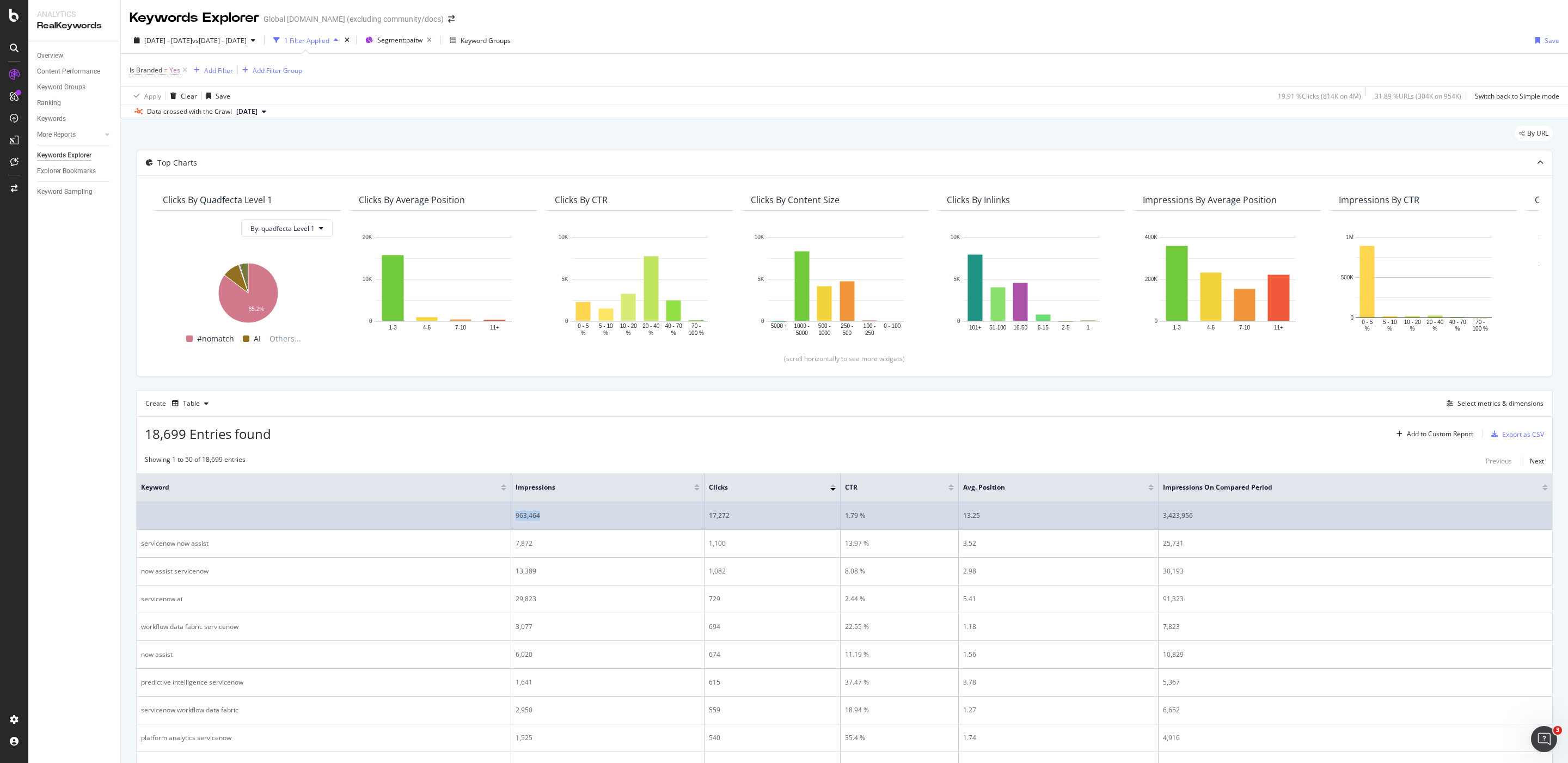
drag, startPoint x: 555, startPoint y: 522, endPoint x: 509, endPoint y: 521, distance: 46.0
click at [509, 521] on tr "963,464 17,272 1.79 % 13.25 3,423,956" at bounding box center [845, 516] width 1416 height 28
copy tr "963,464"
drag, startPoint x: 1225, startPoint y: 520, endPoint x: 1146, endPoint y: 519, distance: 79.0
click at [1146, 519] on tr "963,464 17,272 1.79 % 13.25 3,423,956" at bounding box center [845, 516] width 1416 height 28
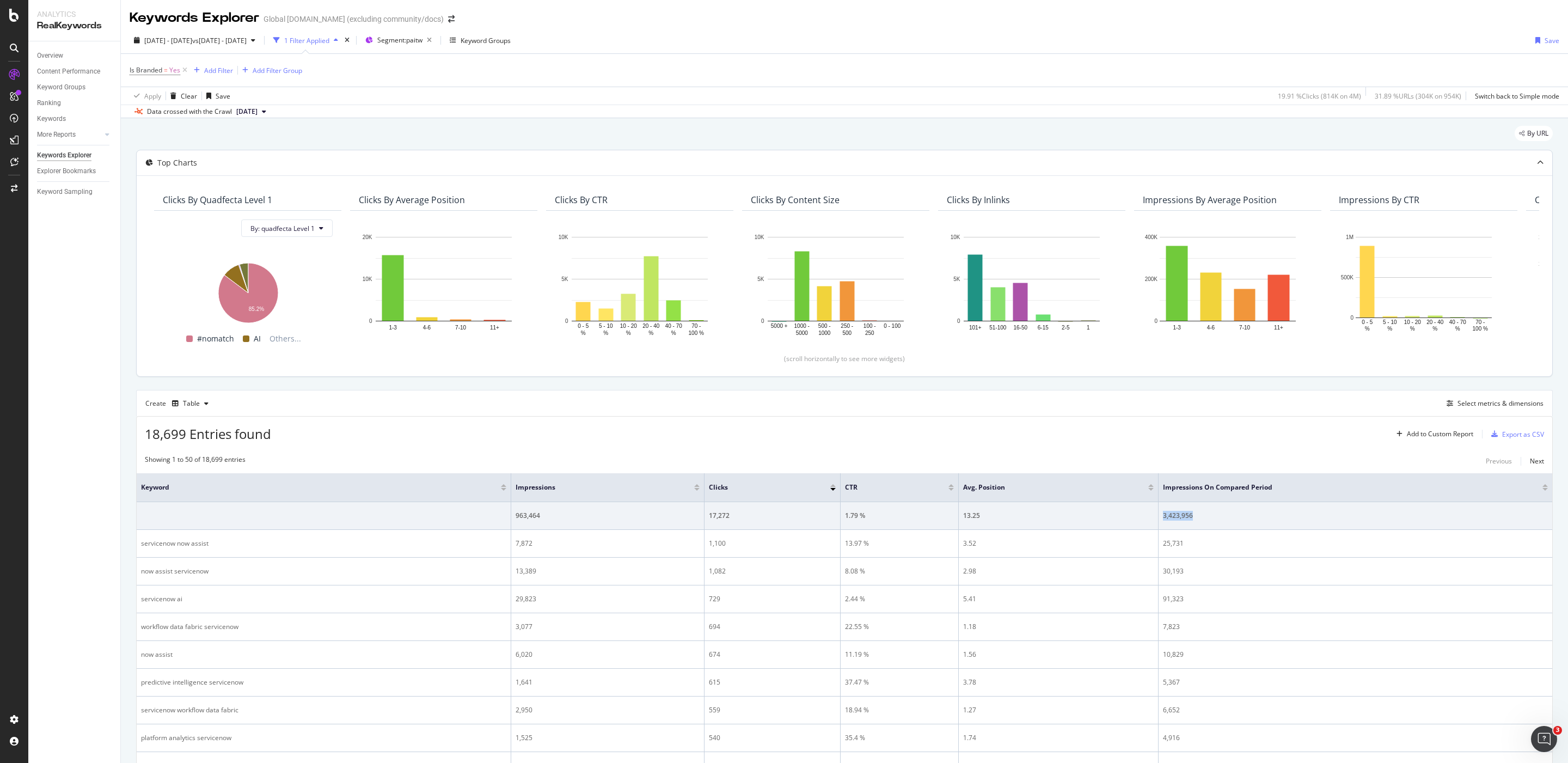
copy tr "3,423,956"
click at [422, 43] on span "Segment: paitw" at bounding box center [400, 40] width 45 height 9
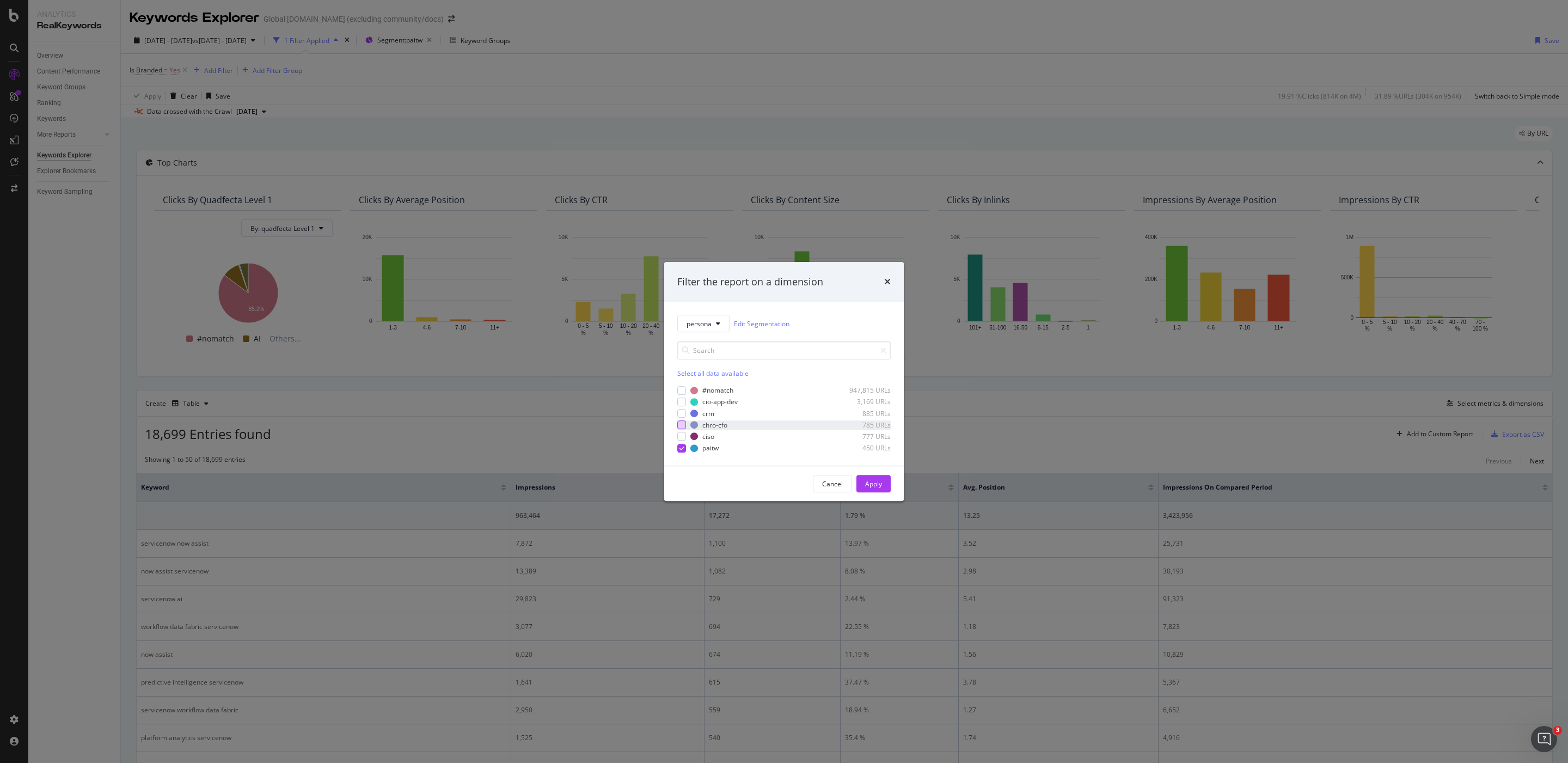
click at [682, 426] on div "modal" at bounding box center [682, 425] width 9 height 9
click at [685, 446] on div "modal" at bounding box center [682, 448] width 9 height 9
click at [868, 480] on div "Apply" at bounding box center [873, 483] width 17 height 9
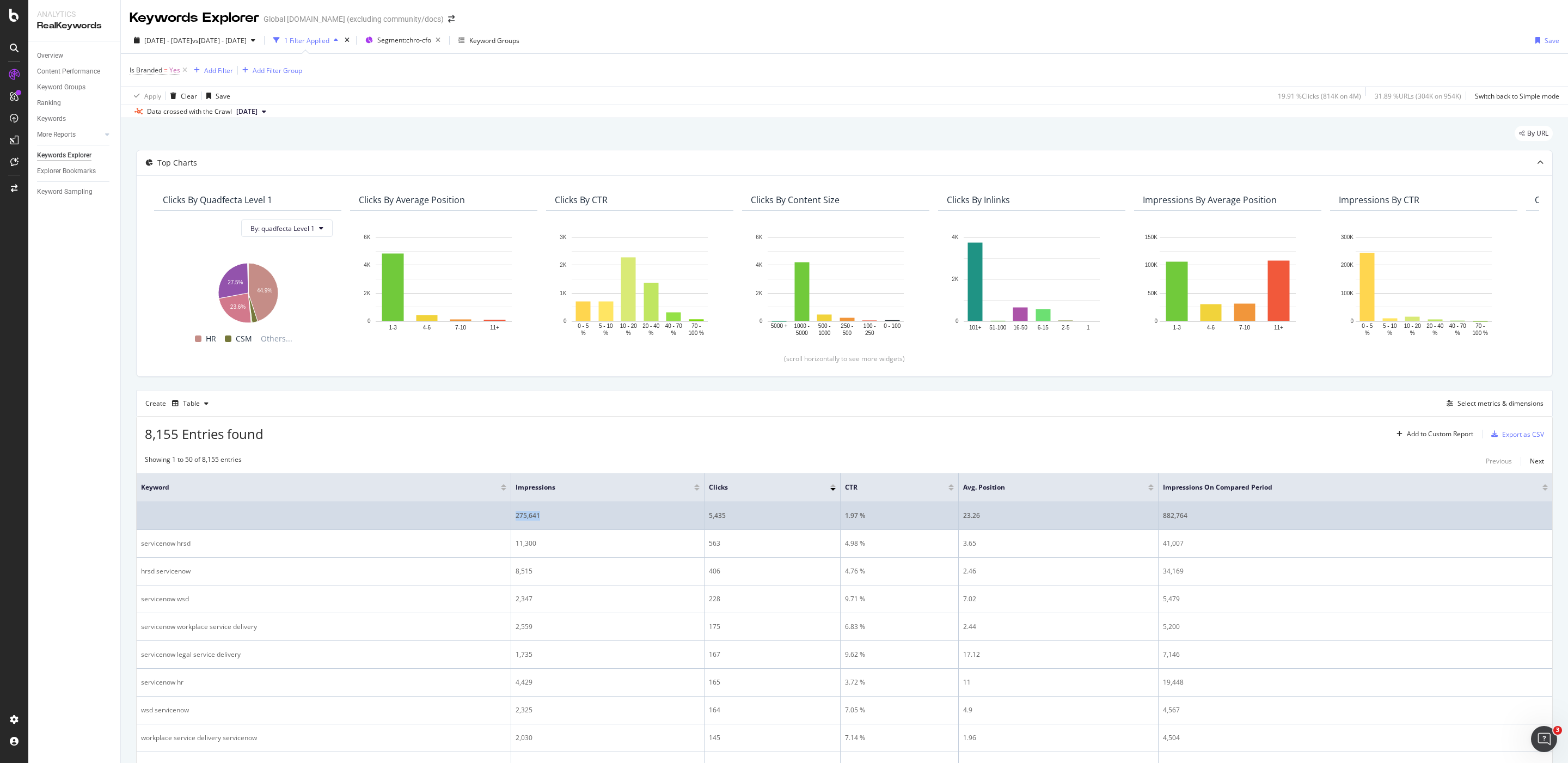
drag, startPoint x: 590, startPoint y: 516, endPoint x: 520, endPoint y: 510, distance: 70.3
click at [520, 510] on td "275,641" at bounding box center [608, 516] width 194 height 28
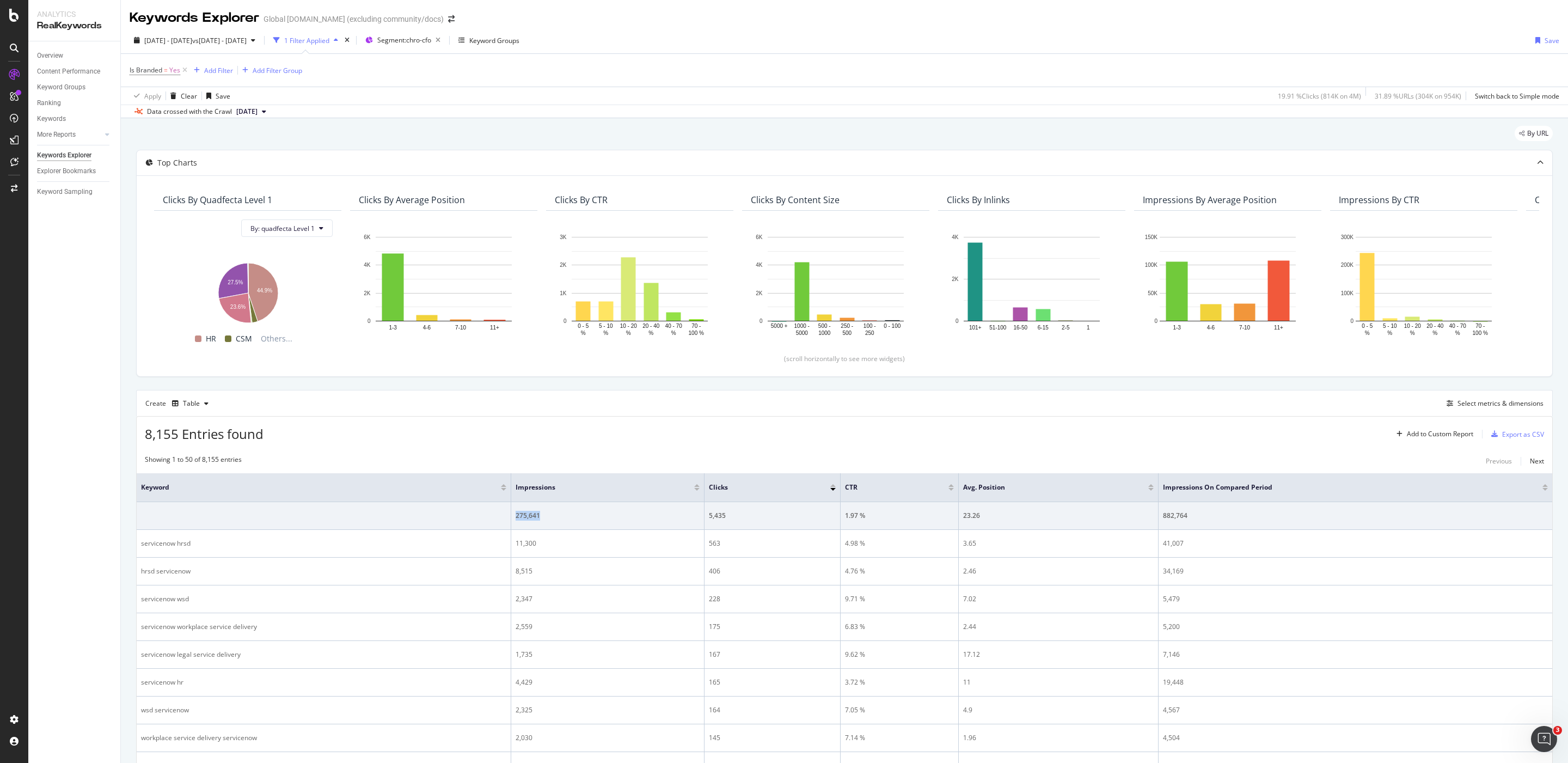
copy div "275,641"
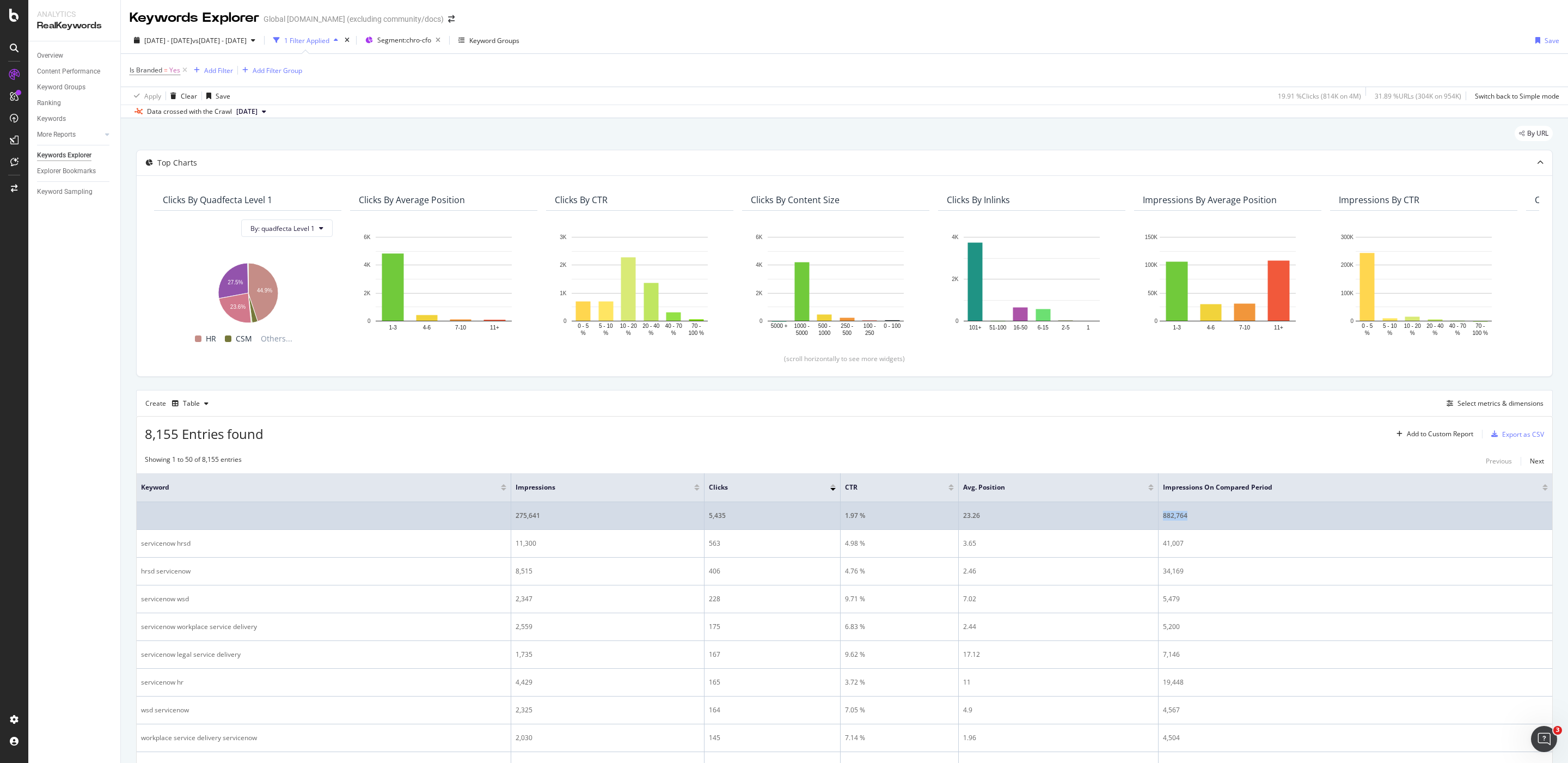
drag, startPoint x: 1203, startPoint y: 527, endPoint x: 1161, endPoint y: 518, distance: 43.0
click at [1161, 518] on td "882,764" at bounding box center [1355, 516] width 394 height 28
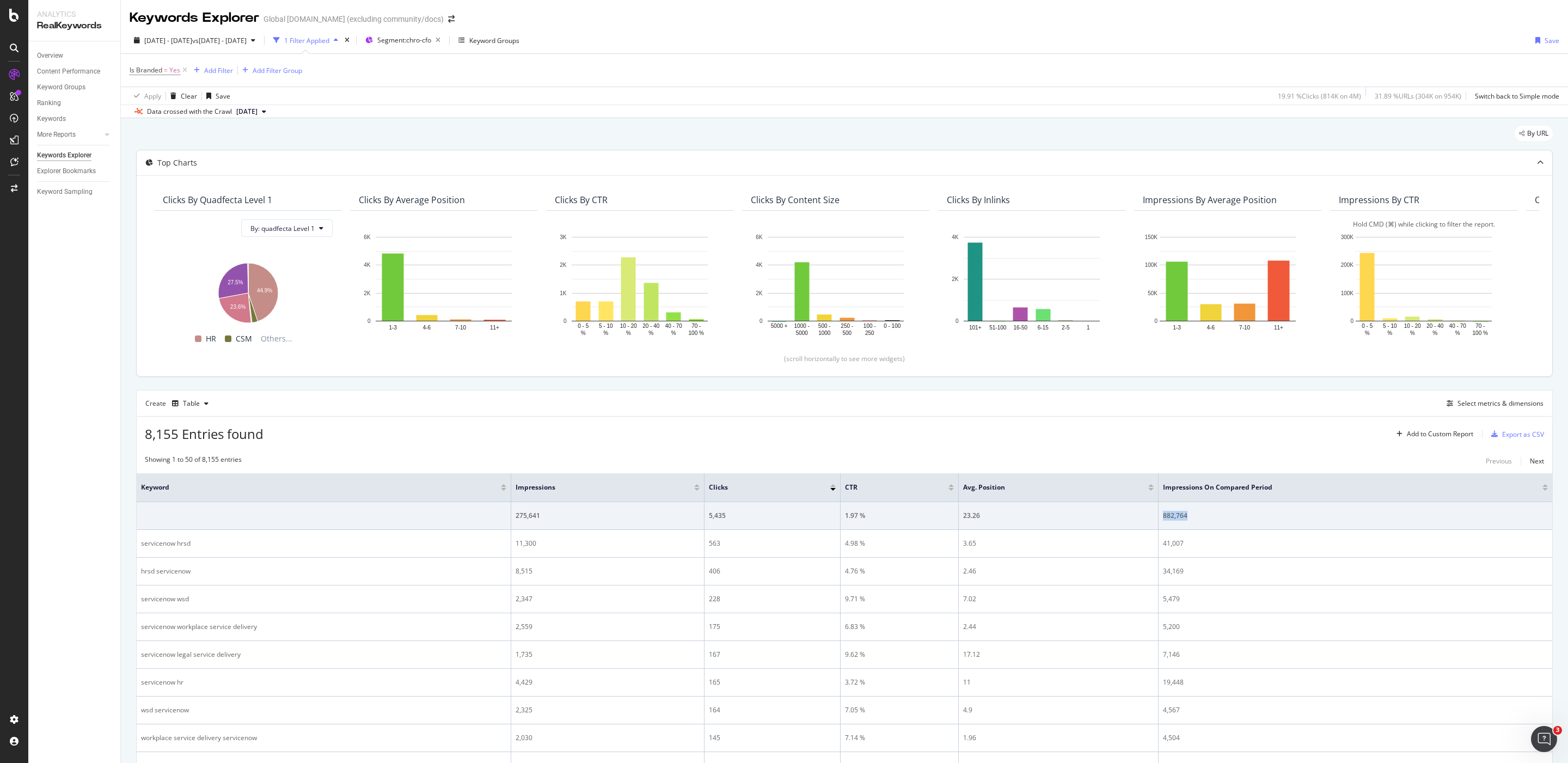
copy div "882,764"
click at [431, 40] on span "Segment: chro-cfo" at bounding box center [404, 40] width 54 height 9
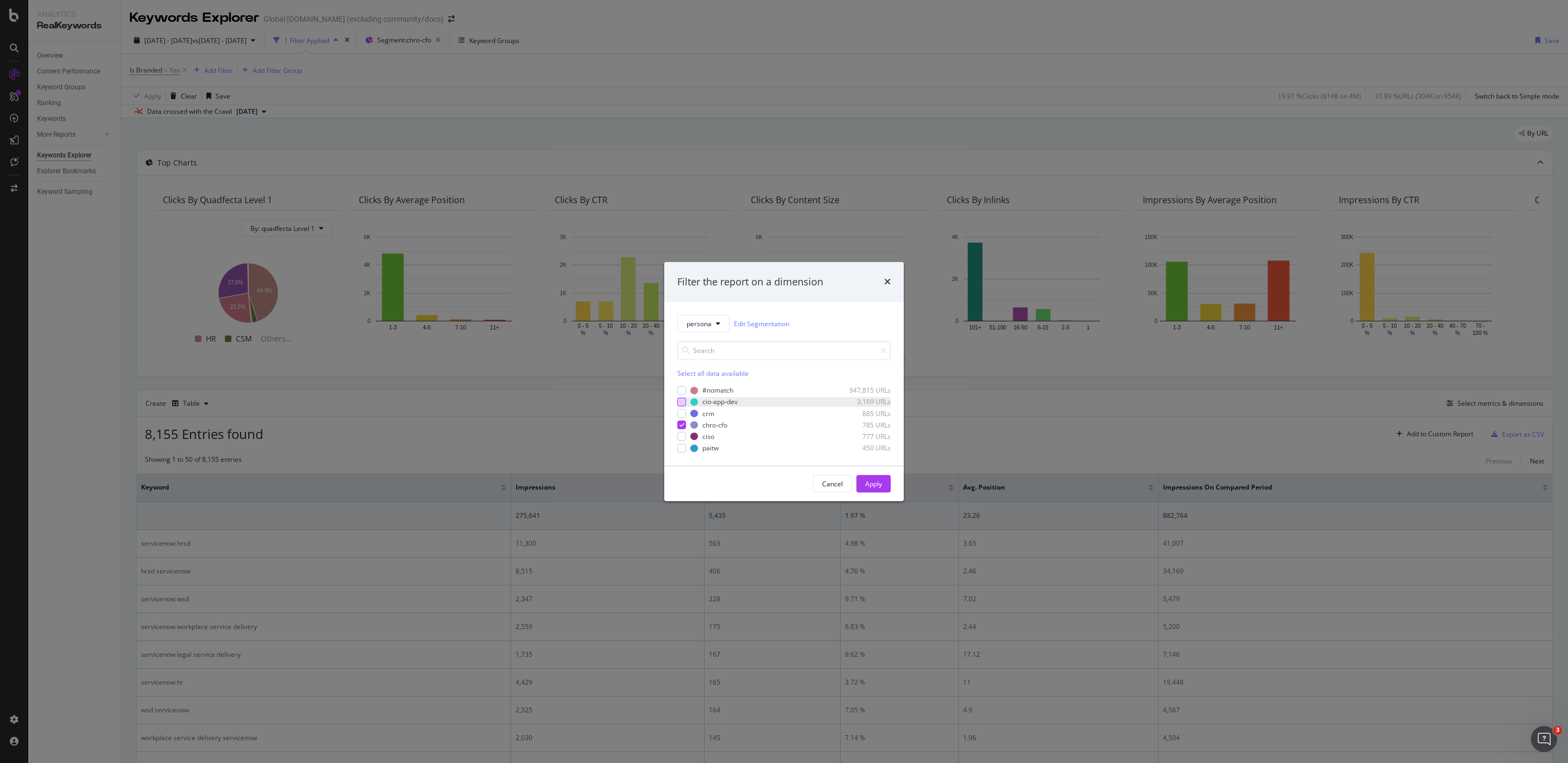
click at [683, 400] on div "modal" at bounding box center [682, 402] width 9 height 9
click at [683, 426] on icon "modal" at bounding box center [682, 424] width 5 height 5
drag, startPoint x: 870, startPoint y: 487, endPoint x: 725, endPoint y: 8, distance: 500.5
click at [870, 487] on div "Apply" at bounding box center [873, 483] width 17 height 9
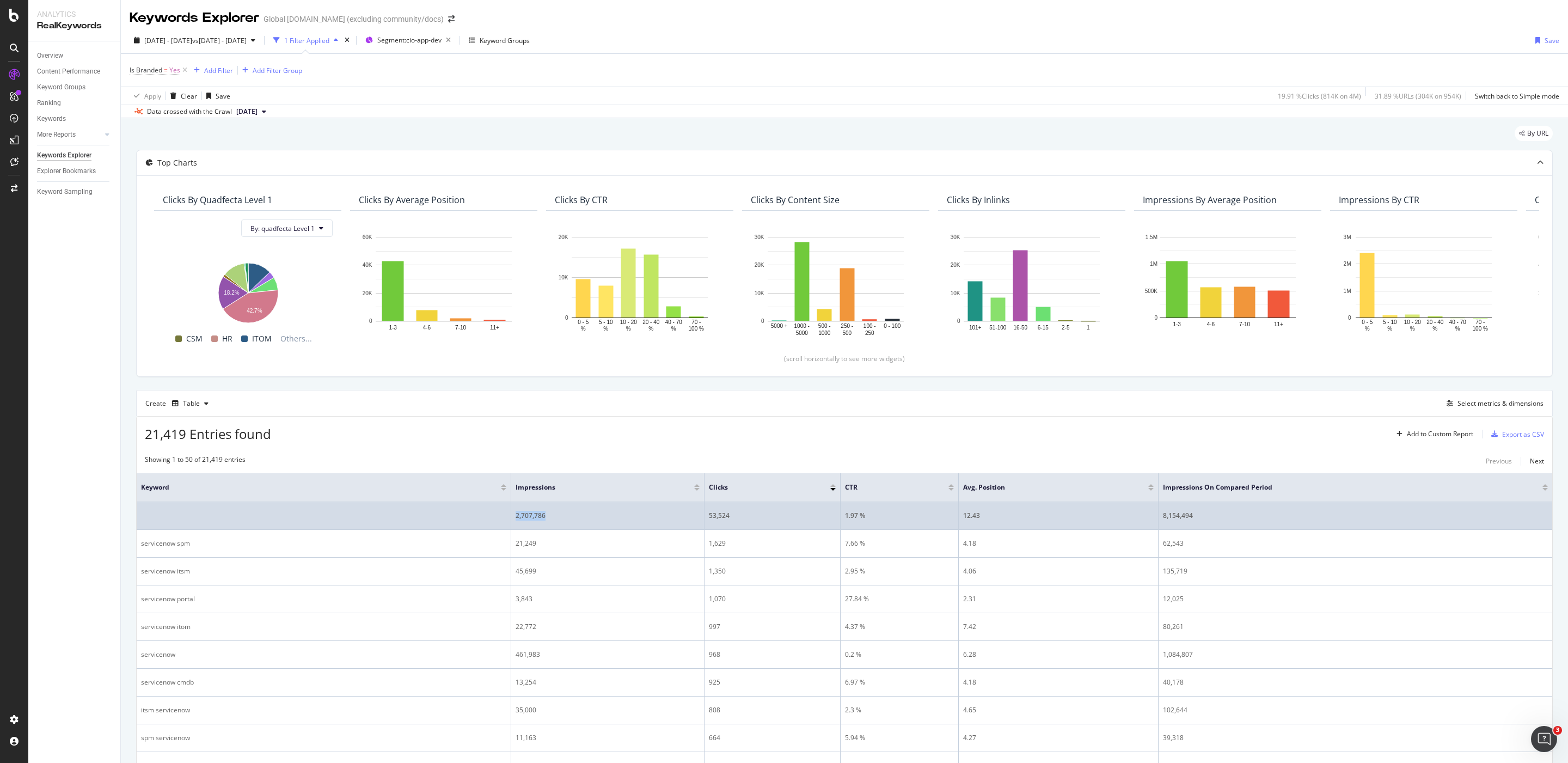
drag, startPoint x: 561, startPoint y: 518, endPoint x: 498, endPoint y: 519, distance: 63.0
click at [498, 519] on tr "2,707,786 53,524 1.97 % 12.43 8,154,494" at bounding box center [845, 516] width 1416 height 28
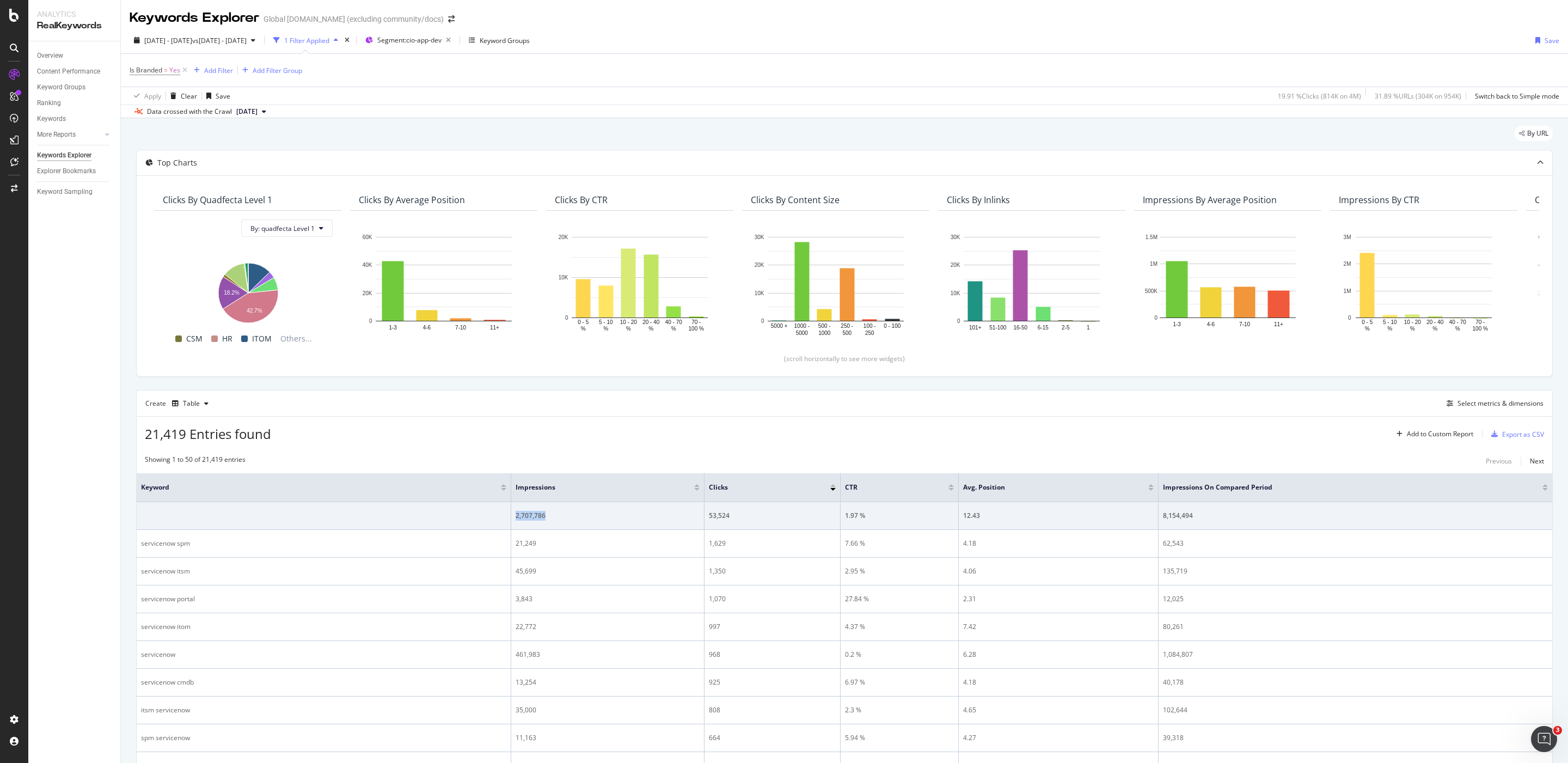
copy tr "2,707,786"
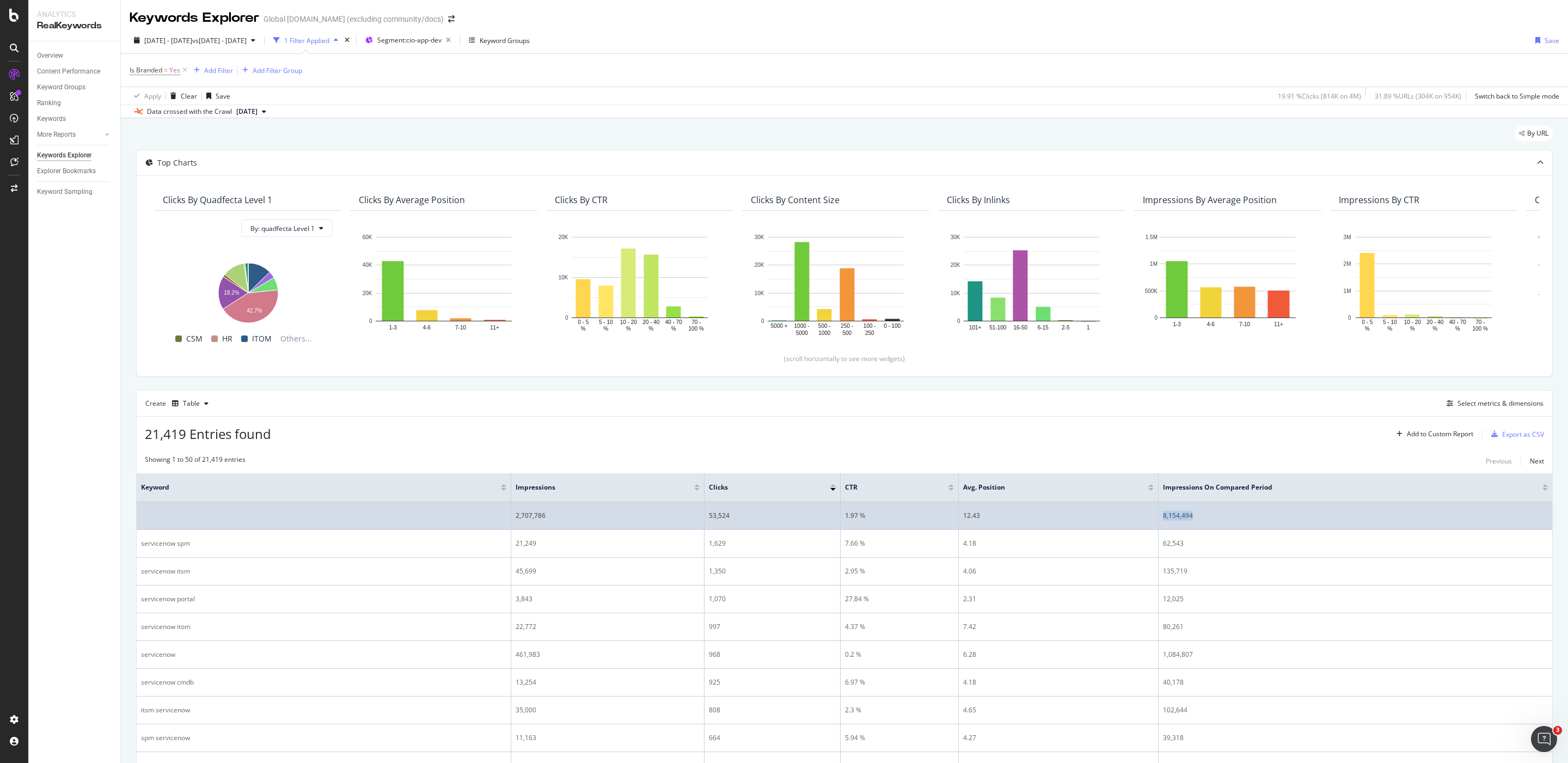
drag, startPoint x: 1211, startPoint y: 519, endPoint x: 1162, endPoint y: 520, distance: 49.0
click at [1162, 520] on td "8,154,494" at bounding box center [1355, 516] width 394 height 28
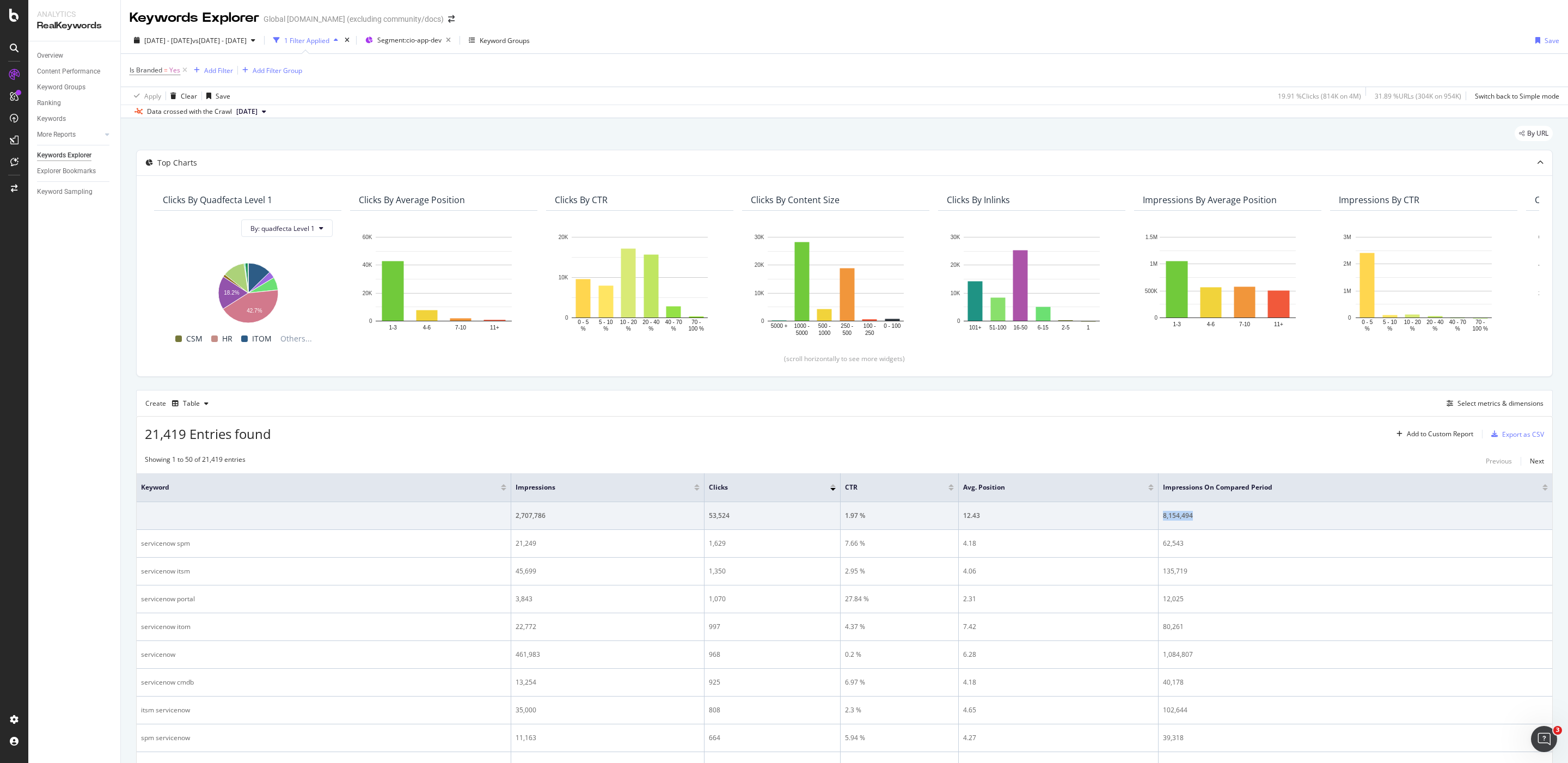
copy div "8,154,494"
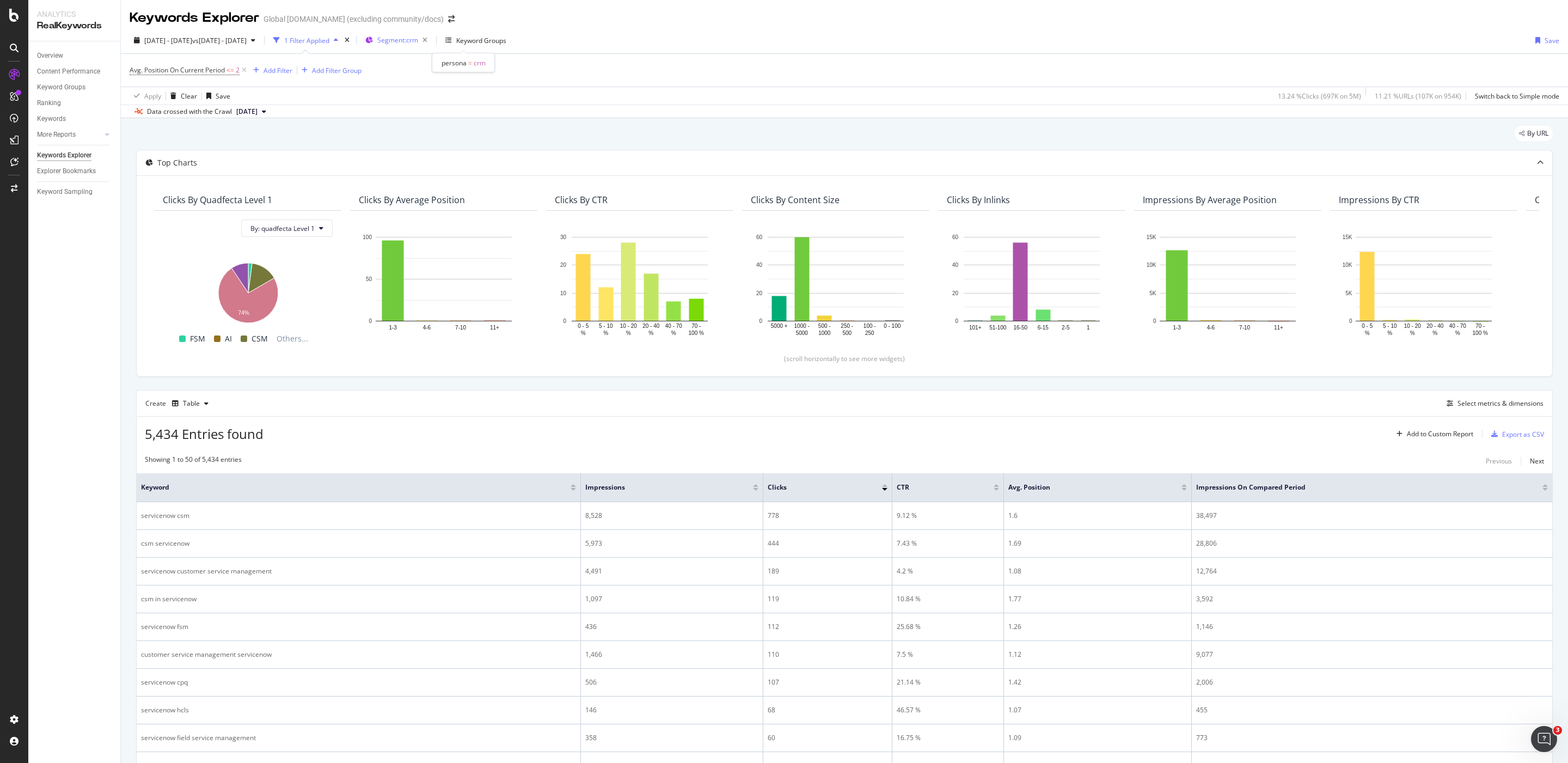
click at [418, 44] on span "Segment: crm" at bounding box center [397, 40] width 41 height 9
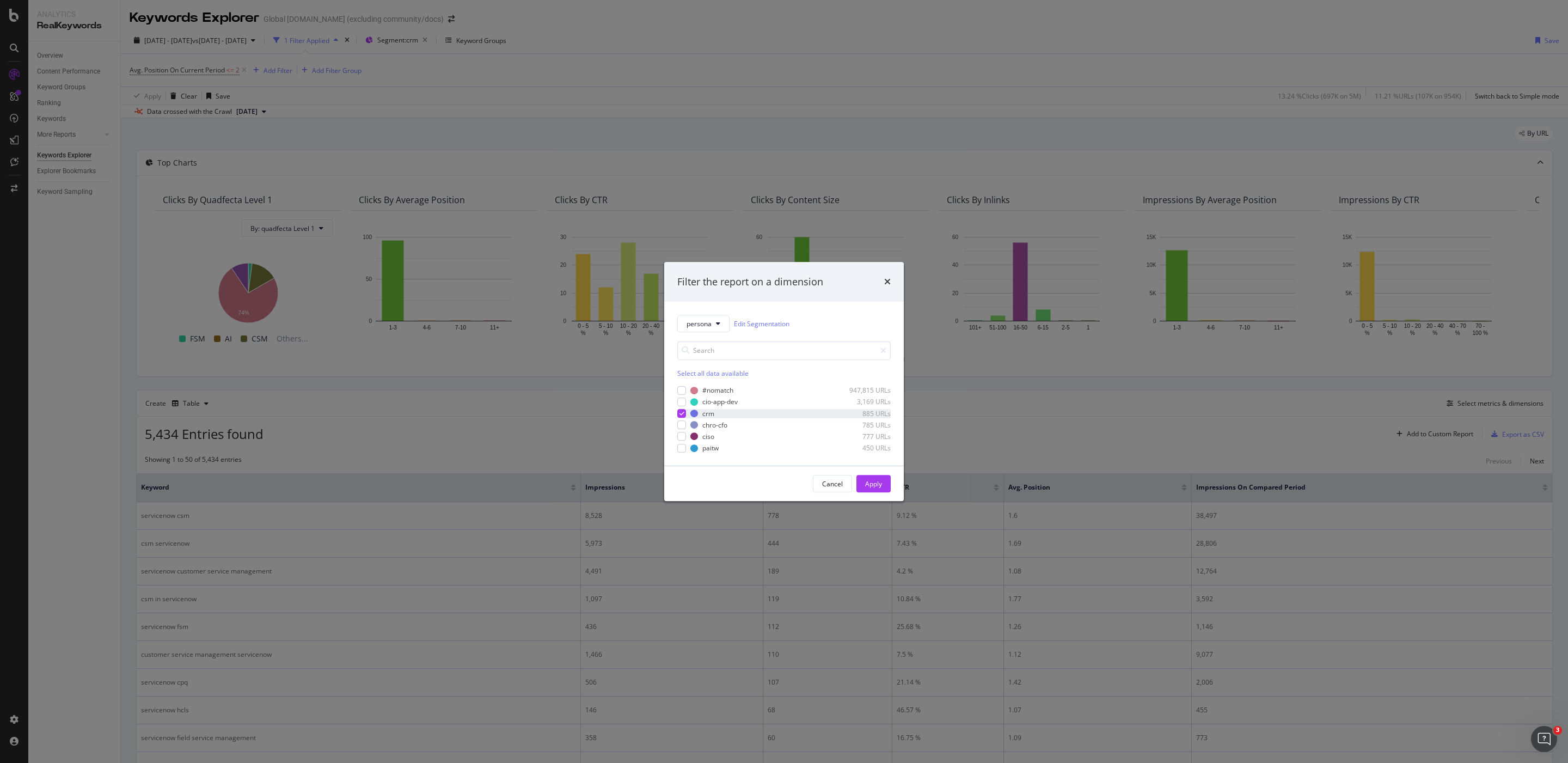
click at [682, 413] on icon "modal" at bounding box center [682, 413] width 5 height 5
click at [679, 412] on div "modal" at bounding box center [682, 413] width 9 height 9
drag, startPoint x: 872, startPoint y: 482, endPoint x: 1085, endPoint y: 12, distance: 516.0
click at [873, 482] on div "Apply" at bounding box center [873, 483] width 17 height 9
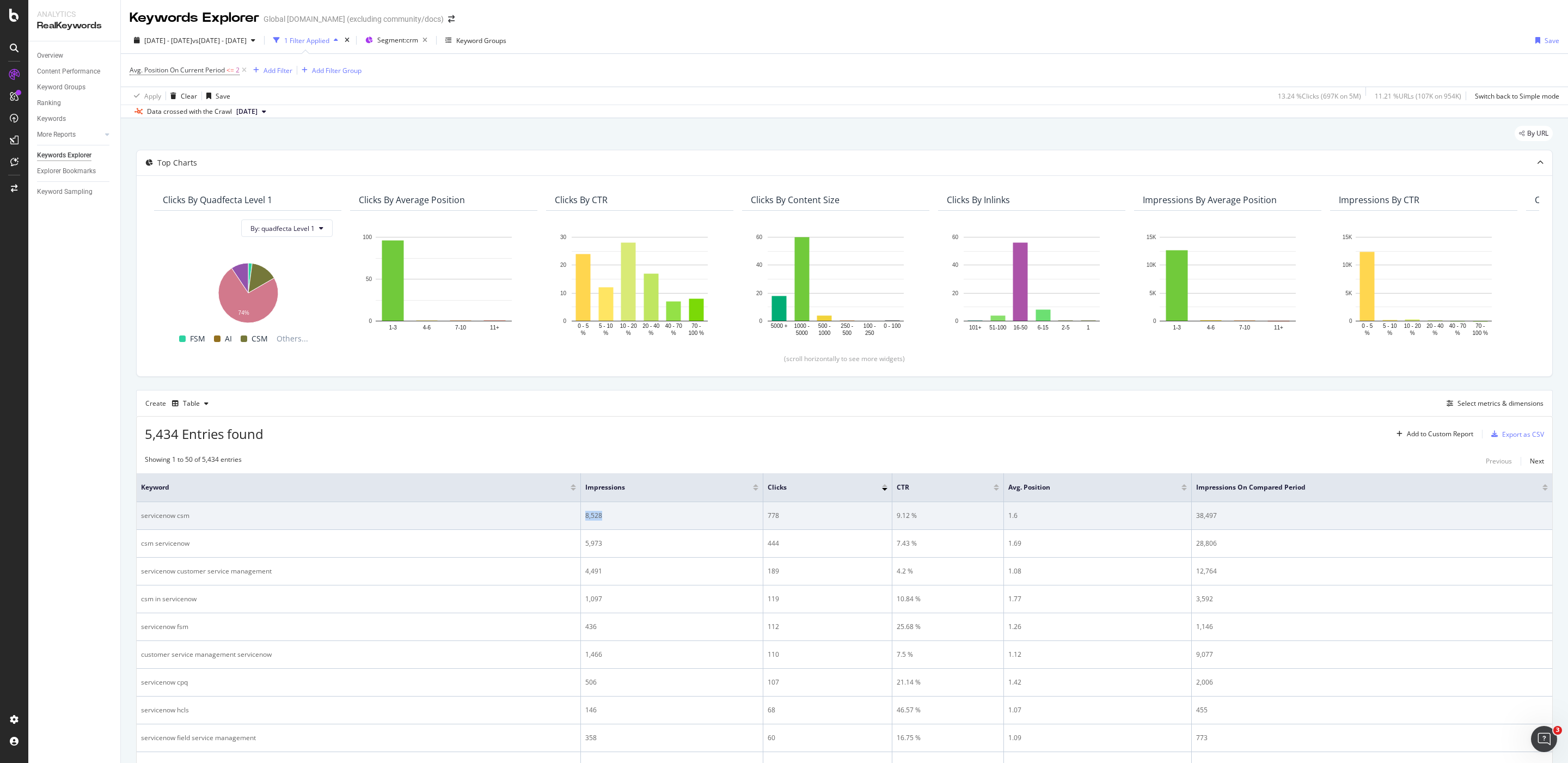
drag, startPoint x: 639, startPoint y: 515, endPoint x: 582, endPoint y: 519, distance: 57.1
click at [582, 519] on td "8,528" at bounding box center [672, 516] width 183 height 28
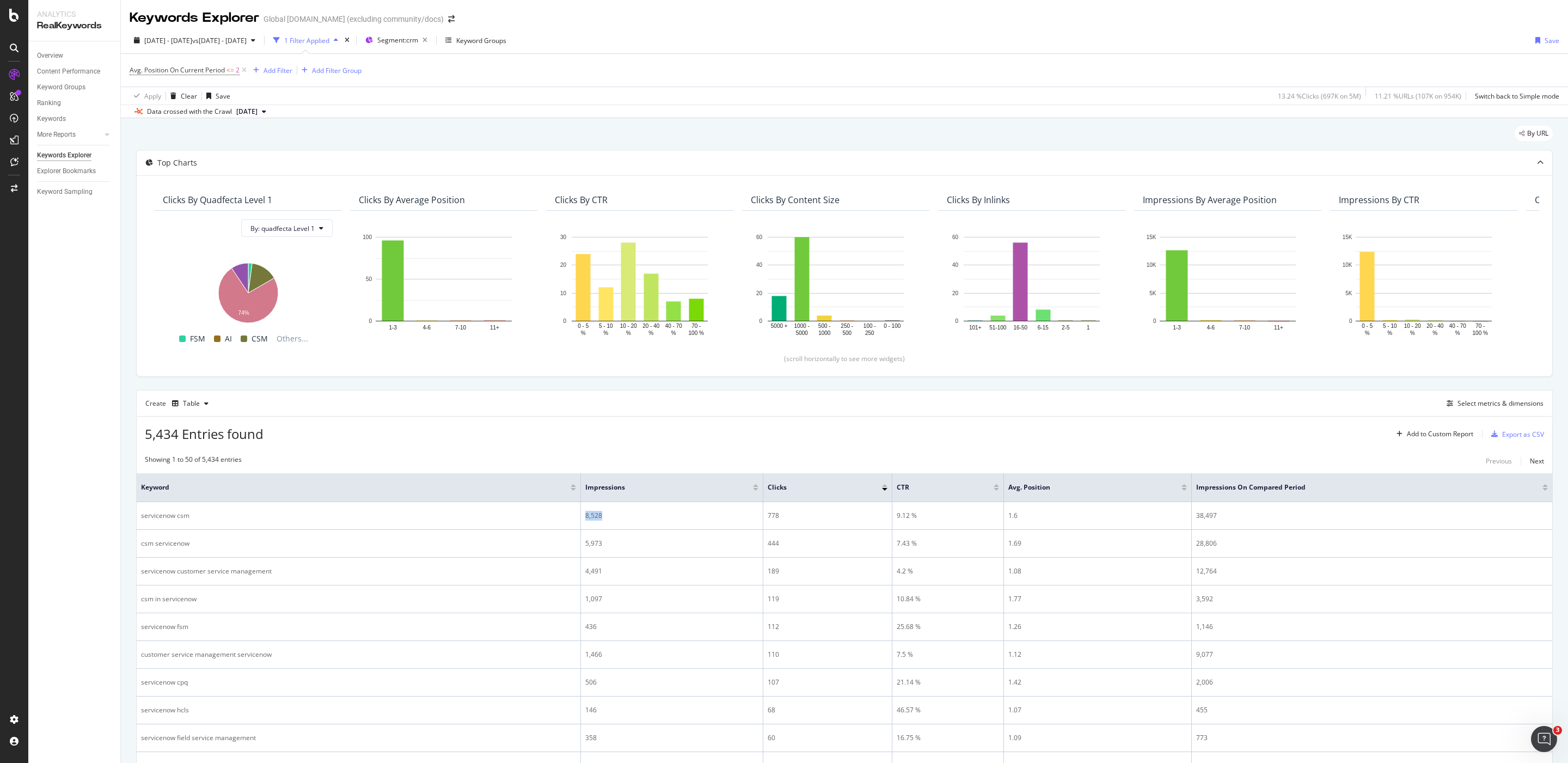
copy div "8,528"
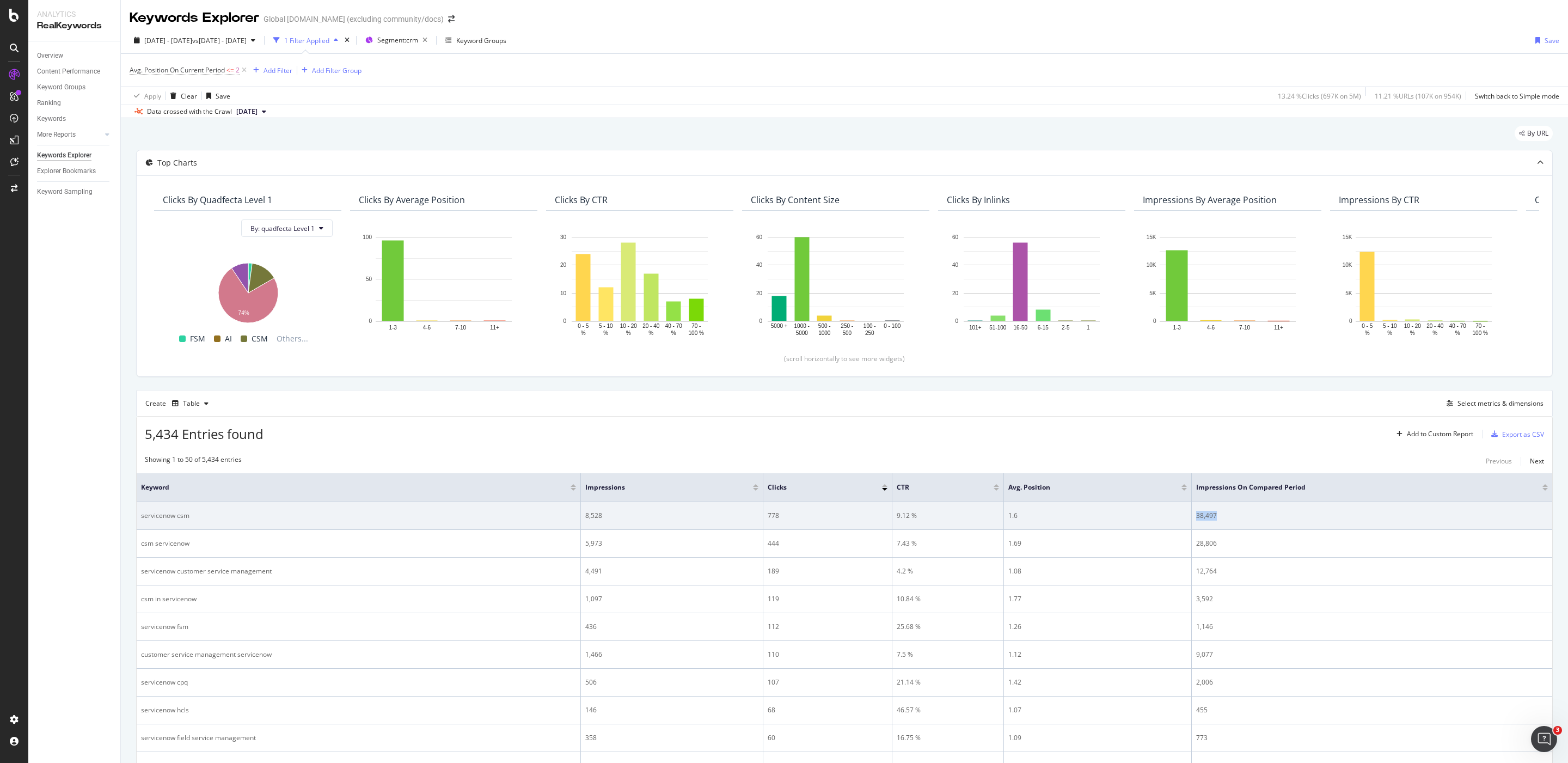
drag, startPoint x: 1218, startPoint y: 516, endPoint x: 1185, endPoint y: 519, distance: 33.1
click at [1192, 519] on td "38,497" at bounding box center [1372, 516] width 360 height 28
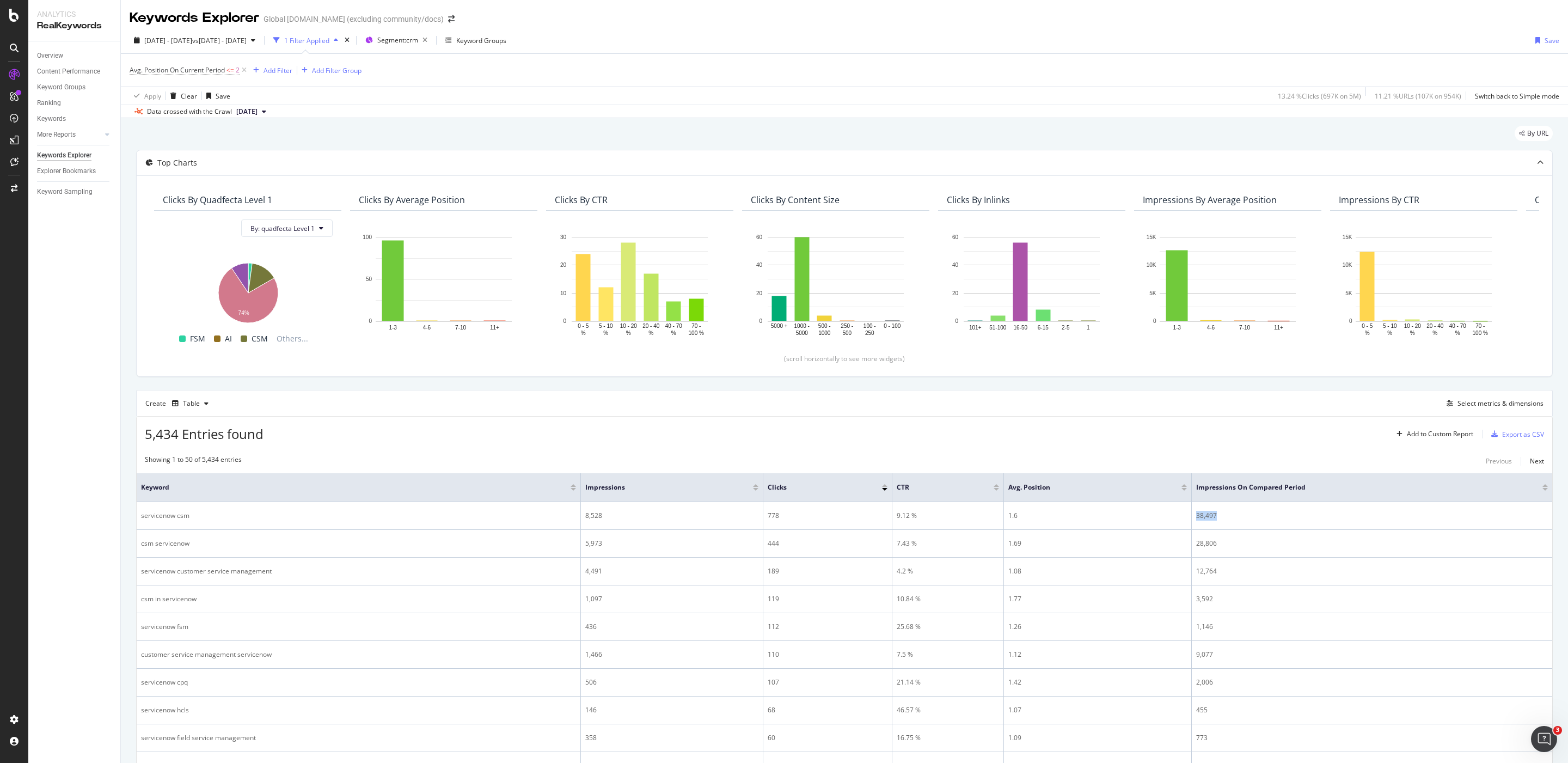
copy div "38,497"
click at [168, 71] on span "Avg. Position On Current Period" at bounding box center [177, 69] width 96 height 9
click at [180, 132] on span "Less than or equal to" at bounding box center [172, 133] width 63 height 9
click at [214, 223] on span "Greater than or equal to" at bounding box center [181, 226] width 74 height 9
click at [250, 174] on div "Apply" at bounding box center [251, 175] width 17 height 9
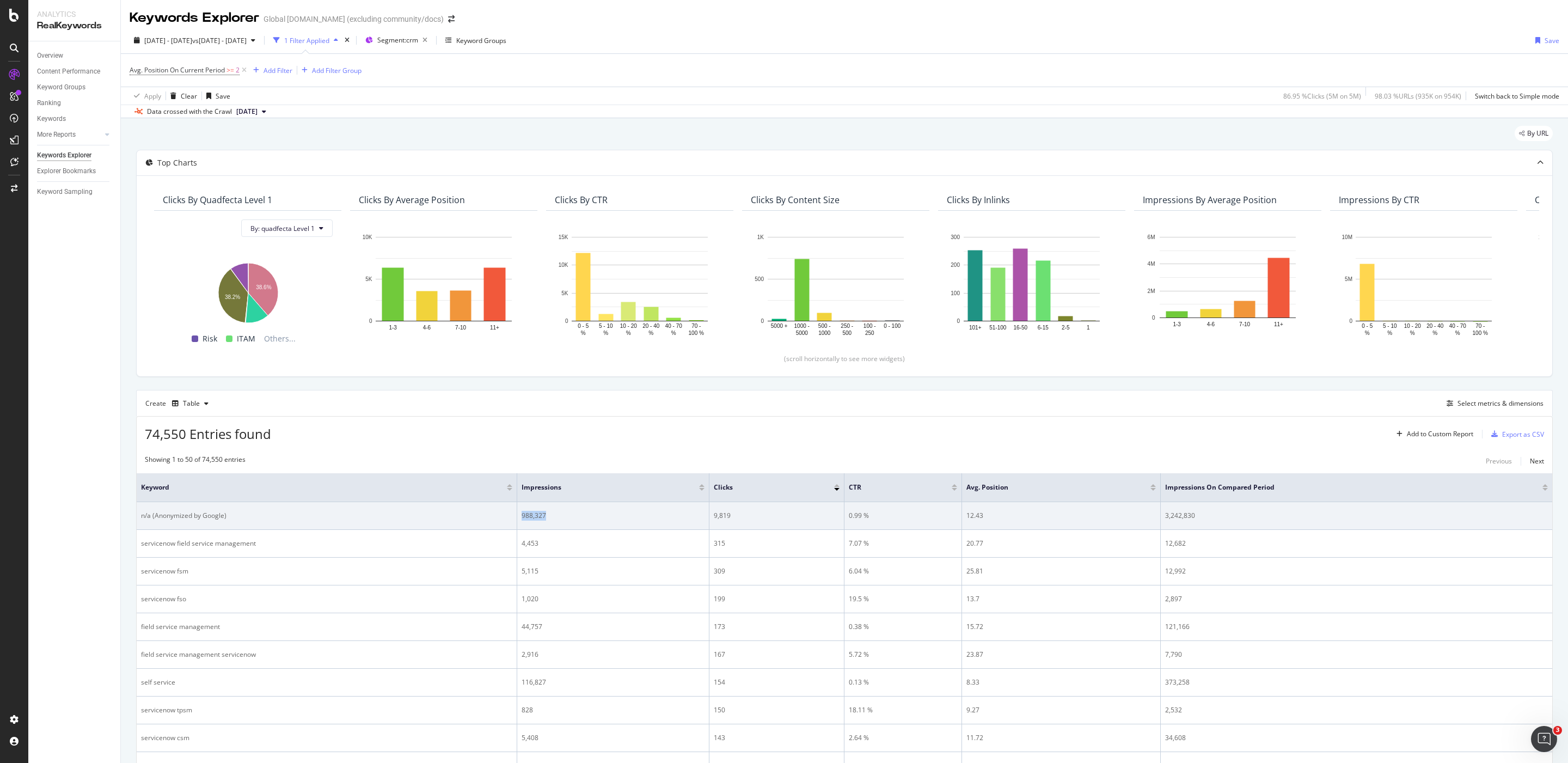
drag, startPoint x: 544, startPoint y: 519, endPoint x: 516, endPoint y: 519, distance: 28.0
click at [516, 519] on tr "n/a (Anonymized by Google) 988,327 9,819 0.99 % 12.43 3,242,830" at bounding box center [845, 516] width 1416 height 28
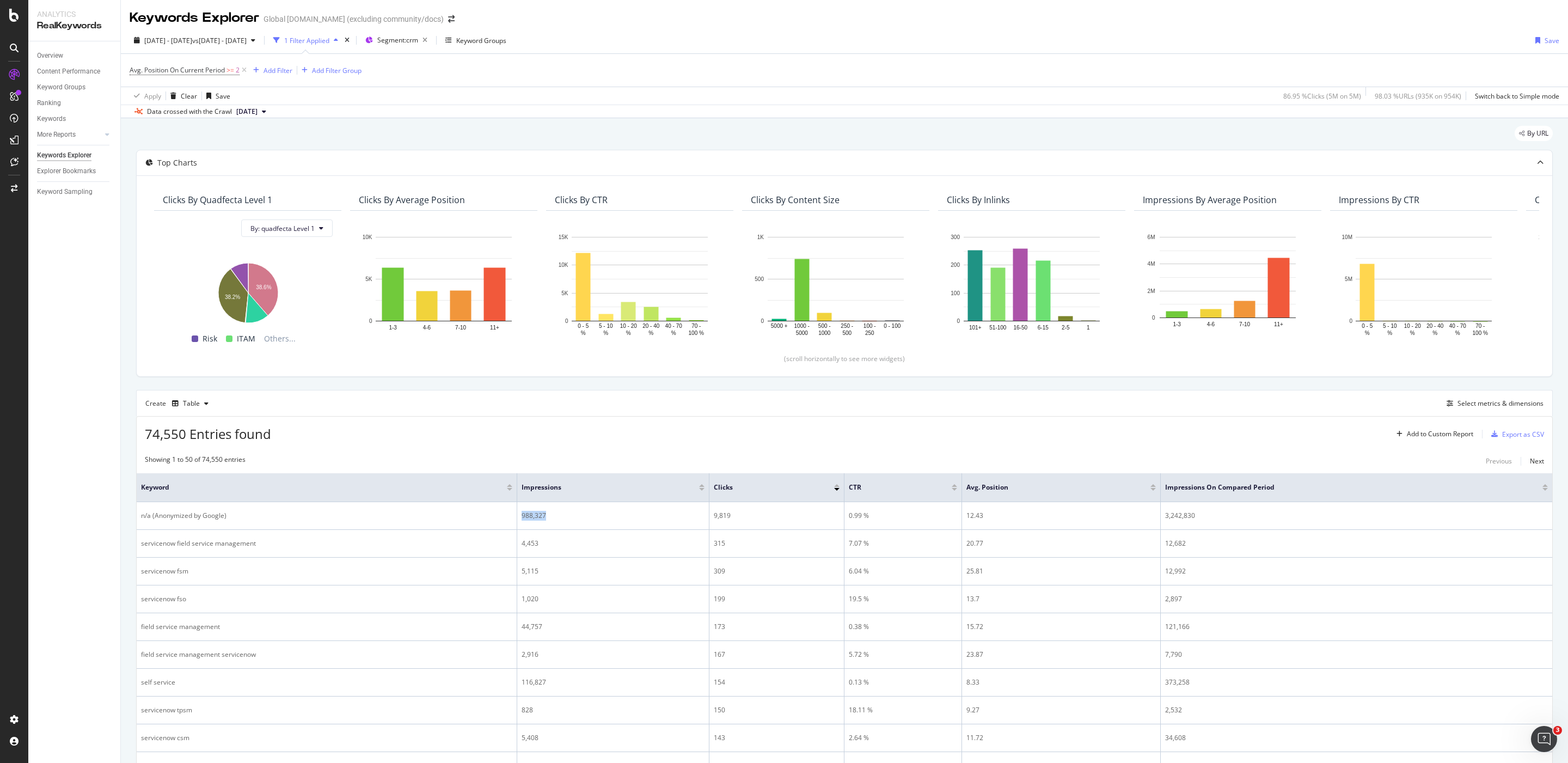
copy tr "988,327"
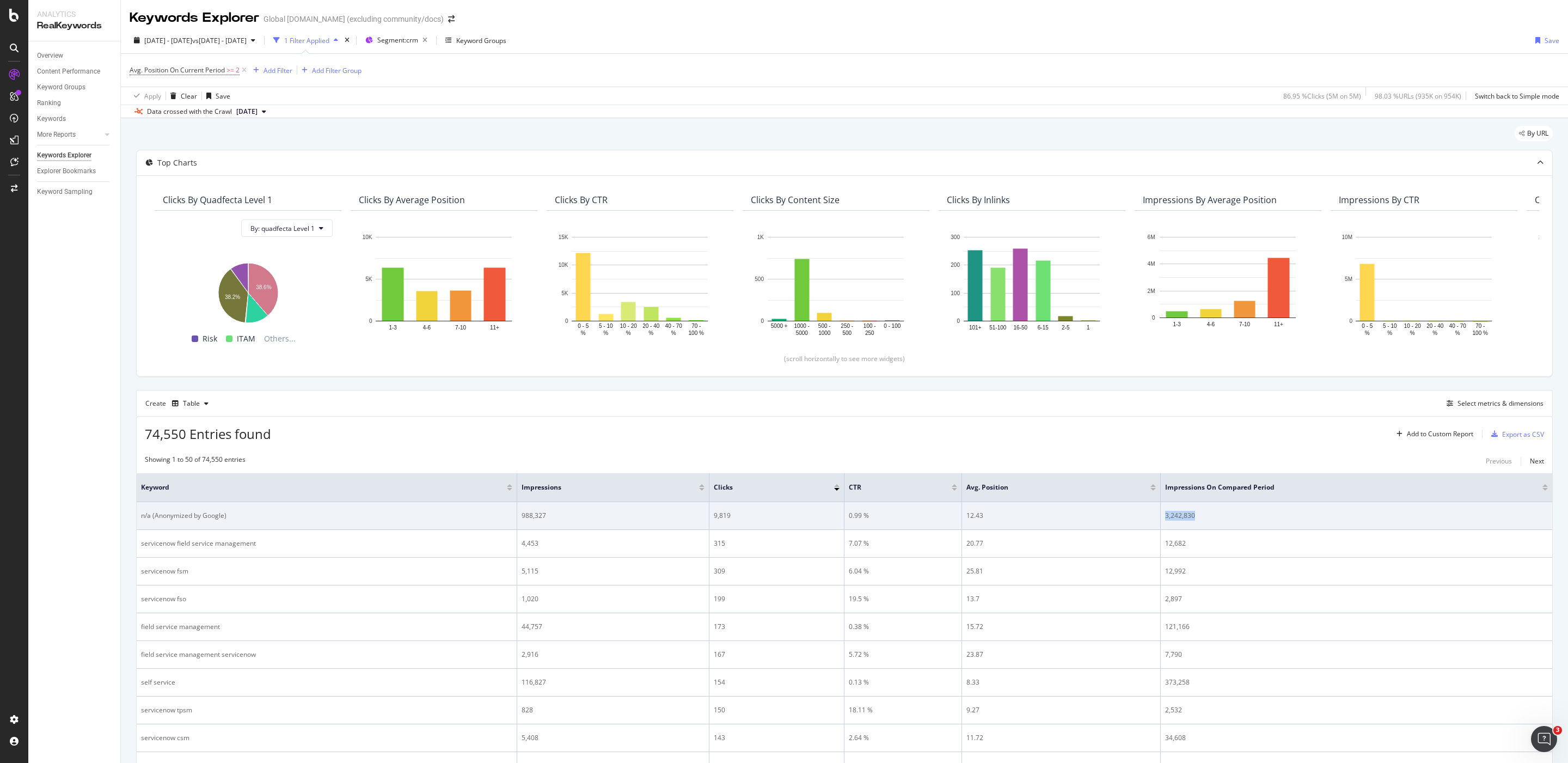
drag, startPoint x: 1216, startPoint y: 521, endPoint x: 1143, endPoint y: 521, distance: 73.0
click at [1143, 521] on tr "n/a (Anonymized by Google) 988,327 9,819 0.99 % 12.43 3,242,830" at bounding box center [845, 516] width 1416 height 28
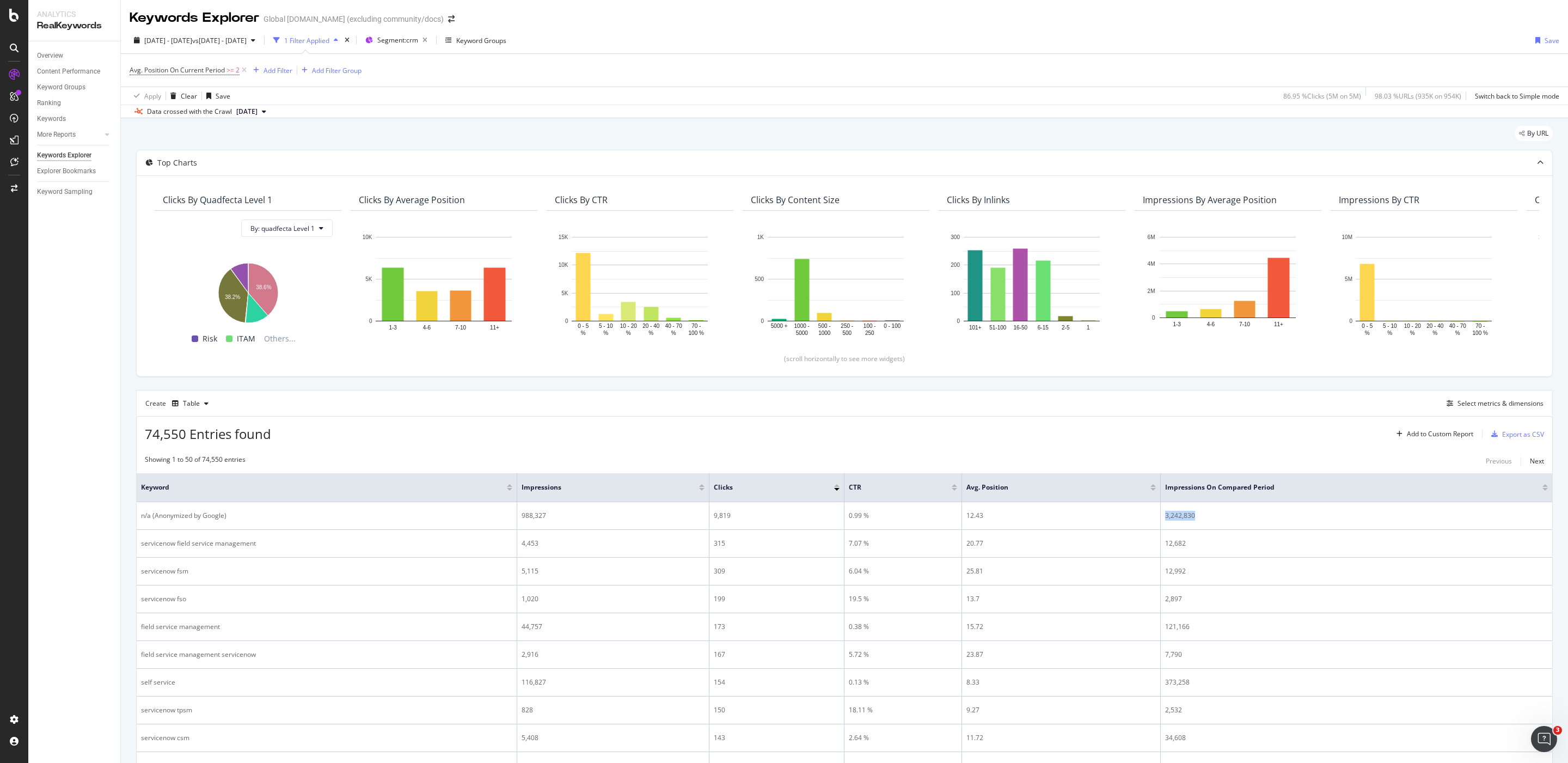
copy tr "3,242,830"
click at [219, 68] on span "Avg. Position On Current Period" at bounding box center [177, 69] width 96 height 9
click at [184, 129] on span "Greater than or equal to" at bounding box center [177, 133] width 74 height 9
click at [181, 188] on div "Less than" at bounding box center [200, 184] width 116 height 14
drag, startPoint x: 240, startPoint y: 174, endPoint x: 209, endPoint y: 188, distance: 34.0
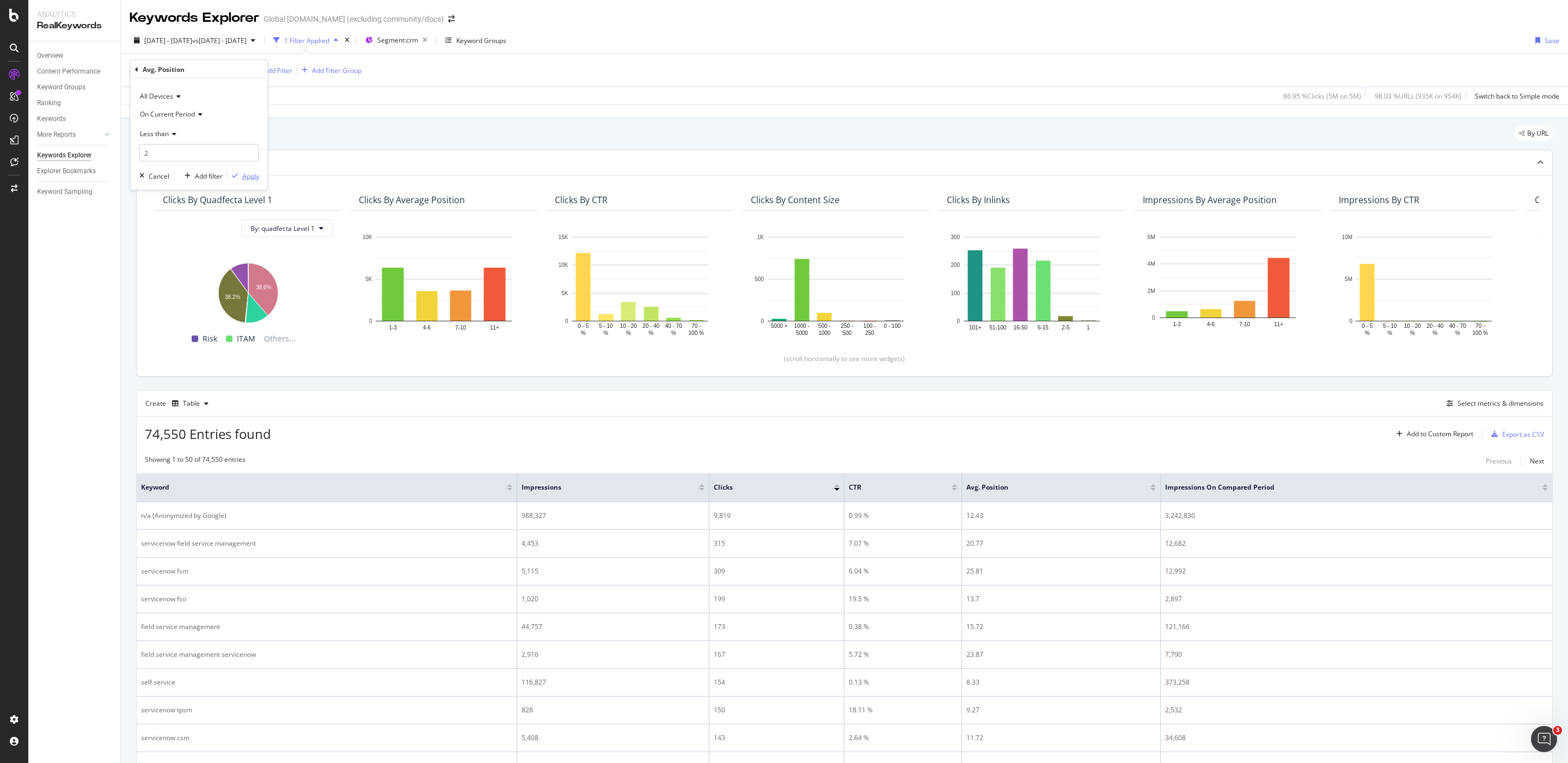
click at [240, 174] on div "button" at bounding box center [235, 176] width 15 height 7
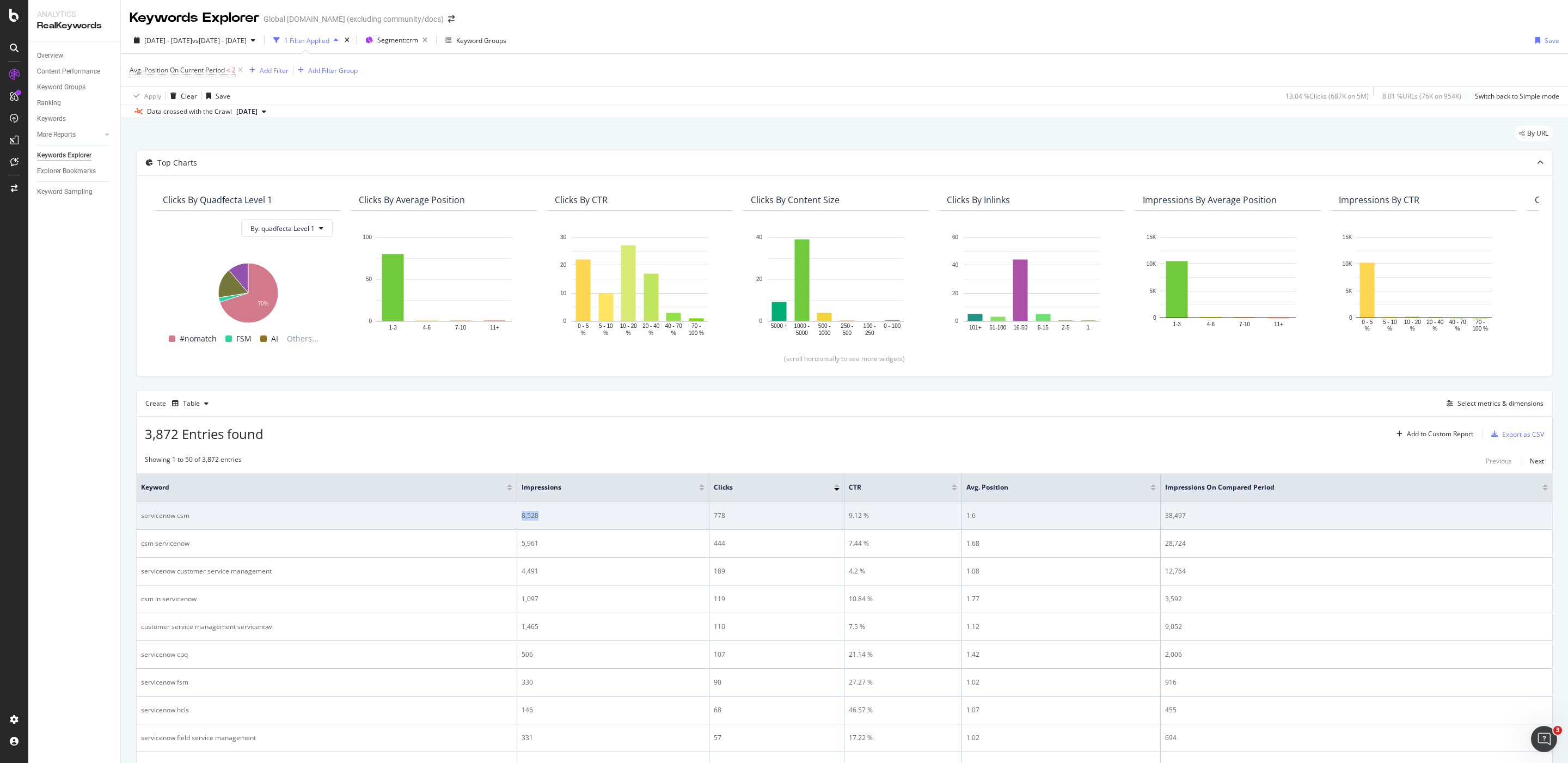
drag, startPoint x: 555, startPoint y: 522, endPoint x: 508, endPoint y: 517, distance: 47.3
click at [508, 517] on tr "servicenow csm 8,528 778 9.12 % 1.6 38,497" at bounding box center [845, 516] width 1416 height 28
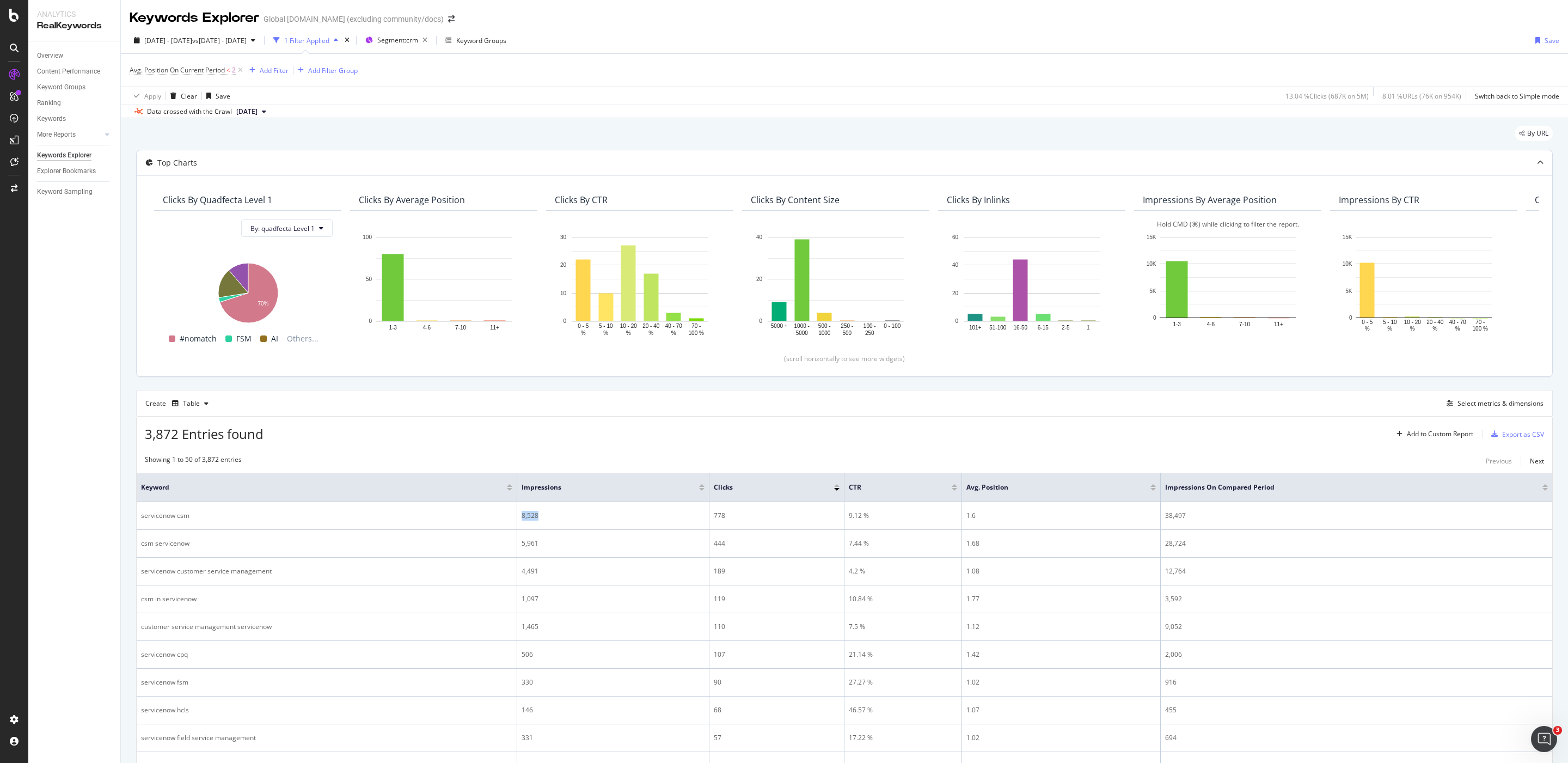
copy tr "8,528"
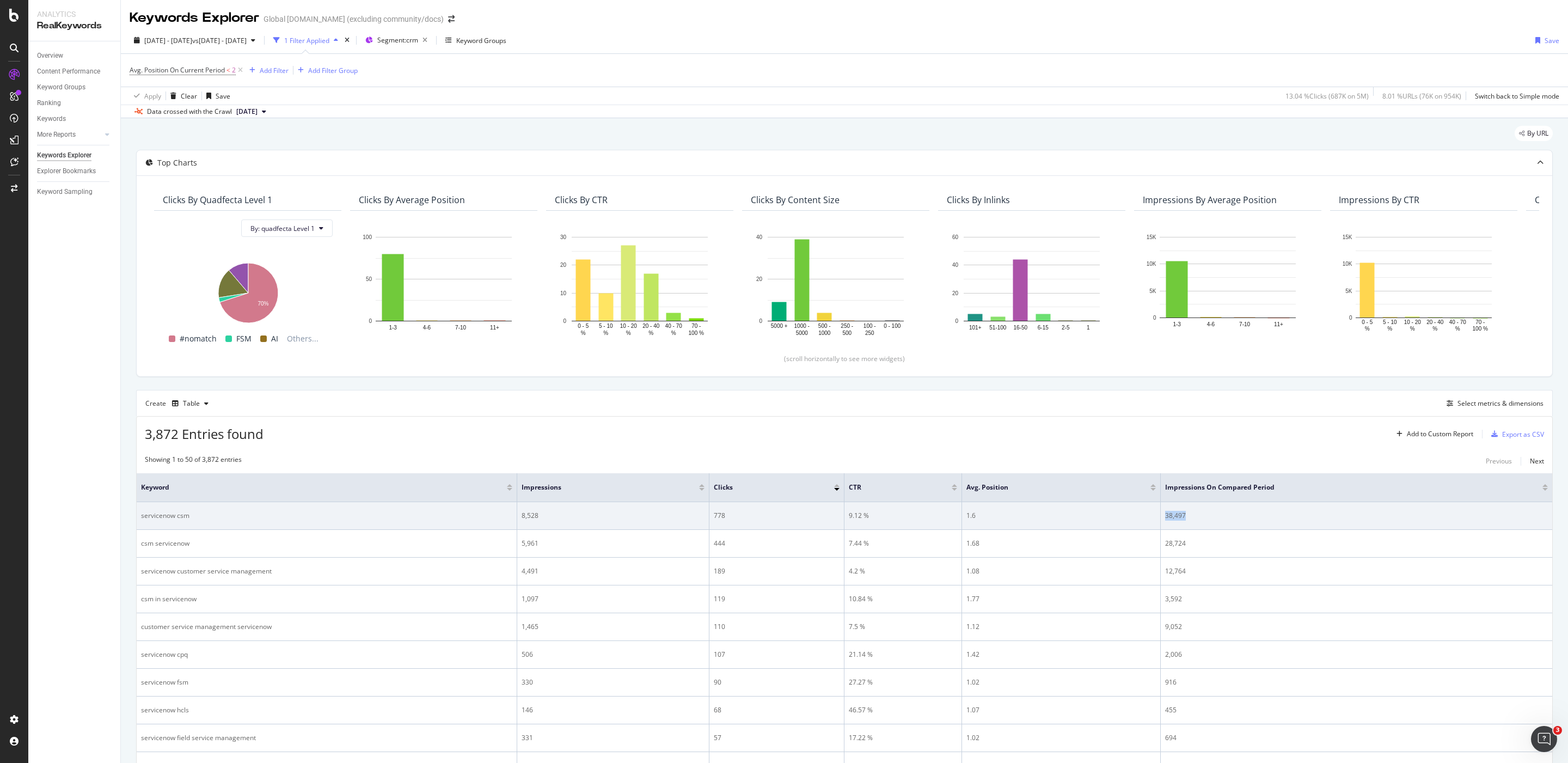
drag, startPoint x: 1202, startPoint y: 526, endPoint x: 1164, endPoint y: 519, distance: 38.6
click at [1164, 519] on td "38,497" at bounding box center [1356, 516] width 391 height 28
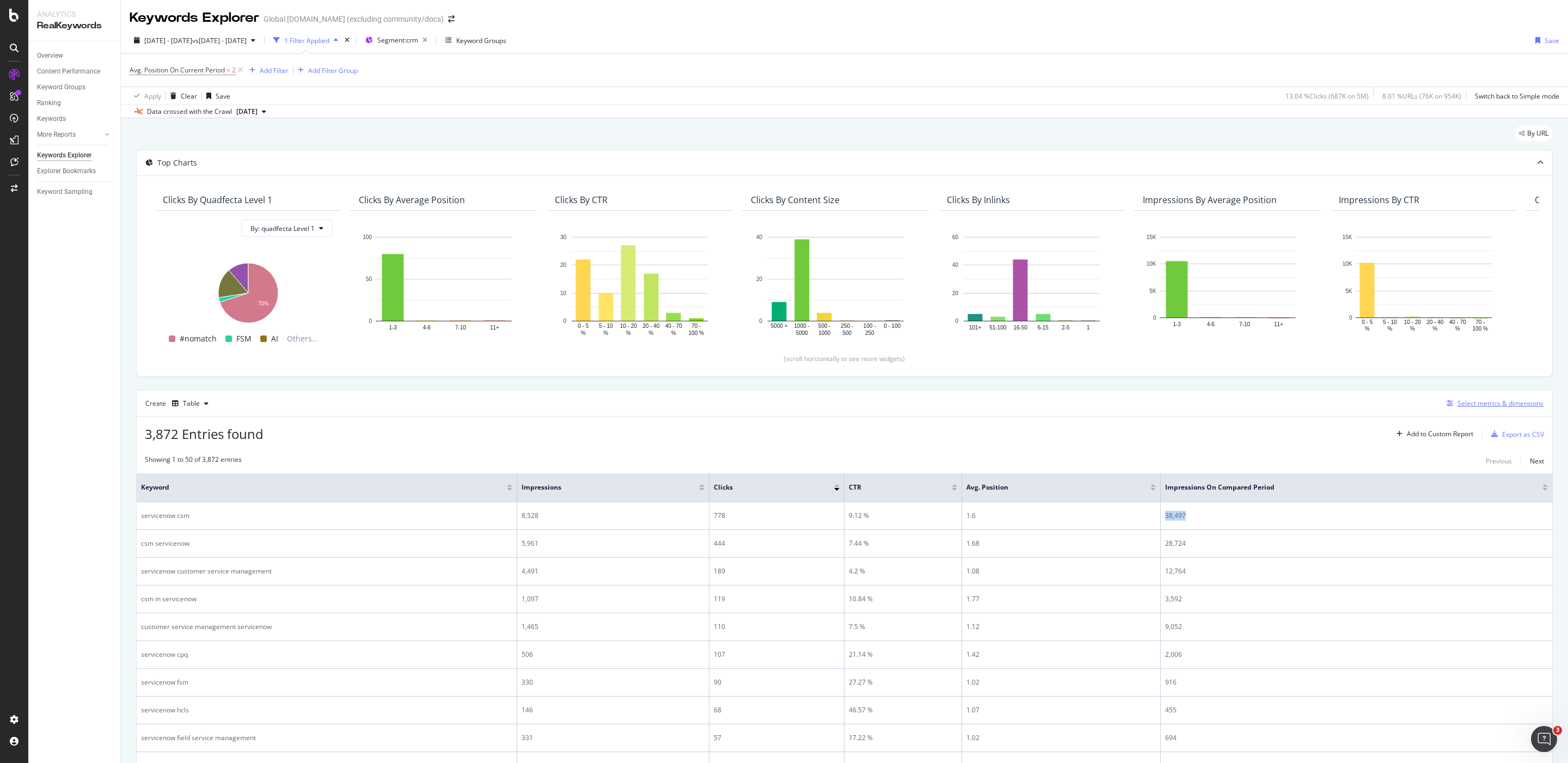
copy div "38,497"
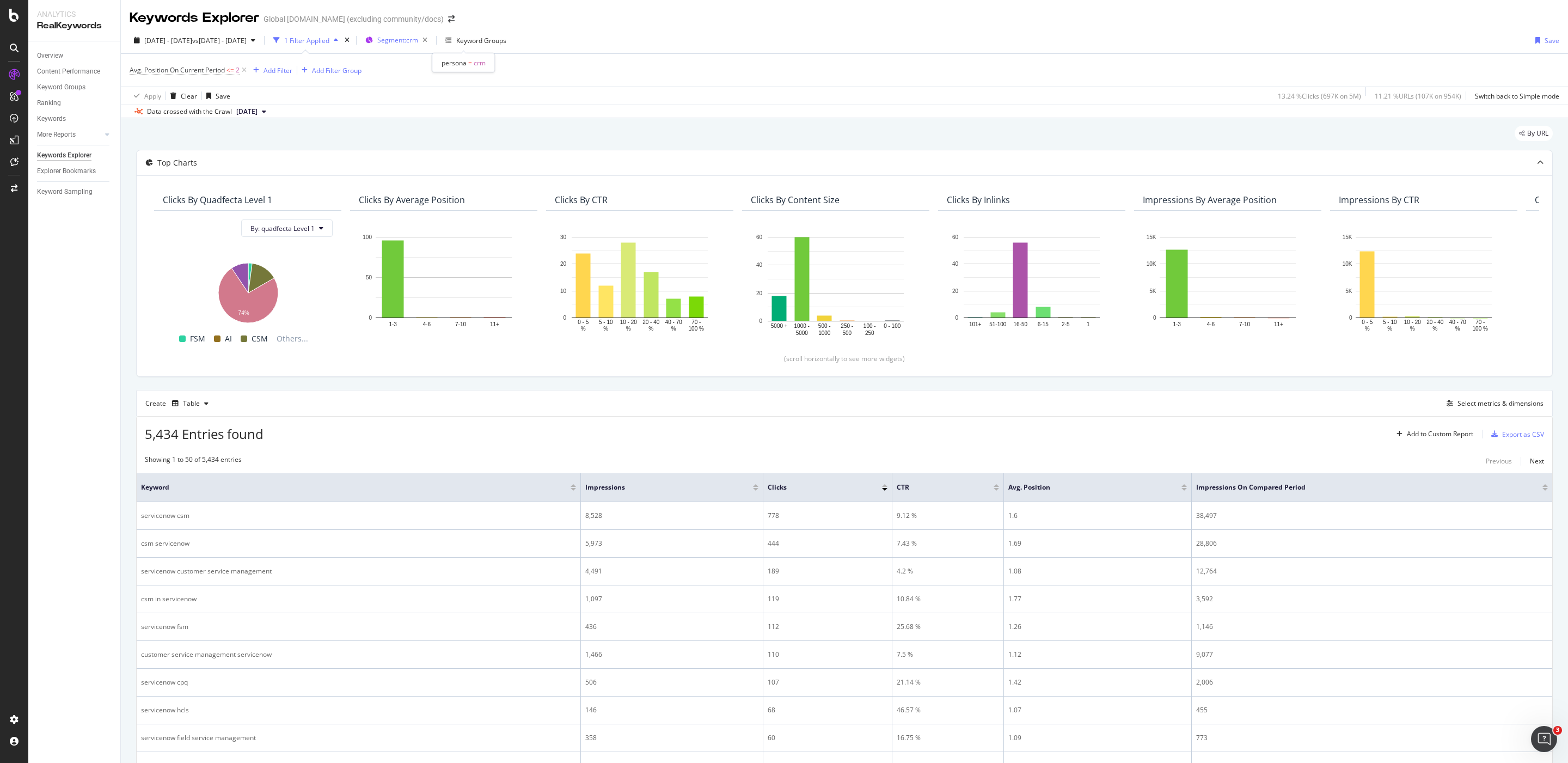
click at [418, 39] on span "Segment: crm" at bounding box center [397, 40] width 41 height 9
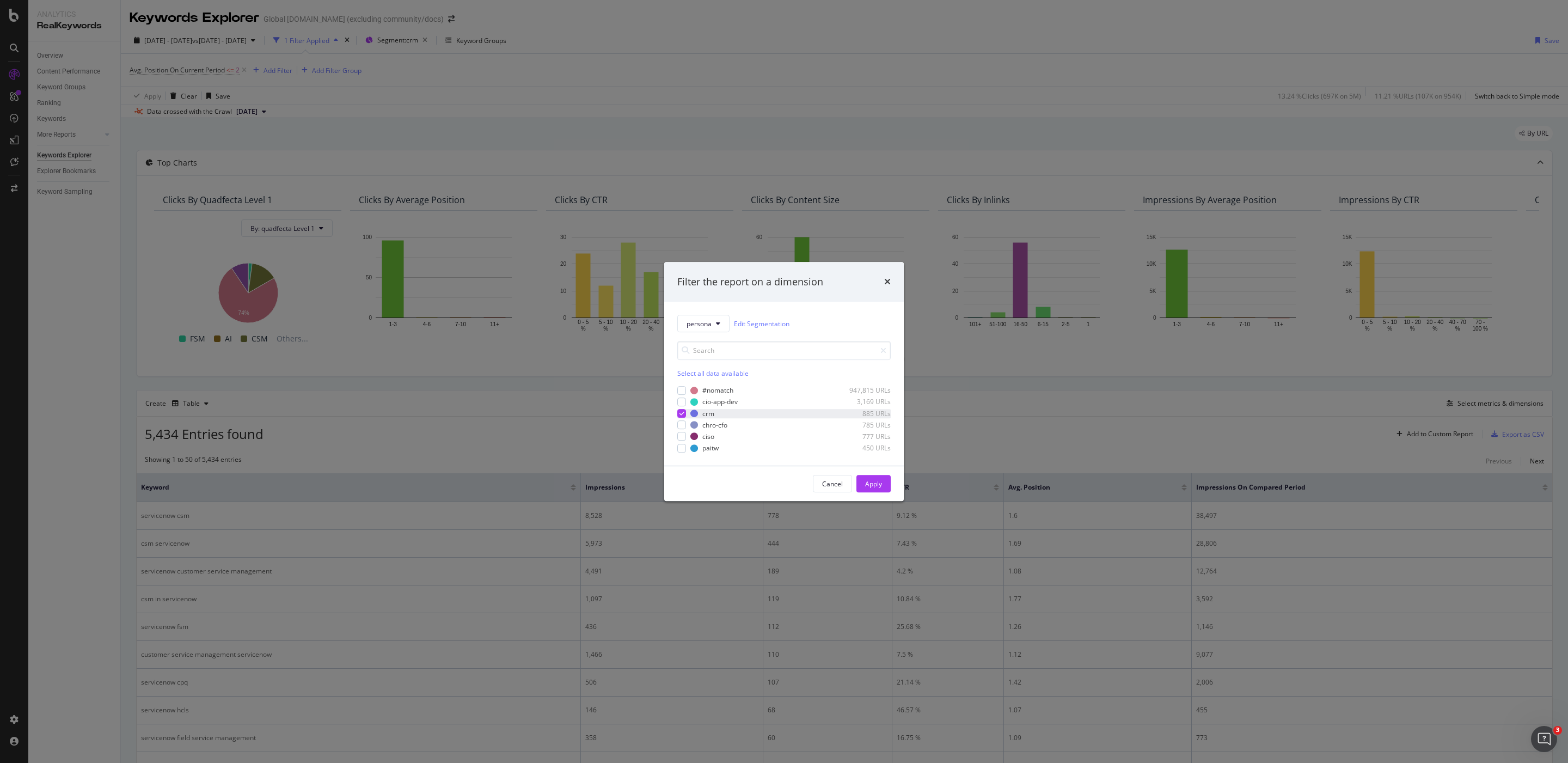
click at [680, 412] on icon "modal" at bounding box center [682, 413] width 5 height 5
click at [683, 427] on div "modal" at bounding box center [682, 425] width 9 height 9
click at [886, 482] on button "Apply" at bounding box center [873, 483] width 34 height 18
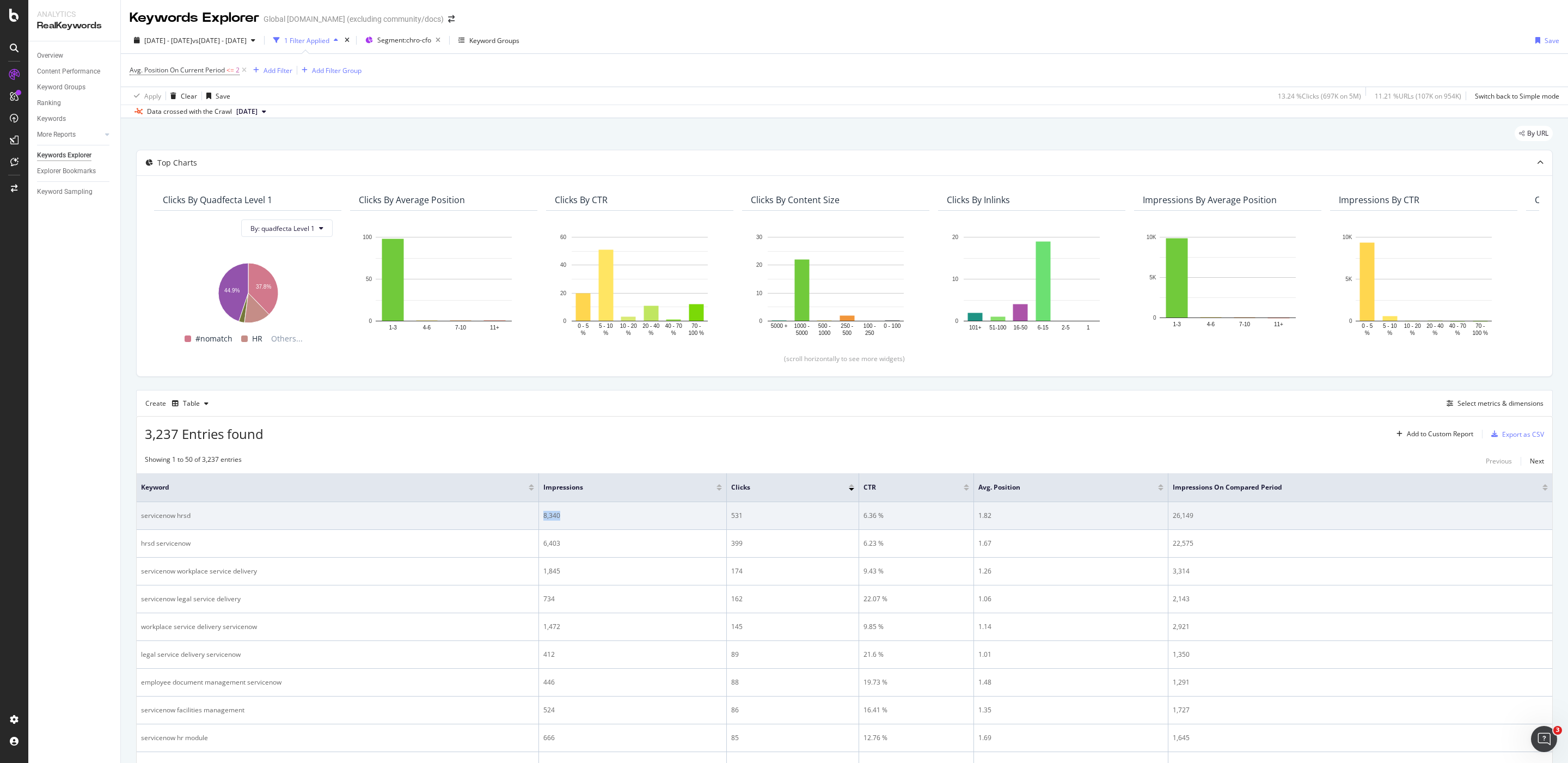
drag, startPoint x: 583, startPoint y: 520, endPoint x: 534, endPoint y: 519, distance: 49.0
click at [534, 519] on tr "servicenow hrsd 8,340 531 6.36 % 1.82 26,149" at bounding box center [845, 516] width 1416 height 28
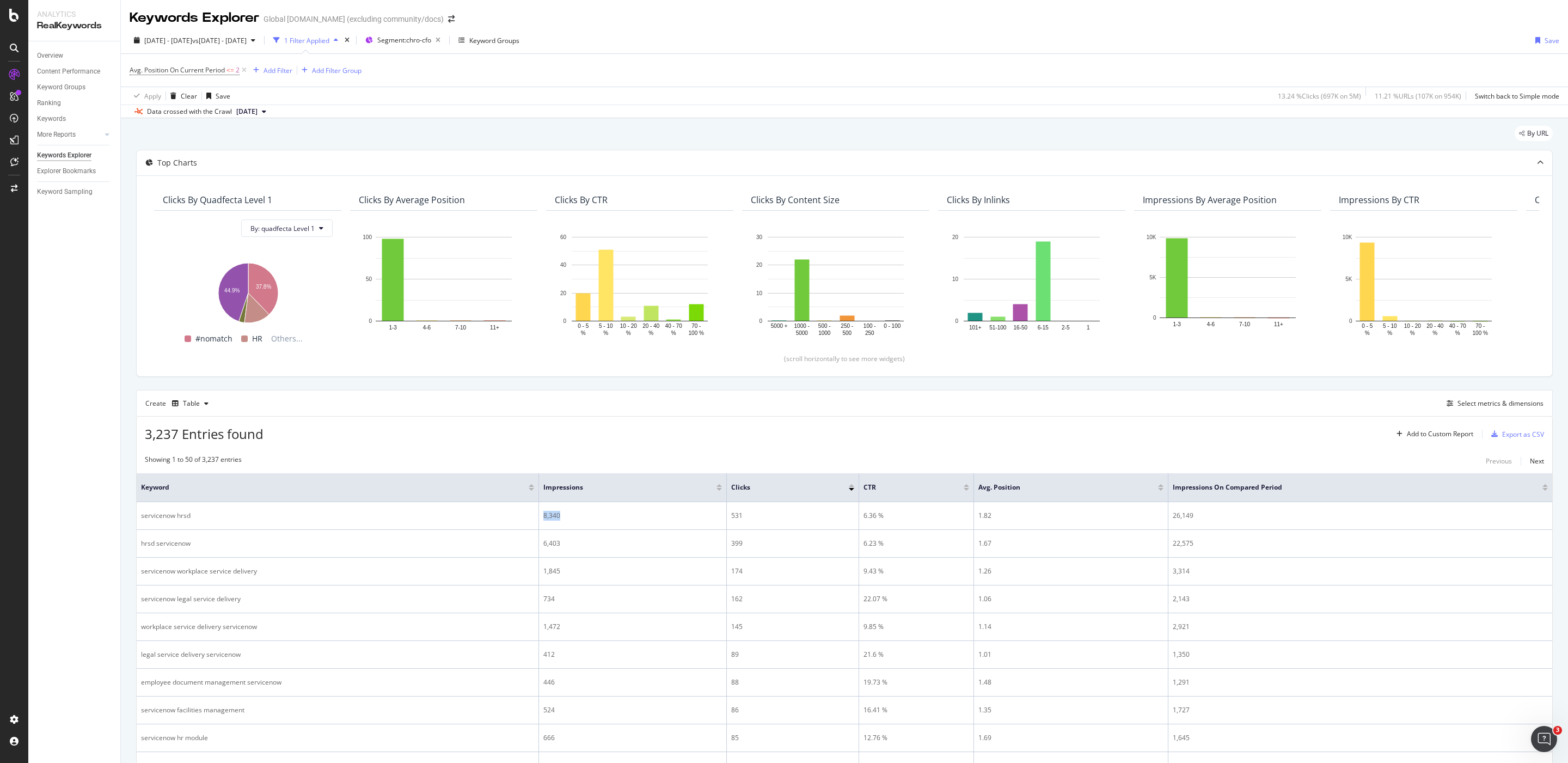
copy tr "8,340"
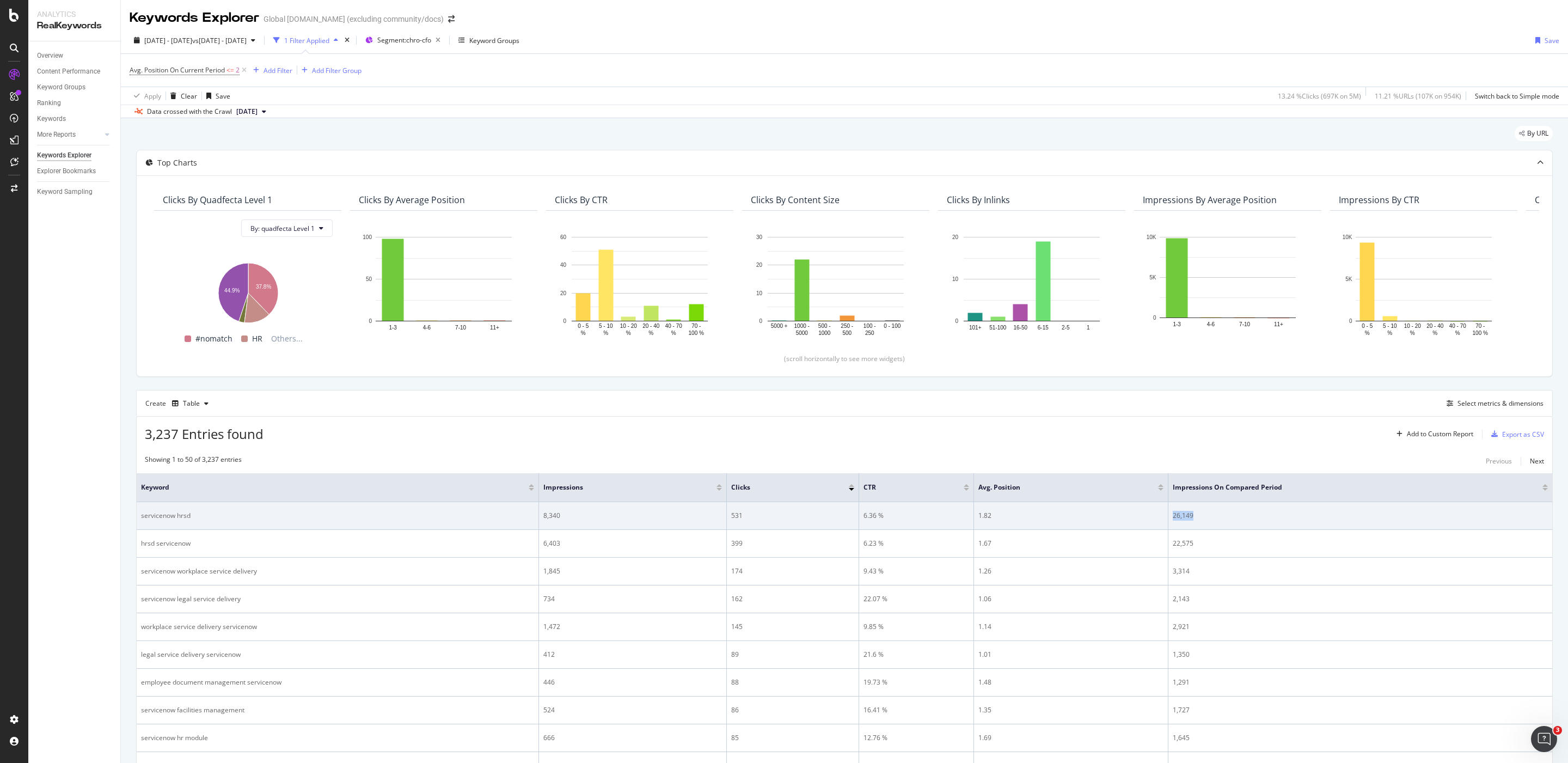
drag, startPoint x: 1214, startPoint y: 524, endPoint x: 1167, endPoint y: 516, distance: 47.7
click at [1167, 516] on tr "servicenow hrsd 8,340 531 6.36 % 1.82 26,149" at bounding box center [845, 516] width 1416 height 28
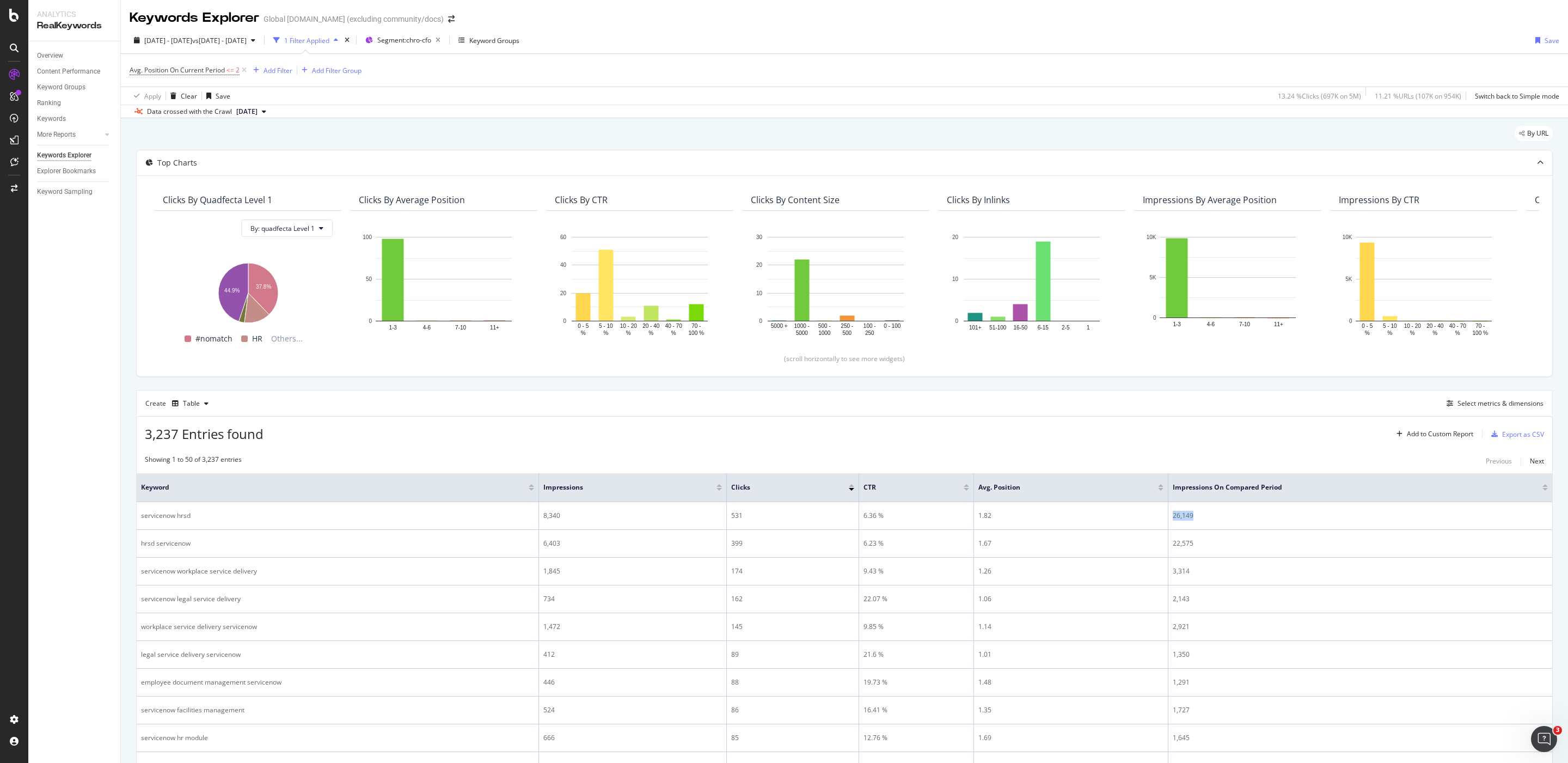
copy tr "26,149"
click at [184, 69] on span "Avg. Position On Current Period" at bounding box center [177, 69] width 96 height 9
click at [189, 135] on span "Less than or equal to" at bounding box center [172, 133] width 63 height 9
click at [220, 222] on div "Greater than or equal to" at bounding box center [200, 226] width 116 height 14
click at [242, 175] on div "Apply" at bounding box center [251, 175] width 17 height 9
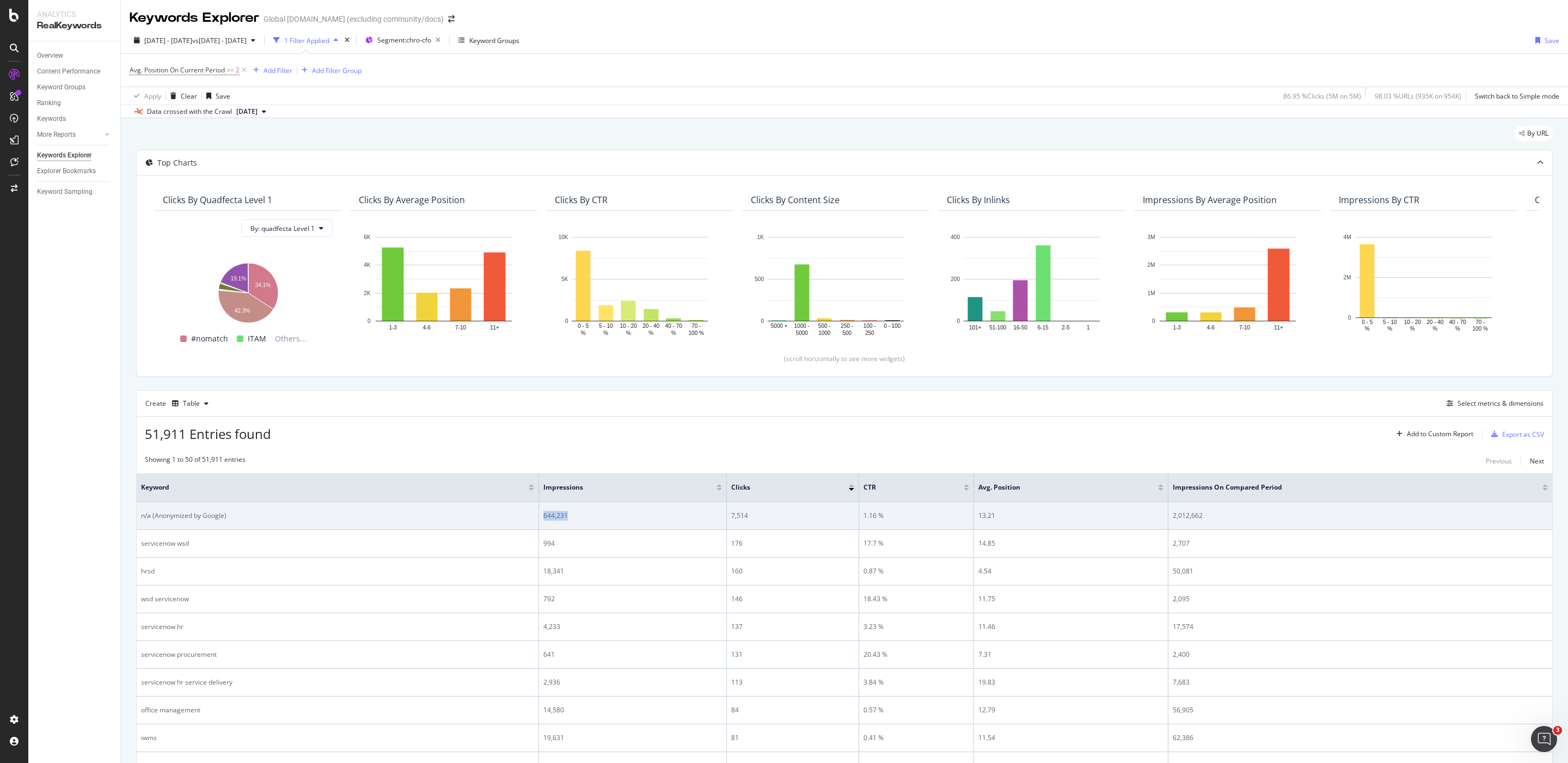
drag, startPoint x: 536, startPoint y: 521, endPoint x: 492, endPoint y: 520, distance: 44.0
click at [492, 520] on tr "n/a (Anonymized by Google) 644,231 7,514 1.16 % 13.21 2,012,662" at bounding box center [845, 516] width 1416 height 28
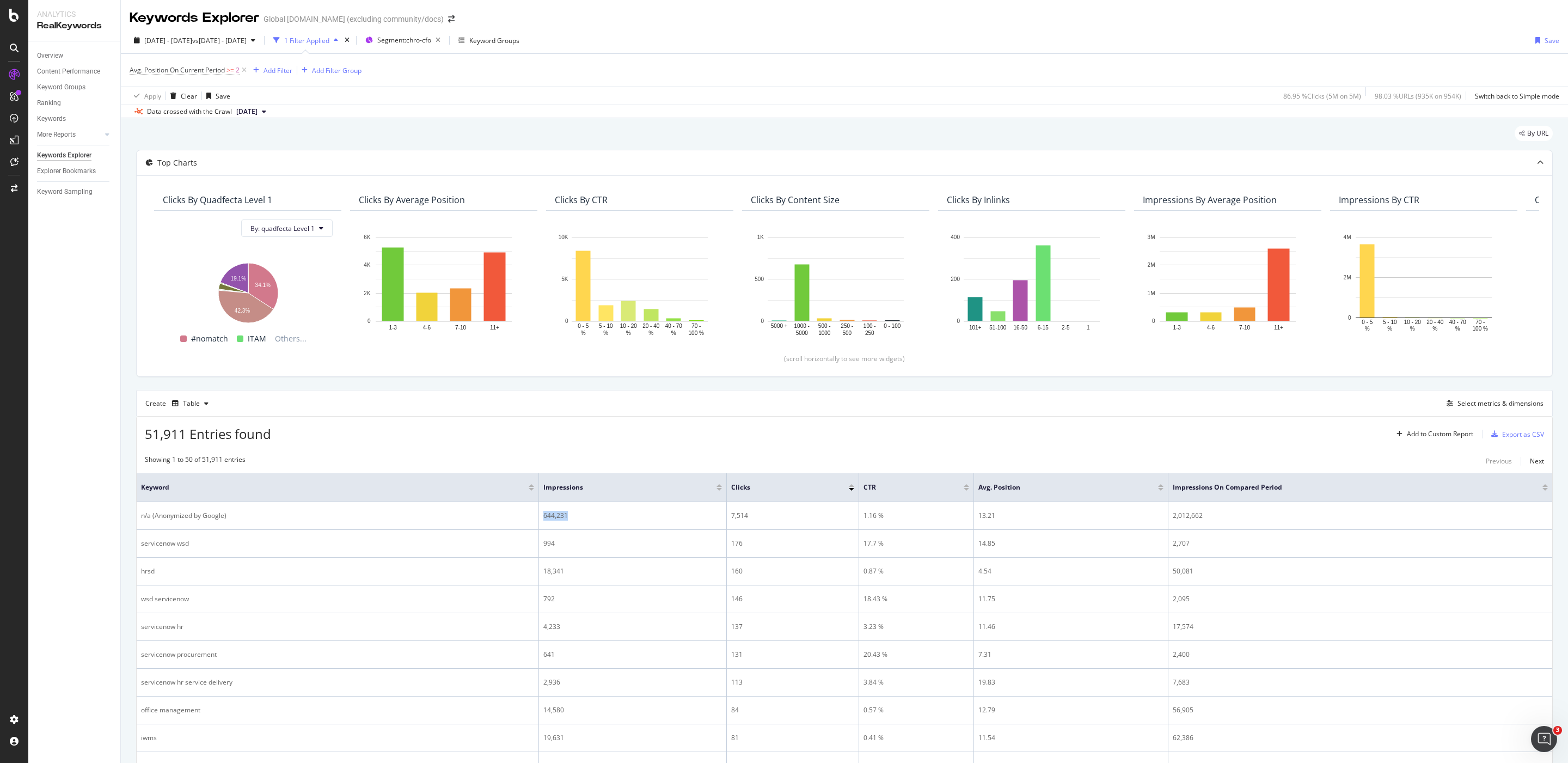
copy tr "644,231"
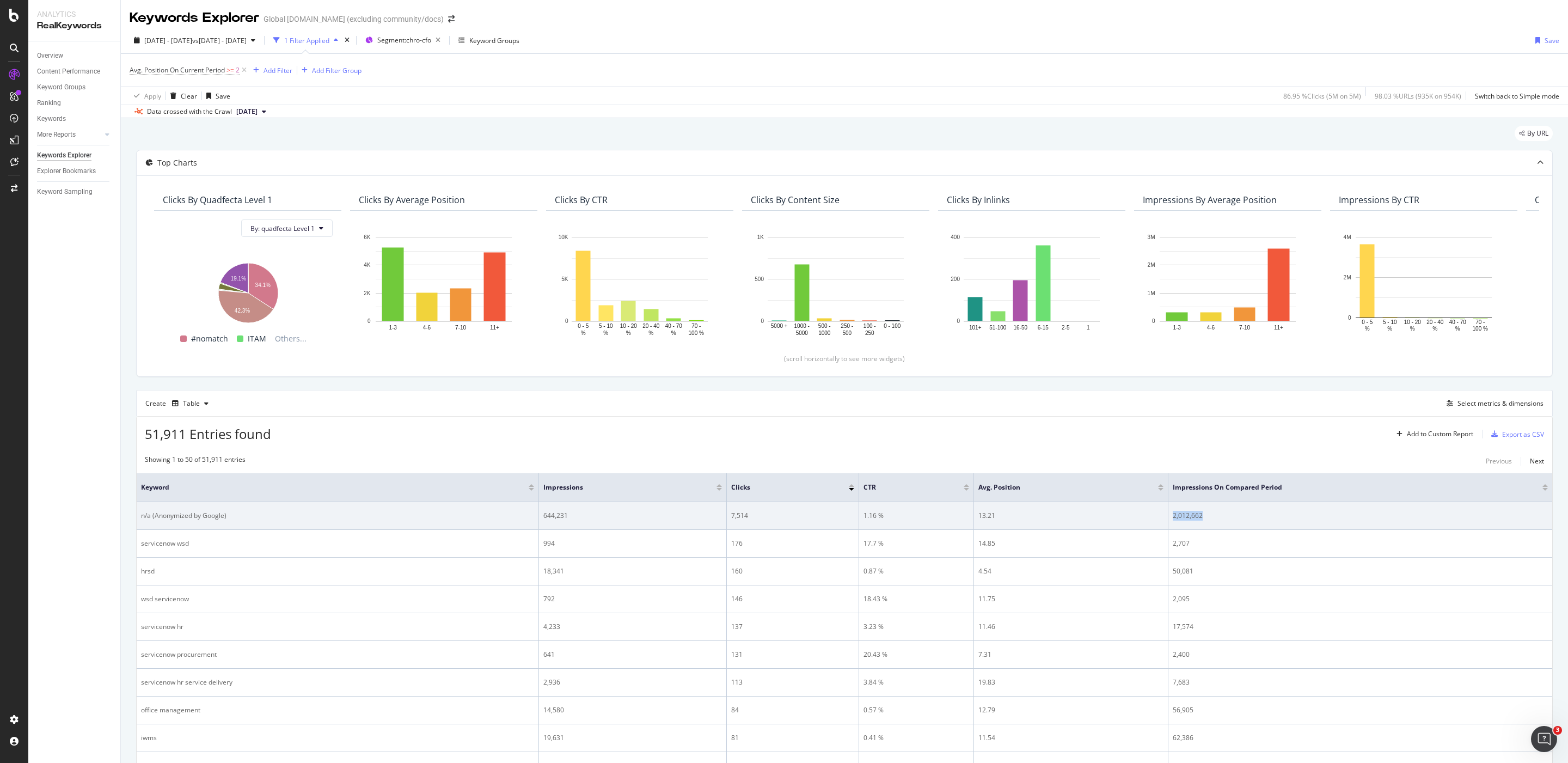
drag, startPoint x: 1199, startPoint y: 515, endPoint x: 1156, endPoint y: 515, distance: 43.0
click at [1156, 515] on tr "n/a (Anonymized by Google) 644,231 7,514 1.16 % 13.21 2,012,662" at bounding box center [845, 516] width 1416 height 28
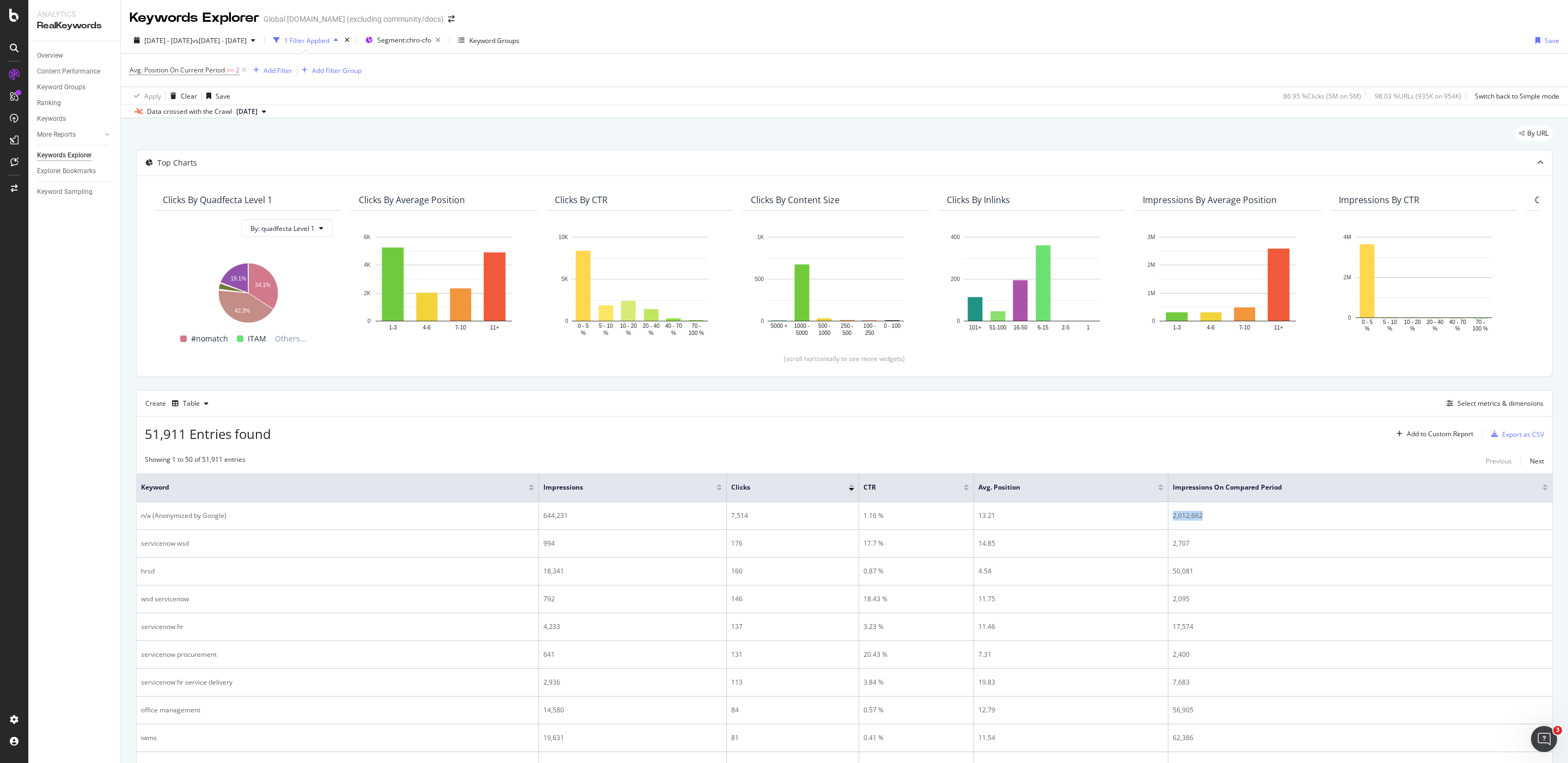
copy tr "2,012,662"
click at [194, 69] on span "Avg. Position On Current Period" at bounding box center [177, 69] width 96 height 9
click at [194, 127] on div "Greater than or equal to" at bounding box center [199, 133] width 120 height 18
click at [216, 186] on div "Less than" at bounding box center [200, 184] width 116 height 14
click at [248, 176] on div "Apply" at bounding box center [251, 175] width 17 height 9
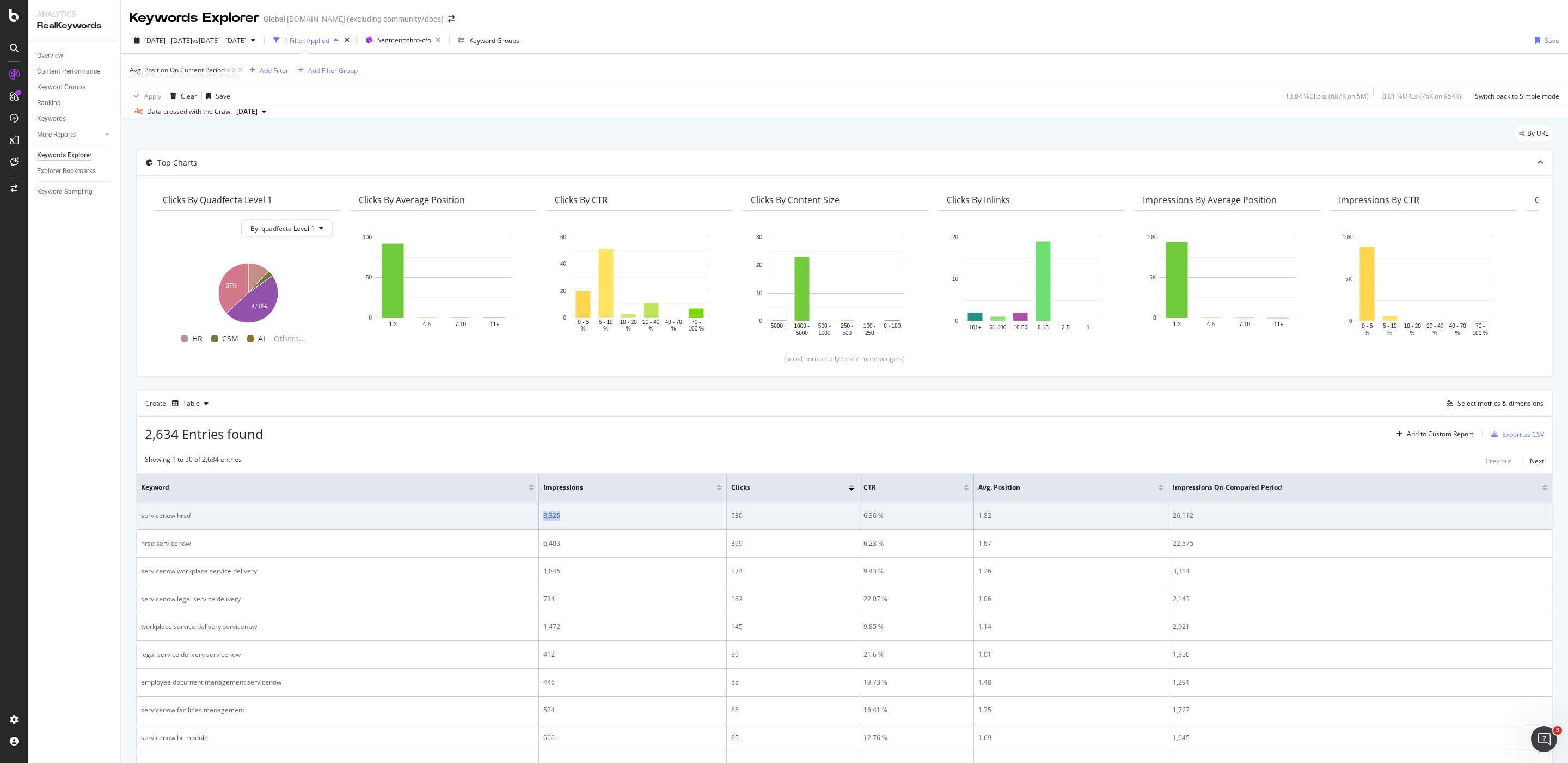
drag, startPoint x: 573, startPoint y: 522, endPoint x: 545, endPoint y: 520, distance: 28.1
click at [545, 520] on div "8,325" at bounding box center [632, 516] width 178 height 10
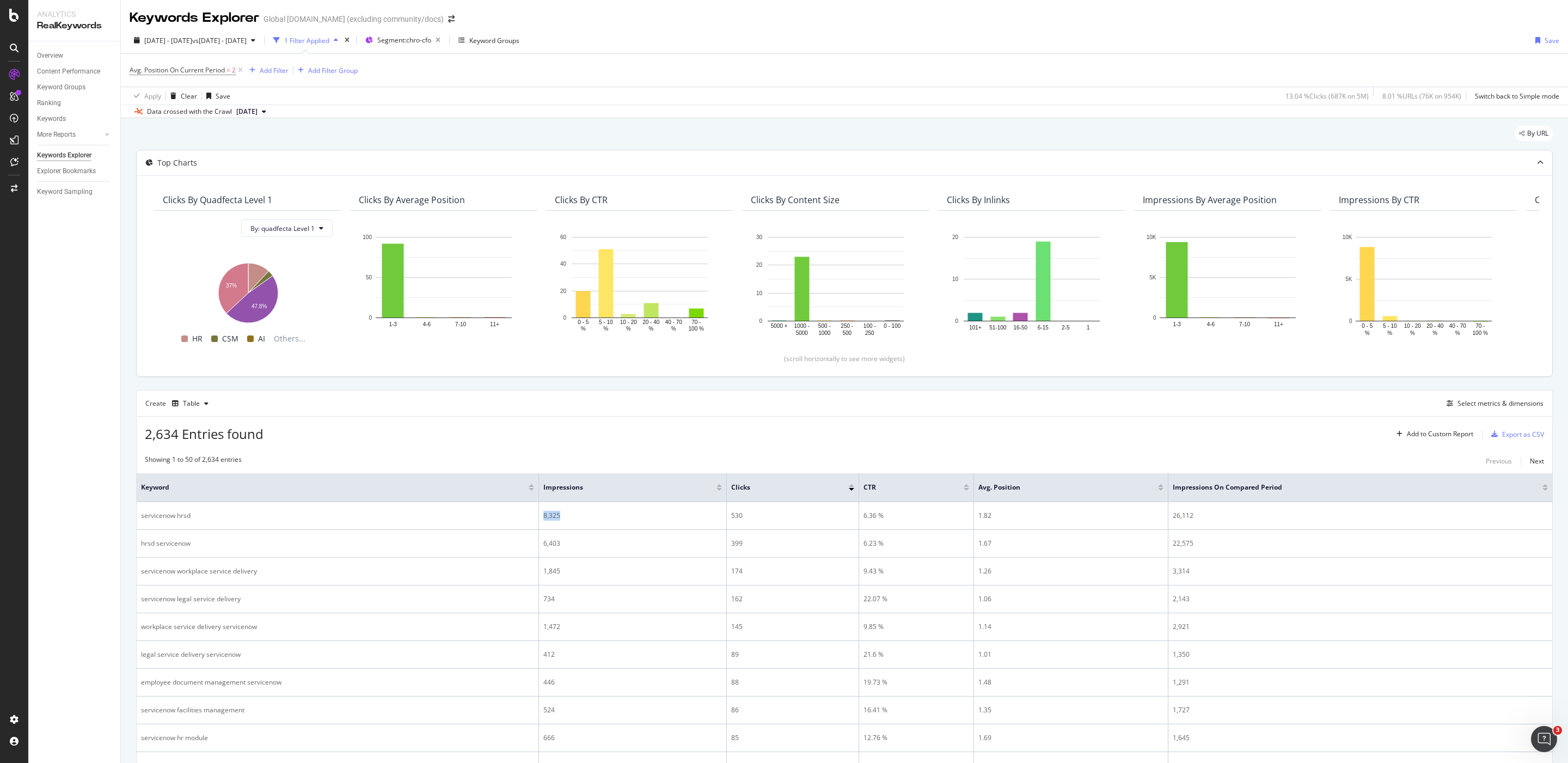
copy div "8,325"
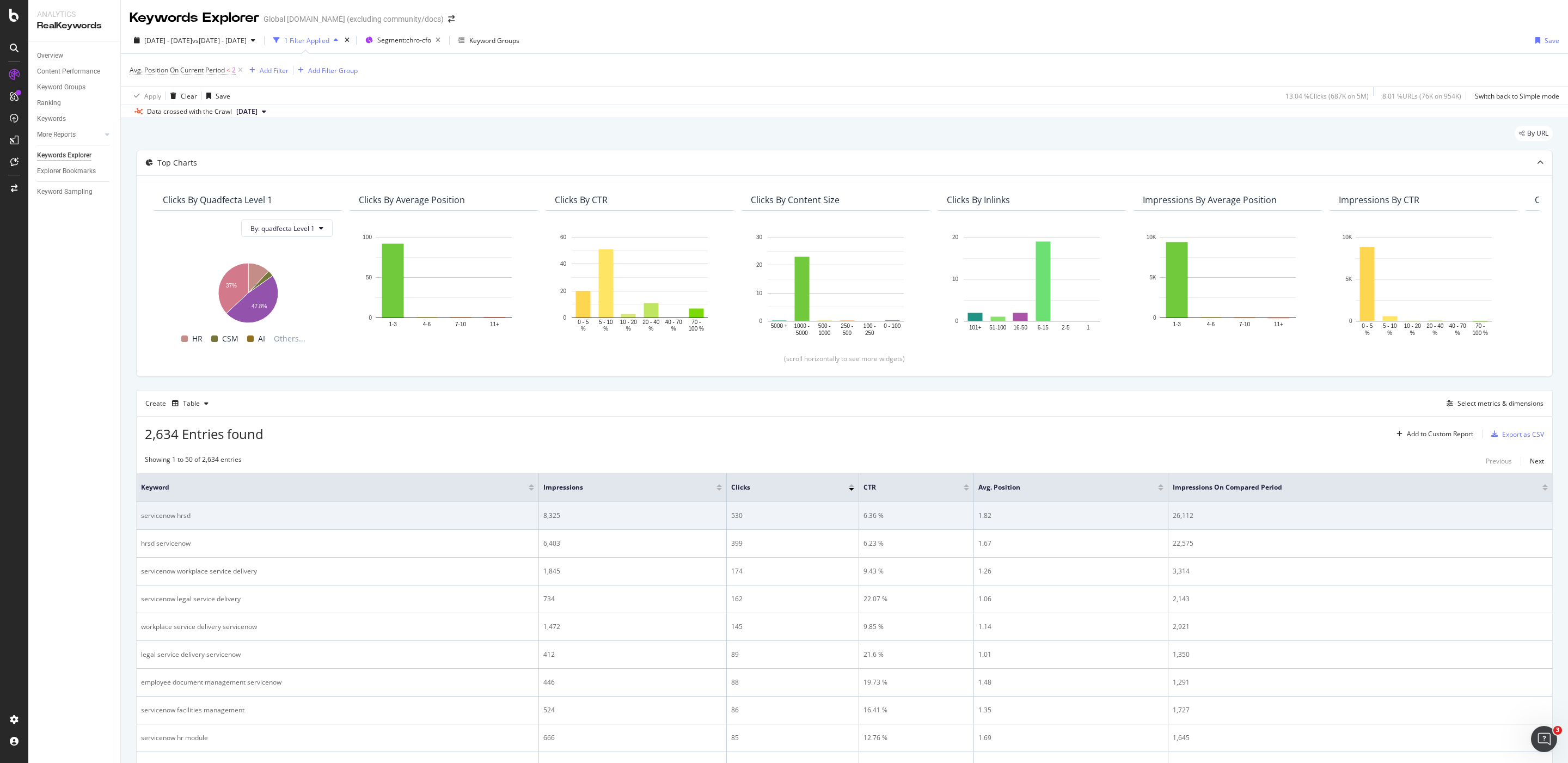
drag, startPoint x: 1217, startPoint y: 513, endPoint x: 1165, endPoint y: 513, distance: 52.0
click at [1164, 515] on tr "servicenow hrsd 8,325 530 6.36 % 1.82 26,112" at bounding box center [845, 516] width 1416 height 28
drag, startPoint x: 1204, startPoint y: 515, endPoint x: 1159, endPoint y: 522, distance: 45.5
click at [1159, 522] on tr "servicenow hrsd 8,325 530 6.36 % 1.82 26,112" at bounding box center [845, 516] width 1416 height 28
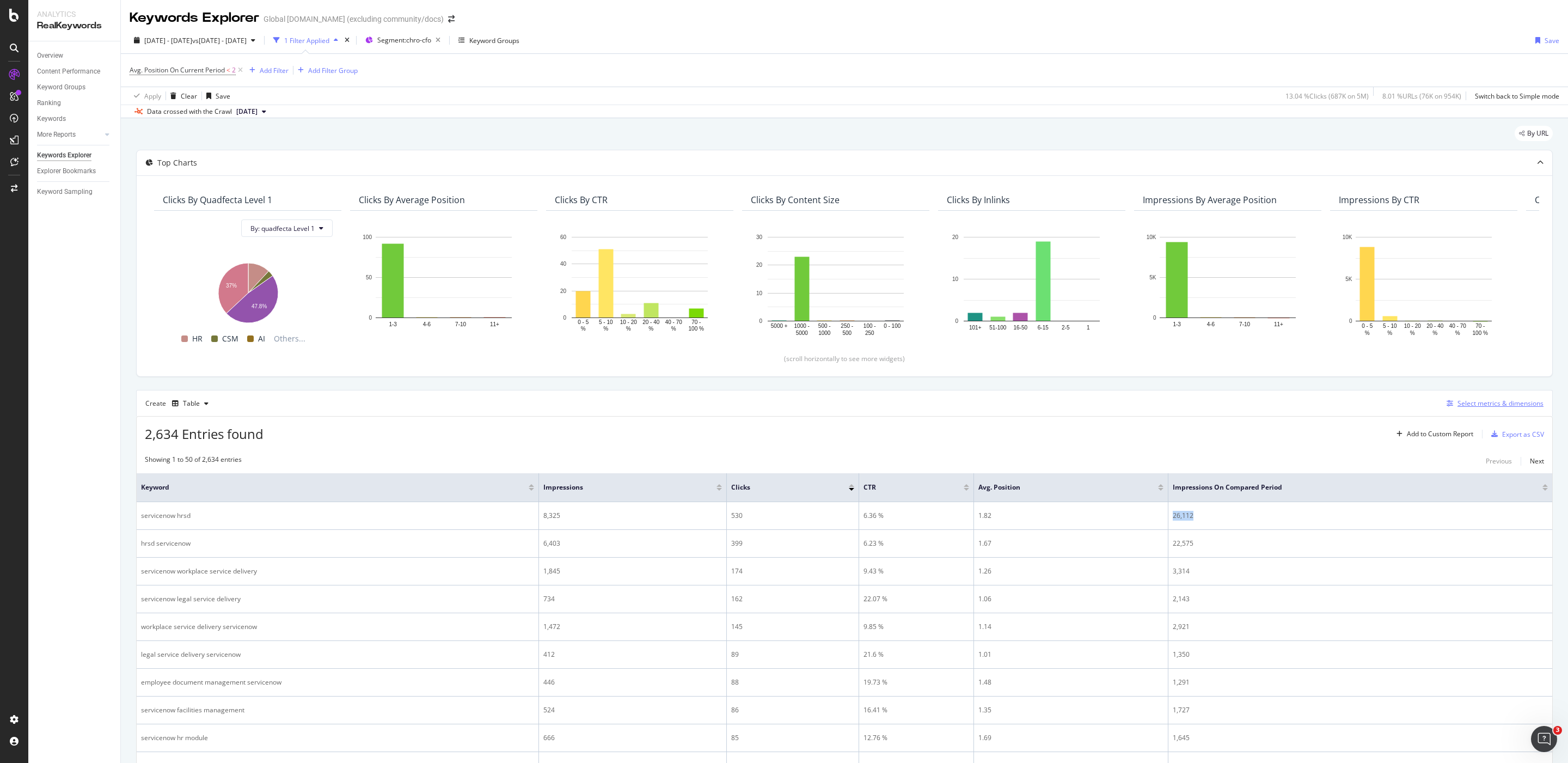
copy tr "26,112"
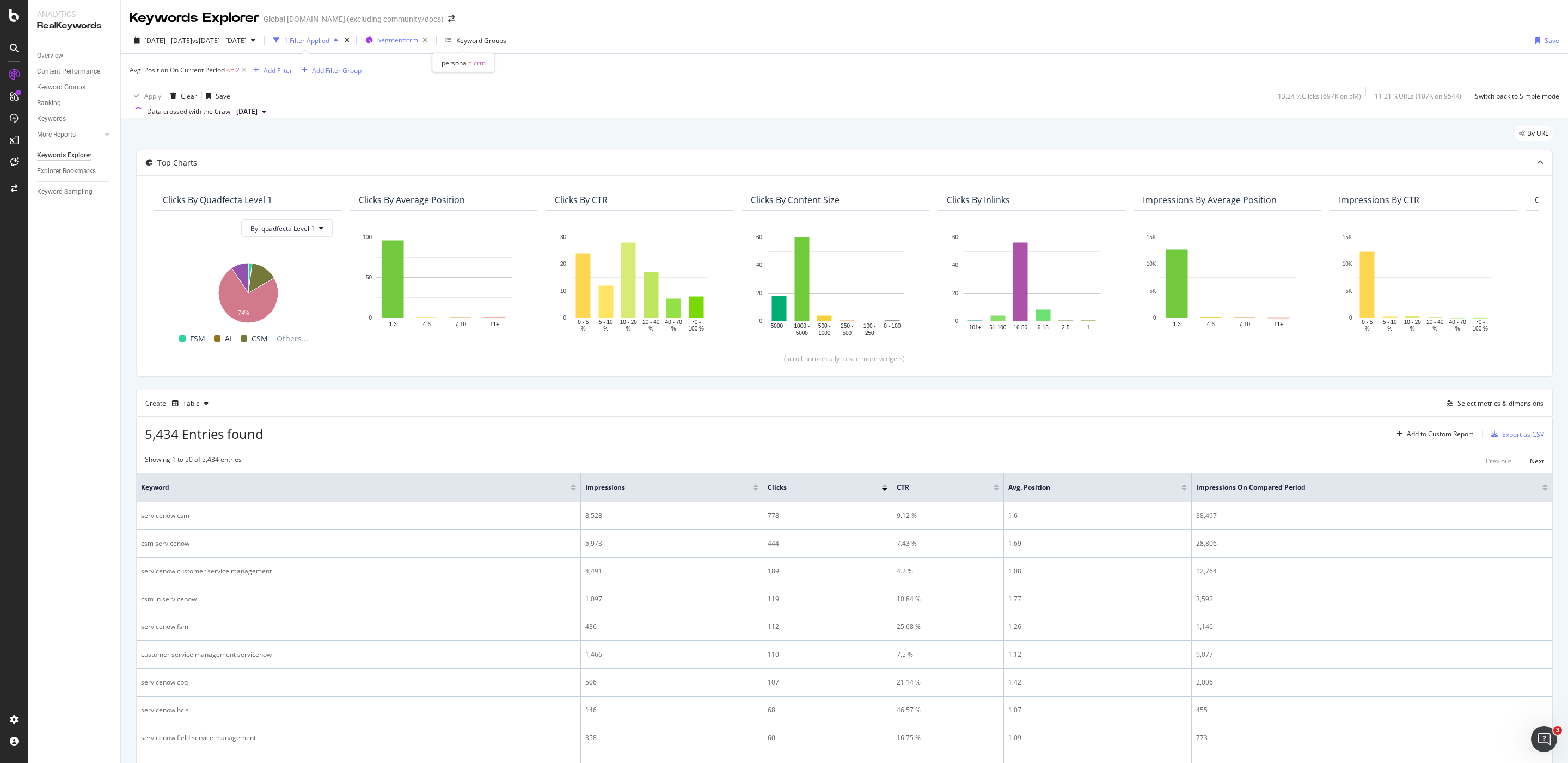
click at [418, 40] on span "Segment: crm" at bounding box center [397, 40] width 41 height 9
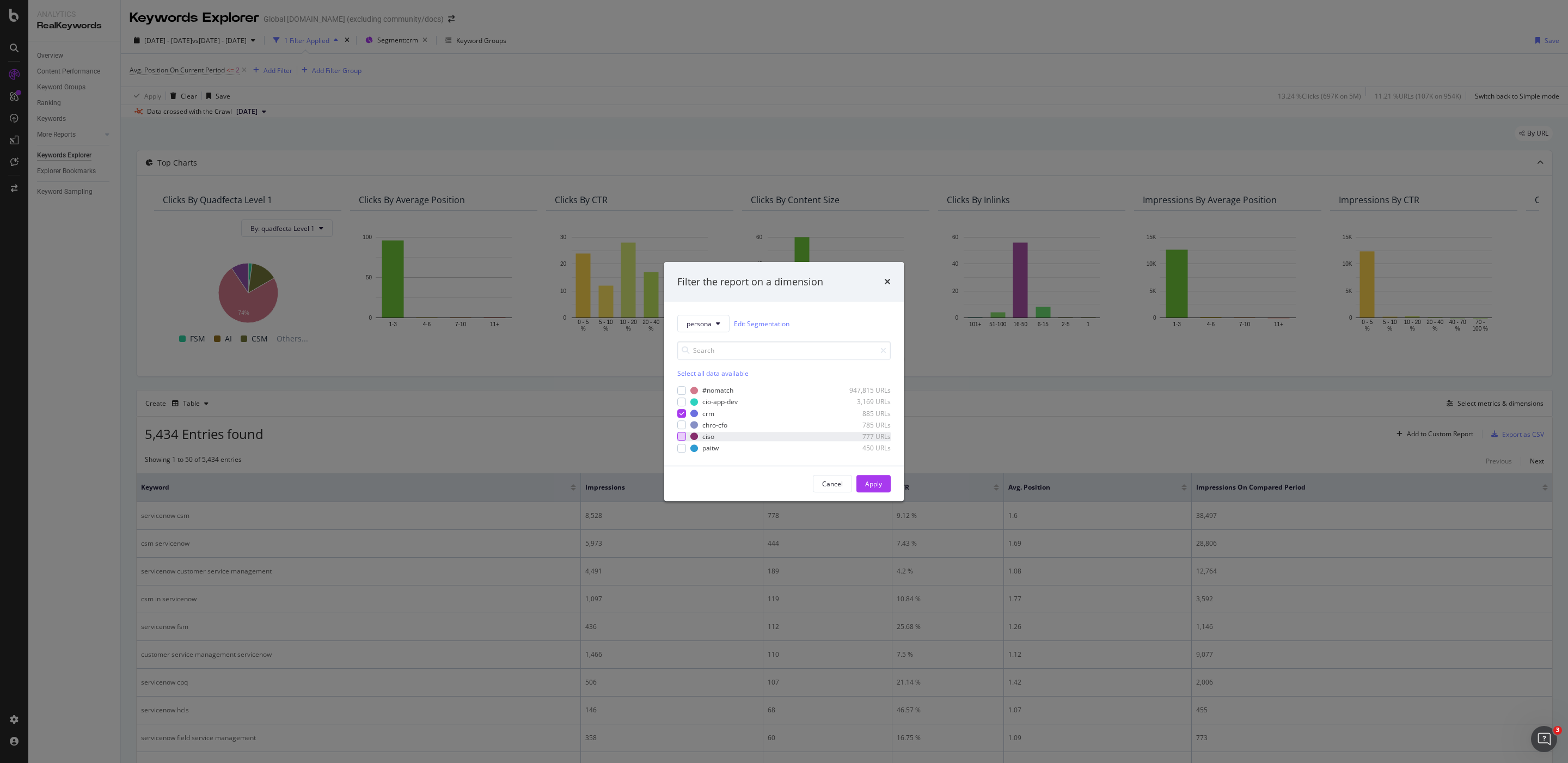
drag, startPoint x: 682, startPoint y: 437, endPoint x: 681, endPoint y: 424, distance: 13.0
click at [682, 437] on div "modal" at bounding box center [682, 437] width 9 height 9
click at [679, 413] on icon "modal" at bounding box center [682, 413] width 5 height 5
click at [865, 479] on div "Apply" at bounding box center [873, 483] width 17 height 9
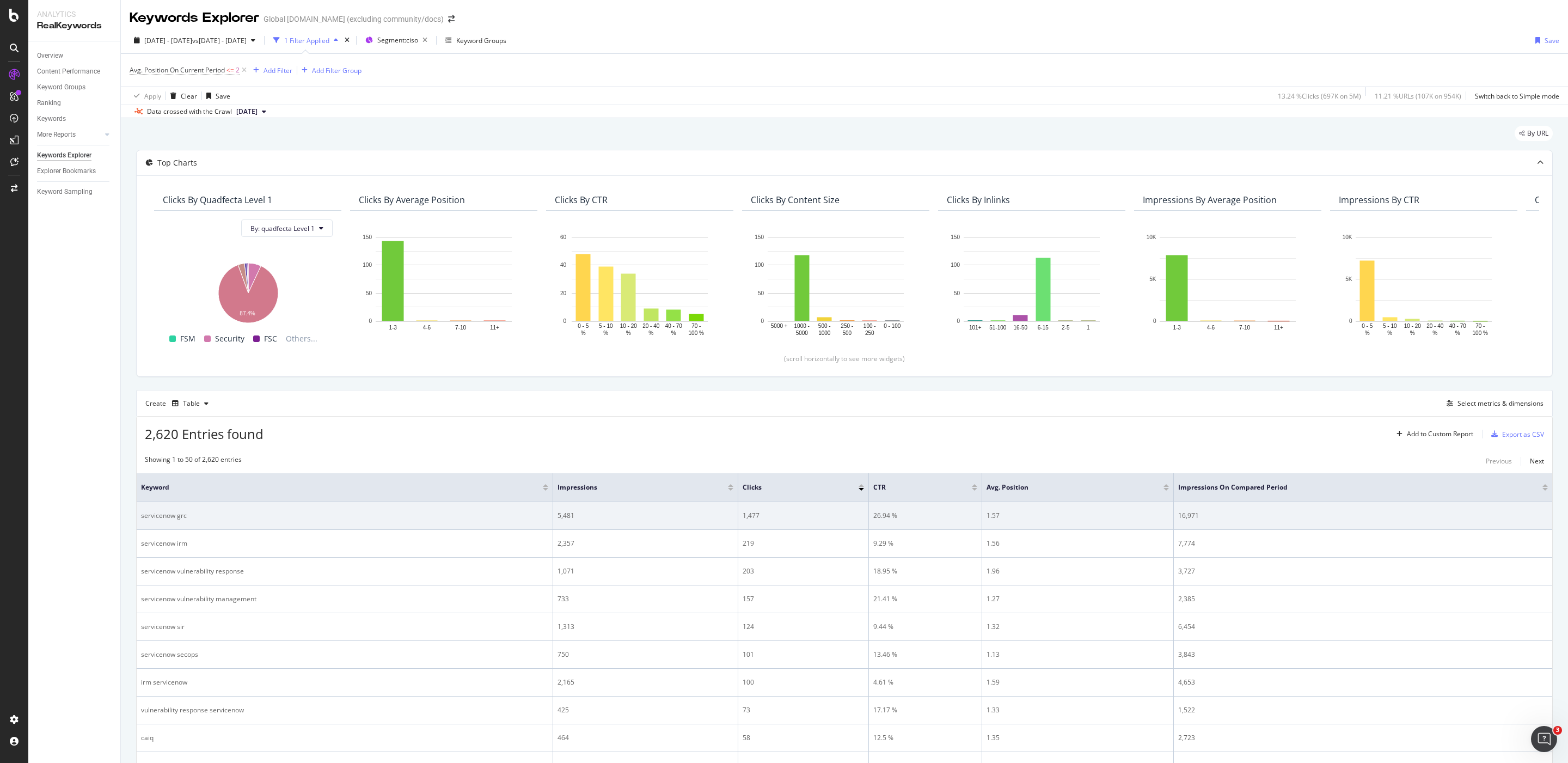
drag, startPoint x: 599, startPoint y: 512, endPoint x: 559, endPoint y: 516, distance: 40.2
click at [559, 508] on td "5,481" at bounding box center [646, 516] width 185 height 28
click at [570, 508] on div "5,481" at bounding box center [645, 516] width 176 height 10
drag, startPoint x: 580, startPoint y: 517, endPoint x: 557, endPoint y: 521, distance: 23.3
click at [558, 508] on div "5,481" at bounding box center [645, 516] width 176 height 10
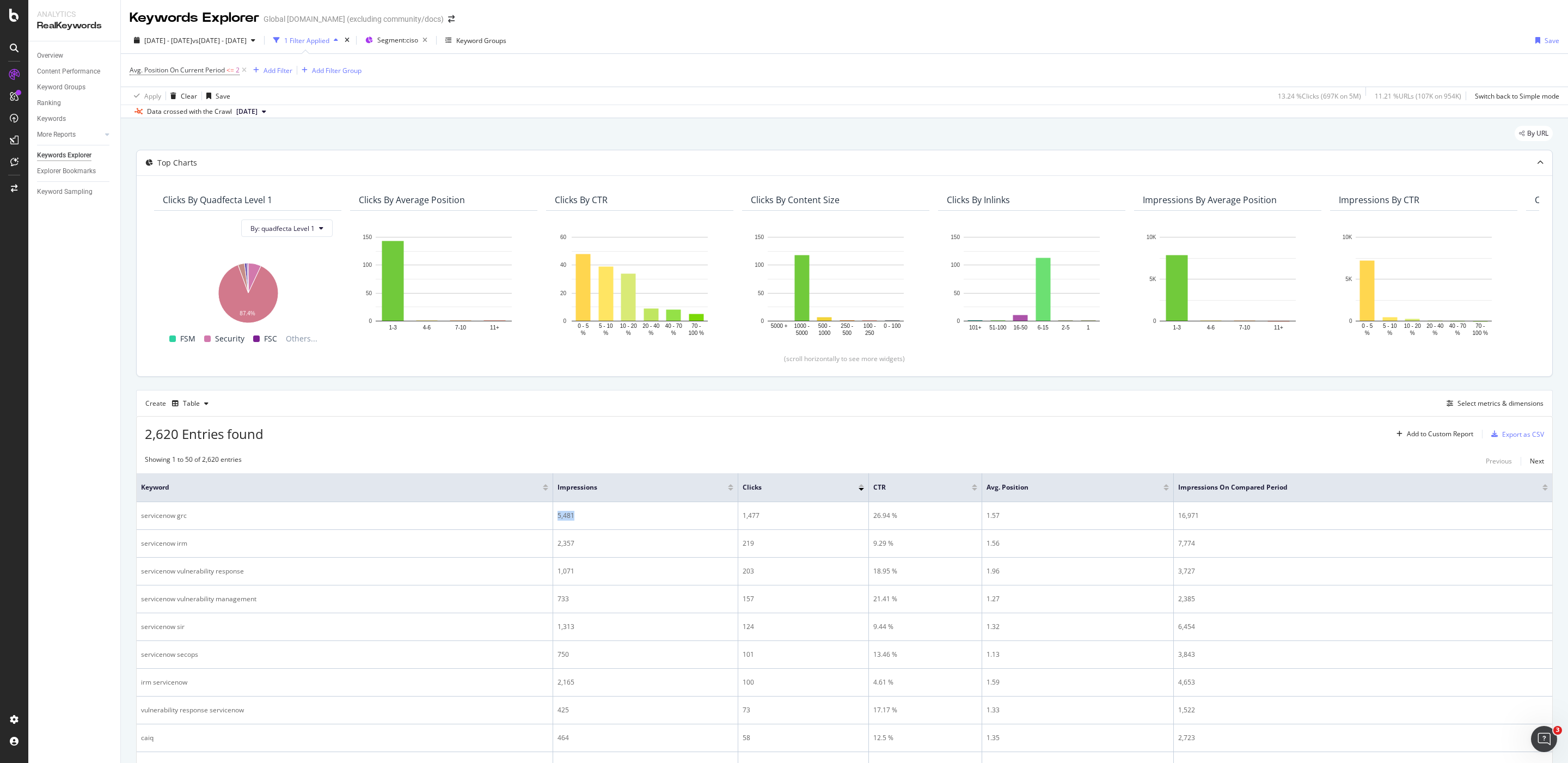
copy div "5,481"
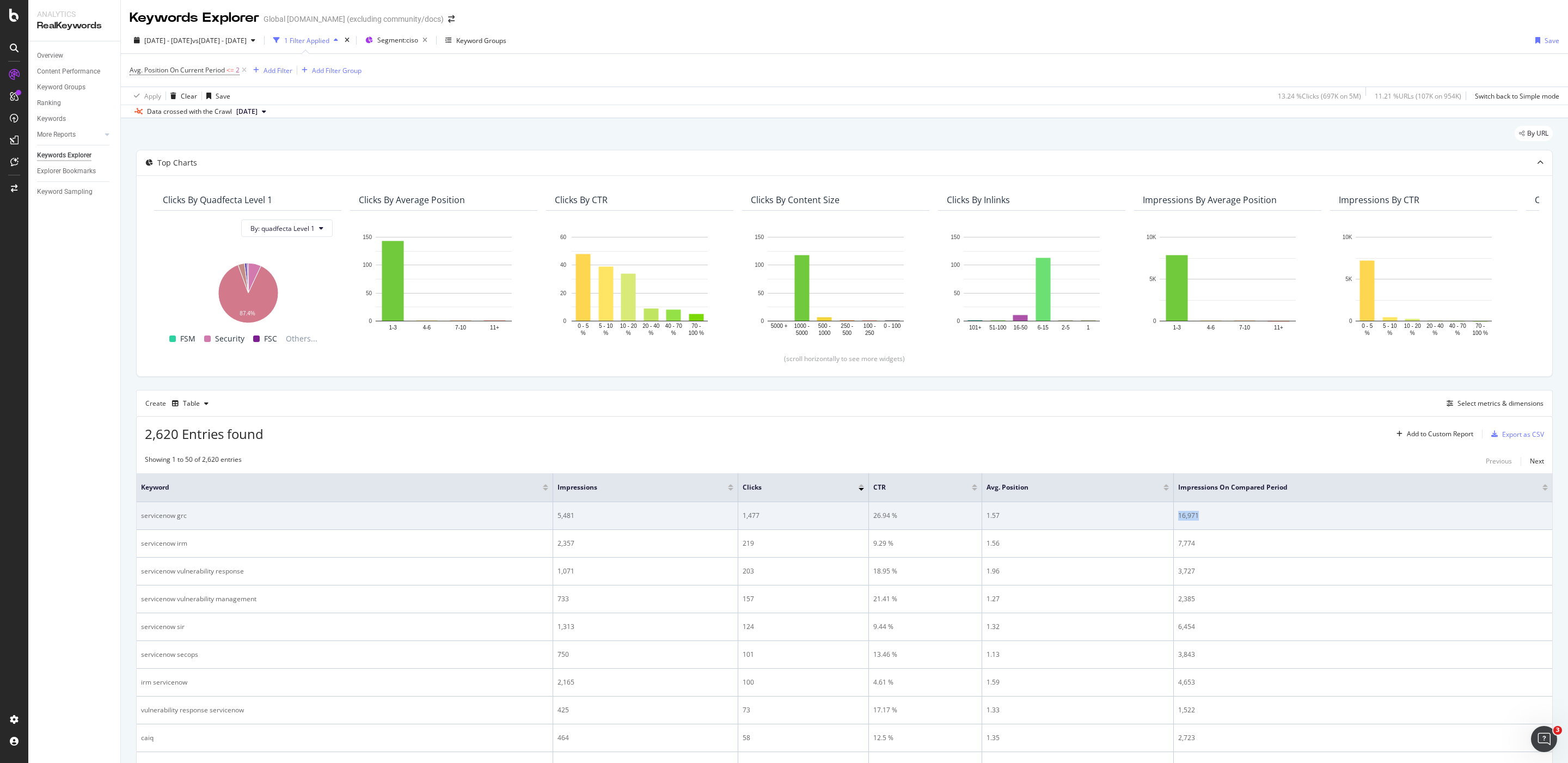
drag, startPoint x: 1194, startPoint y: 515, endPoint x: 1177, endPoint y: 518, distance: 17.3
click at [1045, 508] on td "16,971" at bounding box center [1363, 516] width 379 height 28
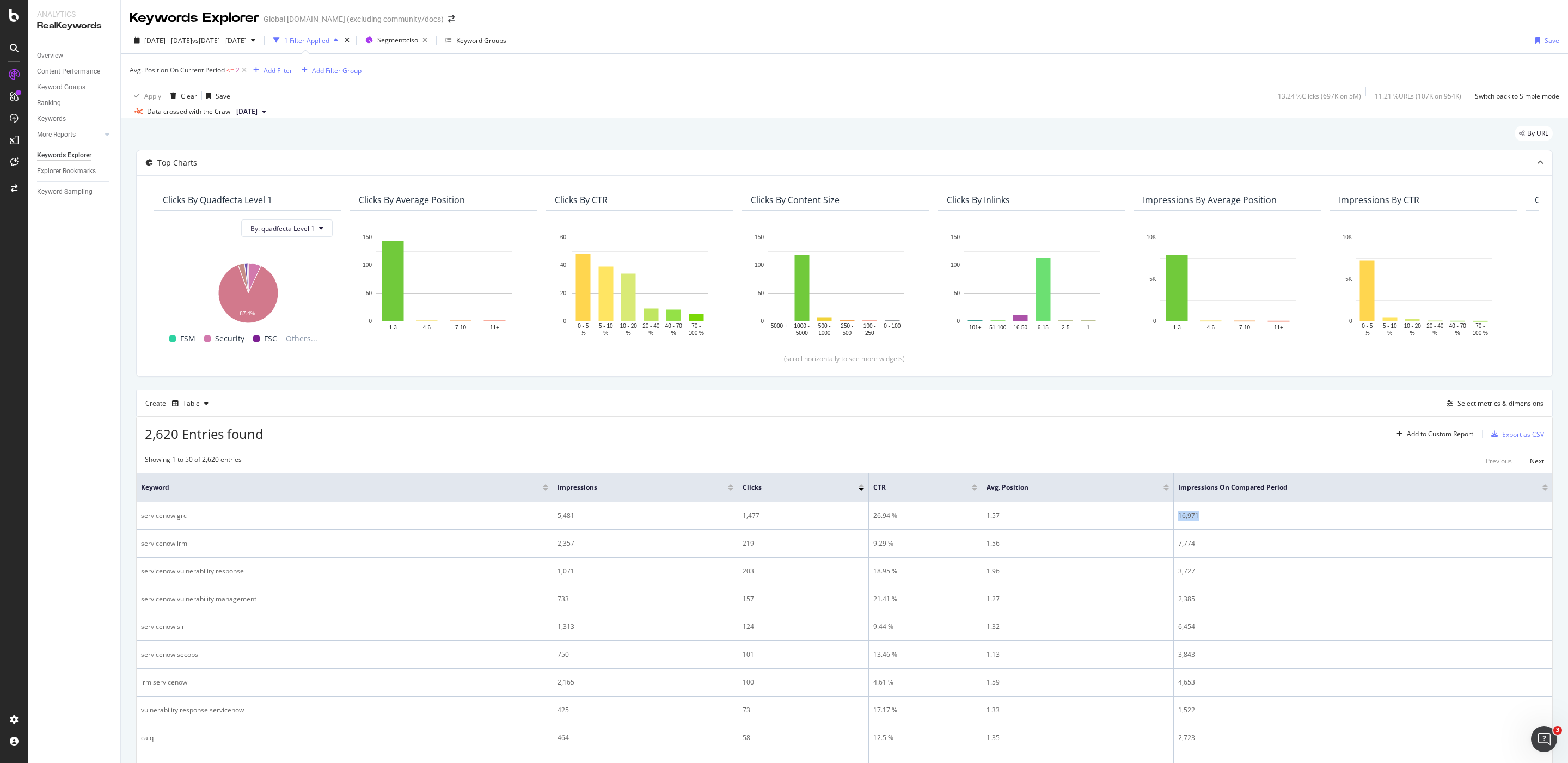
copy div "16,971"
click at [189, 72] on span "Avg. Position On Current Period" at bounding box center [177, 69] width 96 height 9
click at [192, 132] on span "Less than or equal to" at bounding box center [172, 133] width 63 height 9
click at [206, 225] on span "Greater than or equal to" at bounding box center [181, 226] width 74 height 9
click at [250, 180] on div "Apply" at bounding box center [251, 175] width 17 height 9
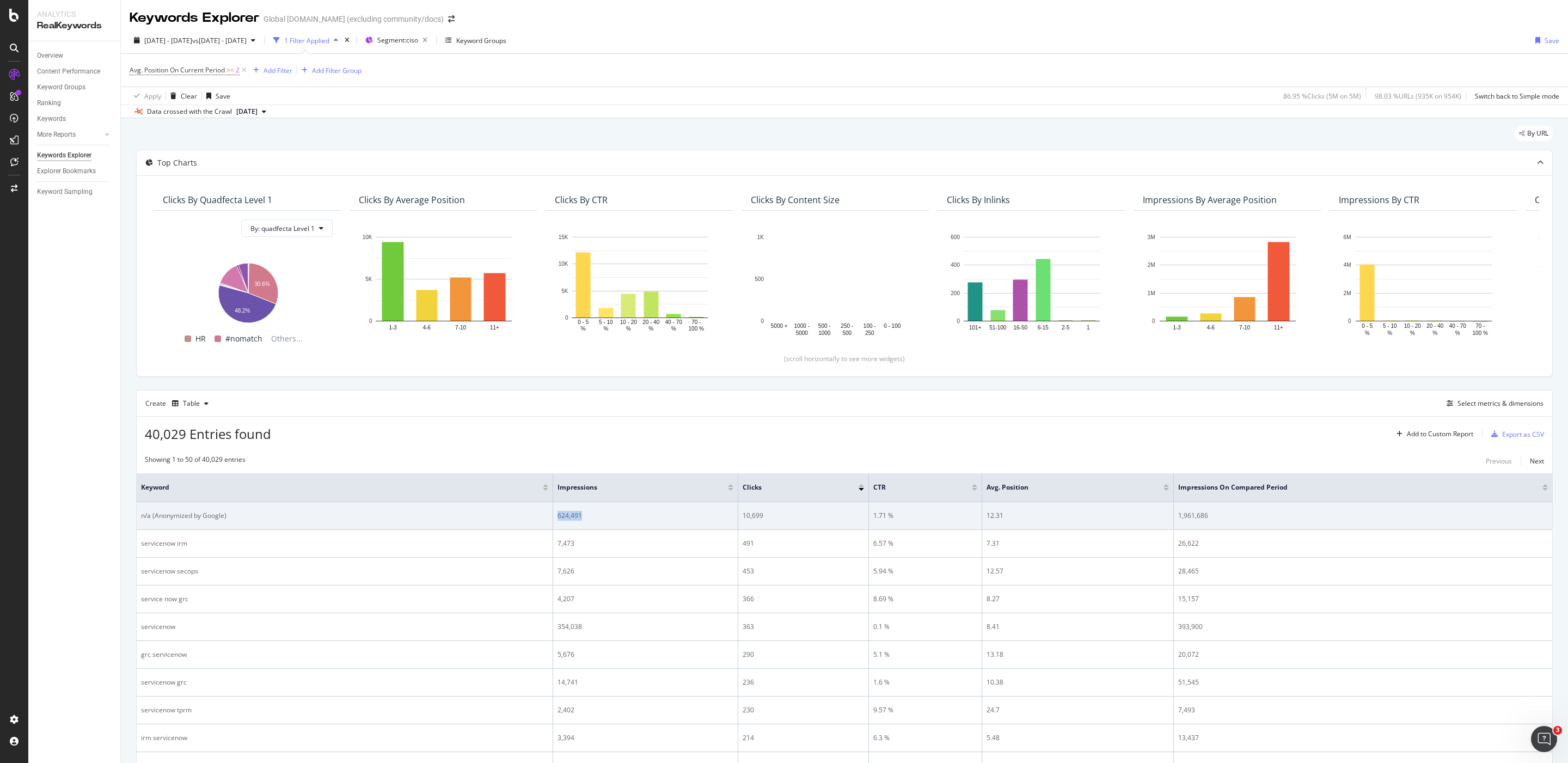
drag, startPoint x: 589, startPoint y: 516, endPoint x: 556, endPoint y: 519, distance: 33.1
click at [556, 508] on td "624,491" at bounding box center [646, 516] width 185 height 28
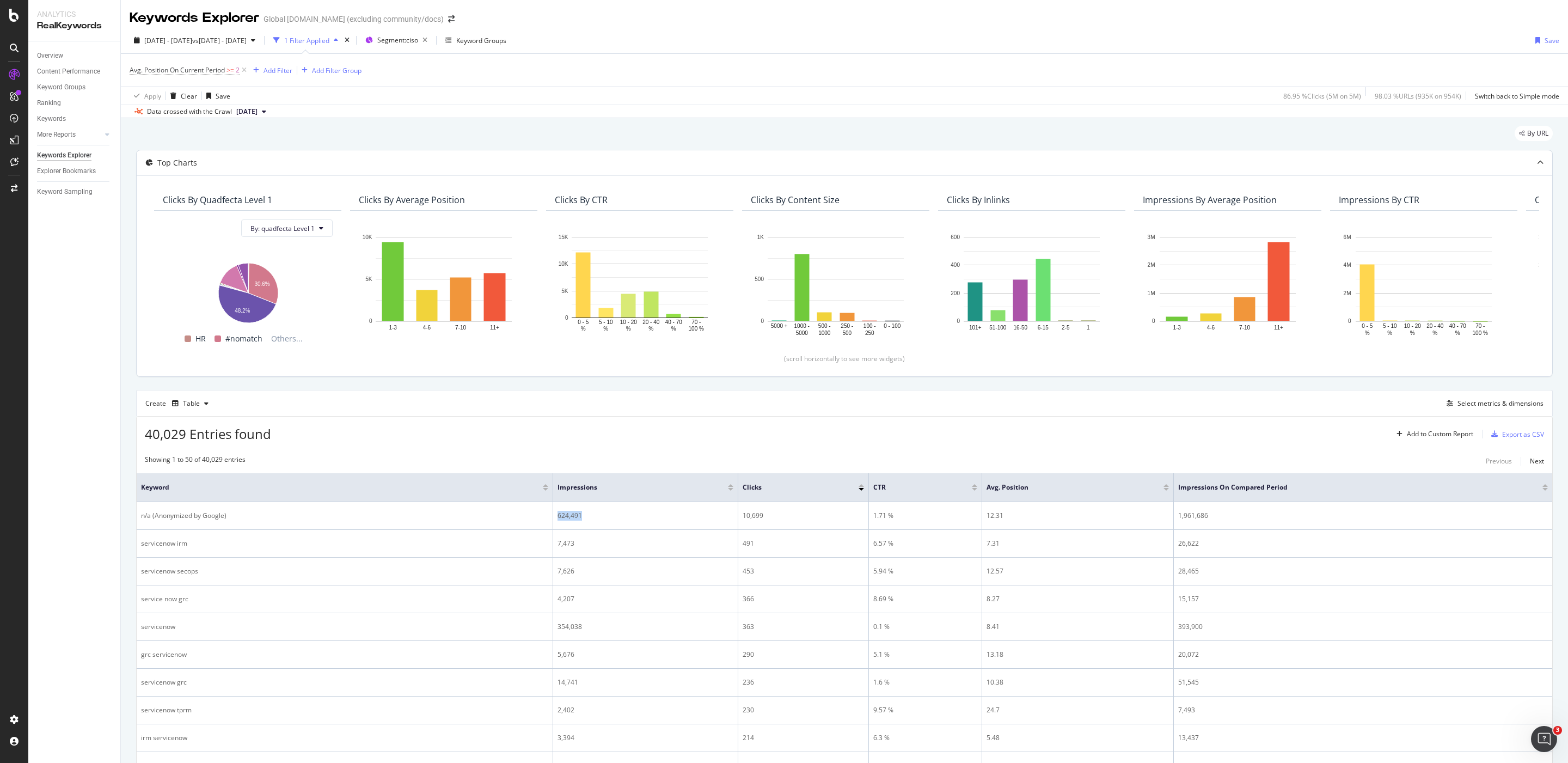
copy div "624,491"
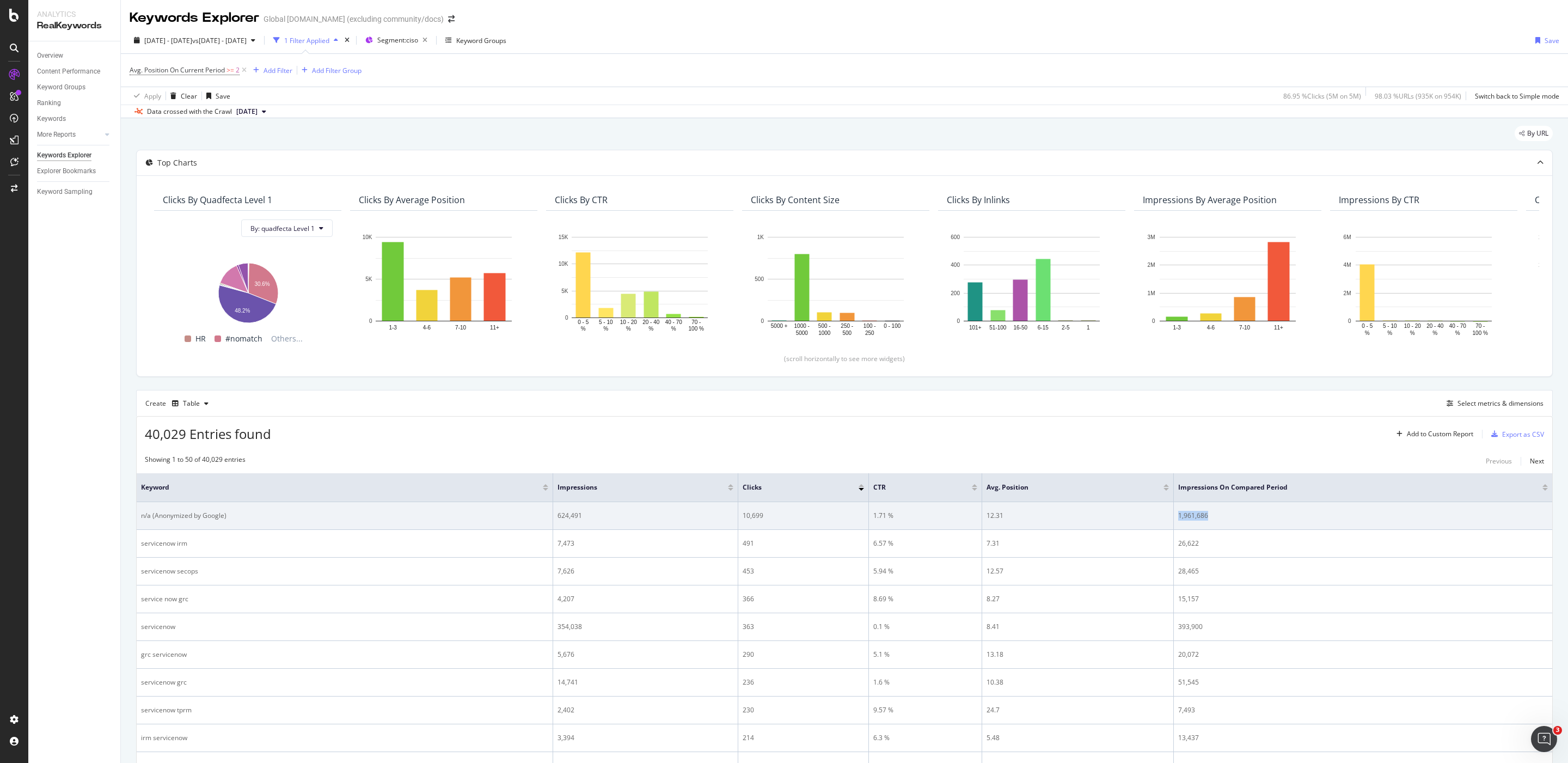
drag, startPoint x: 1224, startPoint y: 514, endPoint x: 1172, endPoint y: 518, distance: 52.2
click at [1045, 508] on tr "n/a (Anonymized by Google) 624,491 10,699 1.71 % 12.31 1,961,686" at bounding box center [845, 516] width 1416 height 28
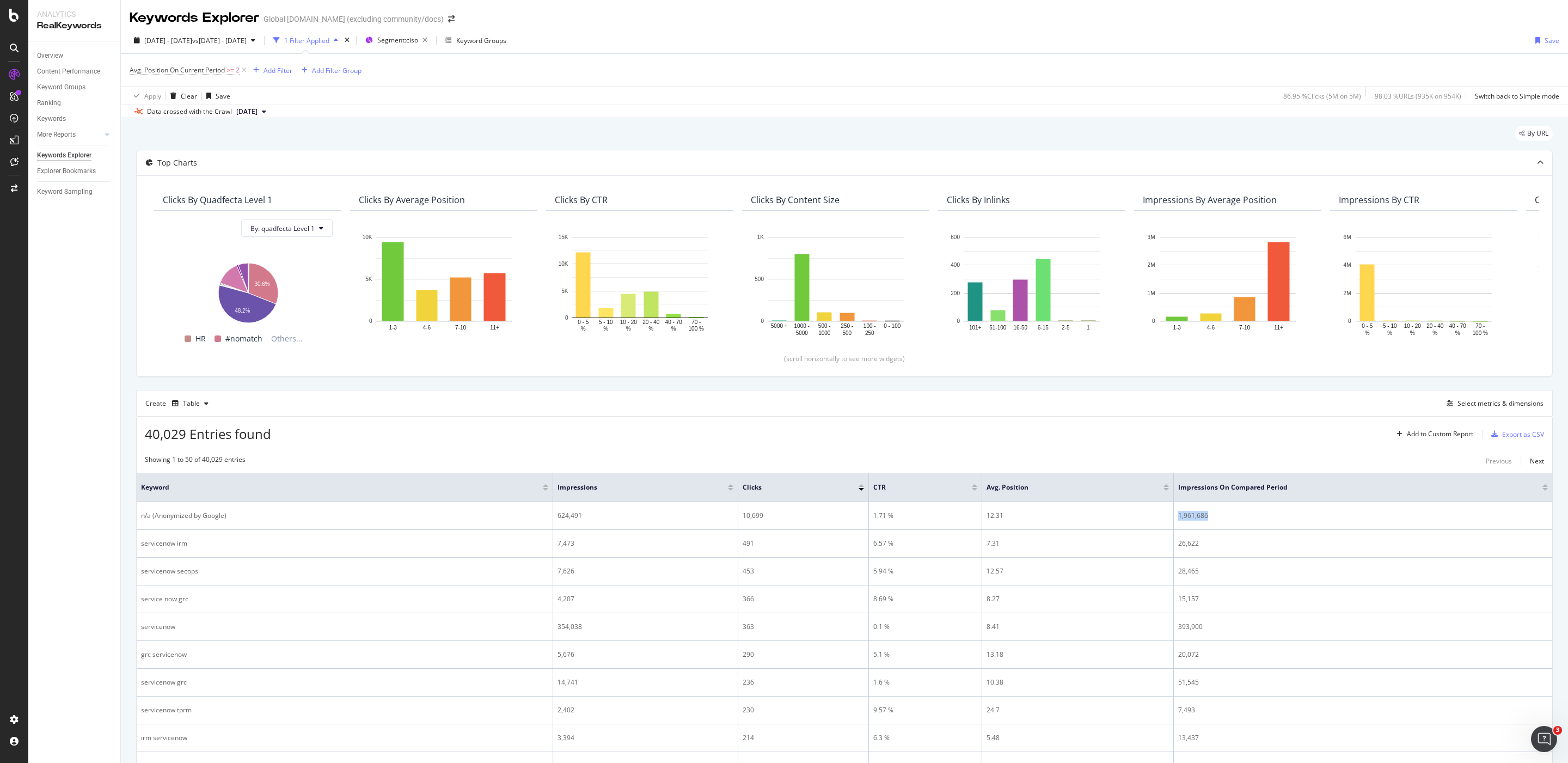
copy tr "1,961,686"
click at [188, 69] on span "Avg. Position On Current Period" at bounding box center [177, 69] width 96 height 9
click at [191, 133] on span "Greater than or equal to" at bounding box center [177, 133] width 74 height 9
click at [209, 188] on div "Less than" at bounding box center [200, 184] width 116 height 14
click at [256, 180] on div "Apply" at bounding box center [251, 175] width 17 height 9
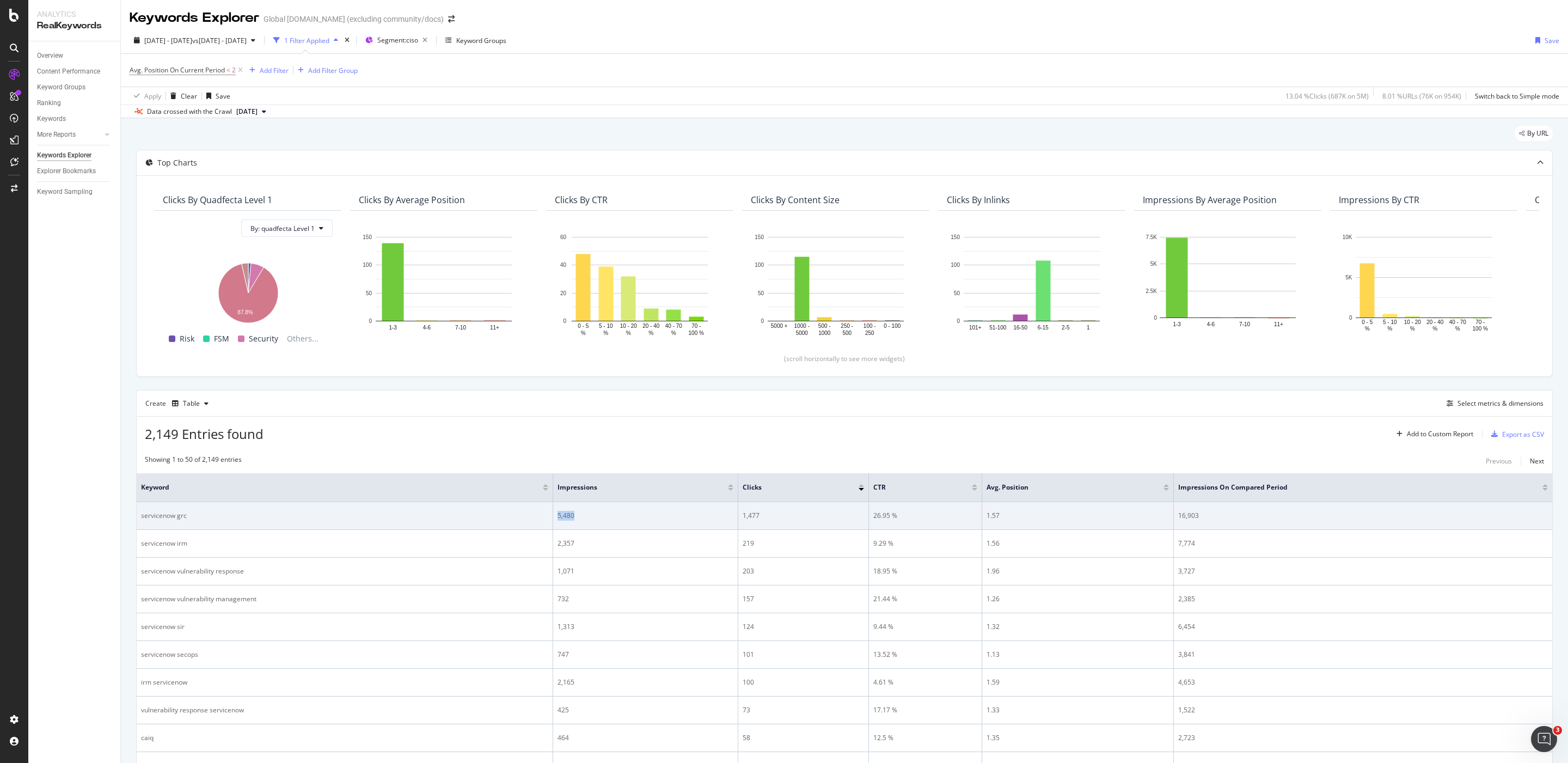
drag, startPoint x: 616, startPoint y: 522, endPoint x: 550, endPoint y: 521, distance: 66.0
click at [550, 508] on tr "servicenow grc 5,480 1,477 26.95 % 1.57 16,903" at bounding box center [845, 516] width 1416 height 28
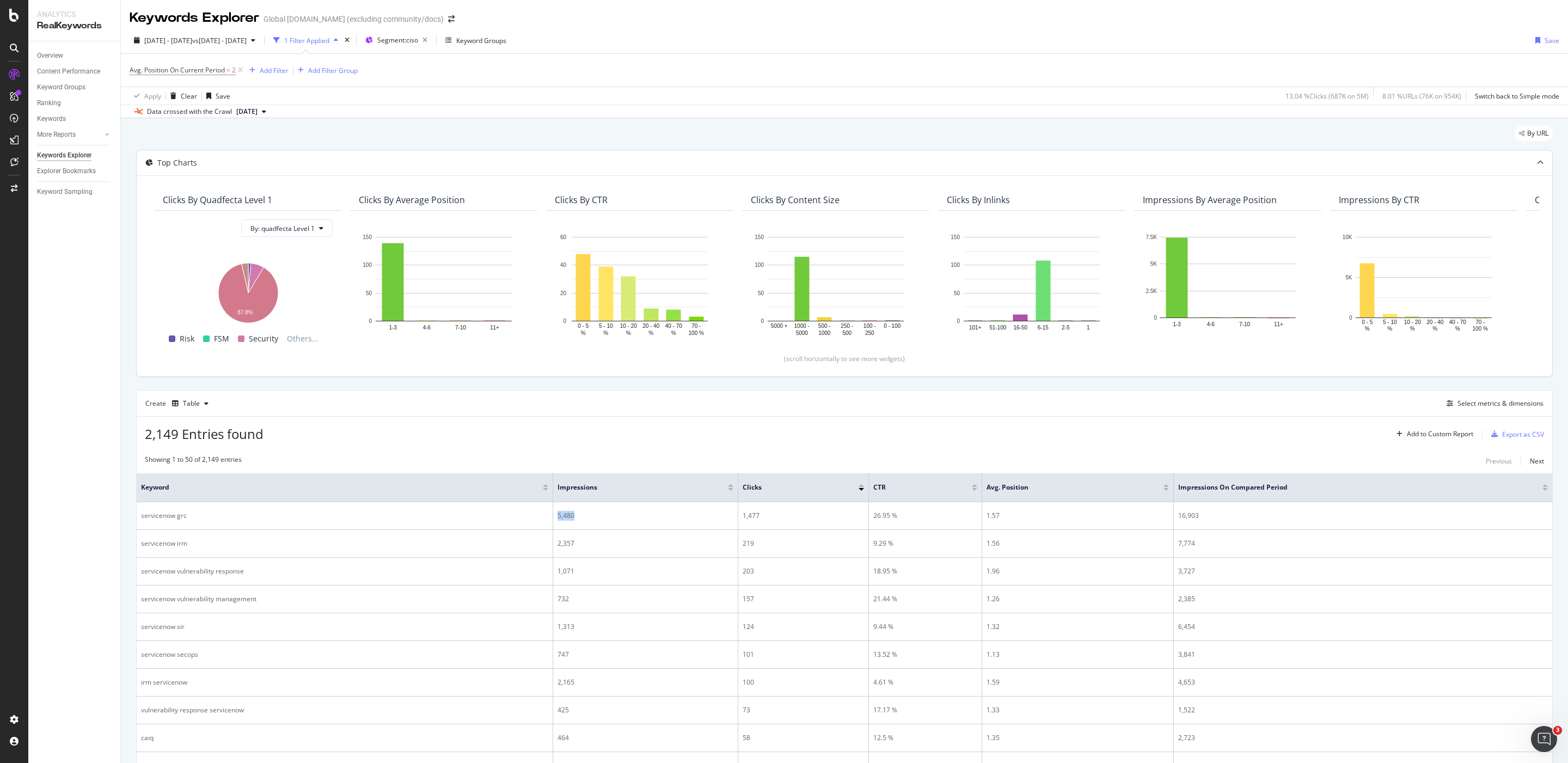
copy tr "5,480"
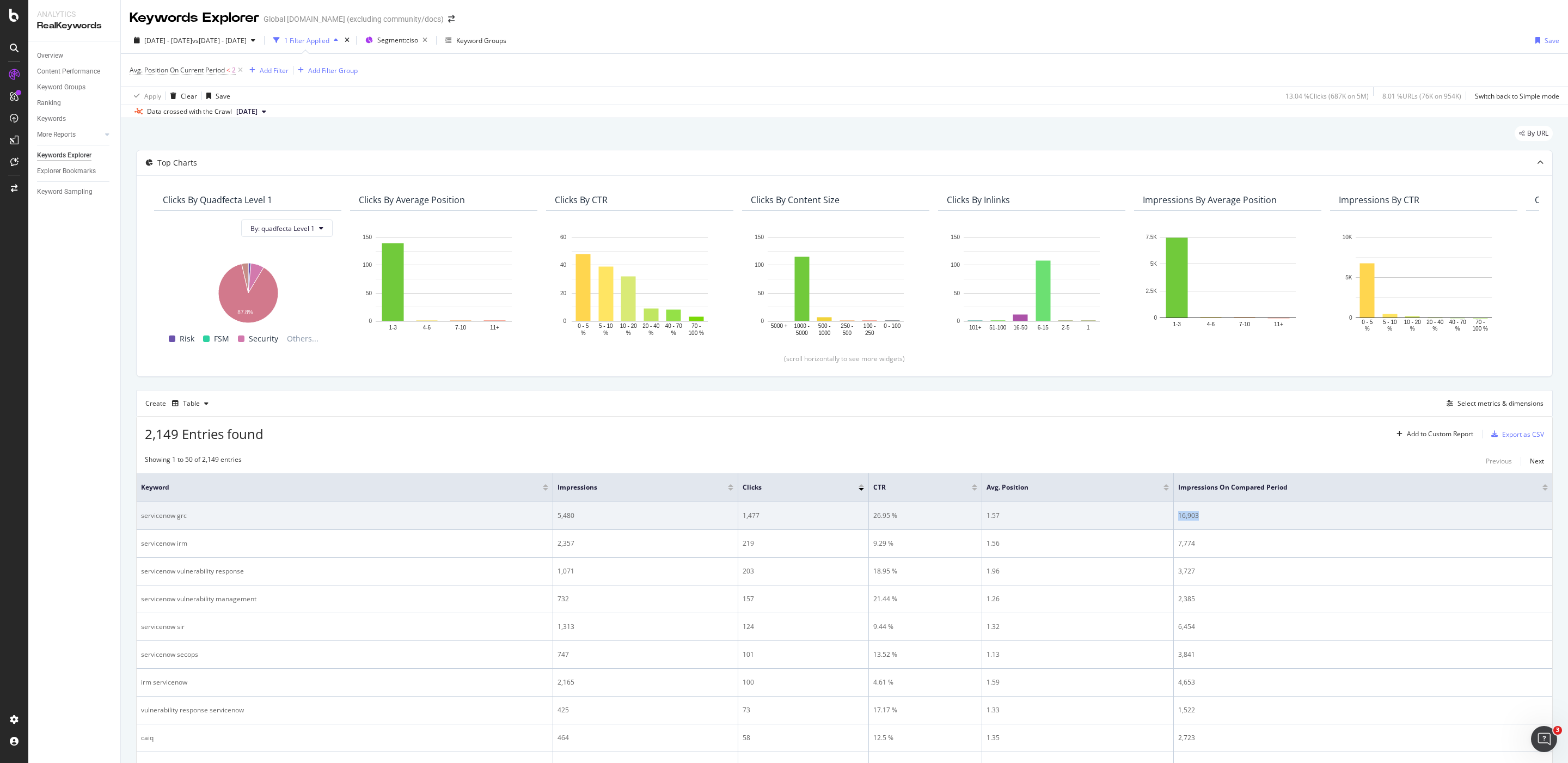
drag, startPoint x: 1197, startPoint y: 519, endPoint x: 1170, endPoint y: 519, distance: 27.0
click at [1045, 508] on tr "servicenow grc 5,480 1,477 26.95 % 1.57 16,903" at bounding box center [845, 516] width 1416 height 28
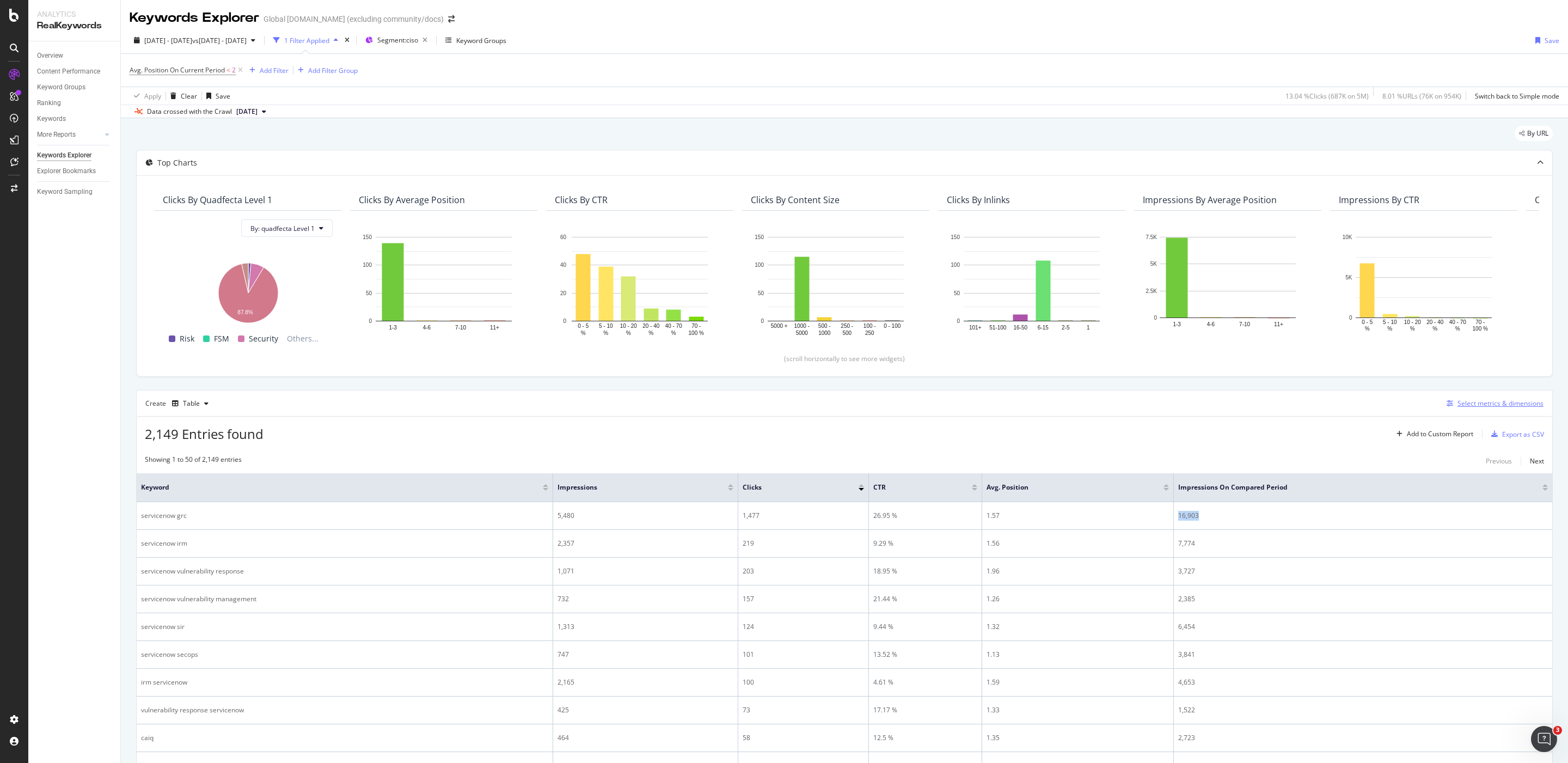
copy tr "16,903"
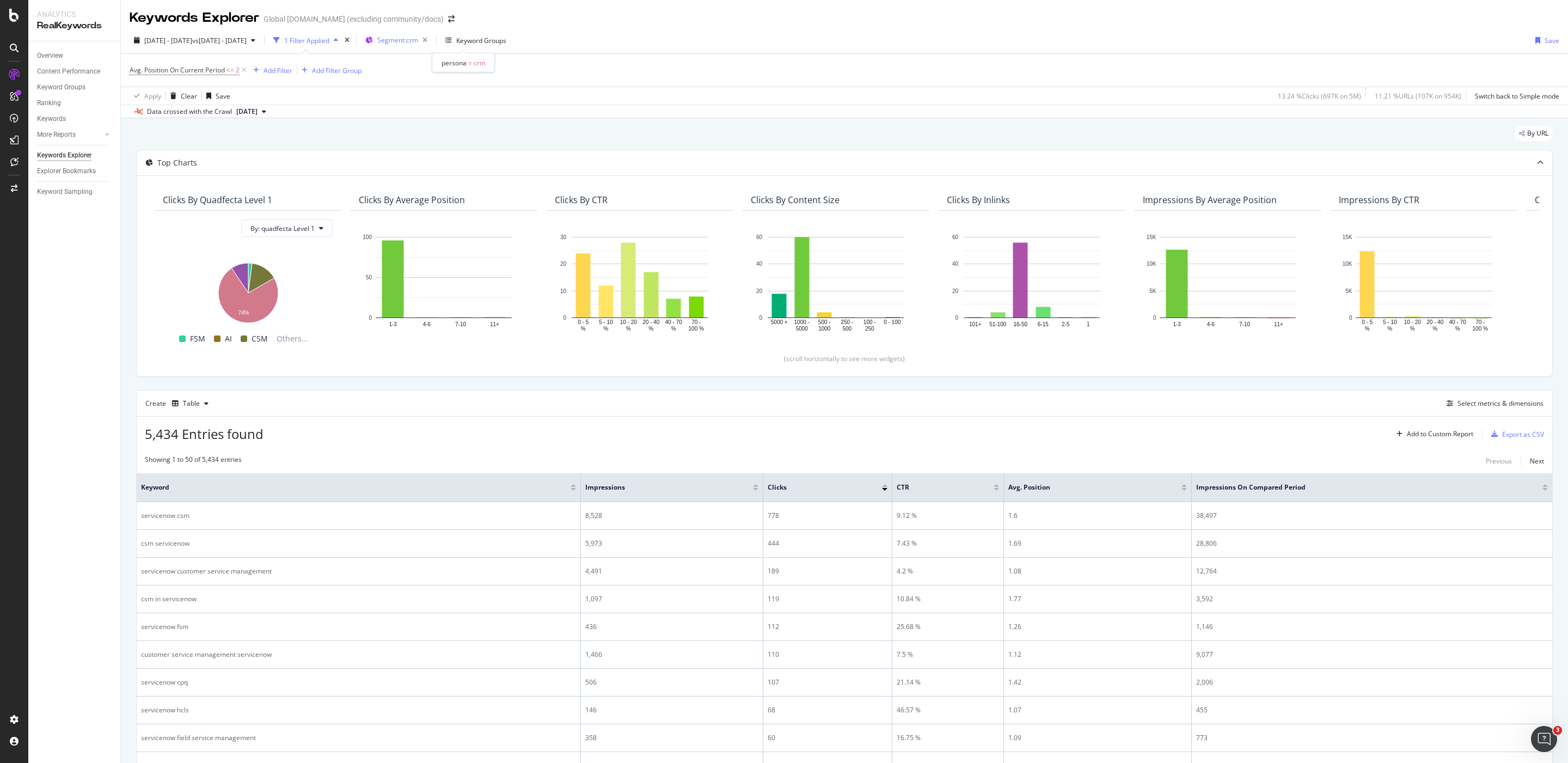
click at [432, 46] on div "Segment: crm" at bounding box center [404, 40] width 54 height 15
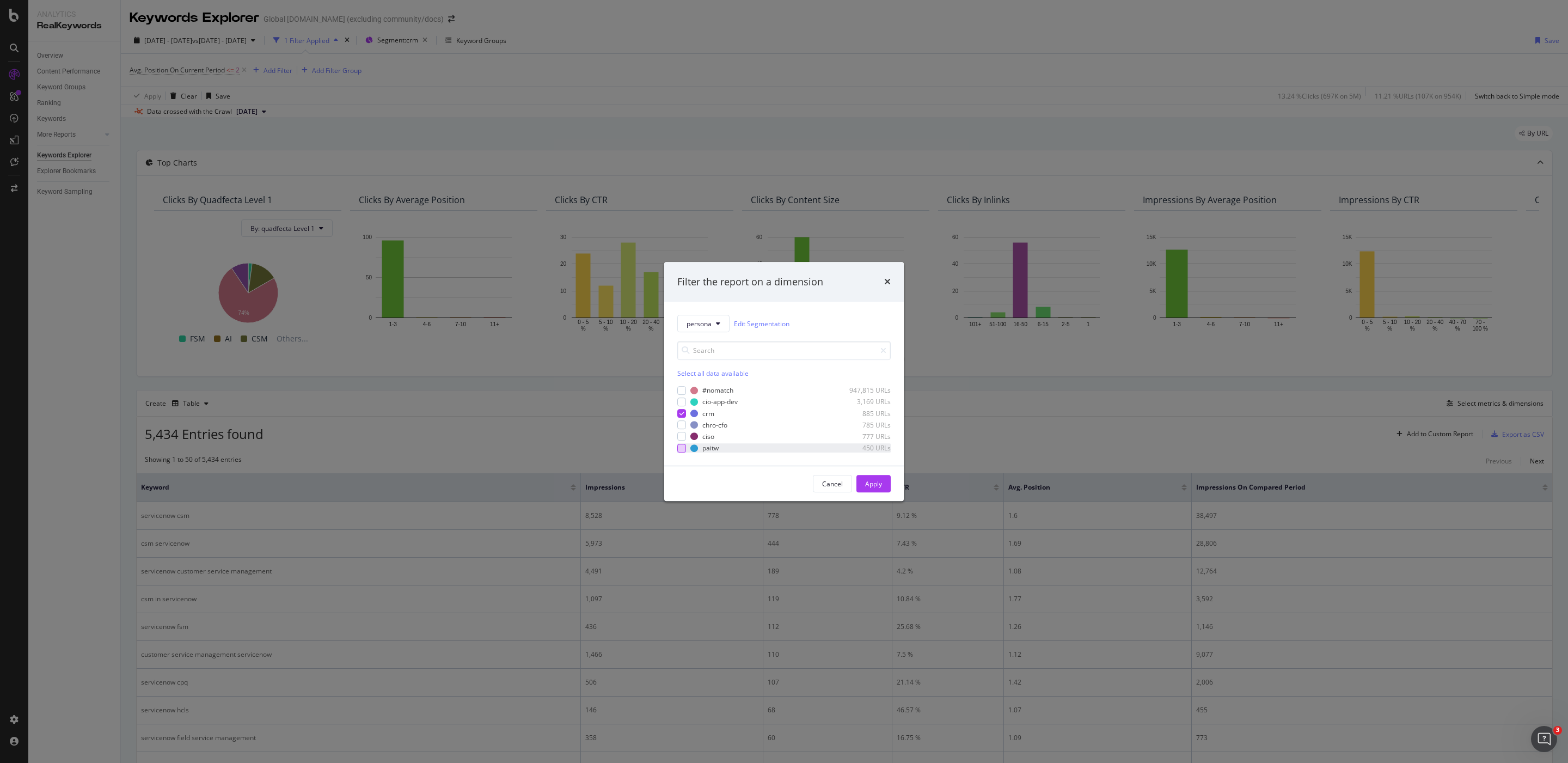
click at [681, 447] on div "modal" at bounding box center [682, 448] width 9 height 9
click at [682, 412] on icon "modal" at bounding box center [682, 413] width 5 height 5
click at [872, 483] on div "Apply" at bounding box center [873, 483] width 17 height 9
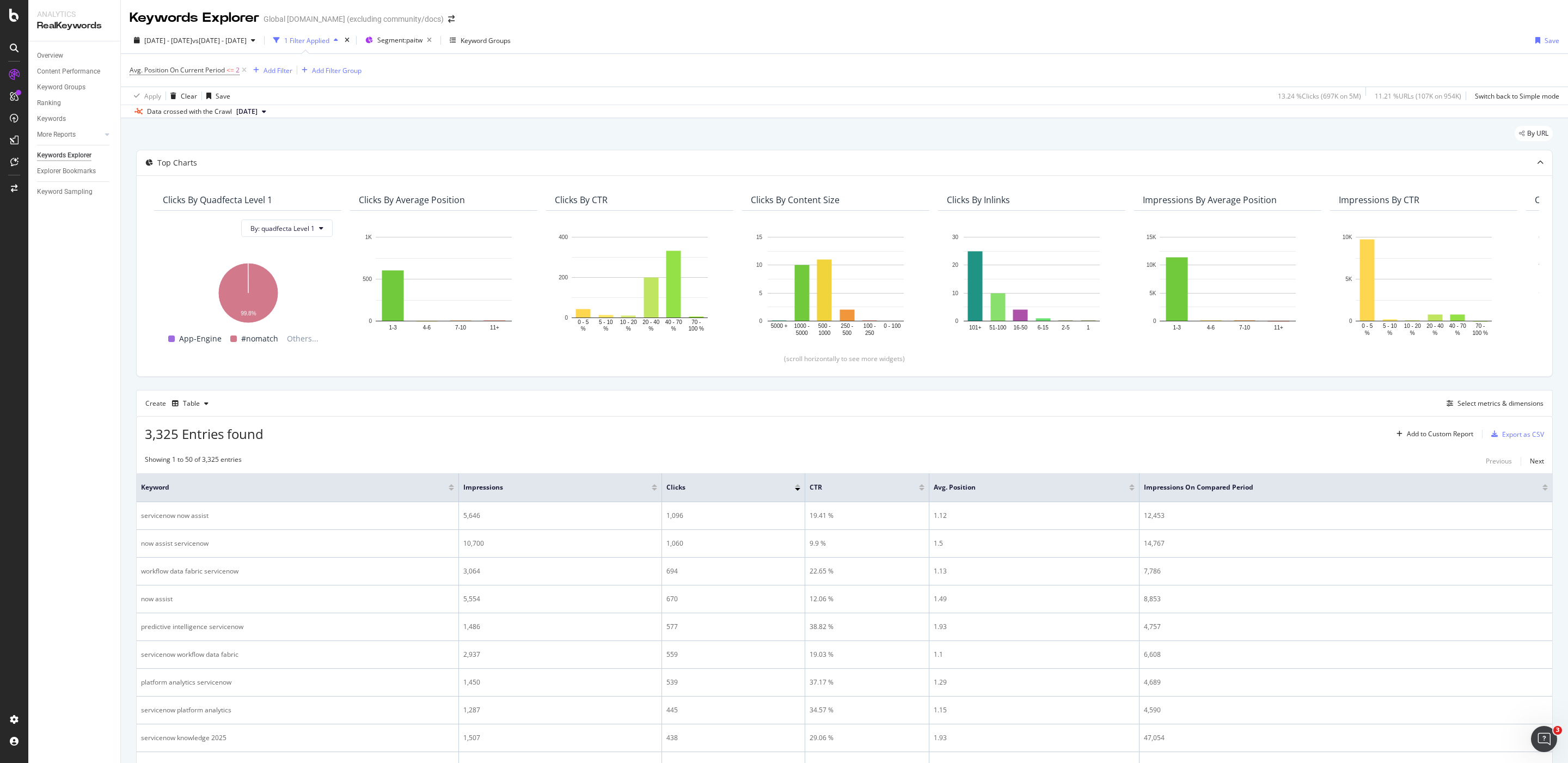
click at [600, 434] on div "3,325 Entries found Add to Custom Report Export as CSV" at bounding box center [845, 430] width 1416 height 27
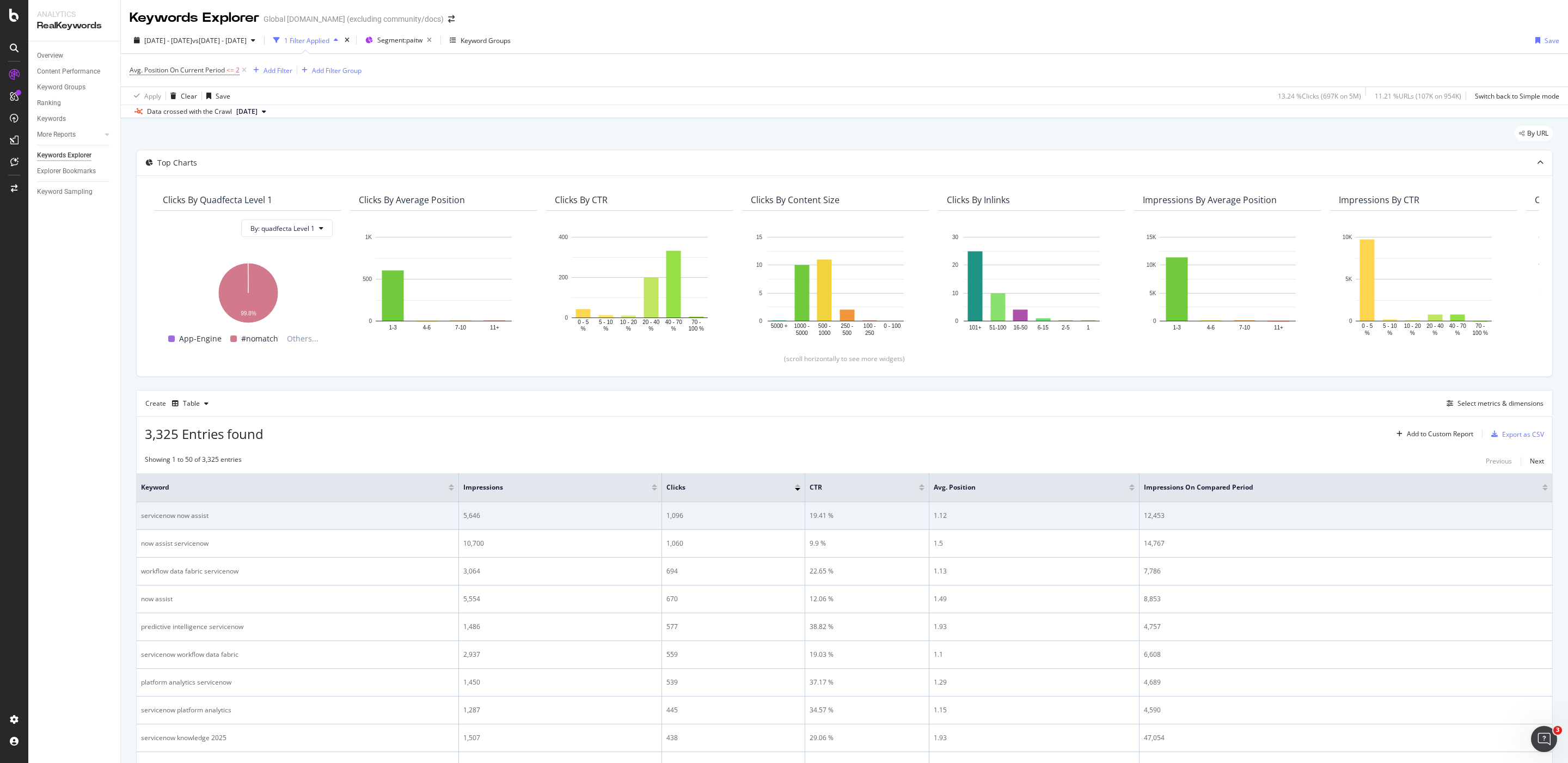
drag, startPoint x: 500, startPoint y: 513, endPoint x: 460, endPoint y: 518, distance: 40.3
click at [460, 518] on td "5,646" at bounding box center [561, 516] width 203 height 28
drag, startPoint x: 500, startPoint y: 527, endPoint x: 464, endPoint y: 519, distance: 36.9
click at [464, 519] on td "5,646" at bounding box center [561, 516] width 203 height 28
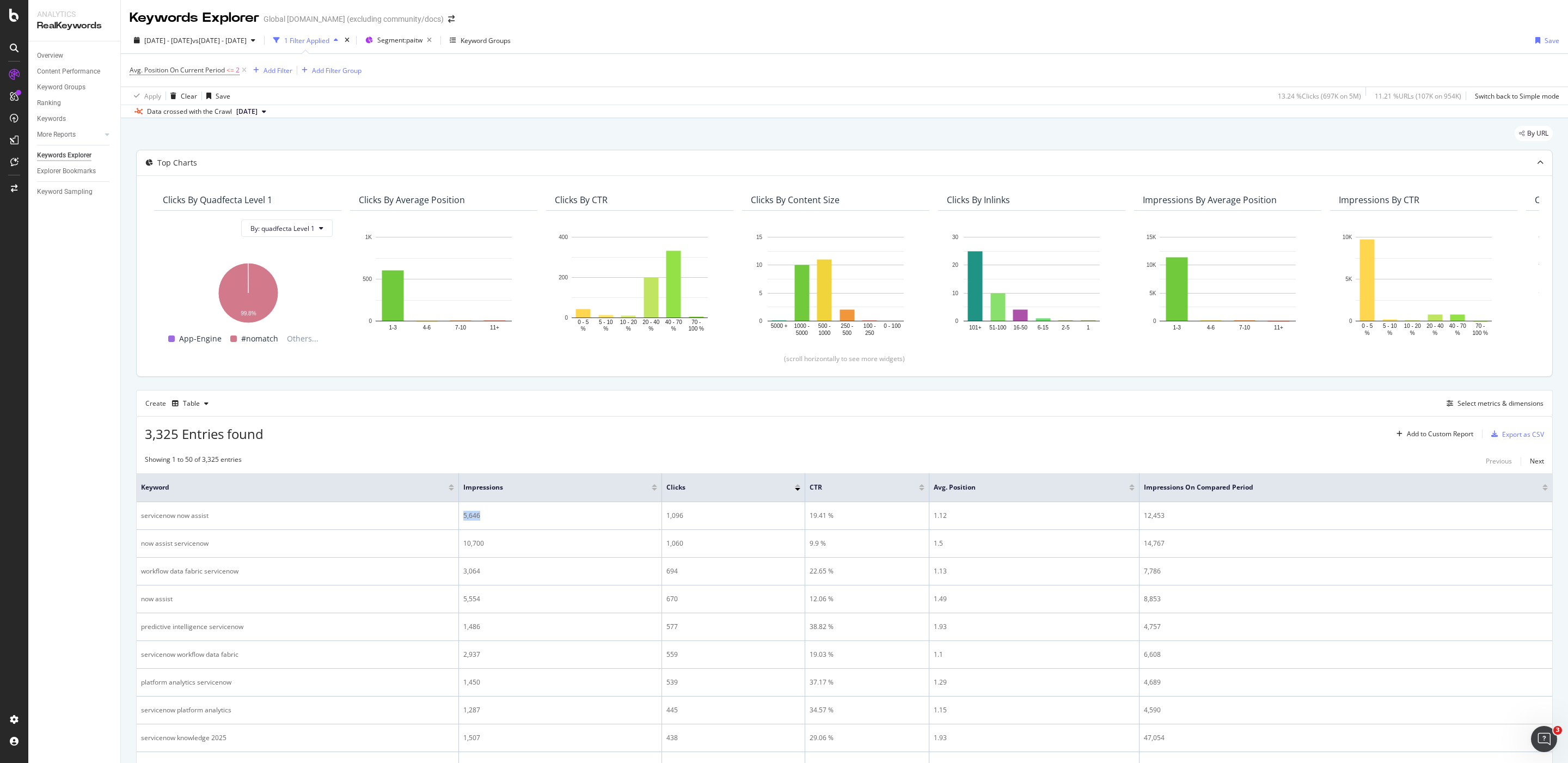
copy div "5,646"
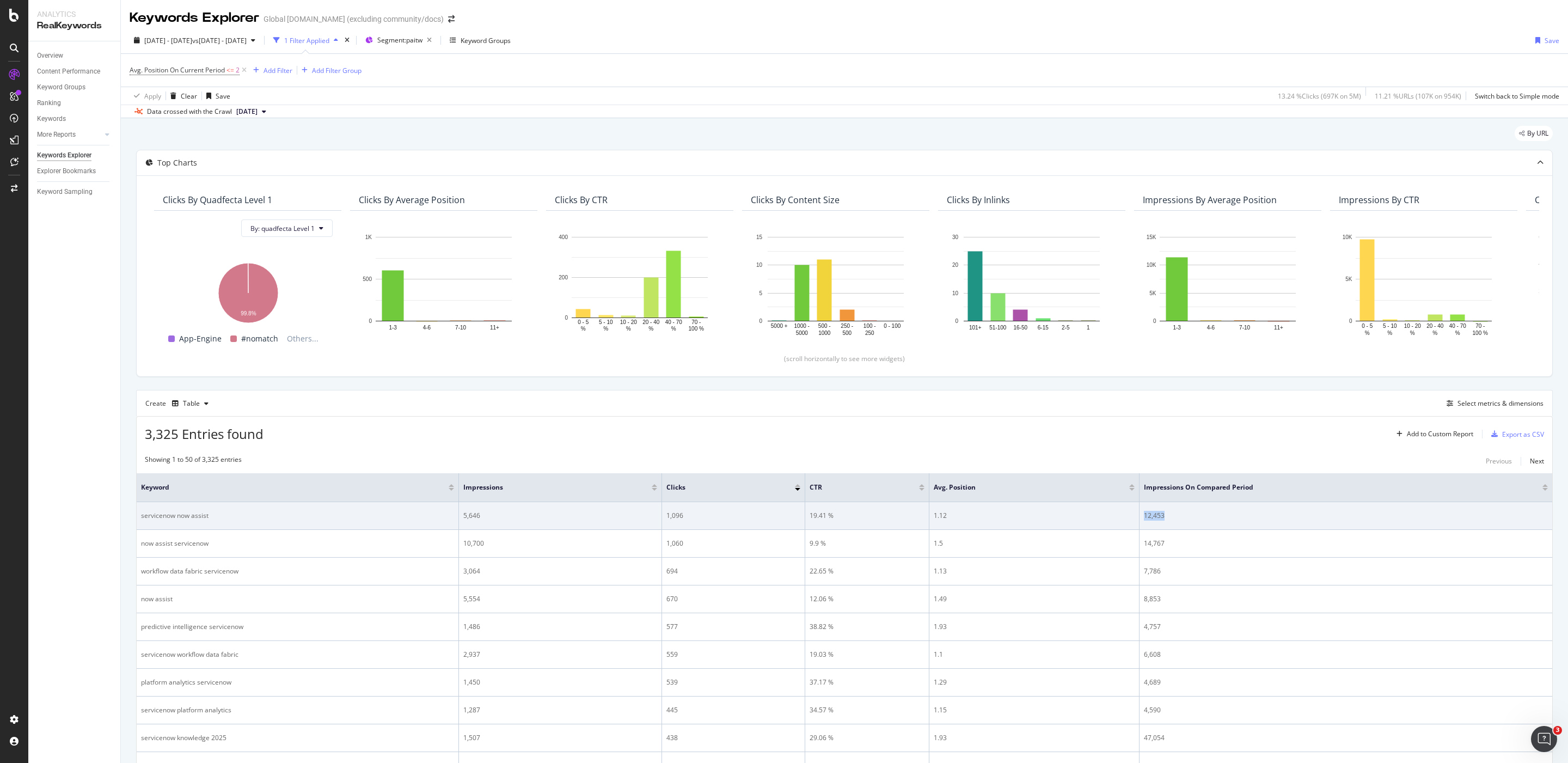
drag, startPoint x: 1177, startPoint y: 519, endPoint x: 1116, endPoint y: 514, distance: 61.2
click at [1116, 514] on tr "servicenow now assist 5,646 1,096 19.41 % 1.12 12,453" at bounding box center [845, 516] width 1416 height 28
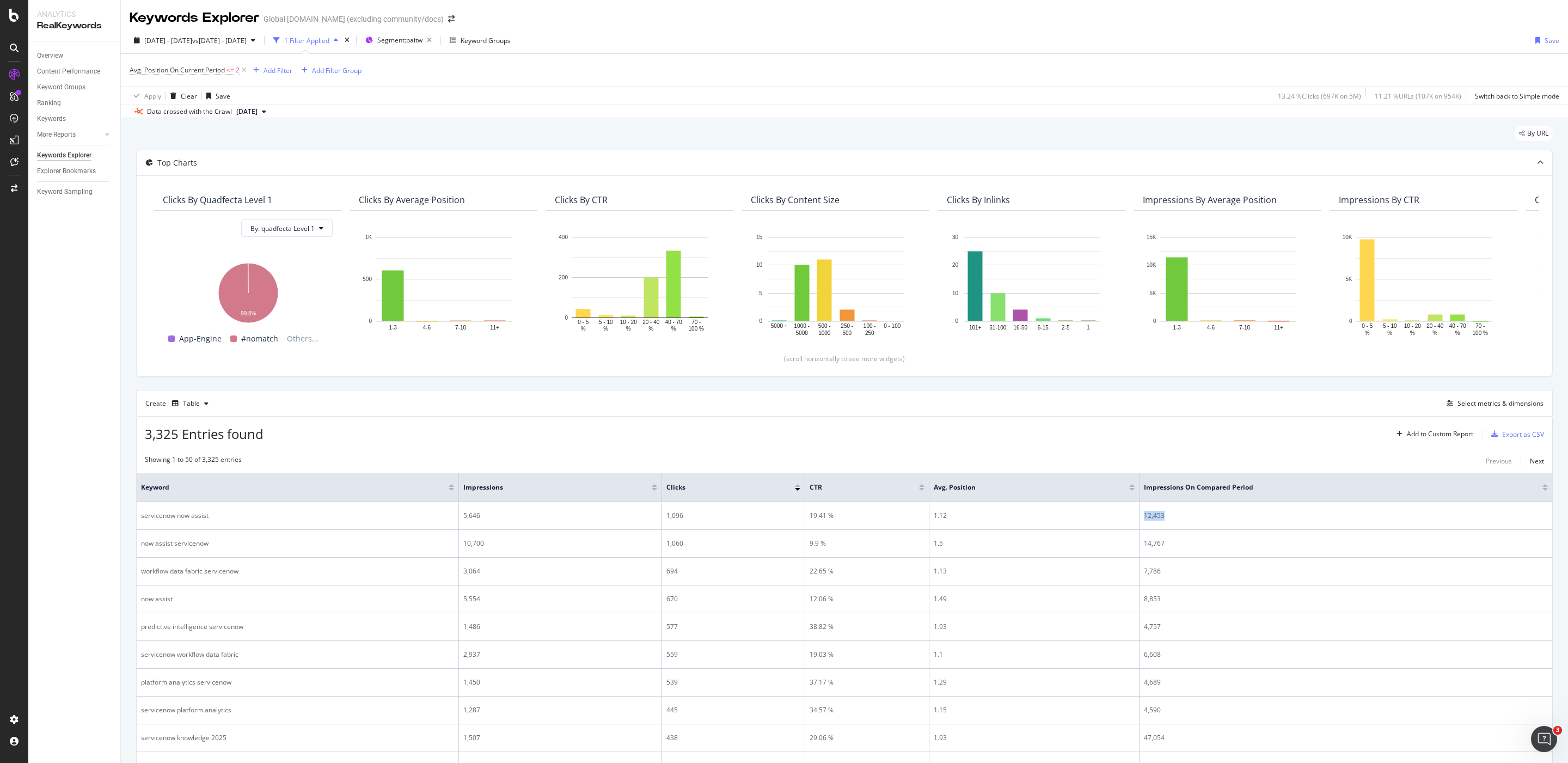
copy tr "12,453"
click at [174, 69] on span "Avg. Position On Current Period" at bounding box center [177, 69] width 96 height 9
click at [180, 132] on span "Less than or equal to" at bounding box center [172, 133] width 63 height 9
click at [222, 220] on div "Greater than or equal to" at bounding box center [200, 226] width 116 height 14
click at [253, 178] on div "Apply" at bounding box center [251, 175] width 17 height 9
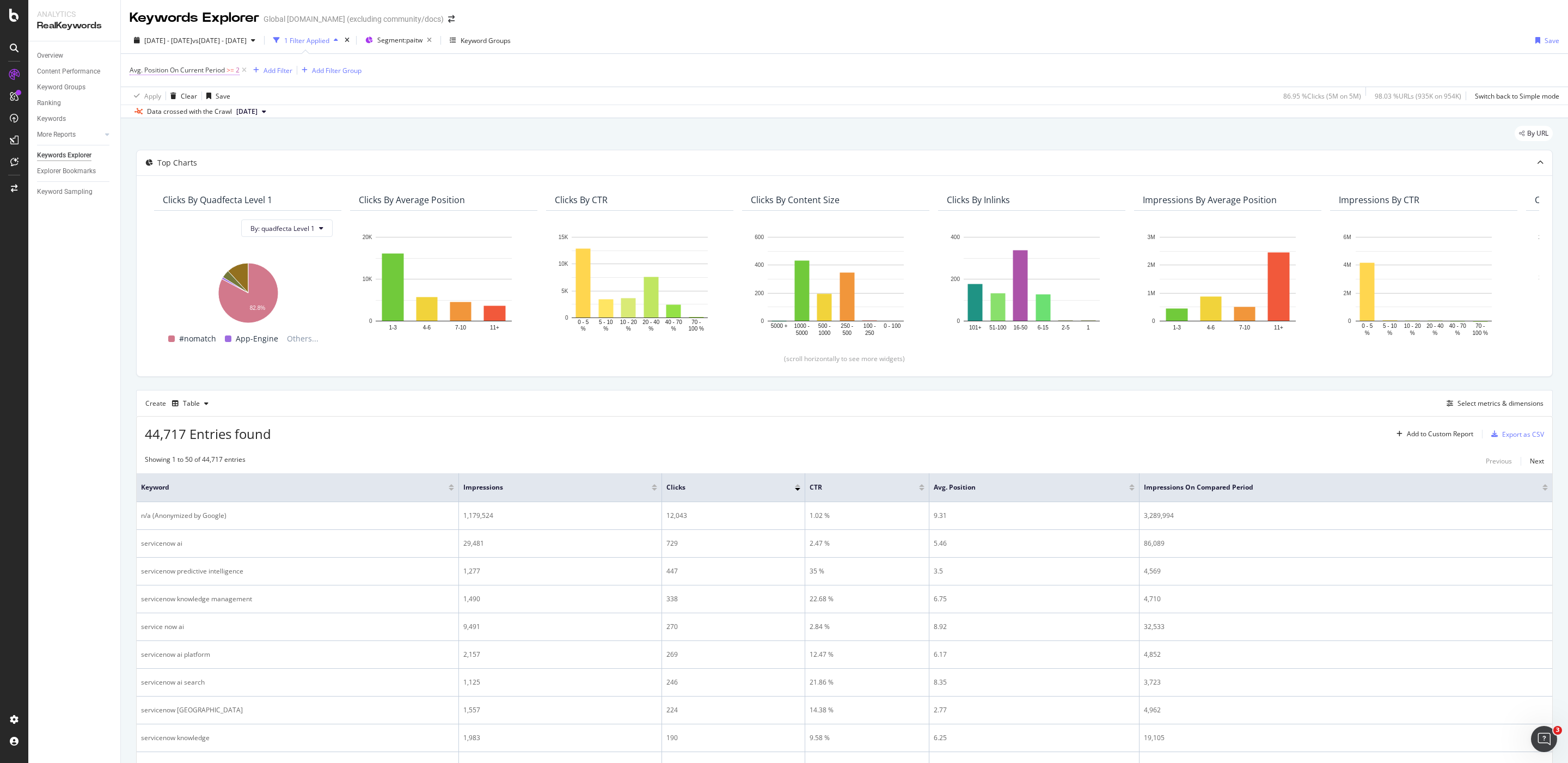
click at [178, 67] on span "Avg. Position On Current Period" at bounding box center [177, 69] width 96 height 9
drag, startPoint x: 527, startPoint y: 137, endPoint x: 628, endPoint y: 196, distance: 117.0
click at [528, 137] on div "By URL" at bounding box center [844, 138] width 1416 height 24
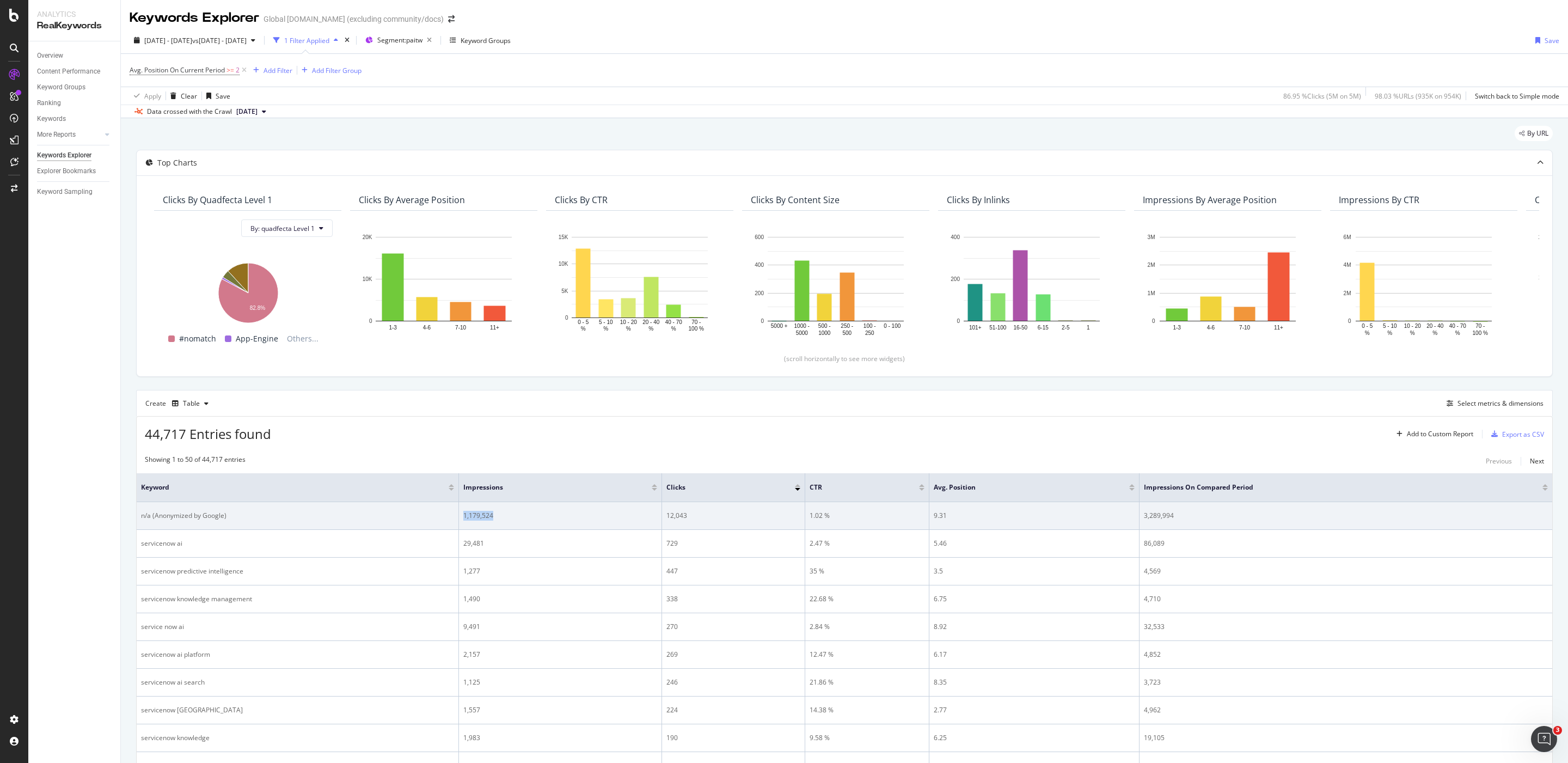
drag, startPoint x: 505, startPoint y: 518, endPoint x: 443, endPoint y: 515, distance: 62.1
click at [443, 515] on tr "n/a (Anonymized by Google) 1,179,524 12,043 1.02 % 9.31 3,289,994" at bounding box center [845, 516] width 1416 height 28
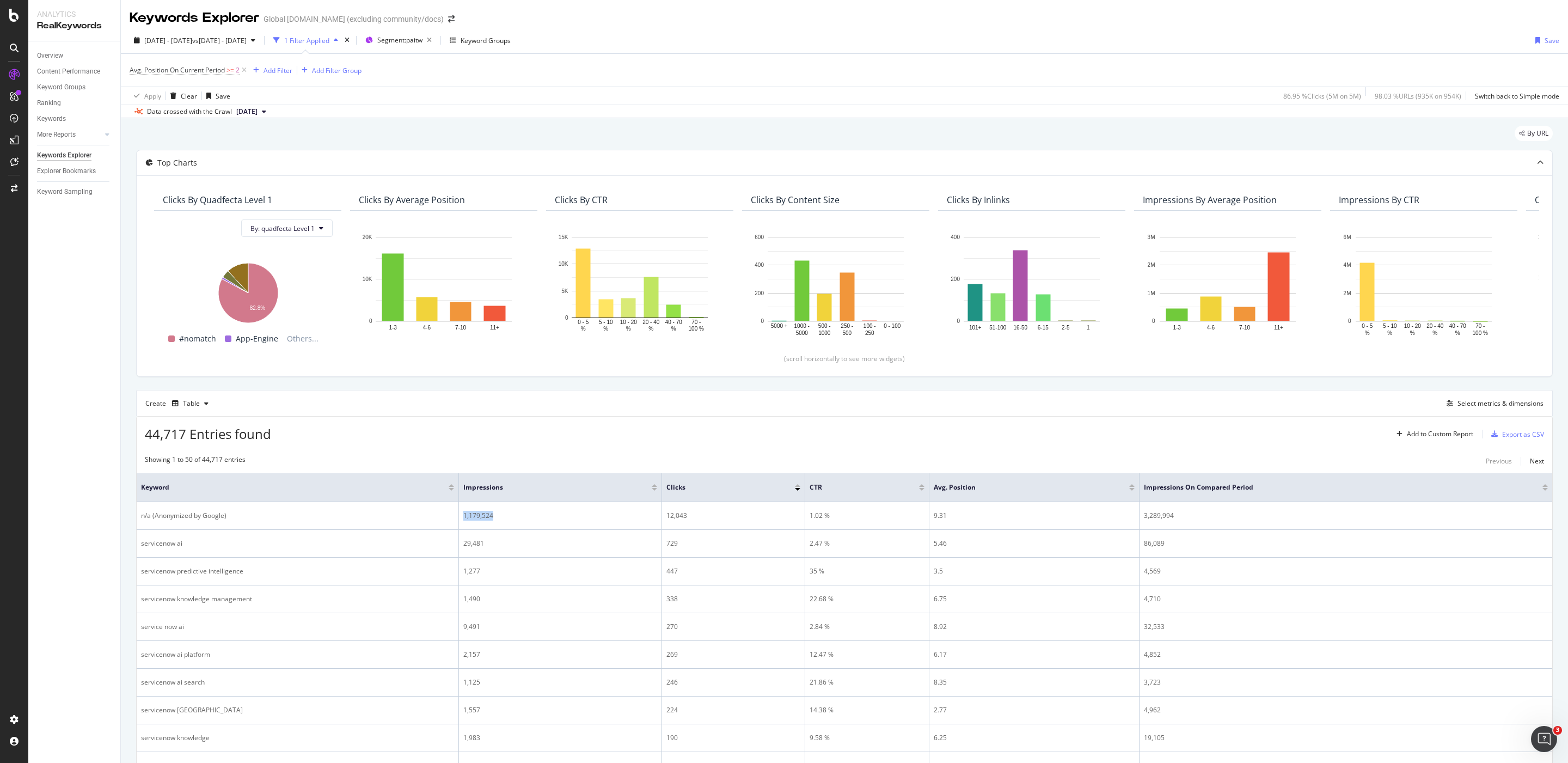
copy tr "1,179,524"
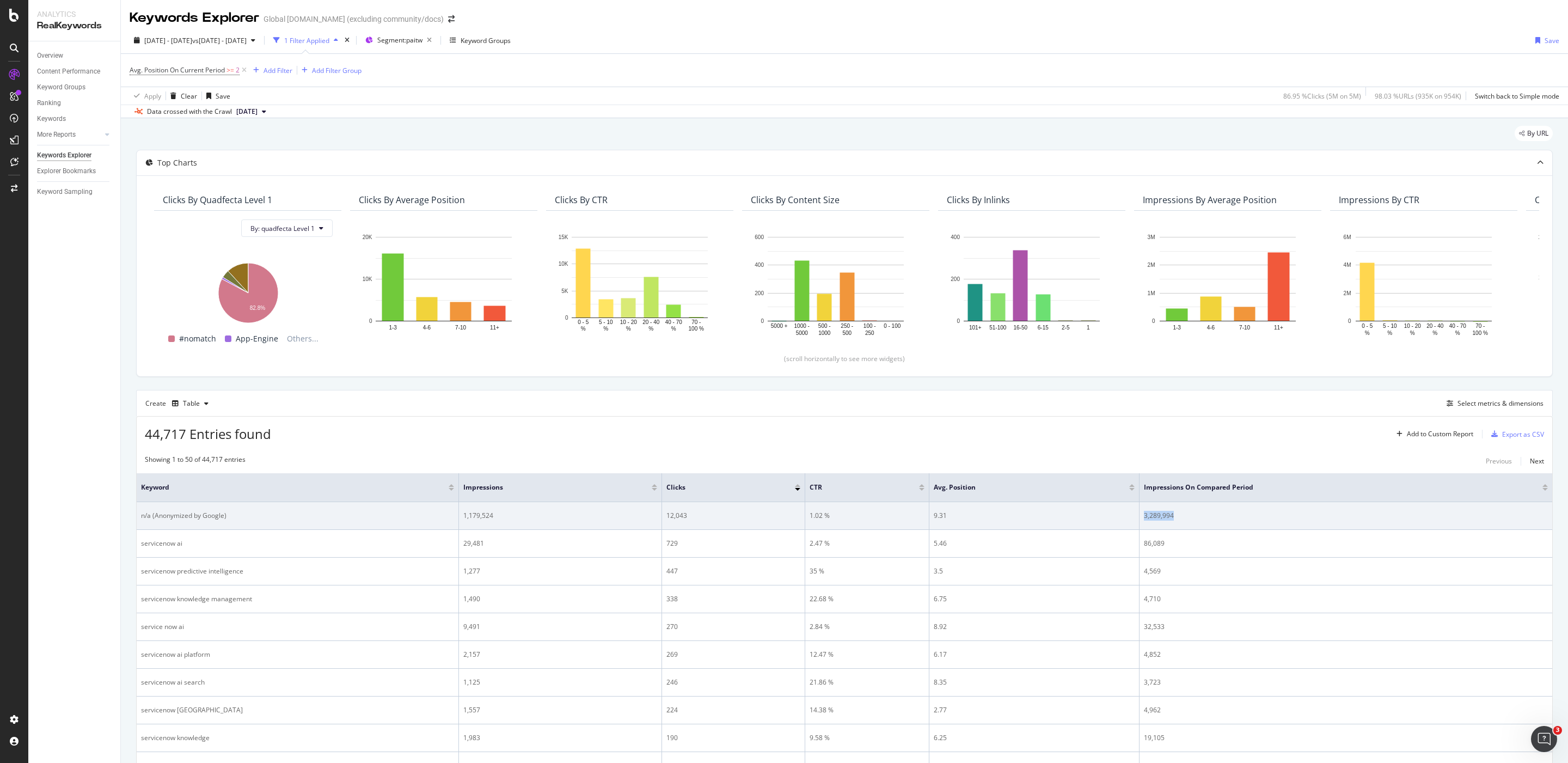
drag, startPoint x: 1161, startPoint y: 519, endPoint x: 1131, endPoint y: 521, distance: 30.1
click at [1131, 521] on tr "n/a (Anonymized by Google) 1,179,524 12,043 1.02 % 9.31 3,289,994" at bounding box center [845, 516] width 1416 height 28
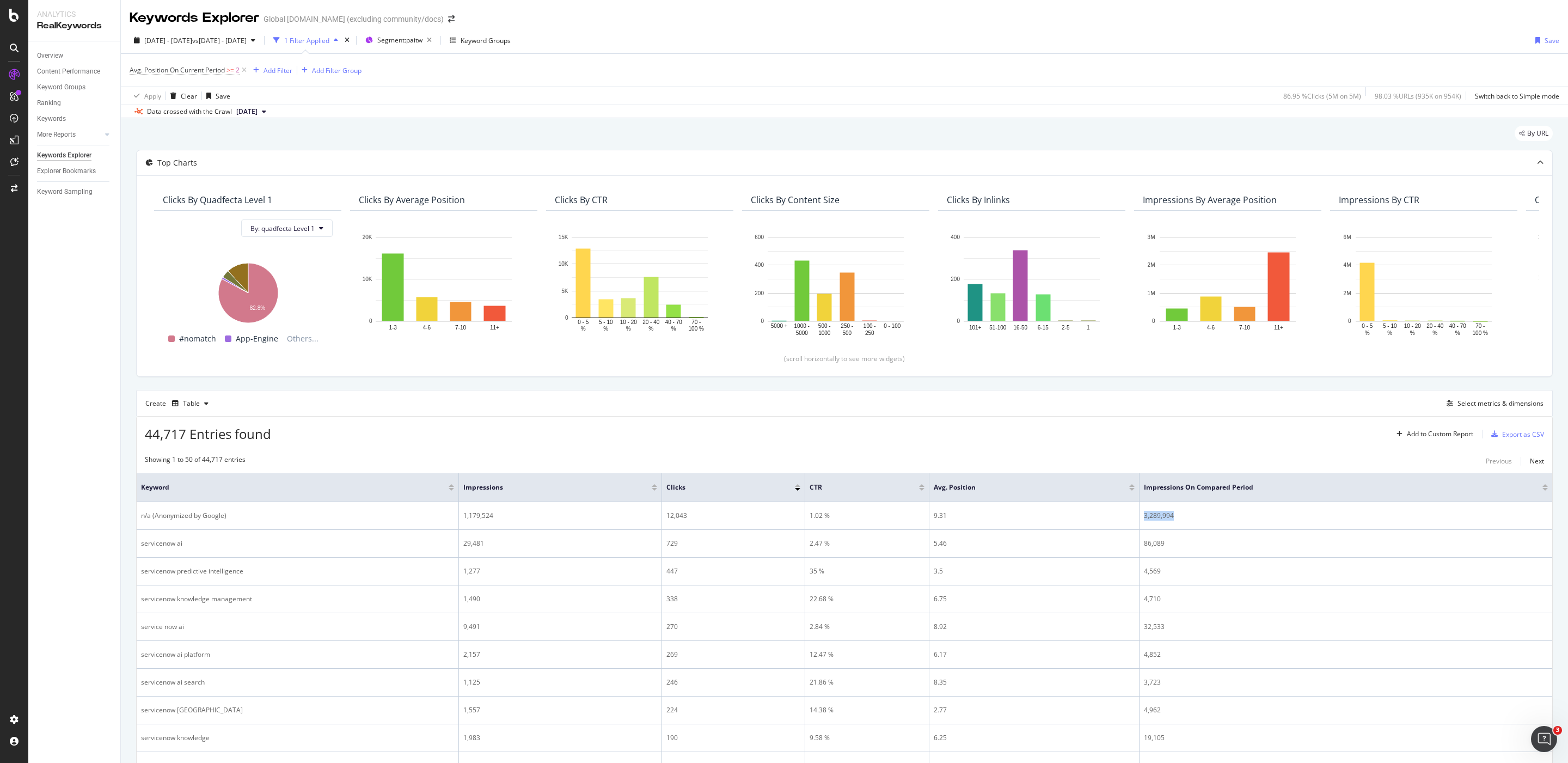
copy tr "3,289,994"
click at [193, 65] on span "Avg. Position On Current Period" at bounding box center [177, 69] width 96 height 9
click at [203, 135] on span "Greater than or equal to" at bounding box center [177, 133] width 74 height 9
click at [177, 190] on div "Less than" at bounding box center [200, 184] width 116 height 14
click at [245, 177] on div "Apply" at bounding box center [251, 175] width 17 height 9
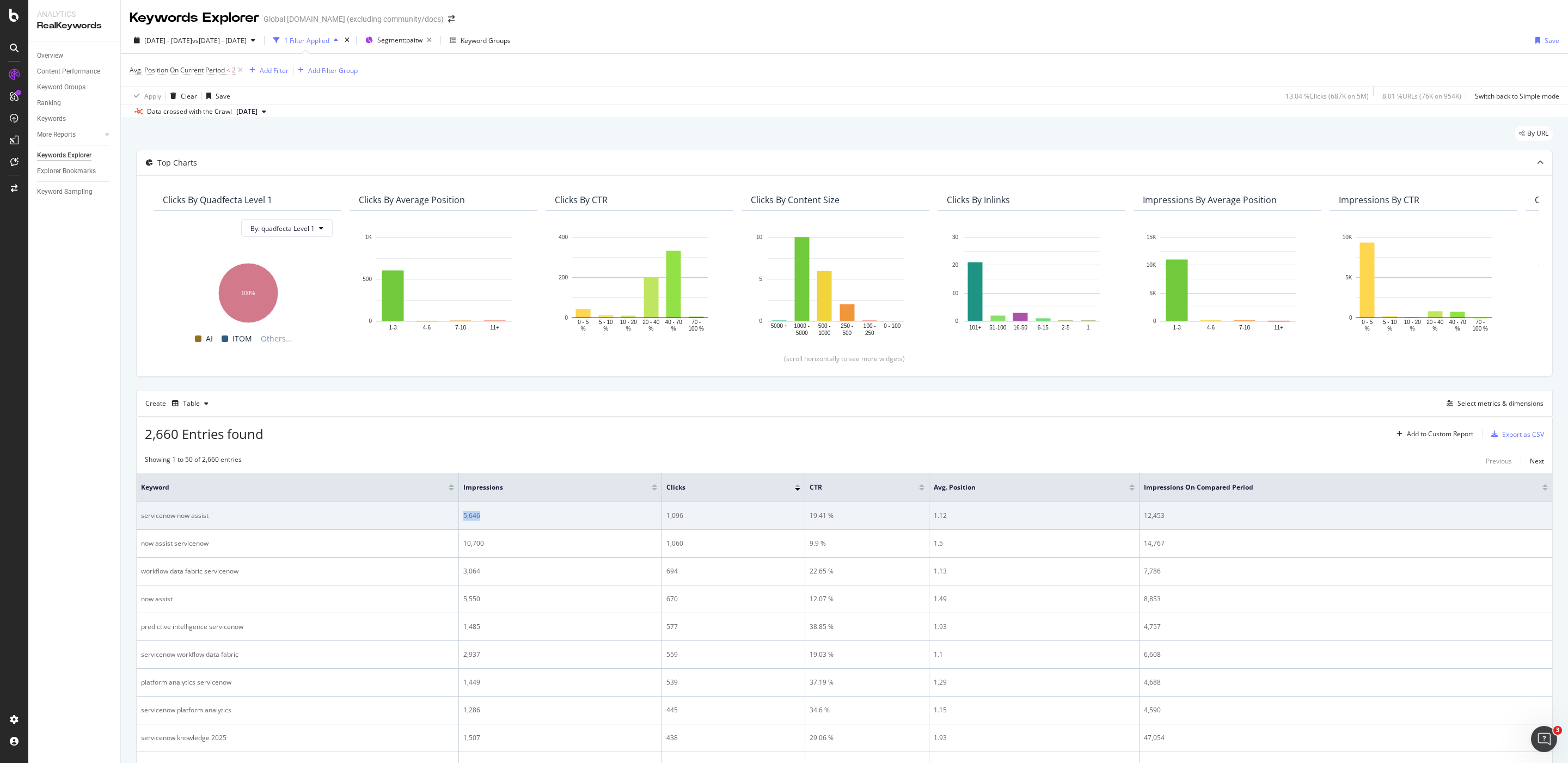
drag, startPoint x: 490, startPoint y: 525, endPoint x: 457, endPoint y: 514, distance: 34.8
click at [457, 514] on tr "servicenow now assist 5,646 1,096 19.41 % 1.12 12,453" at bounding box center [845, 516] width 1416 height 28
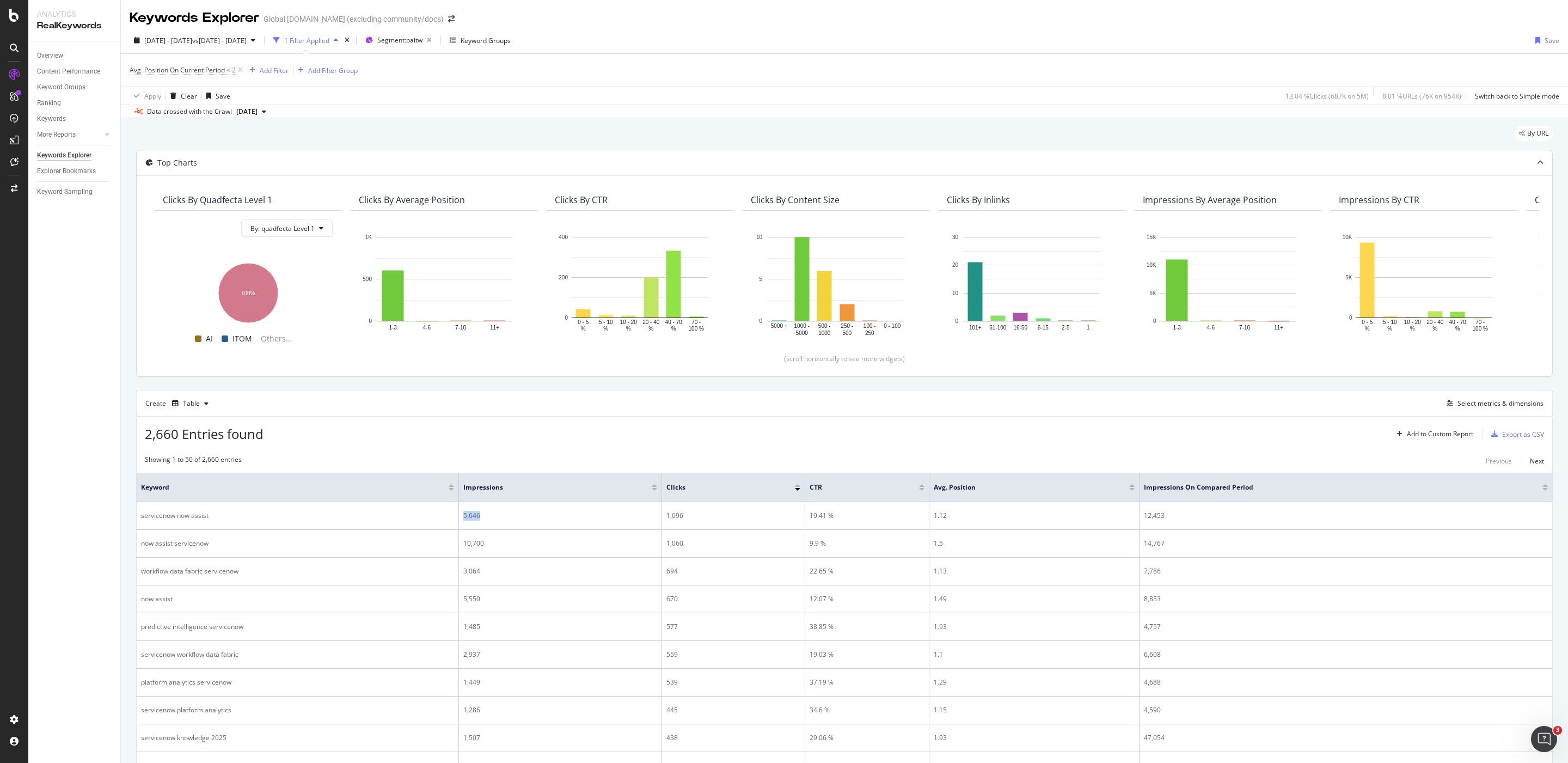
copy tr "5,646"
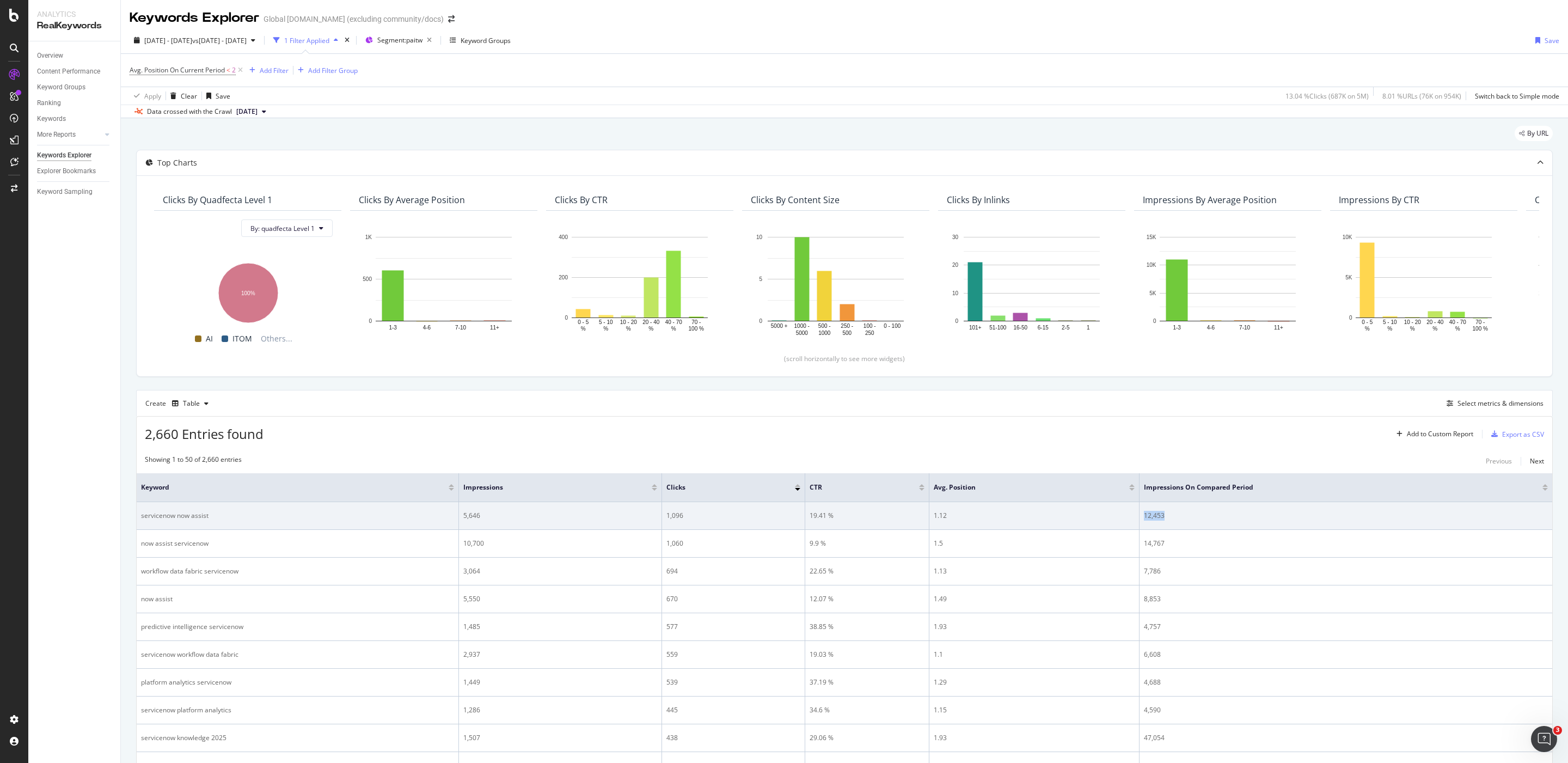
drag, startPoint x: 1156, startPoint y: 518, endPoint x: 1136, endPoint y: 519, distance: 20.0
click at [1136, 519] on tr "servicenow now assist 5,646 1,096 19.41 % 1.12 12,453" at bounding box center [845, 516] width 1416 height 28
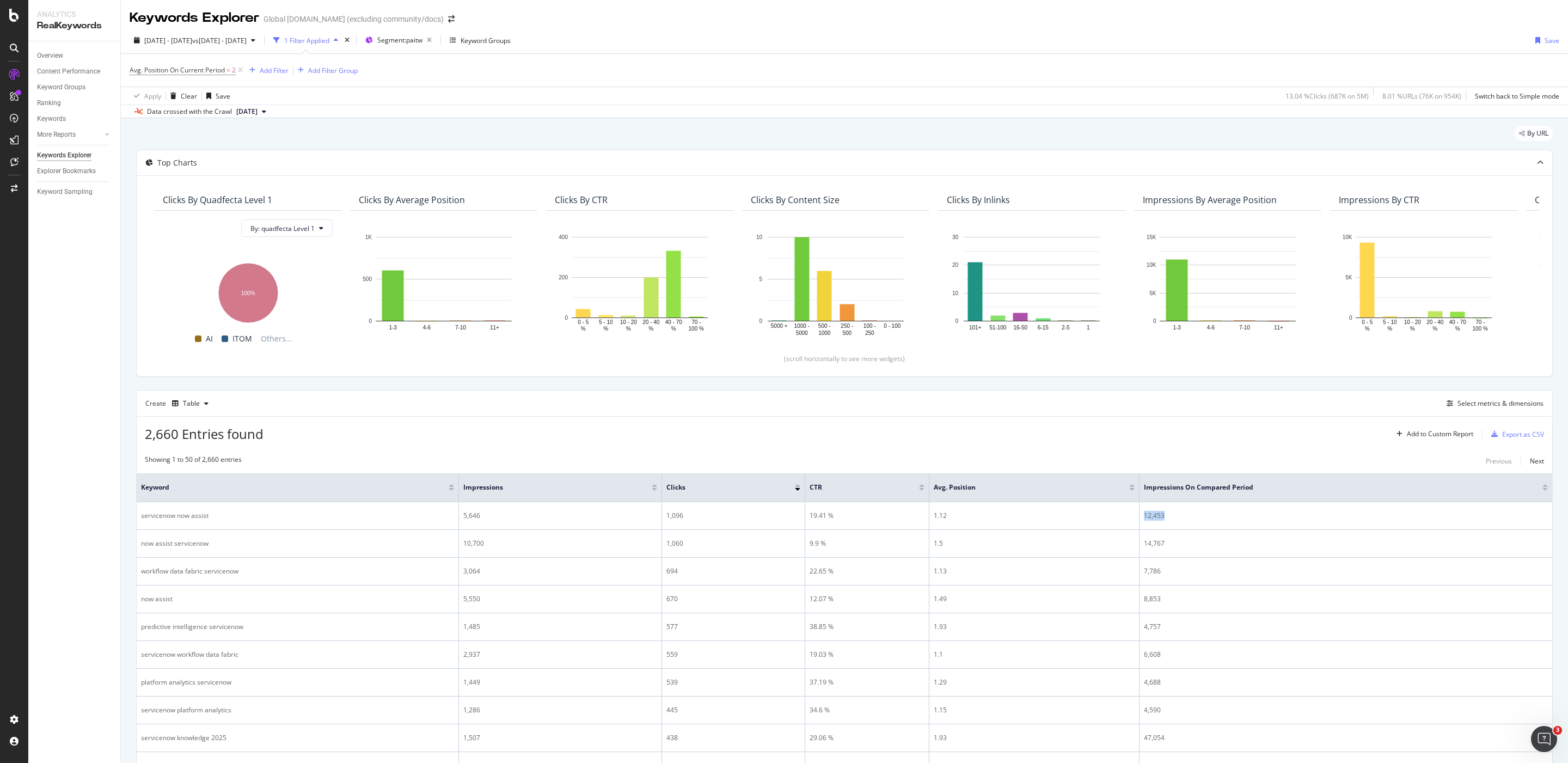
copy tr "12,453"
